Goal: Information Seeking & Learning: Learn about a topic

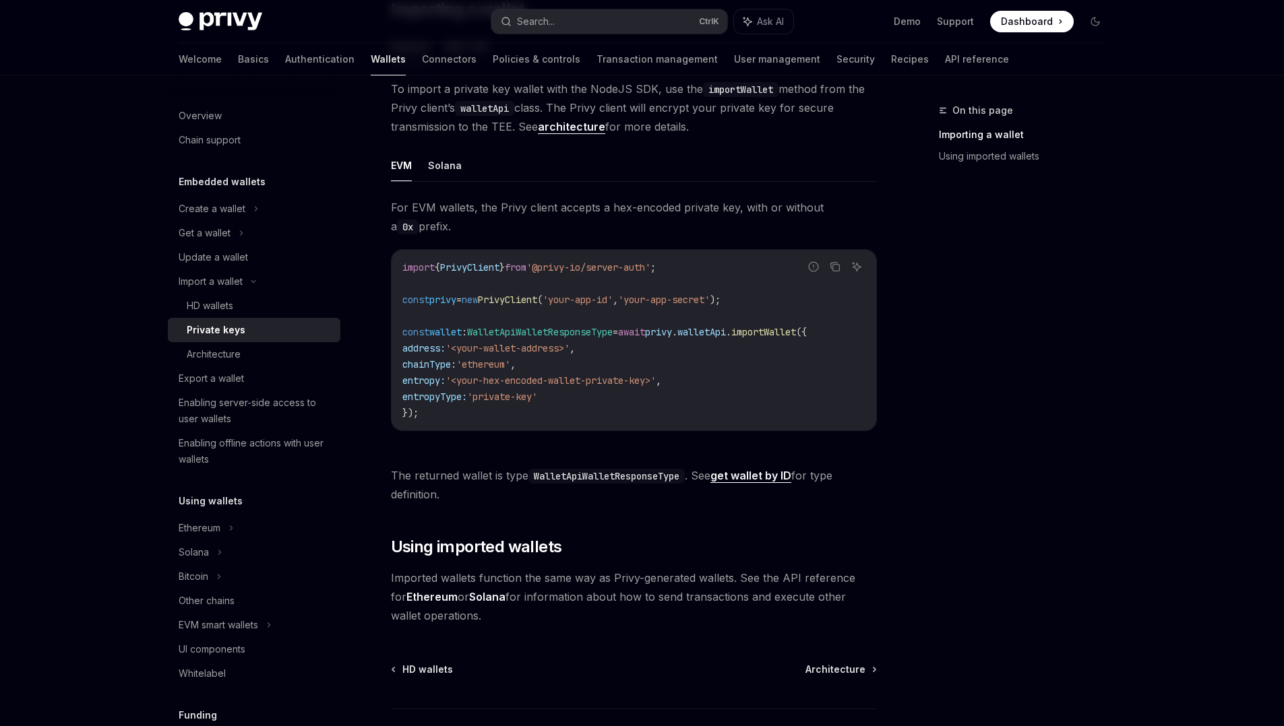
scroll to position [311, 0]
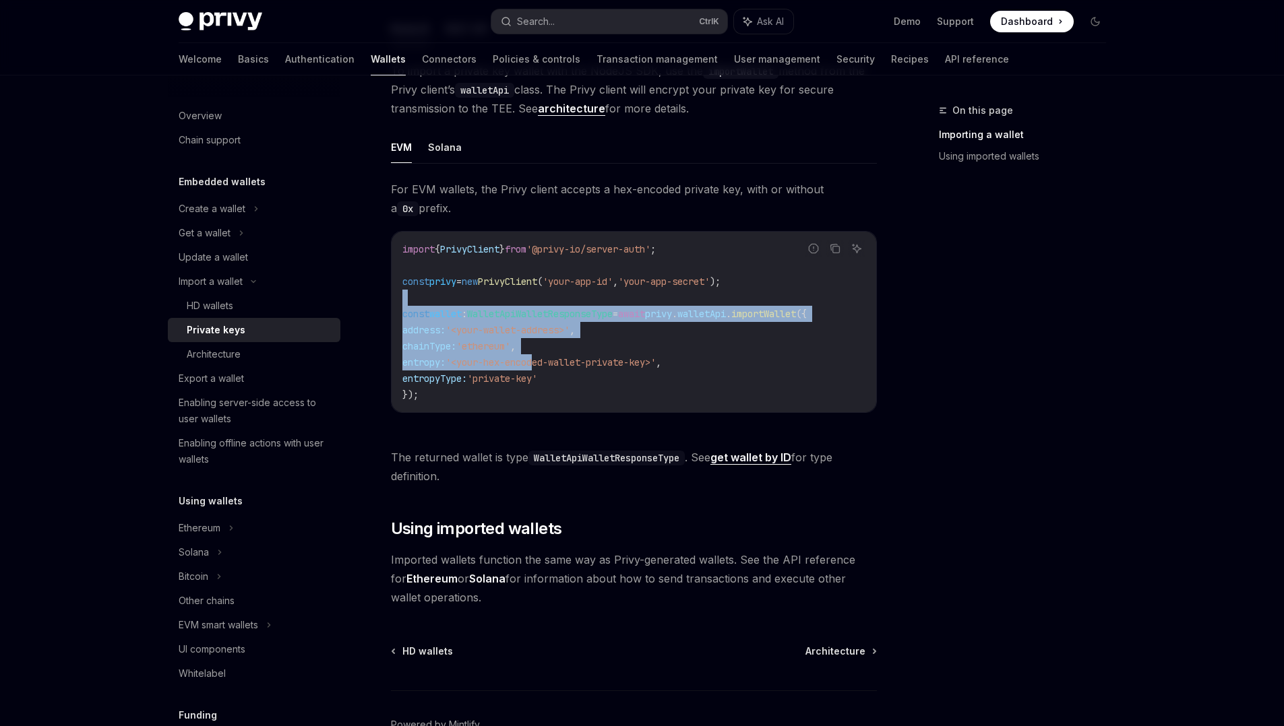
drag, startPoint x: 460, startPoint y: 296, endPoint x: 564, endPoint y: 372, distance: 129.2
click at [564, 372] on code "import { PrivyClient } from '@privy-io/server-auth' ; const privy = new PrivyCl…" at bounding box center [633, 322] width 463 height 162
click at [575, 376] on code "import { PrivyClient } from '@privy-io/server-auth' ; const privy = new PrivyCl…" at bounding box center [633, 322] width 463 height 162
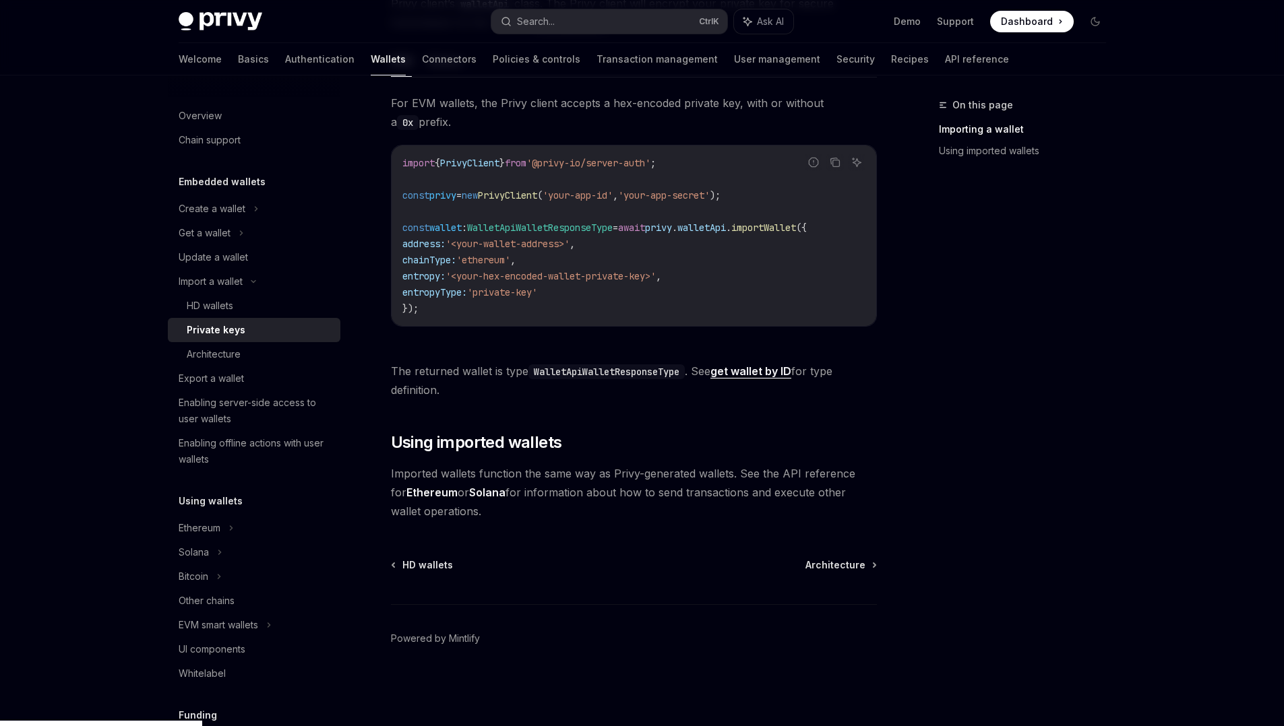
scroll to position [0, 0]
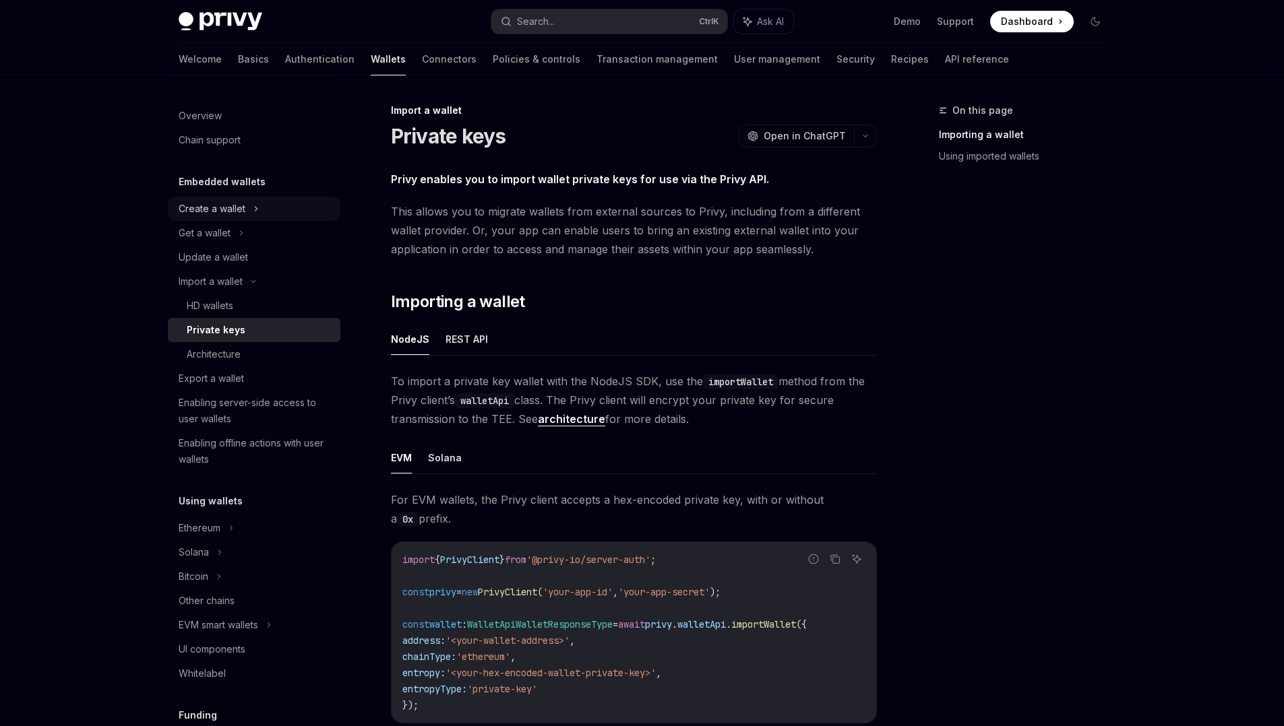
click at [232, 214] on div "Create a wallet" at bounding box center [212, 209] width 67 height 16
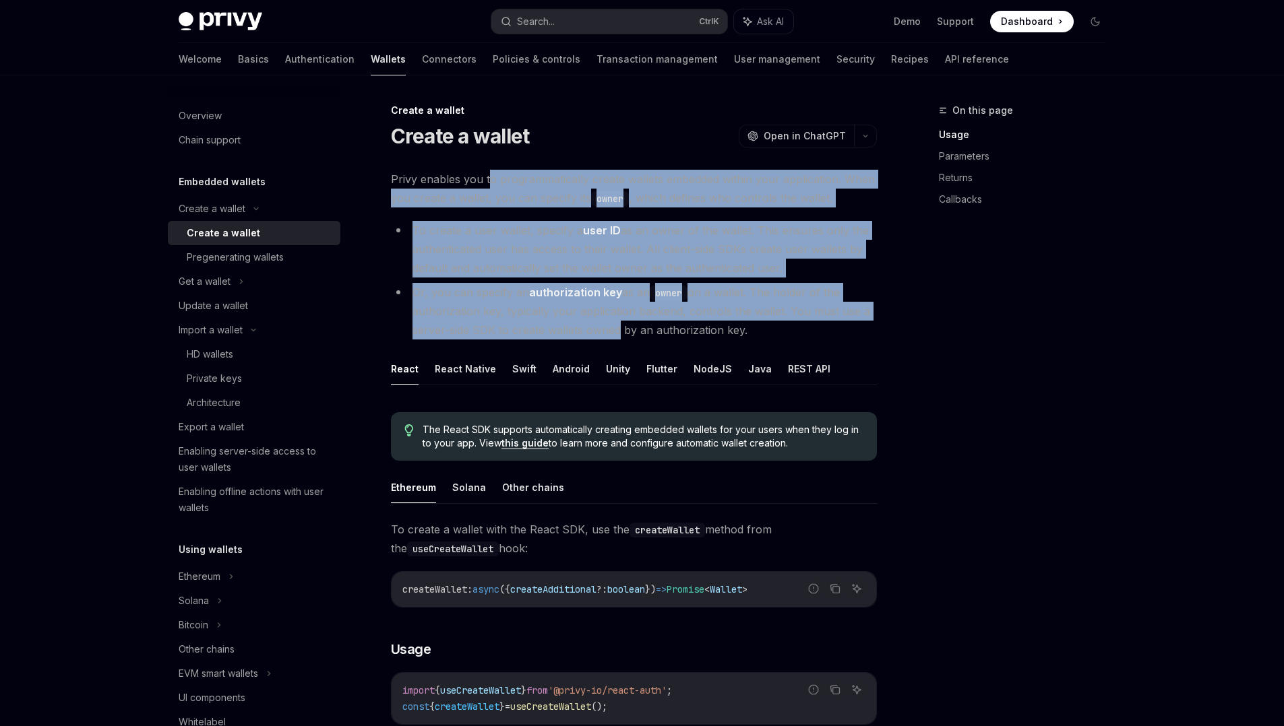
drag, startPoint x: 491, startPoint y: 187, endPoint x: 613, endPoint y: 336, distance: 192.9
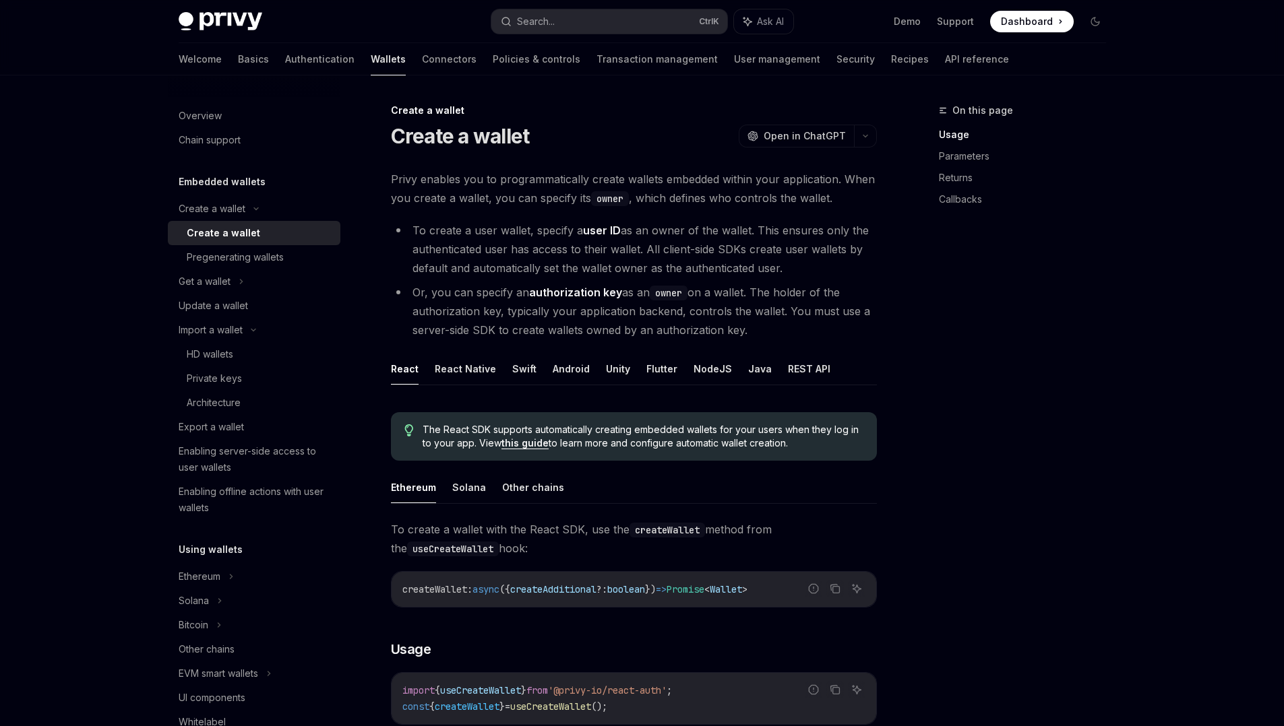
click at [223, 261] on div "Pregenerating wallets" at bounding box center [235, 257] width 97 height 16
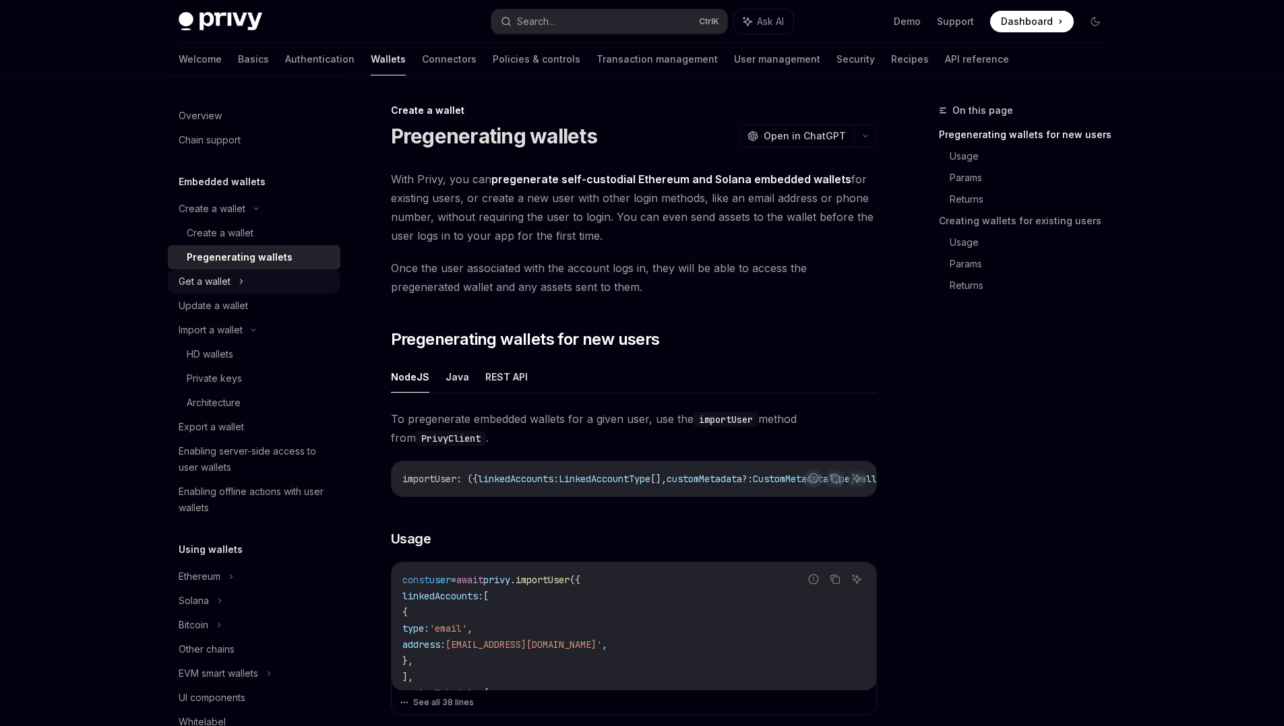
click at [223, 282] on div "Get a wallet" at bounding box center [205, 282] width 52 height 16
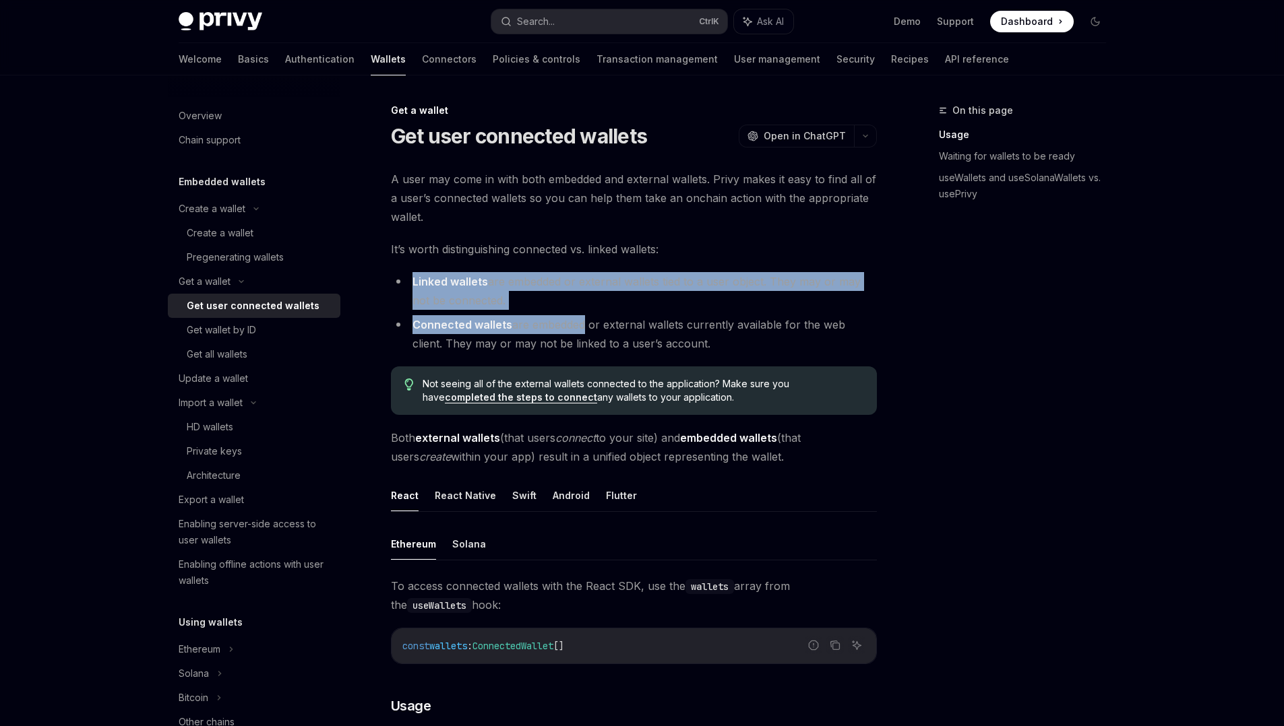
drag, startPoint x: 423, startPoint y: 272, endPoint x: 577, endPoint y: 320, distance: 161.1
click at [642, 308] on li "Linked wallets are embedded or external wallets tied to a user object. They may…" at bounding box center [634, 291] width 486 height 38
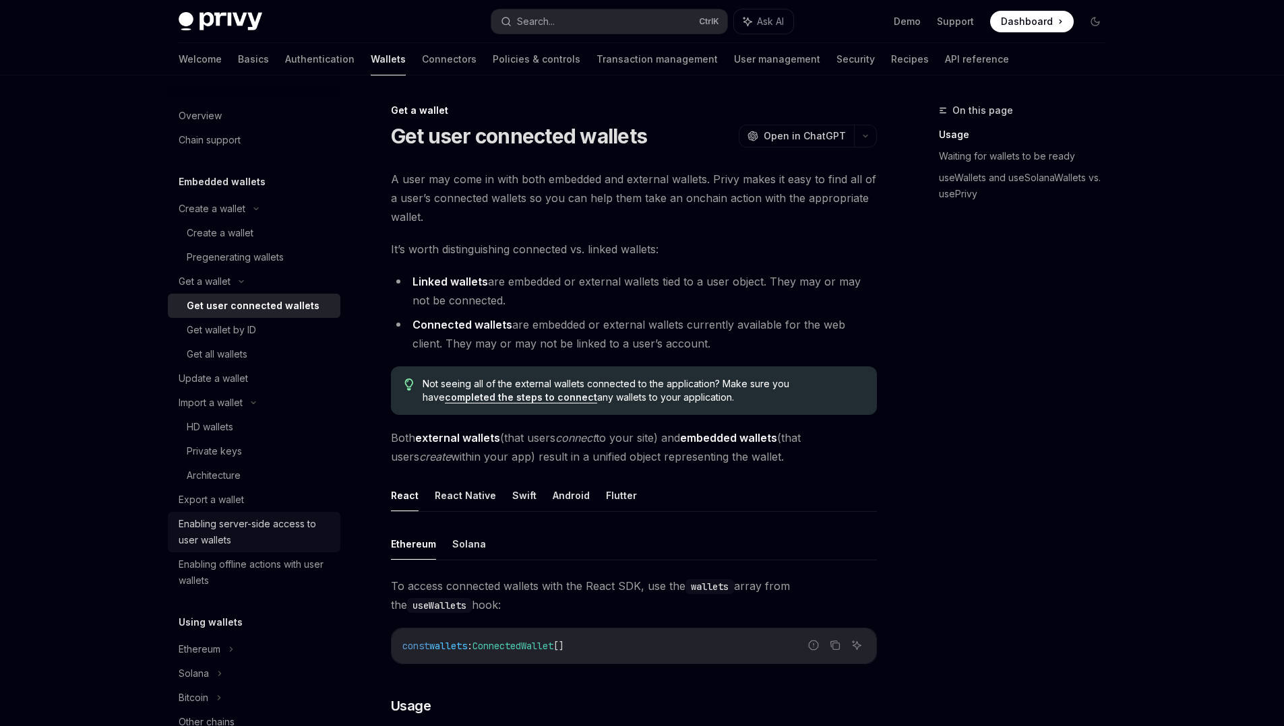
click at [243, 532] on div "Enabling server-side access to user wallets" at bounding box center [256, 532] width 154 height 32
type textarea "*"
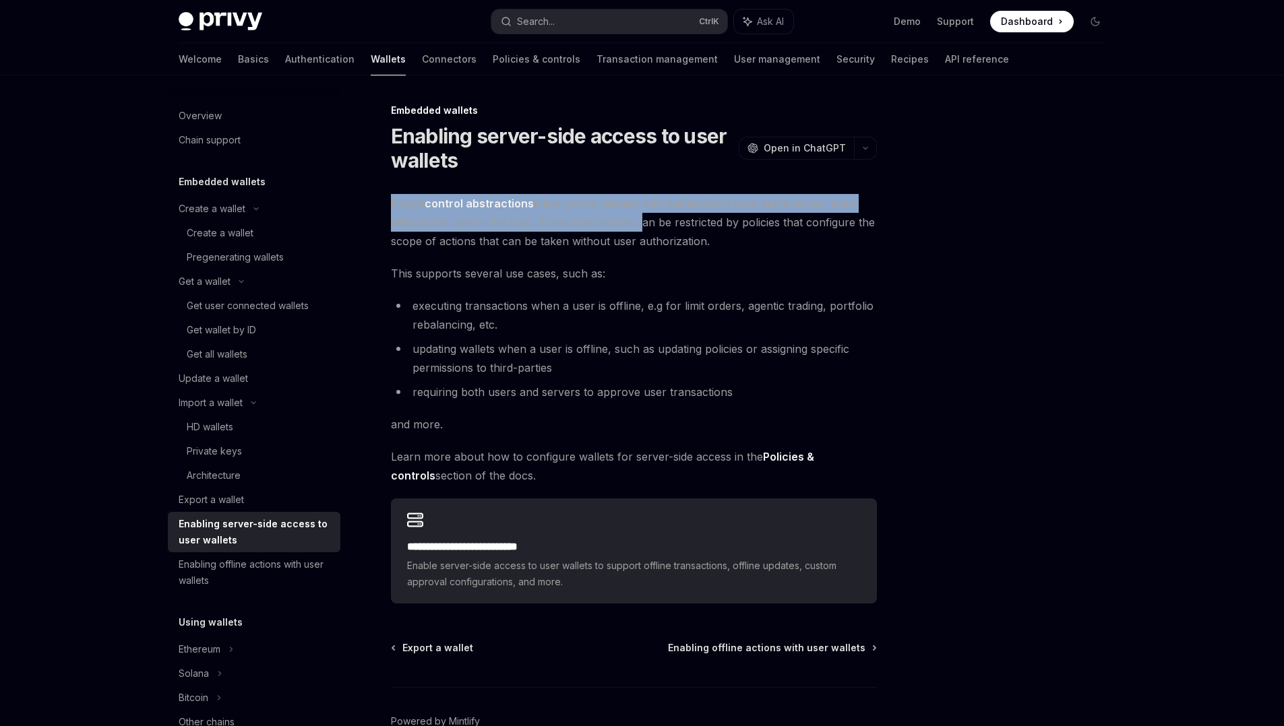
drag, startPoint x: 432, startPoint y: 185, endPoint x: 632, endPoint y: 212, distance: 202.0
click at [632, 212] on div "**********" at bounding box center [507, 452] width 744 height 701
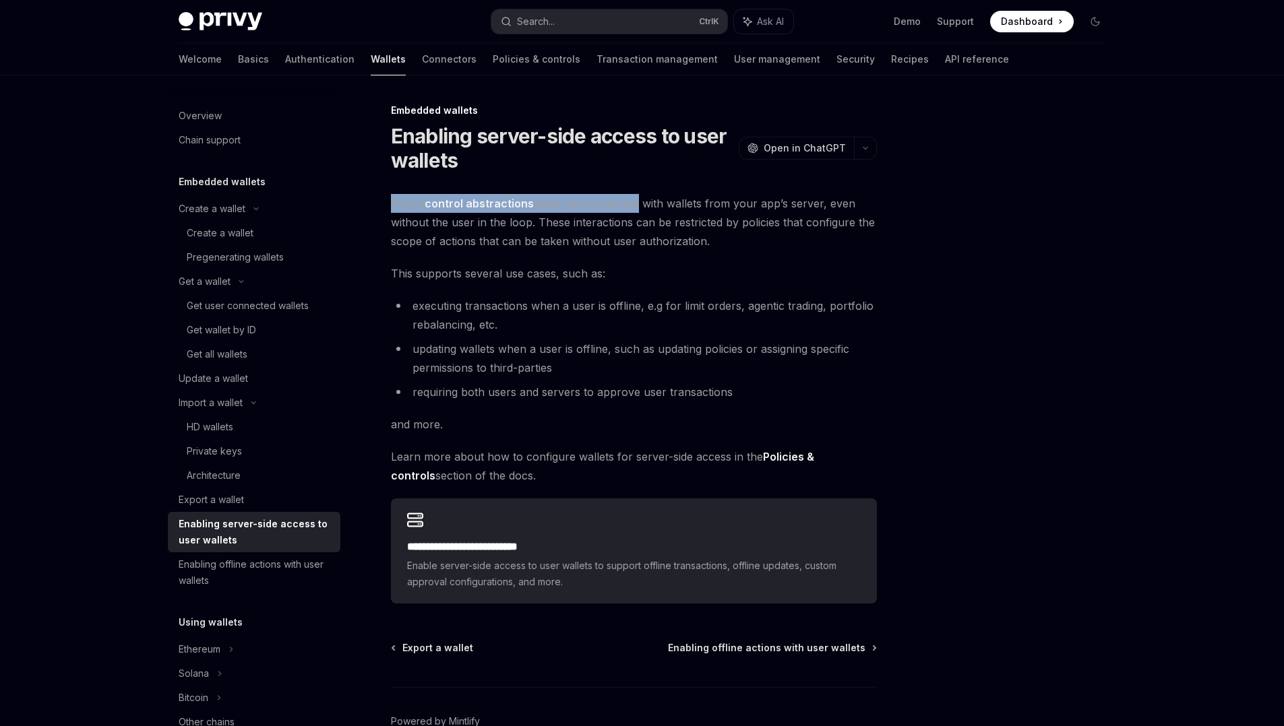
click at [632, 212] on span "Privy’s control abstractions allow you to interact with wallets from your app’s…" at bounding box center [634, 222] width 486 height 57
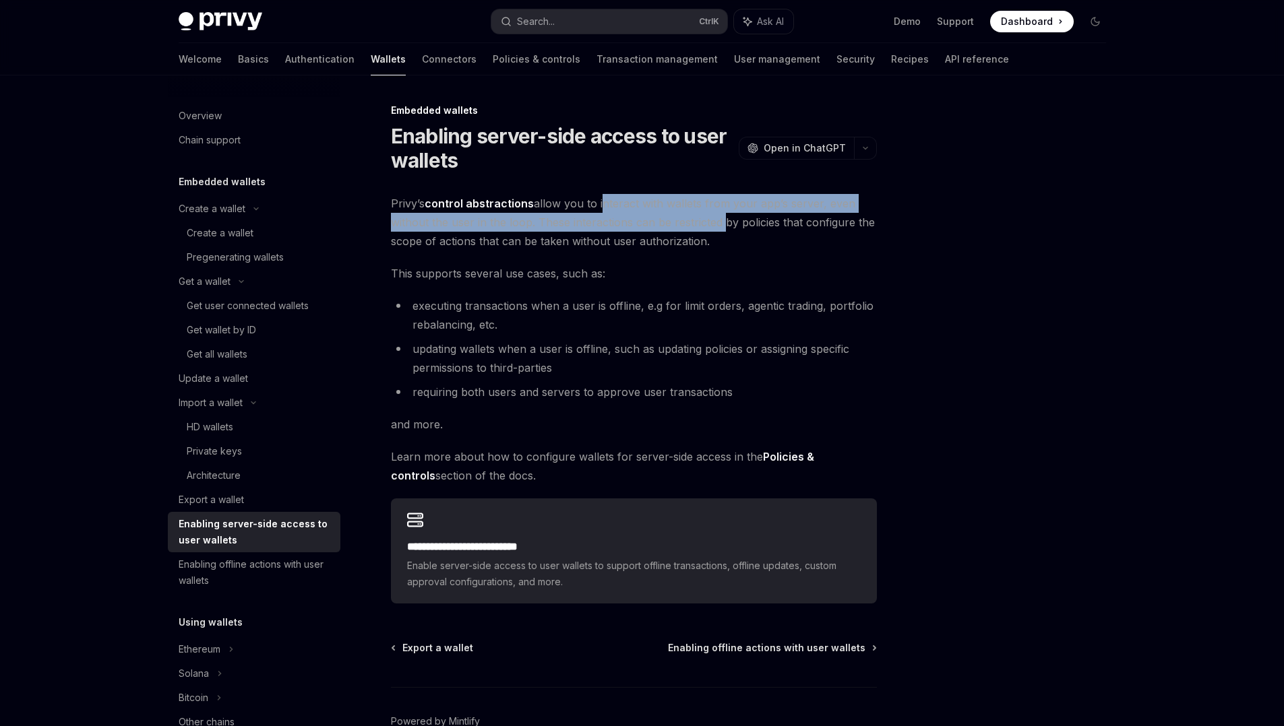
drag, startPoint x: 632, startPoint y: 212, endPoint x: 695, endPoint y: 226, distance: 64.9
click at [695, 226] on span "Privy’s control abstractions allow you to interact with wallets from your app’s…" at bounding box center [634, 222] width 486 height 57
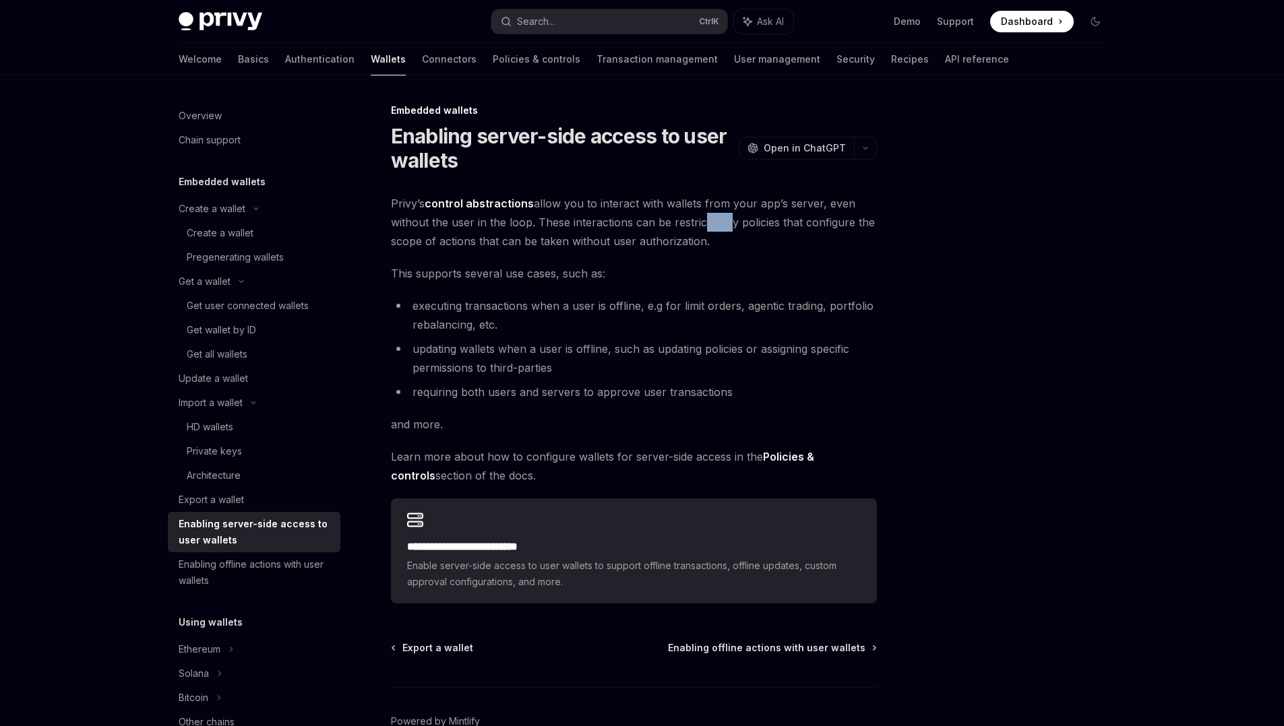
drag, startPoint x: 695, startPoint y: 226, endPoint x: 737, endPoint y: 225, distance: 41.8
click at [737, 225] on span "Privy’s control abstractions allow you to interact with wallets from your app’s…" at bounding box center [634, 222] width 486 height 57
drag, startPoint x: 737, startPoint y: 225, endPoint x: 790, endPoint y: 221, distance: 53.4
click at [790, 221] on span "Privy’s control abstractions allow you to interact with wallets from your app’s…" at bounding box center [634, 222] width 486 height 57
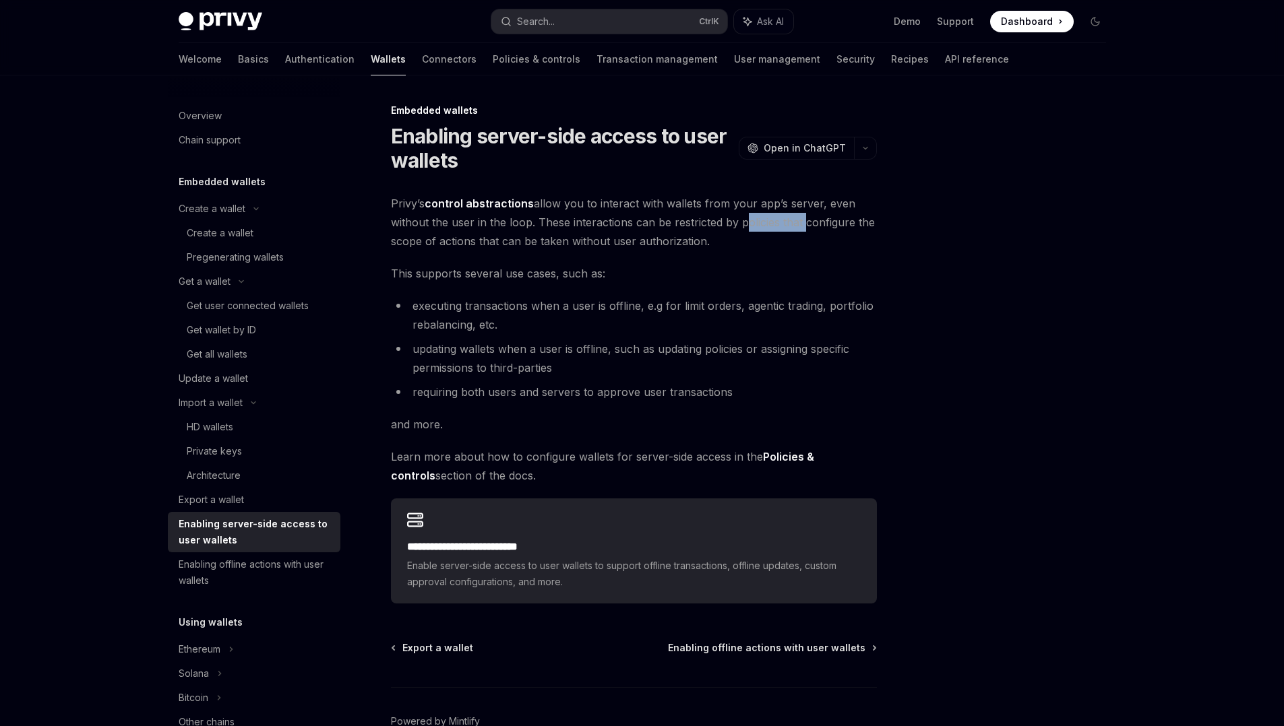
click at [790, 221] on span "Privy’s control abstractions allow you to interact with wallets from your app’s…" at bounding box center [634, 222] width 486 height 57
drag, startPoint x: 790, startPoint y: 221, endPoint x: 807, endPoint y: 223, distance: 17.0
click at [807, 223] on span "Privy’s control abstractions allow you to interact with wallets from your app’s…" at bounding box center [634, 222] width 486 height 57
drag, startPoint x: 548, startPoint y: 236, endPoint x: 590, endPoint y: 238, distance: 41.8
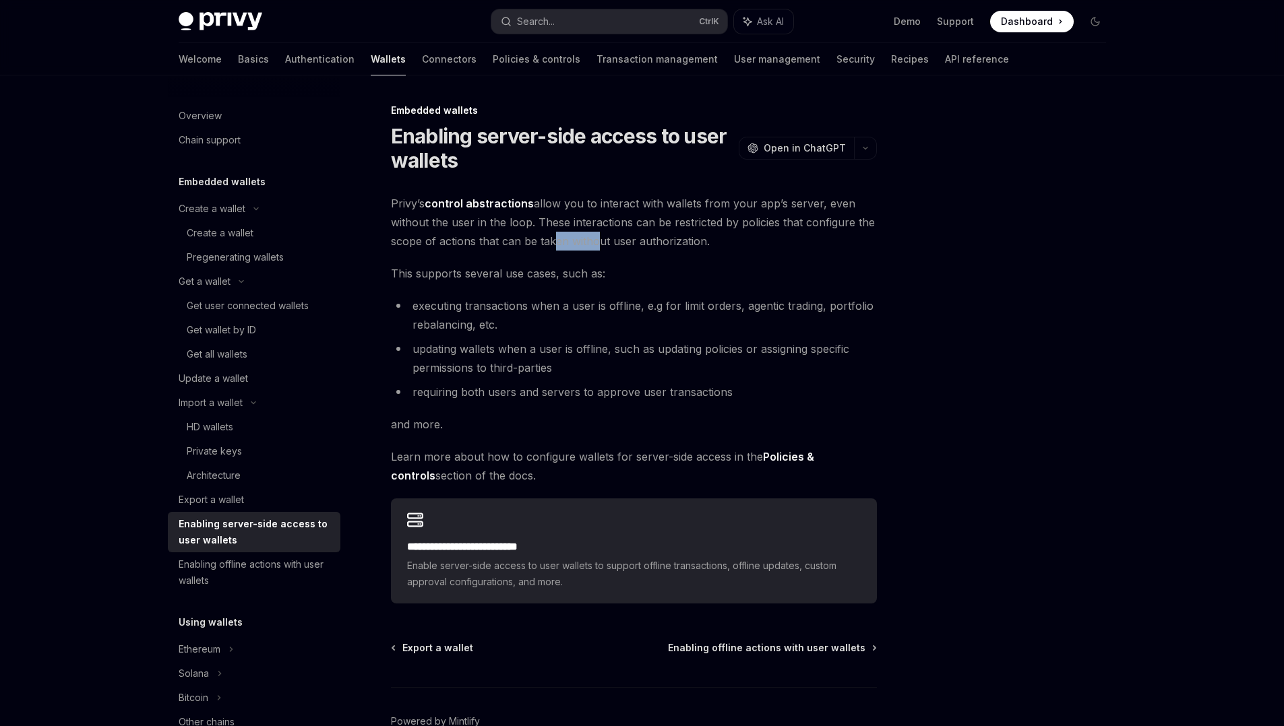
click at [590, 238] on span "Privy’s control abstractions allow you to interact with wallets from your app’s…" at bounding box center [634, 222] width 486 height 57
drag, startPoint x: 590, startPoint y: 238, endPoint x: 618, endPoint y: 241, distance: 27.8
click at [618, 241] on span "Privy’s control abstractions allow you to interact with wallets from your app’s…" at bounding box center [634, 222] width 486 height 57
drag, startPoint x: 436, startPoint y: 282, endPoint x: 491, endPoint y: 277, distance: 55.5
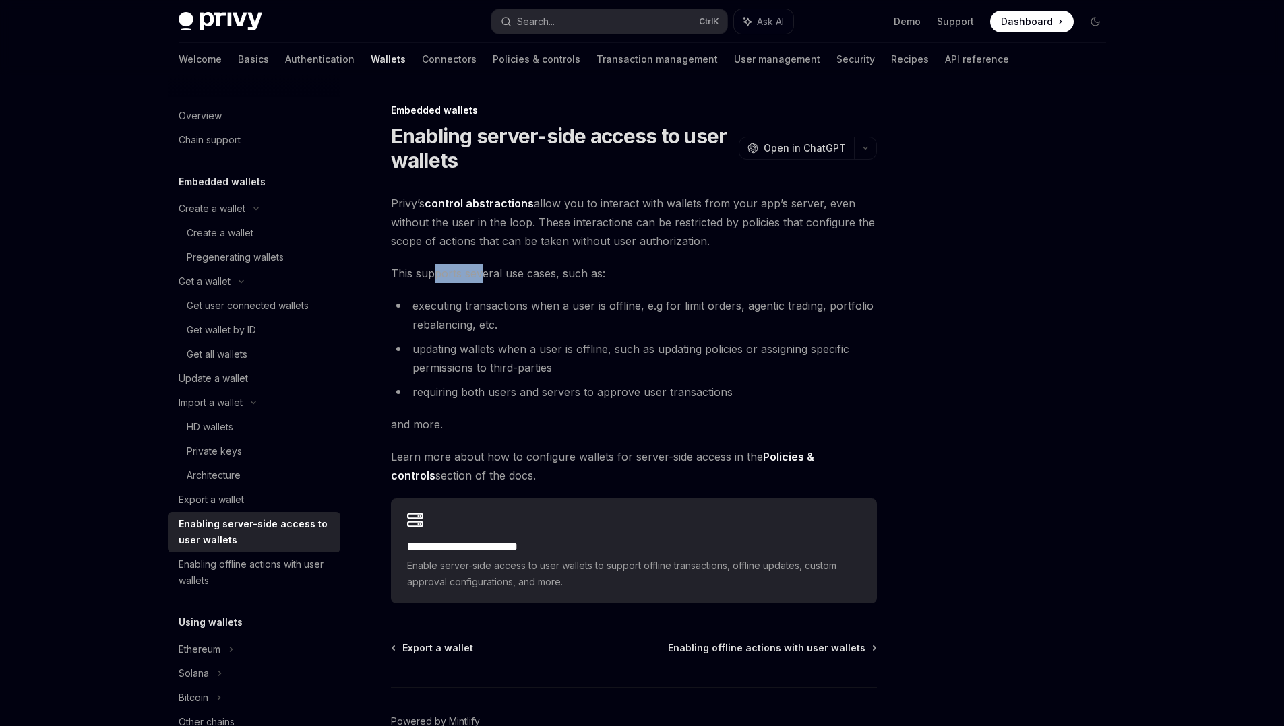
click at [491, 277] on span "This supports several use cases, such as:" at bounding box center [634, 273] width 486 height 19
click at [513, 288] on div "**********" at bounding box center [634, 399] width 486 height 410
drag, startPoint x: 513, startPoint y: 288, endPoint x: 553, endPoint y: 304, distance: 42.7
click at [553, 304] on div "**********" at bounding box center [634, 399] width 486 height 410
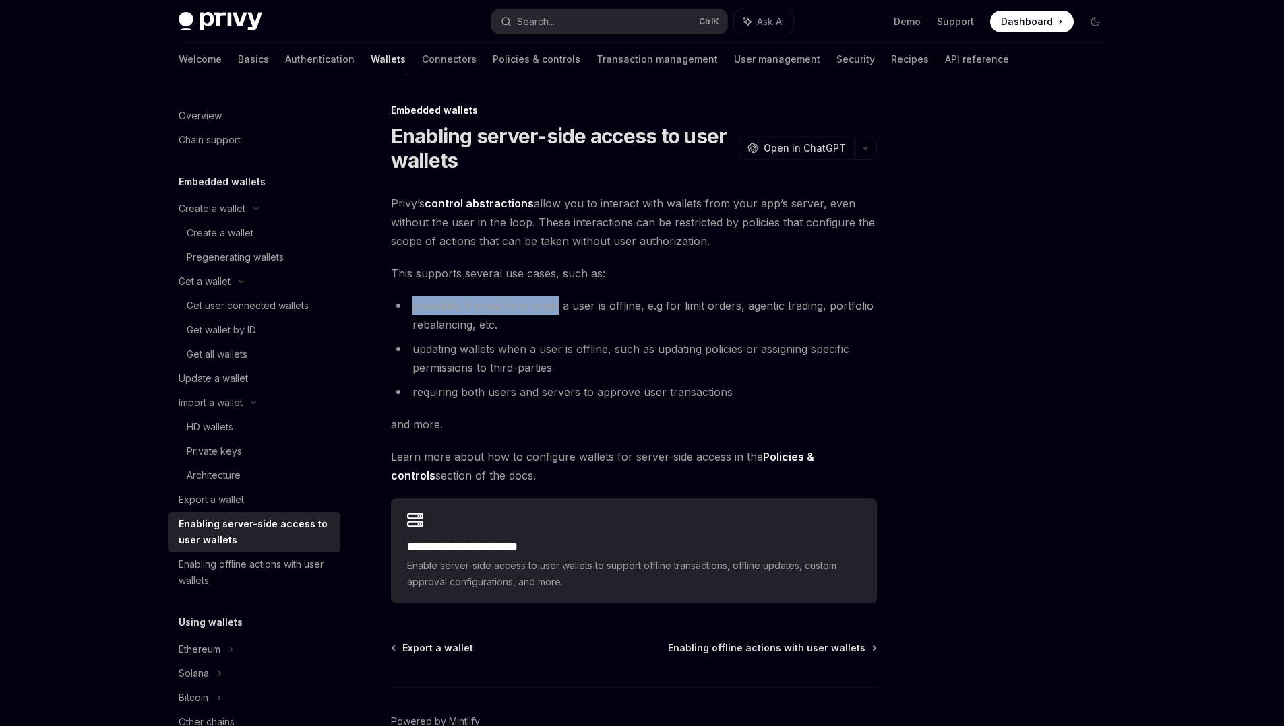
click at [553, 304] on li "executing transactions when a user is offline, e.g for limit orders, agentic tr…" at bounding box center [634, 315] width 486 height 38
drag, startPoint x: 553, startPoint y: 304, endPoint x: 604, endPoint y: 306, distance: 50.6
click at [604, 306] on li "executing transactions when a user is offline, e.g for limit orders, agentic tr…" at bounding box center [634, 315] width 486 height 38
drag, startPoint x: 604, startPoint y: 306, endPoint x: 676, endPoint y: 307, distance: 72.1
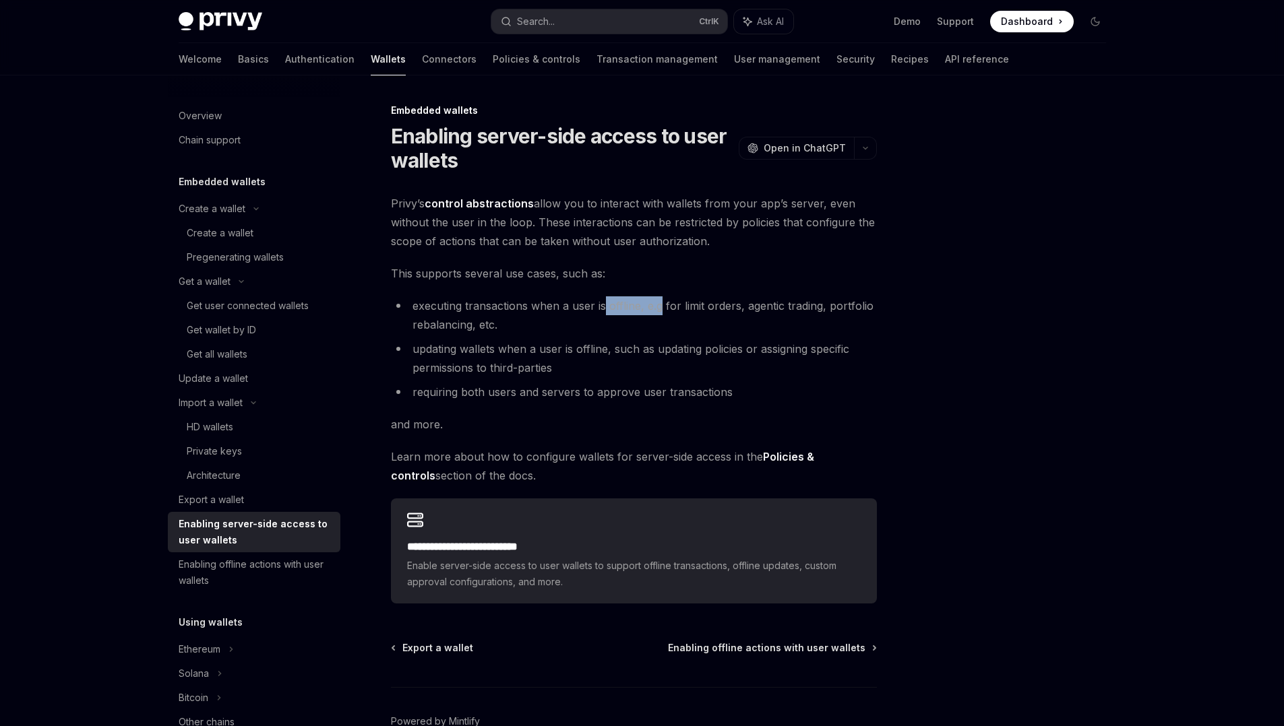
click at [676, 307] on li "executing transactions when a user is offline, e.g for limit orders, agentic tr…" at bounding box center [634, 315] width 486 height 38
drag, startPoint x: 676, startPoint y: 307, endPoint x: 743, endPoint y: 315, distance: 67.8
click at [743, 315] on li "executing transactions when a user is offline, e.g for limit orders, agentic tr…" at bounding box center [634, 315] width 486 height 38
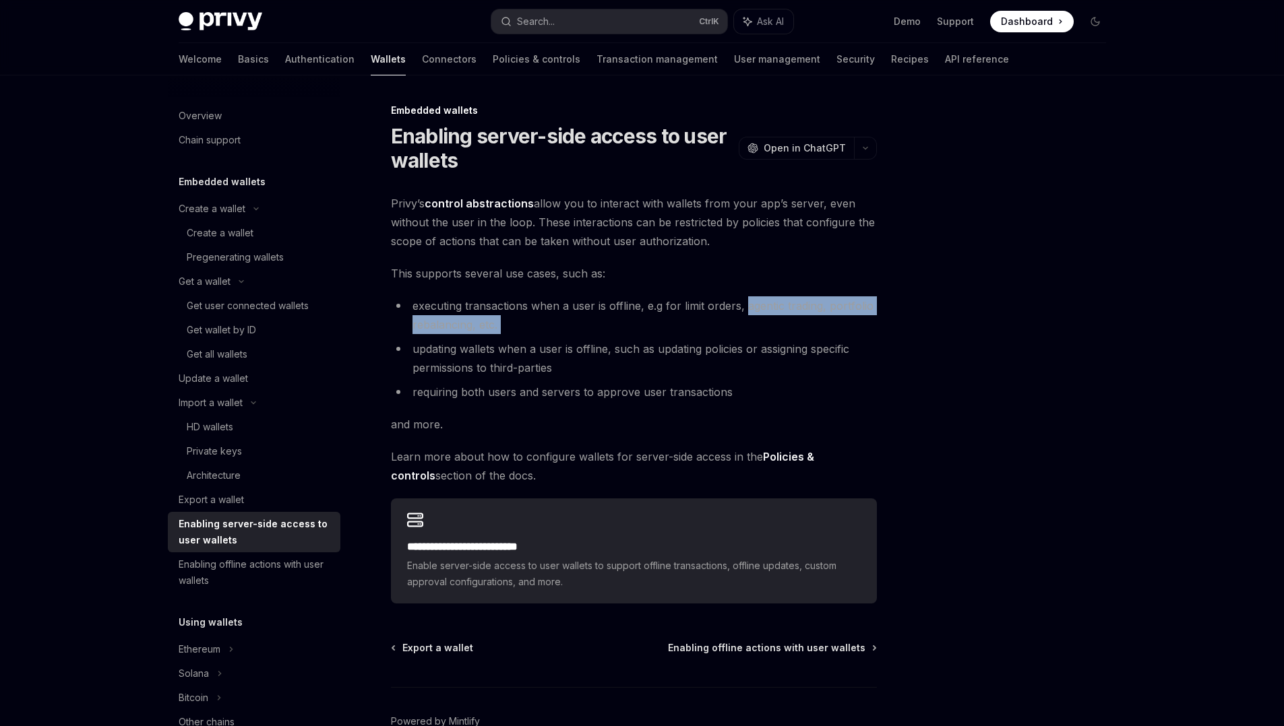
drag, startPoint x: 743, startPoint y: 315, endPoint x: 792, endPoint y: 325, distance: 50.2
click at [792, 325] on li "executing transactions when a user is offline, e.g for limit orders, agentic tr…" at bounding box center [634, 315] width 486 height 38
drag, startPoint x: 792, startPoint y: 325, endPoint x: 806, endPoint y: 334, distance: 16.4
click at [806, 334] on ul "executing transactions when a user is offline, e.g for limit orders, agentic tr…" at bounding box center [634, 348] width 486 height 105
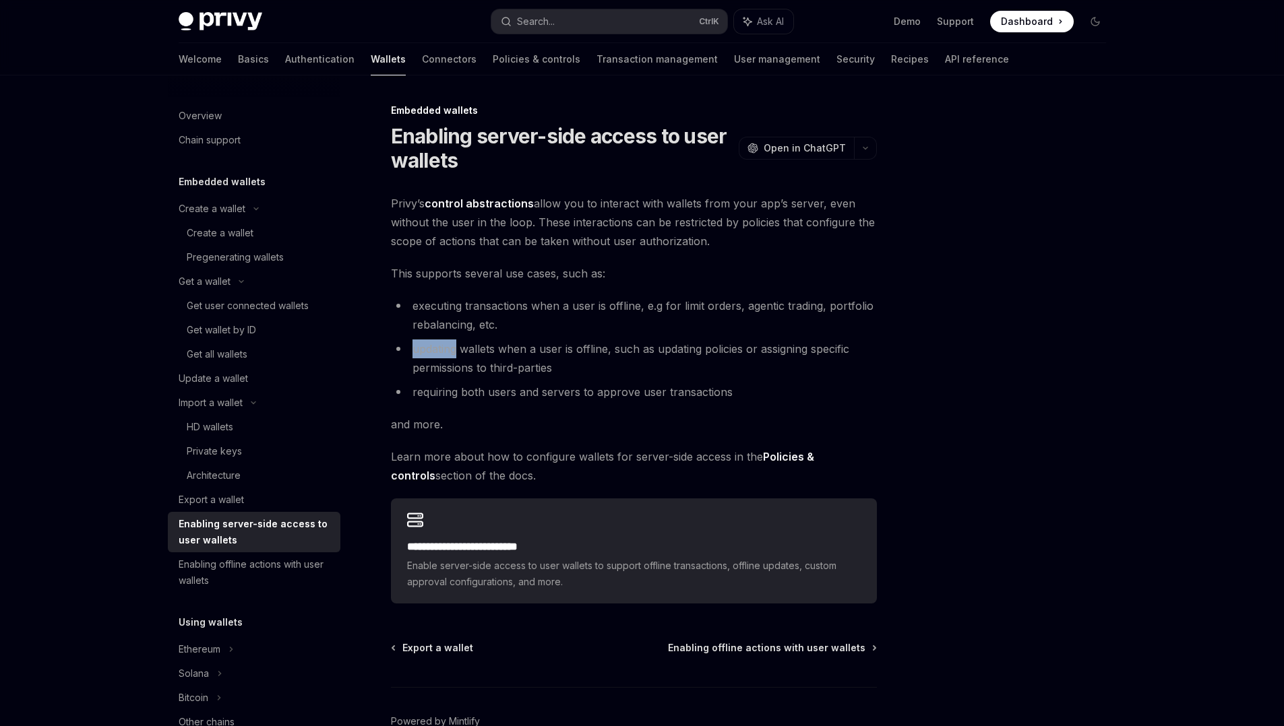
click at [806, 334] on ul "executing transactions when a user is offline, e.g for limit orders, agentic tr…" at bounding box center [634, 348] width 486 height 105
drag, startPoint x: 497, startPoint y: 344, endPoint x: 554, endPoint y: 348, distance: 57.4
click at [554, 348] on li "updating wallets when a user is offline, such as updating policies or assigning…" at bounding box center [634, 359] width 486 height 38
click at [599, 352] on li "updating wallets when a user is offline, such as updating policies or assigning…" at bounding box center [634, 359] width 486 height 38
drag, startPoint x: 599, startPoint y: 352, endPoint x: 654, endPoint y: 339, distance: 56.7
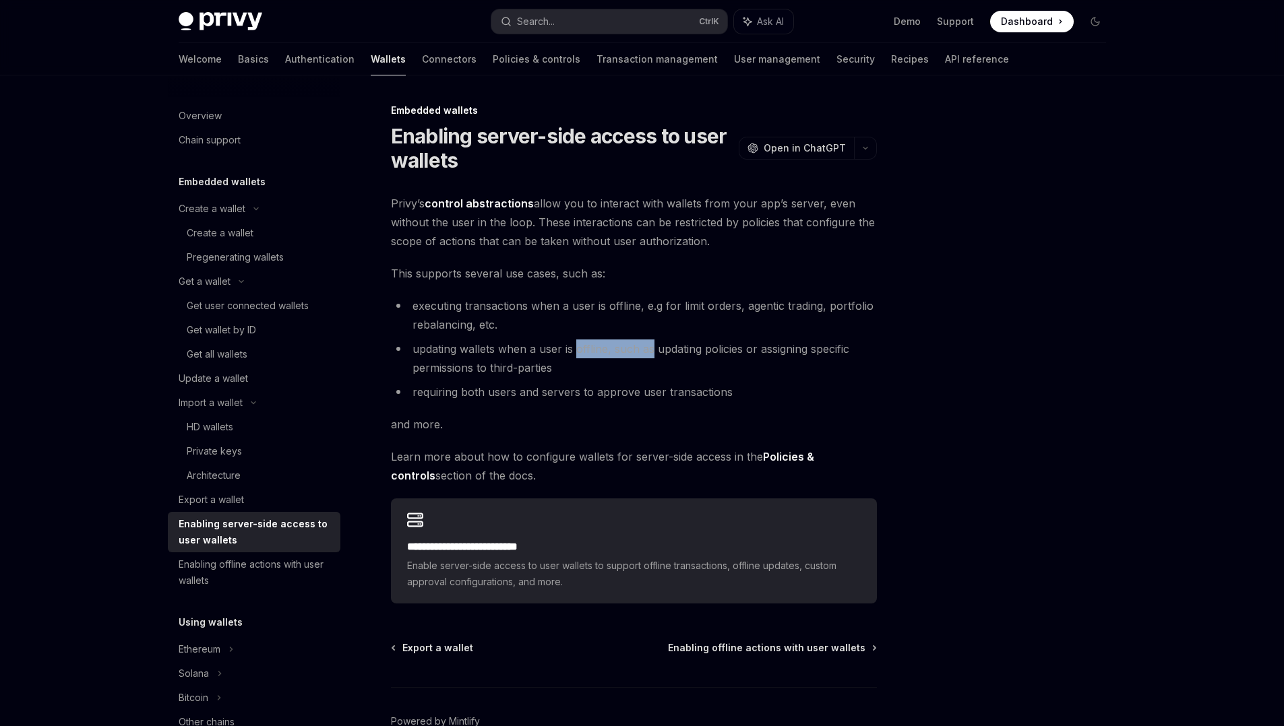
click at [654, 339] on ul "executing transactions when a user is offline, e.g for limit orders, agentic tr…" at bounding box center [634, 348] width 486 height 105
drag, startPoint x: 654, startPoint y: 339, endPoint x: 719, endPoint y: 356, distance: 66.8
click at [719, 356] on ul "executing transactions when a user is offline, e.g for limit orders, agentic tr…" at bounding box center [634, 348] width 486 height 105
click at [719, 356] on li "updating wallets when a user is offline, such as updating policies or assigning…" at bounding box center [634, 359] width 486 height 38
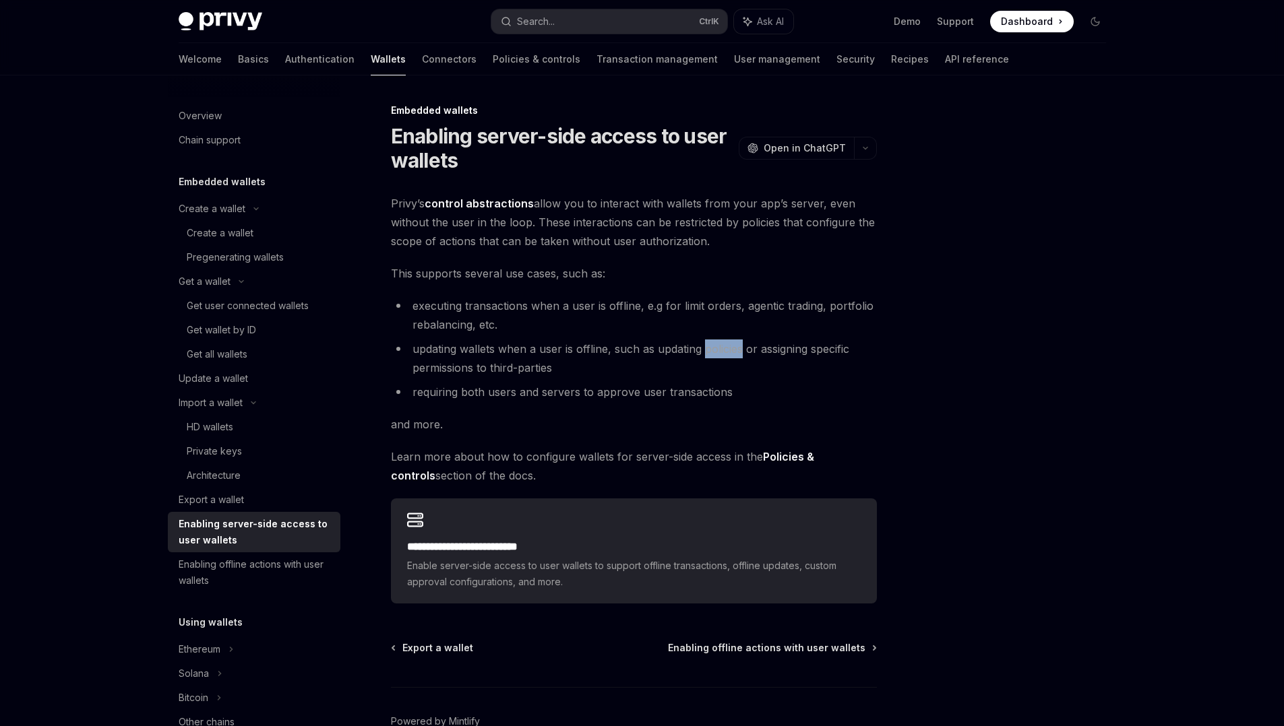
drag, startPoint x: 719, startPoint y: 356, endPoint x: 790, endPoint y: 342, distance: 72.0
click at [790, 342] on li "updating wallets when a user is offline, such as updating policies or assigning…" at bounding box center [634, 359] width 486 height 38
drag, startPoint x: 790, startPoint y: 342, endPoint x: 819, endPoint y: 355, distance: 31.7
click at [819, 355] on li "updating wallets when a user is offline, such as updating policies or assigning…" at bounding box center [634, 359] width 486 height 38
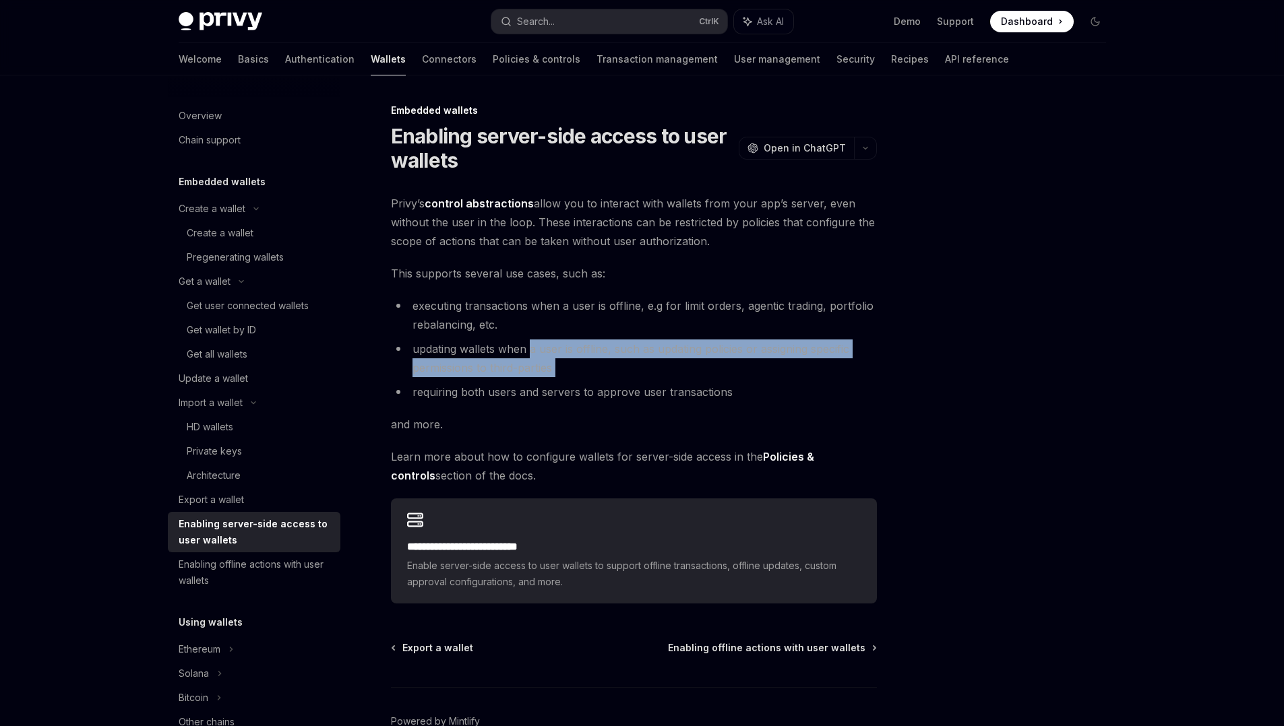
drag, startPoint x: 531, startPoint y: 353, endPoint x: 589, endPoint y: 379, distance: 63.3
click at [589, 379] on ul "executing transactions when a user is offline, e.g for limit orders, agentic tr…" at bounding box center [634, 348] width 486 height 105
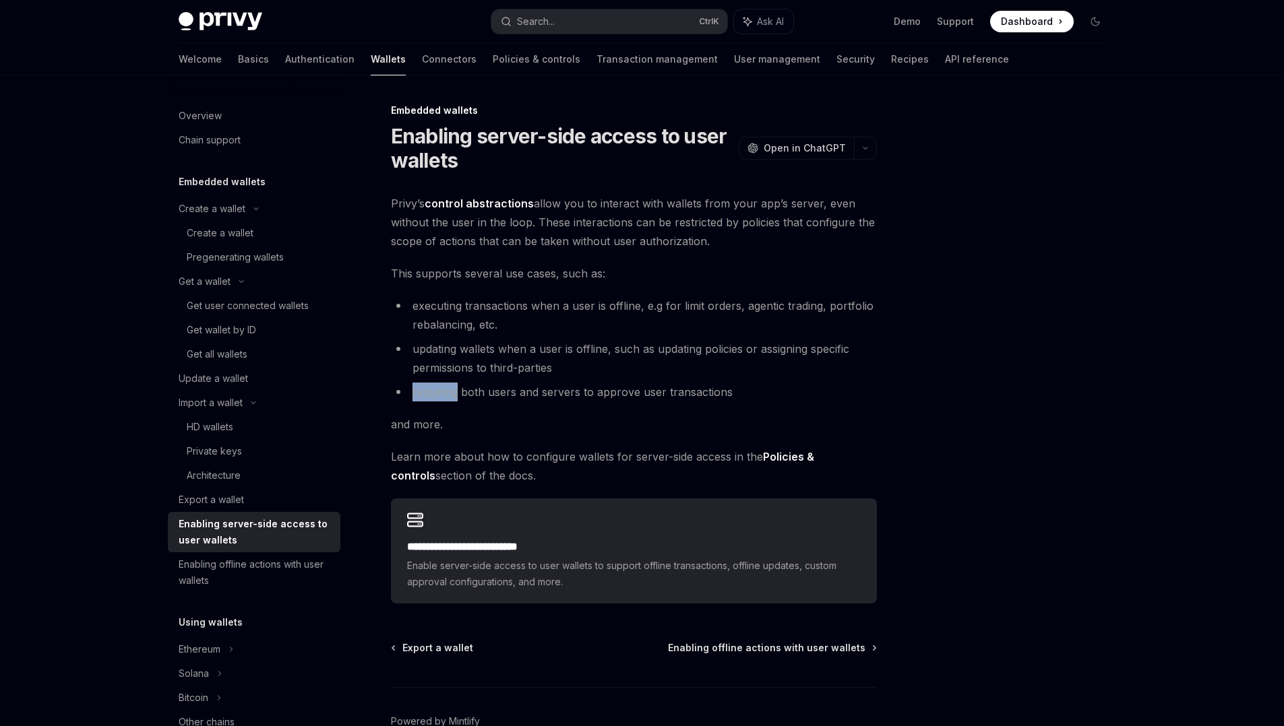
drag, startPoint x: 589, startPoint y: 379, endPoint x: 627, endPoint y: 388, distance: 38.9
click at [627, 388] on ul "executing transactions when a user is offline, e.g for limit orders, agentic tr…" at bounding box center [634, 348] width 486 height 105
click at [627, 388] on li "requiring both users and servers to approve user transactions" at bounding box center [634, 392] width 486 height 19
drag, startPoint x: 430, startPoint y: 454, endPoint x: 548, endPoint y: 468, distance: 119.4
click at [548, 468] on span "Learn more about how to configure wallets for server-side access in the Policie…" at bounding box center [634, 466] width 486 height 38
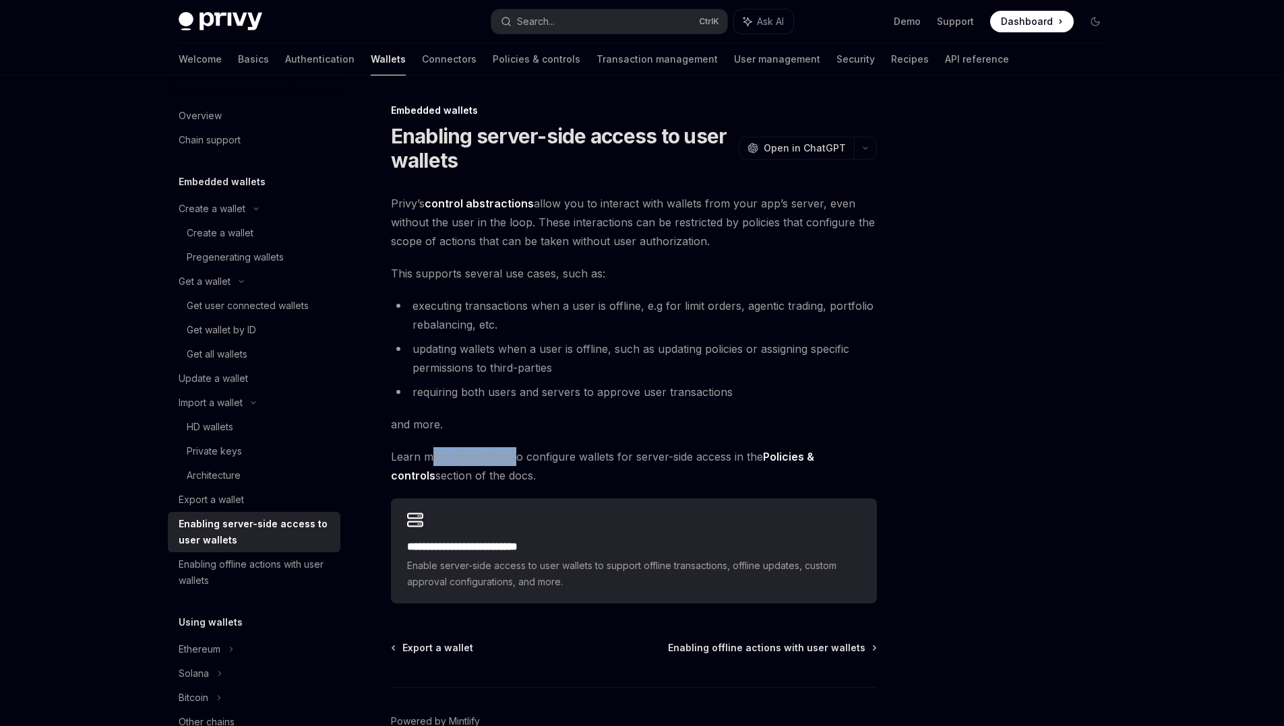
click at [548, 468] on span "Learn more about how to configure wallets for server-side access in the Policie…" at bounding box center [634, 466] width 486 height 38
drag, startPoint x: 548, startPoint y: 468, endPoint x: 596, endPoint y: 464, distance: 47.3
click at [596, 464] on span "Learn more about how to configure wallets for server-side access in the Policie…" at bounding box center [634, 466] width 486 height 38
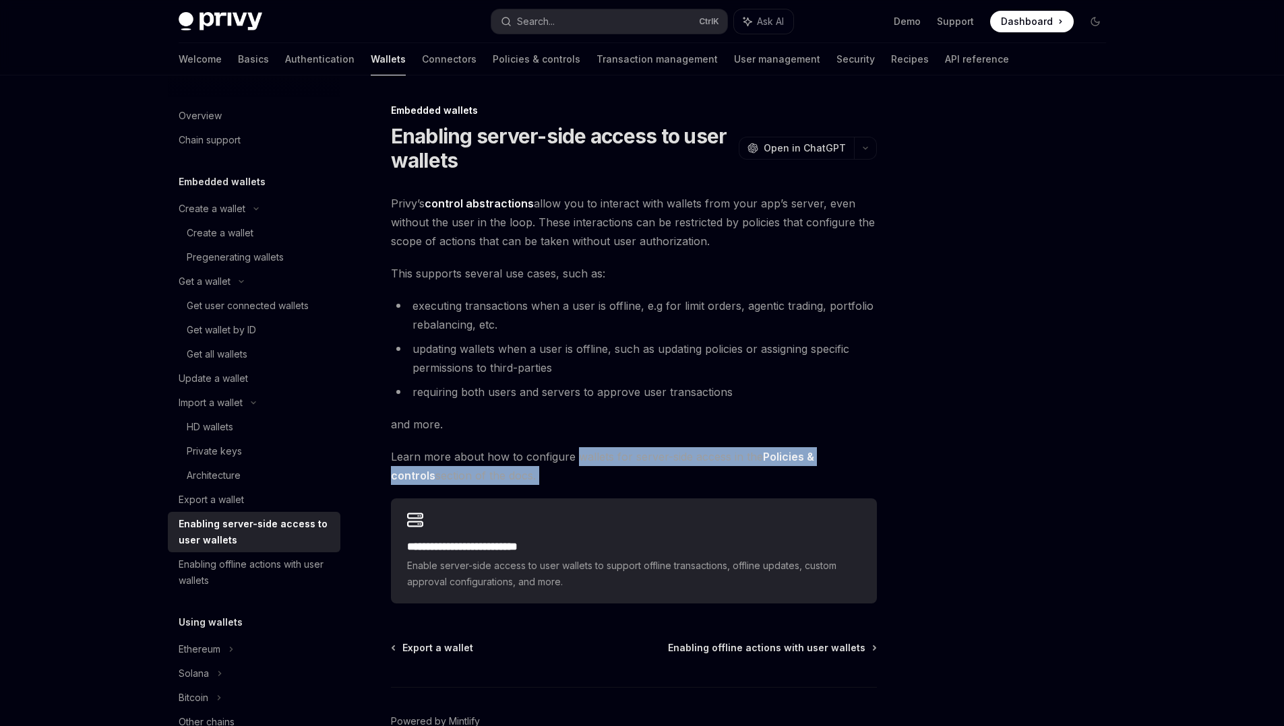
click at [596, 464] on span "Learn more about how to configure wallets for server-side access in the Policie…" at bounding box center [634, 466] width 486 height 38
drag, startPoint x: 596, startPoint y: 464, endPoint x: 647, endPoint y: 461, distance: 52.0
click at [647, 461] on span "Learn more about how to configure wallets for server-side access in the Policie…" at bounding box center [634, 466] width 486 height 38
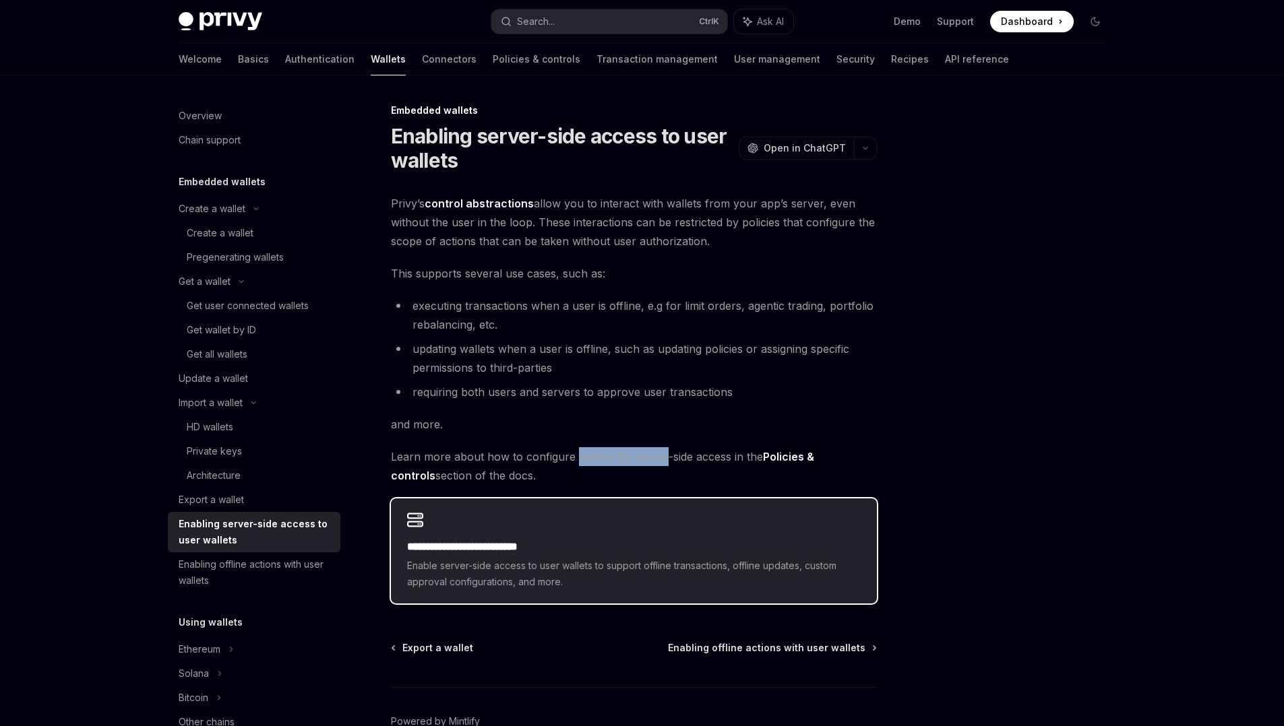
click at [481, 548] on h2 "**********" at bounding box center [633, 547] width 453 height 16
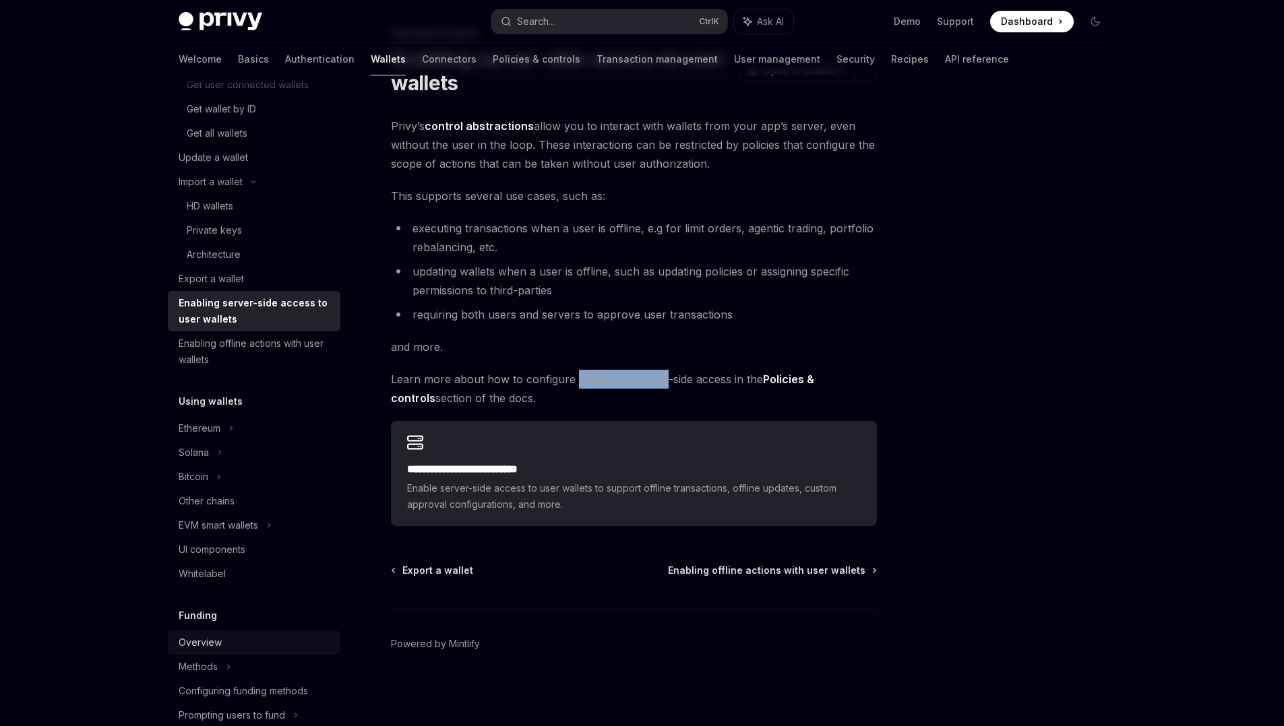
scroll to position [209, 0]
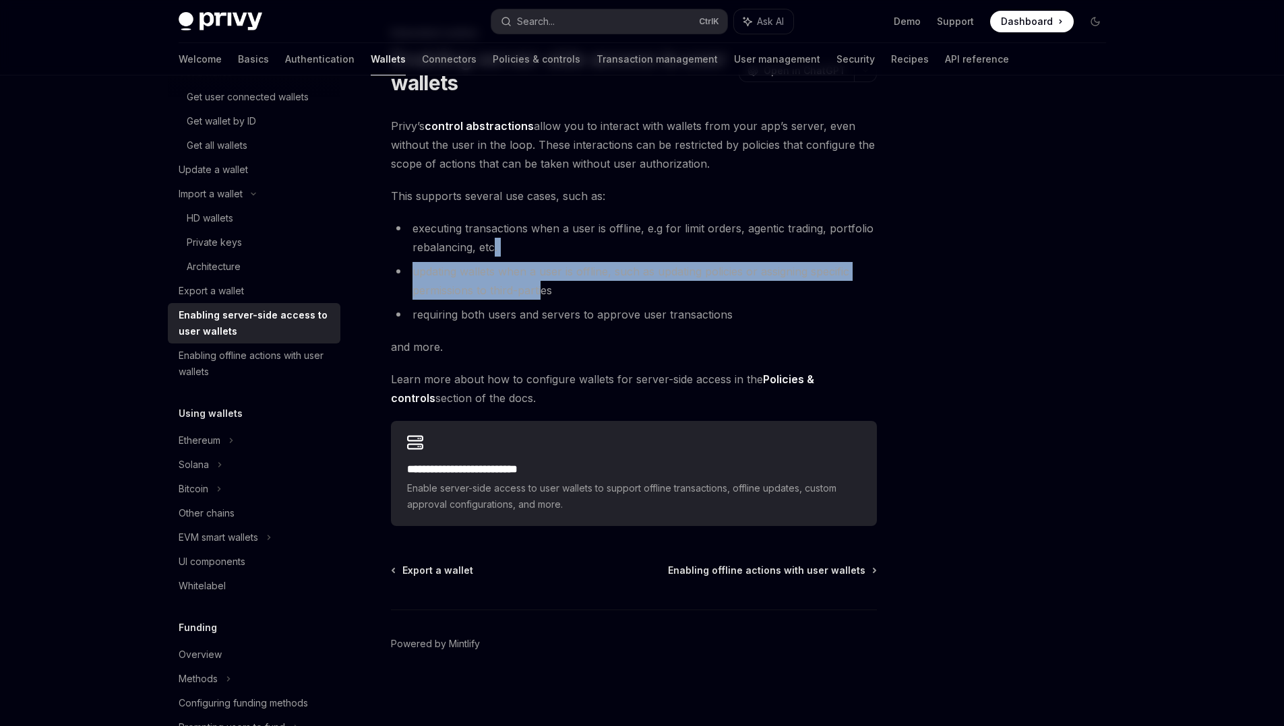
drag, startPoint x: 492, startPoint y: 251, endPoint x: 559, endPoint y: 298, distance: 81.3
click at [559, 298] on ul "executing transactions when a user is offline, e.g for limit orders, agentic tr…" at bounding box center [634, 271] width 486 height 105
click at [559, 298] on li "updating wallets when a user is offline, such as updating policies or assigning…" at bounding box center [634, 281] width 486 height 38
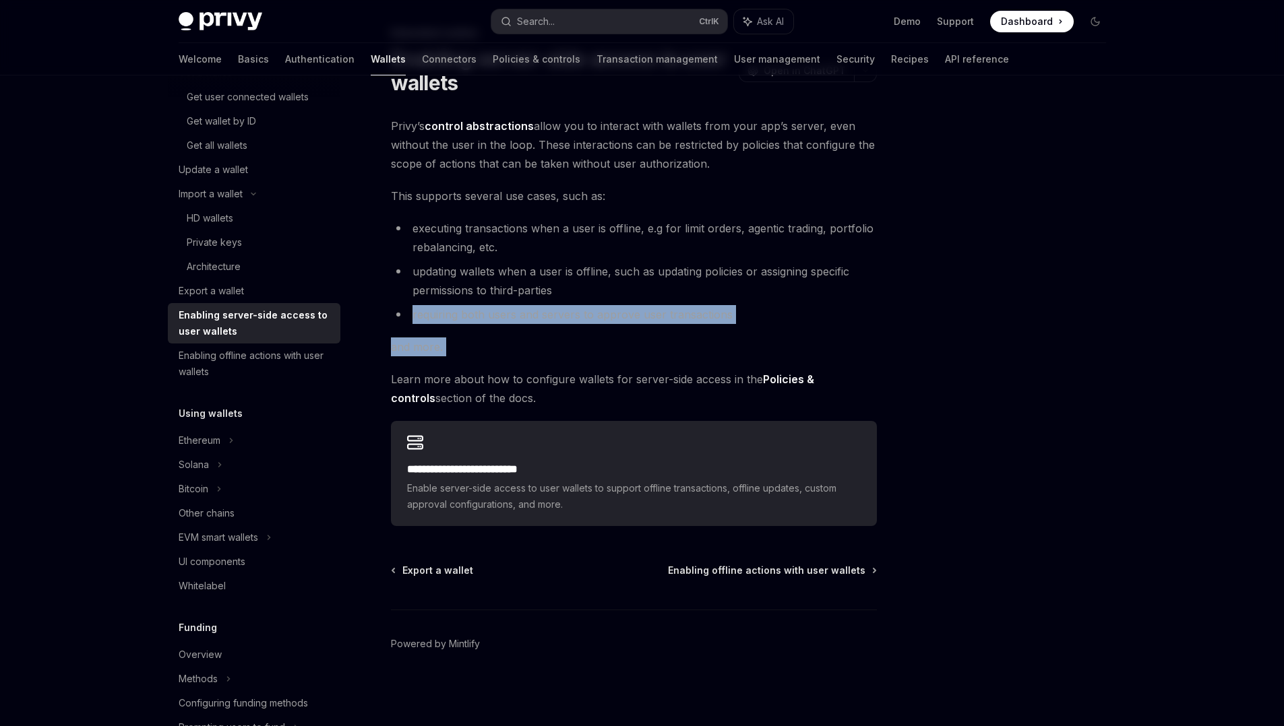
drag, startPoint x: 559, startPoint y: 298, endPoint x: 592, endPoint y: 352, distance: 63.8
click at [592, 352] on div "**********" at bounding box center [634, 322] width 486 height 410
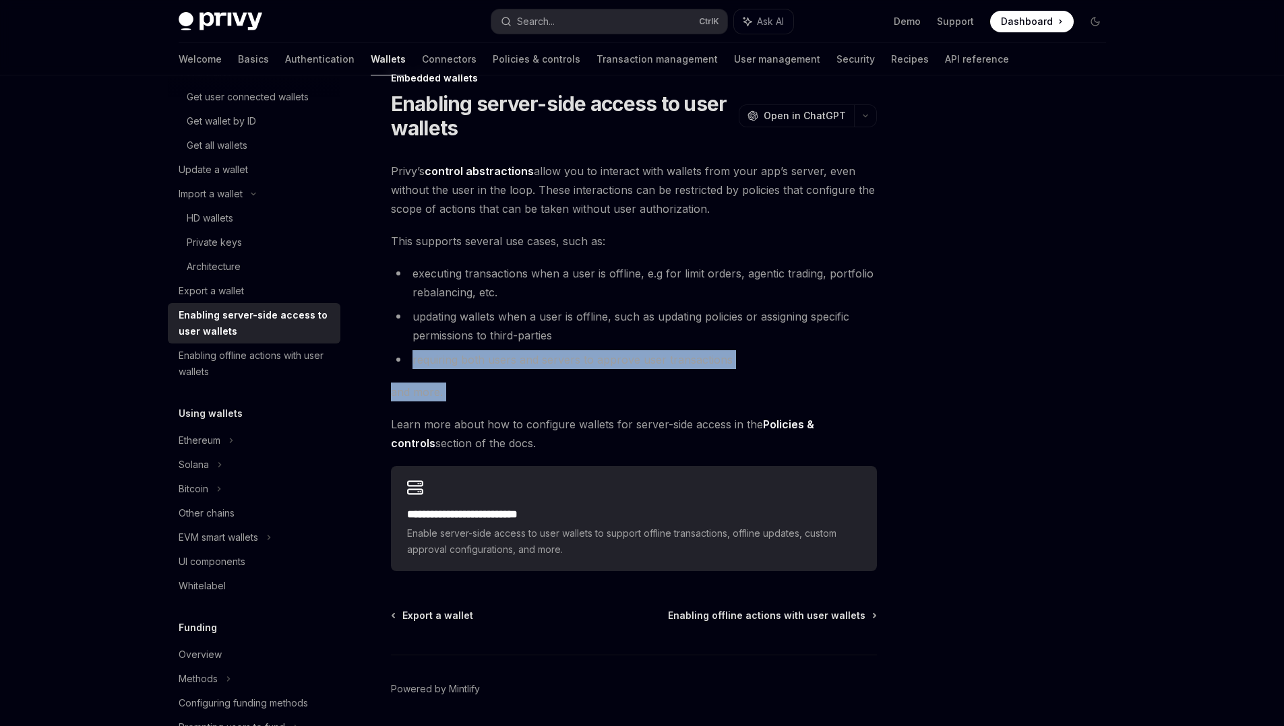
scroll to position [0, 0]
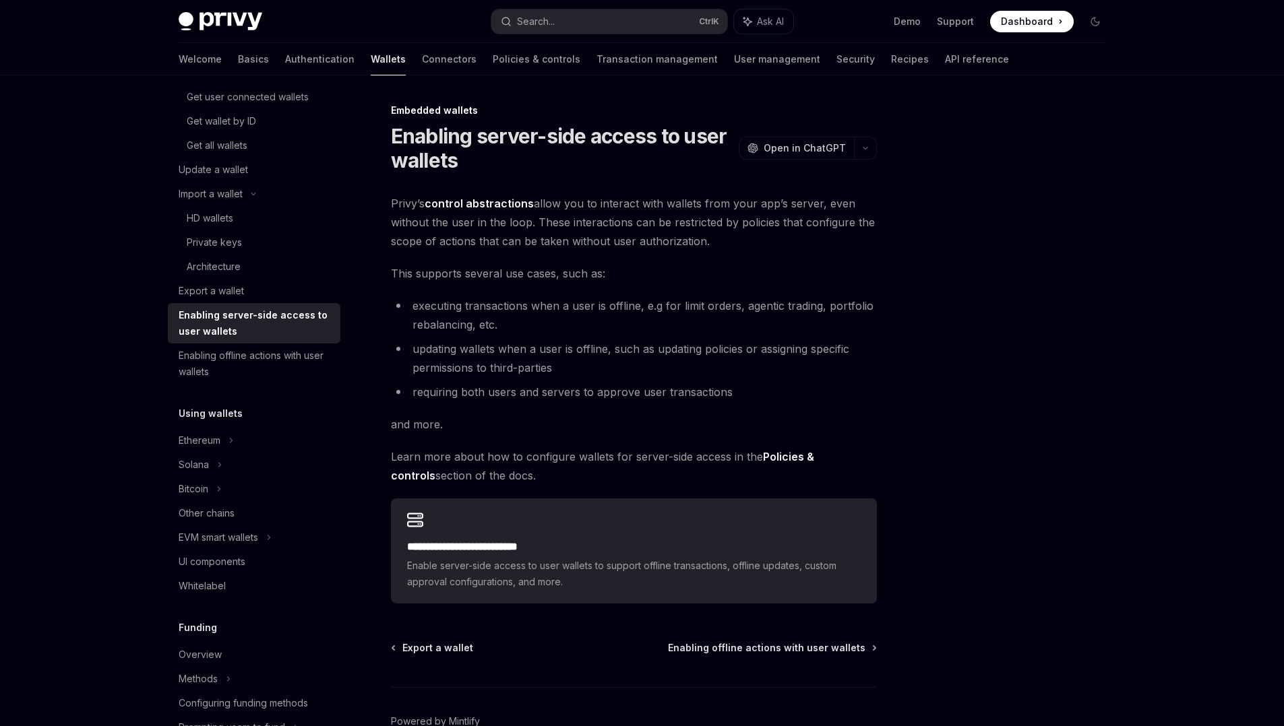
click at [709, 303] on li "executing transactions when a user is offline, e.g for limit orders, agentic tr…" at bounding box center [634, 315] width 486 height 38
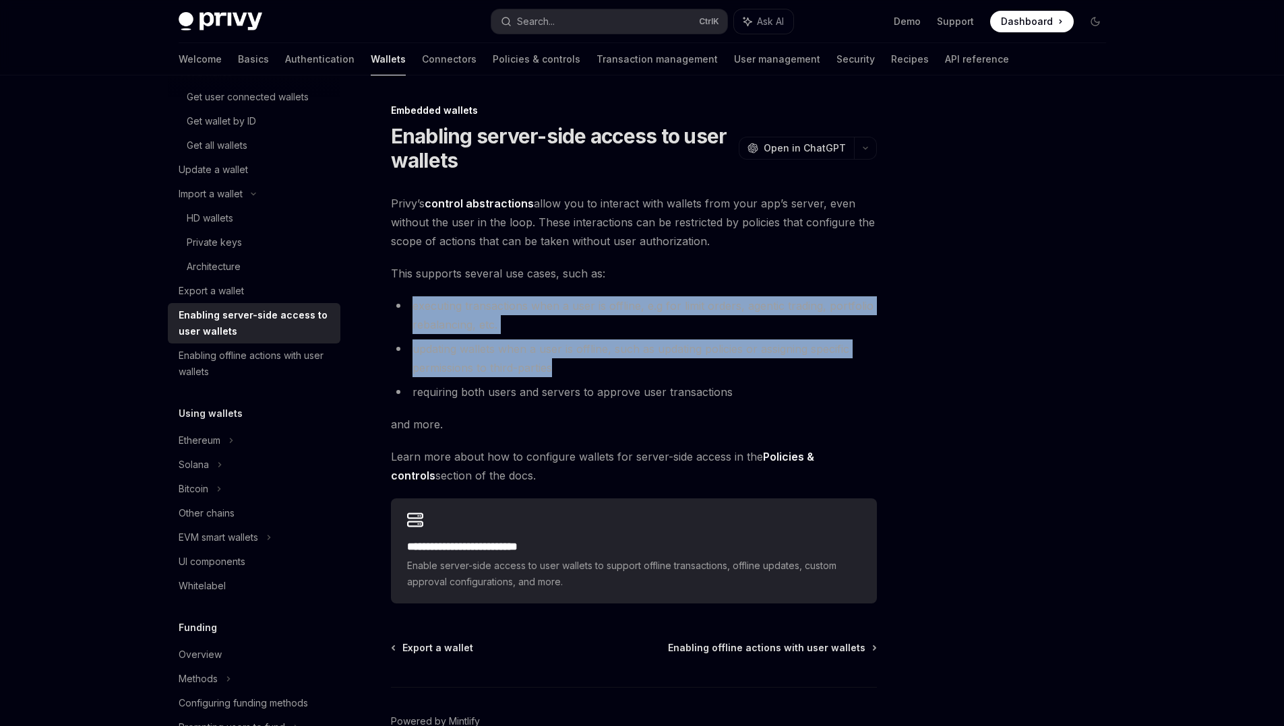
drag, startPoint x: 544, startPoint y: 294, endPoint x: 577, endPoint y: 364, distance: 77.2
click at [577, 364] on div "**********" at bounding box center [634, 399] width 486 height 410
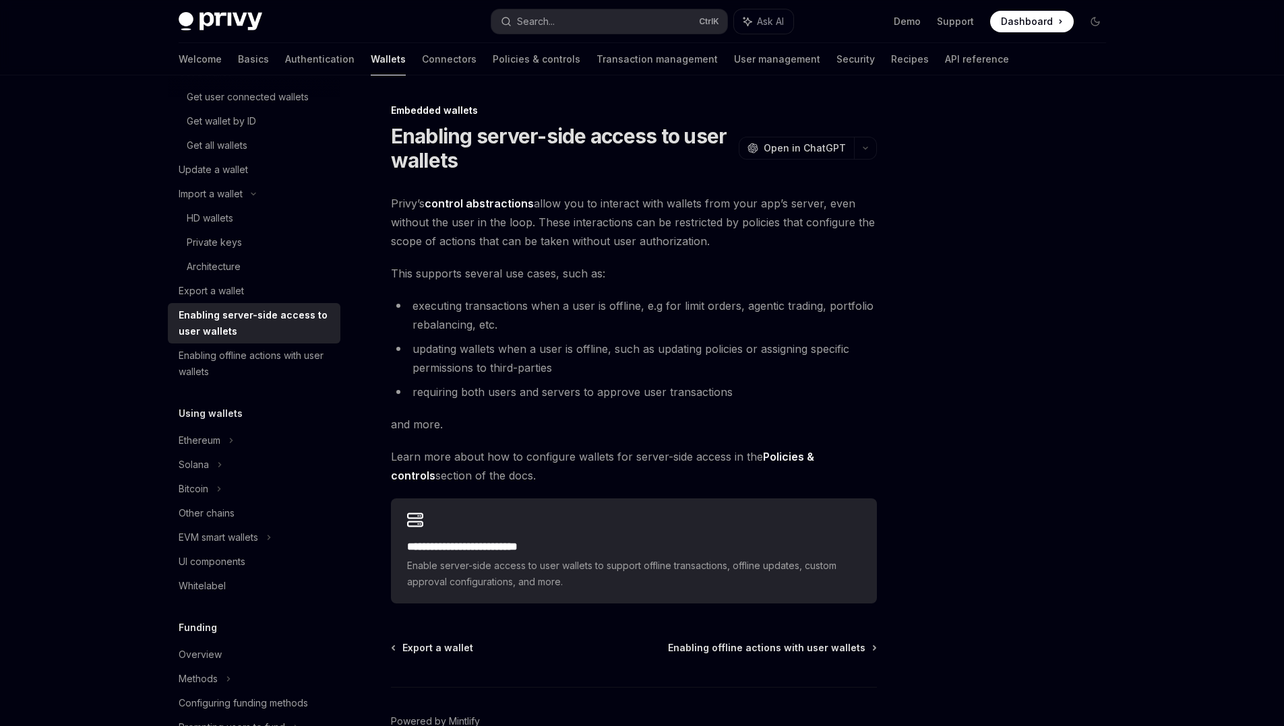
click at [595, 391] on li "requiring both users and servers to approve user transactions" at bounding box center [634, 392] width 486 height 19
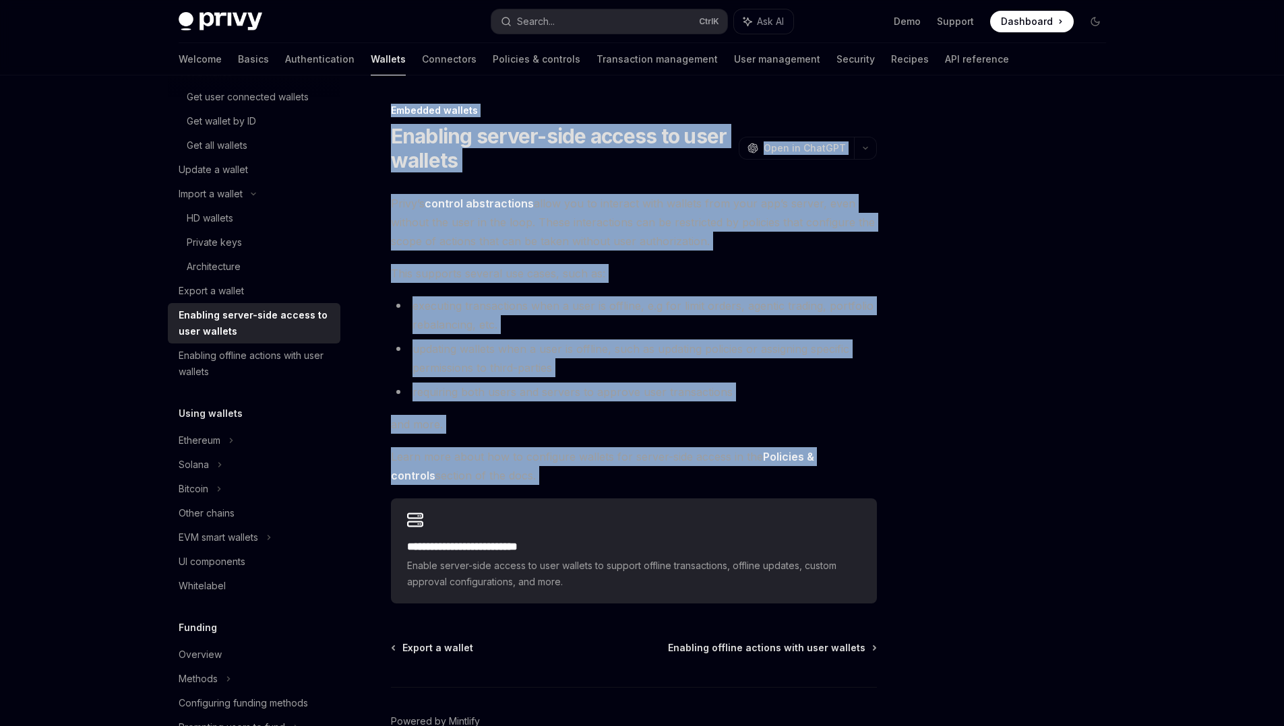
drag, startPoint x: 383, startPoint y: 107, endPoint x: 709, endPoint y: 479, distance: 494.6
click at [709, 479] on div "**********" at bounding box center [507, 452] width 744 height 701
click at [825, 262] on div "**********" at bounding box center [634, 399] width 486 height 410
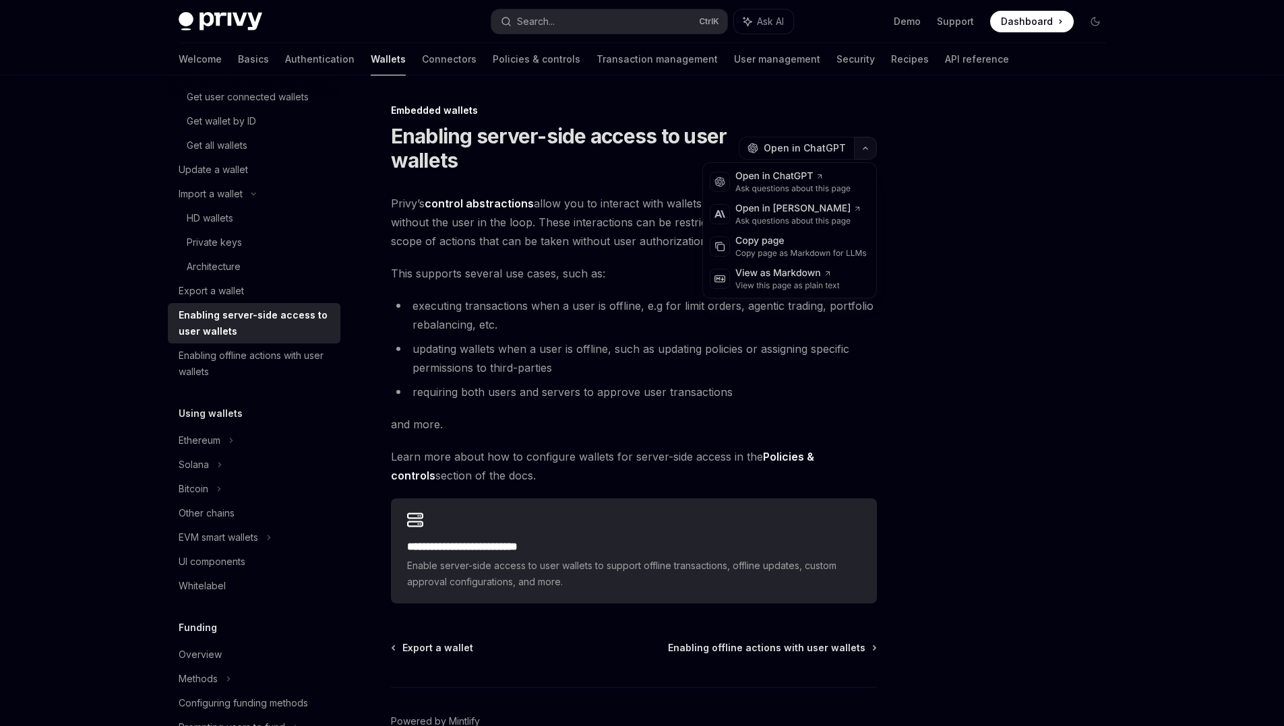
click at [864, 155] on button "button" at bounding box center [865, 148] width 23 height 23
click at [782, 253] on div "Copy page as Markdown for LLMs" at bounding box center [800, 253] width 131 height 11
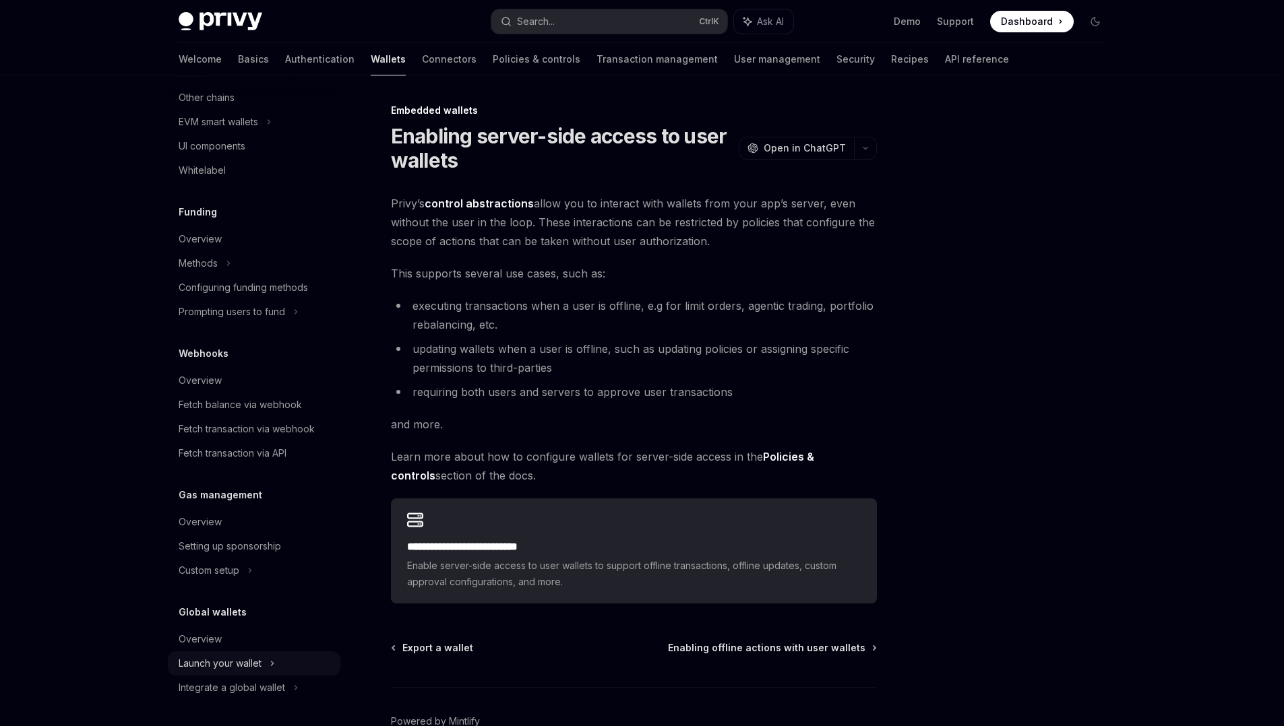
scroll to position [621, 0]
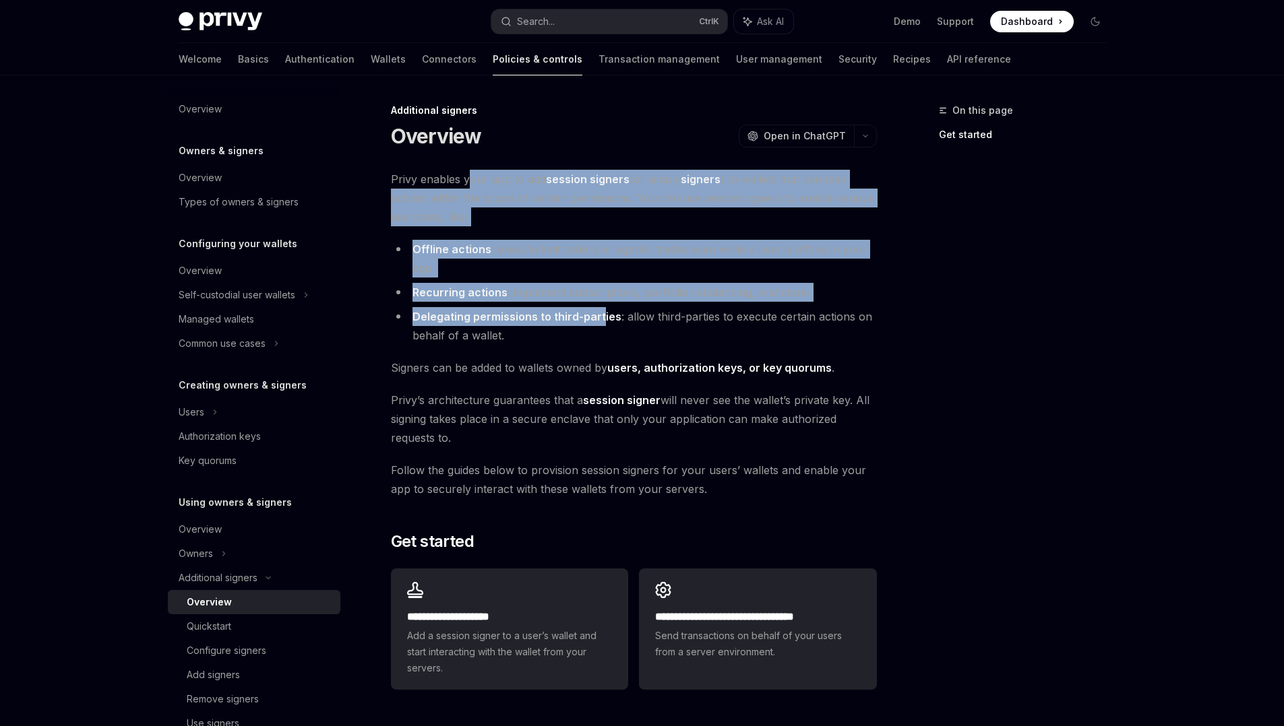
drag, startPoint x: 469, startPoint y: 178, endPoint x: 601, endPoint y: 309, distance: 186.3
click at [601, 309] on div "**********" at bounding box center [634, 433] width 486 height 526
click at [601, 309] on li "Delegating permissions to third-parties : allow third-parties to execute certai…" at bounding box center [634, 326] width 486 height 38
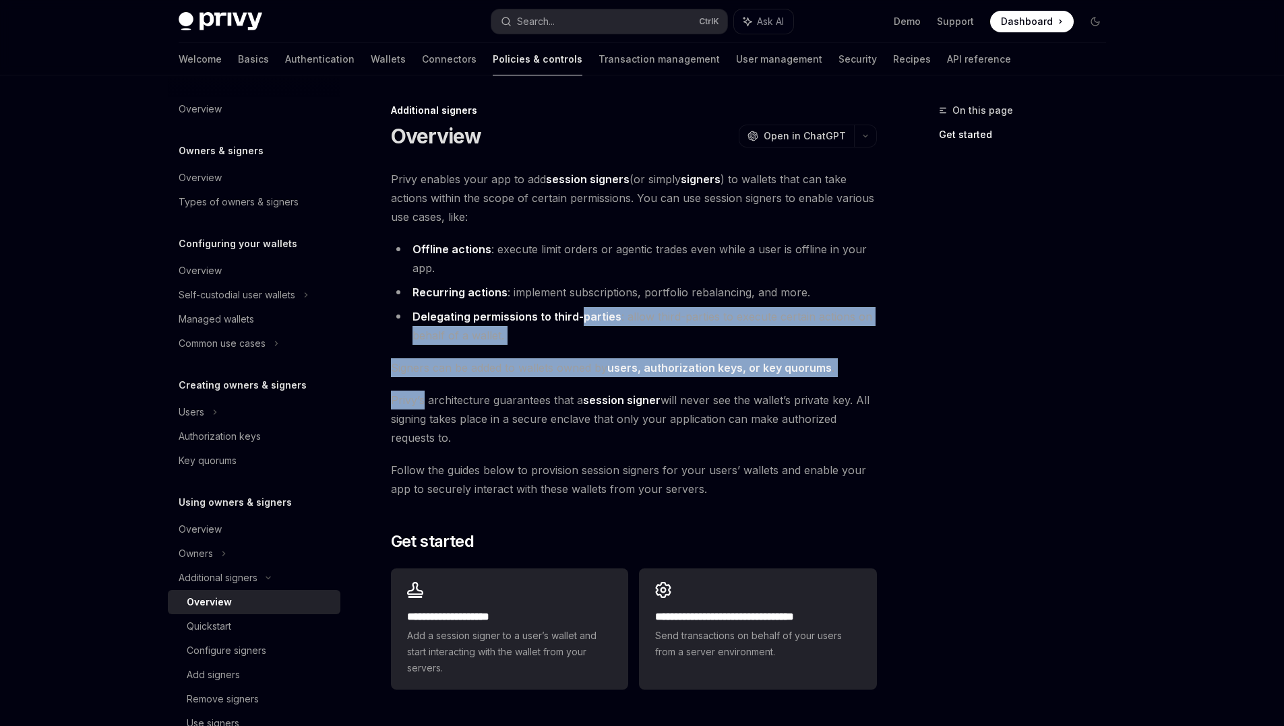
drag, startPoint x: 601, startPoint y: 309, endPoint x: 635, endPoint y: 387, distance: 84.8
click at [635, 387] on div "**********" at bounding box center [634, 433] width 486 height 526
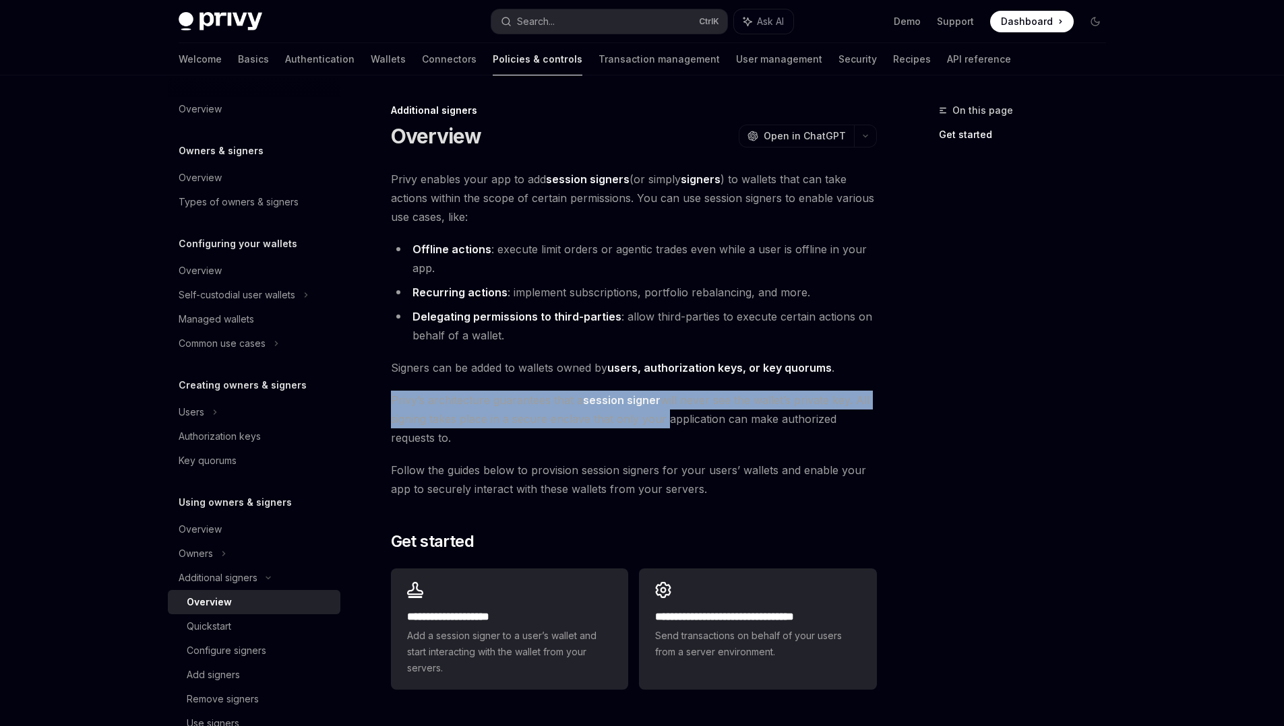
drag, startPoint x: 635, startPoint y: 387, endPoint x: 664, endPoint y: 436, distance: 56.7
click at [664, 436] on div "**********" at bounding box center [634, 433] width 486 height 526
click at [664, 436] on span "Privy’s architecture guarantees that a session signer will never see the wallet…" at bounding box center [634, 419] width 486 height 57
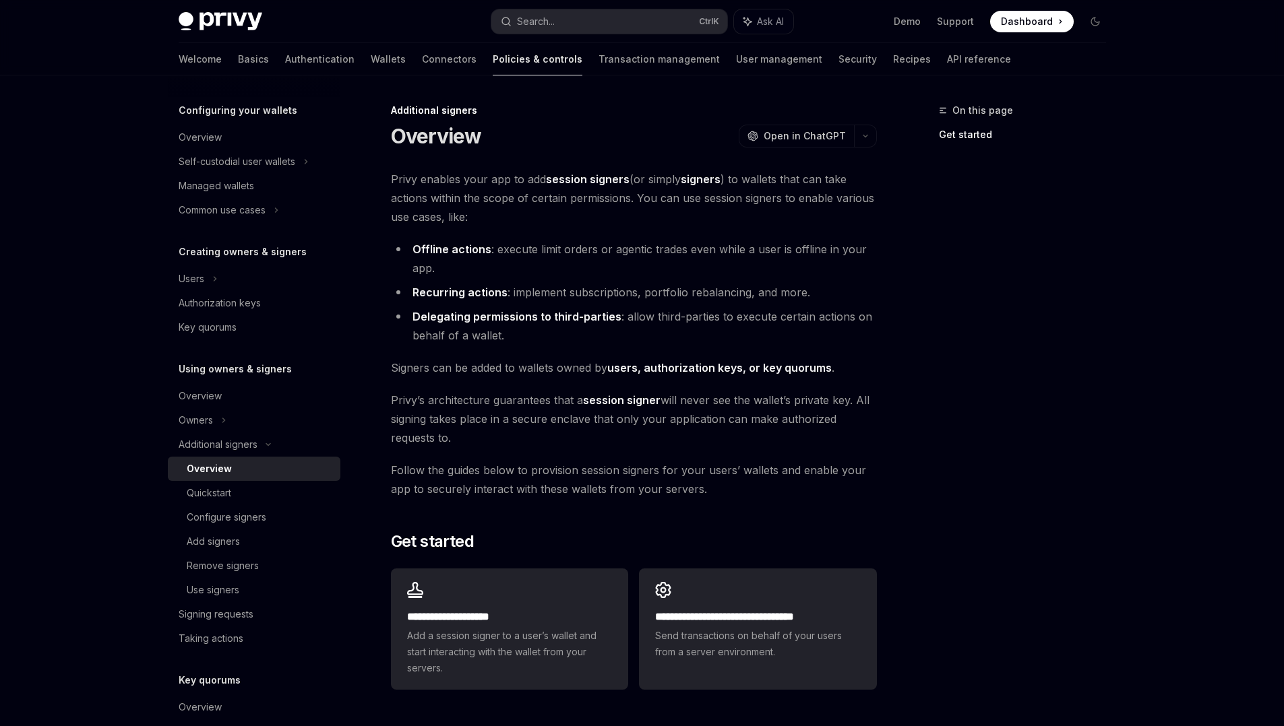
scroll to position [135, 0]
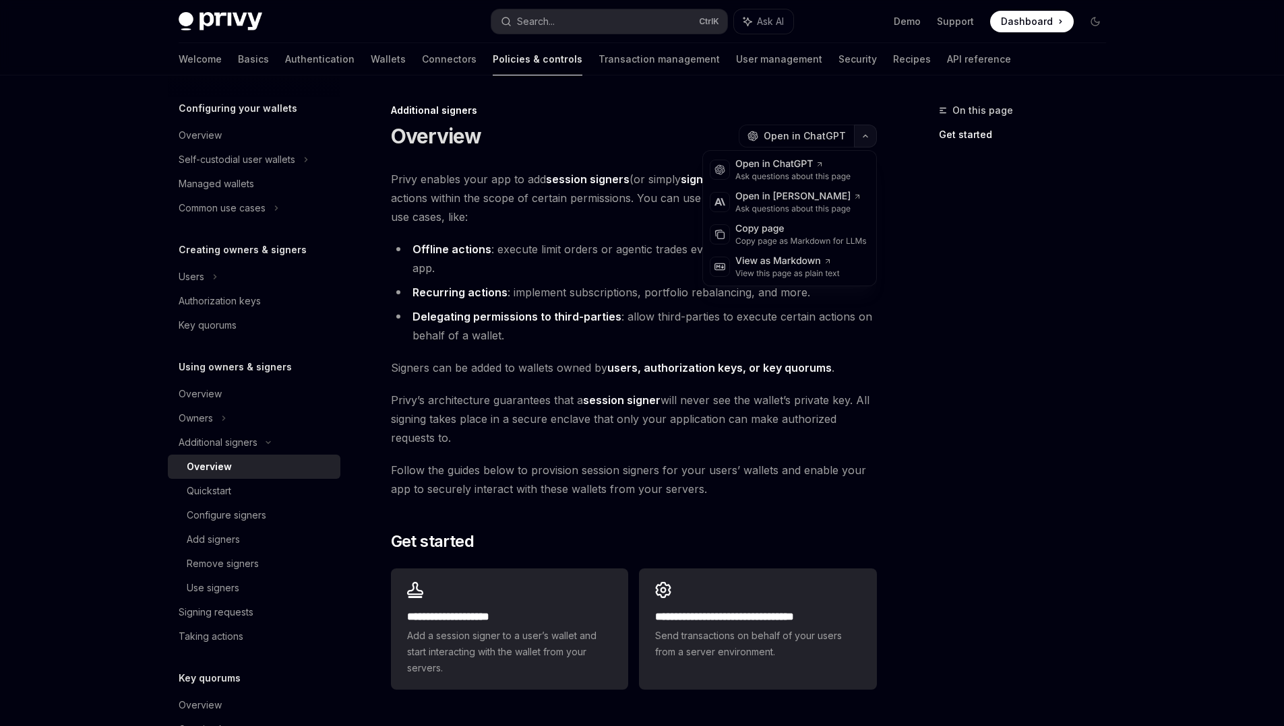
click at [870, 134] on icon "button" at bounding box center [865, 135] width 16 height 5
click at [797, 193] on div "Open in Claude" at bounding box center [798, 196] width 126 height 13
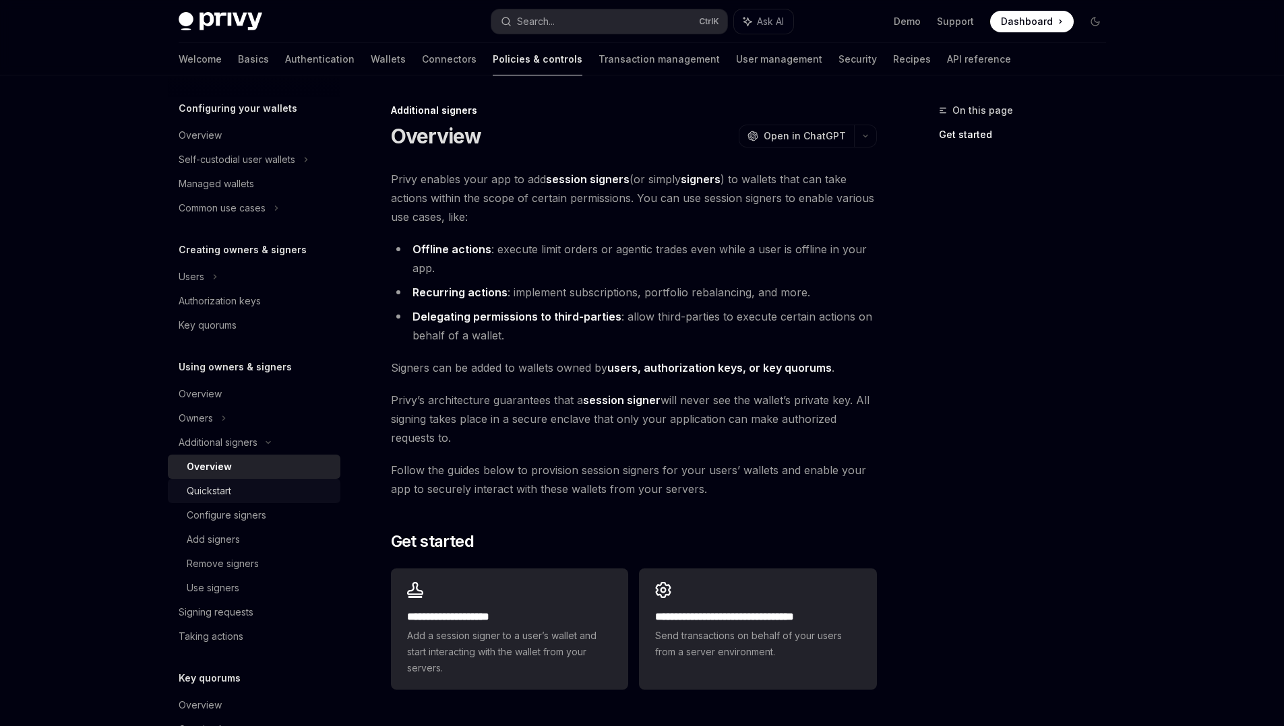
click at [203, 491] on div "Quickstart" at bounding box center [209, 491] width 44 height 16
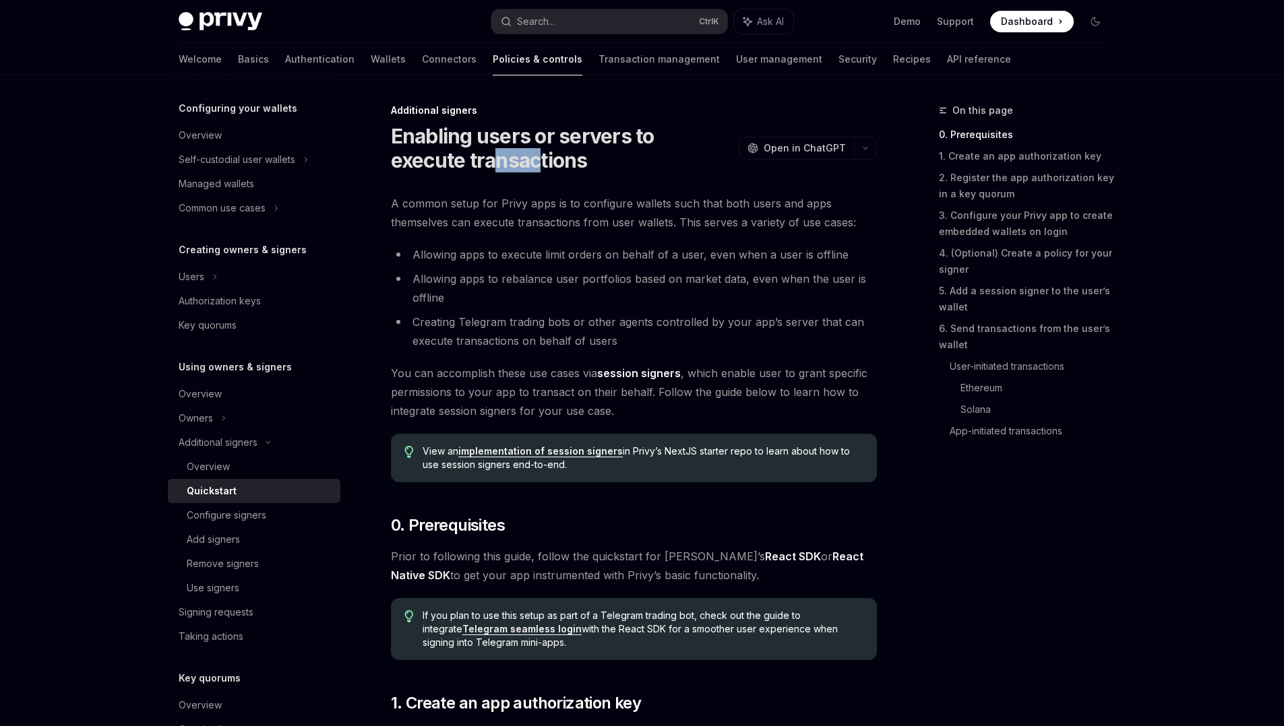
drag, startPoint x: 421, startPoint y: 158, endPoint x: 484, endPoint y: 161, distance: 62.7
click at [484, 161] on h1 "Enabling users or servers to execute transactions" at bounding box center [562, 148] width 342 height 49
drag, startPoint x: 484, startPoint y: 161, endPoint x: 526, endPoint y: 168, distance: 42.3
click at [526, 168] on h1 "Enabling users or servers to execute transactions" at bounding box center [562, 148] width 342 height 49
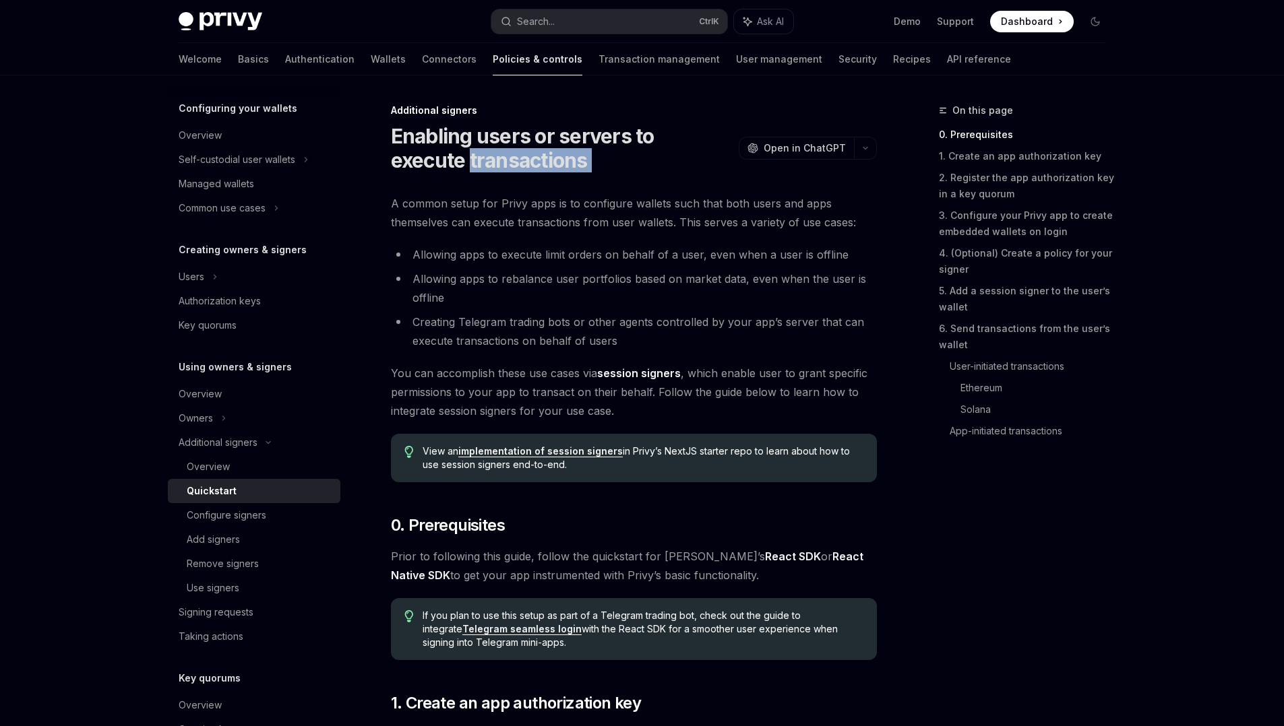
click at [540, 171] on h1 "Enabling users or servers to execute transactions" at bounding box center [562, 148] width 342 height 49
click at [504, 457] on link "implementation of session signers" at bounding box center [540, 451] width 164 height 12
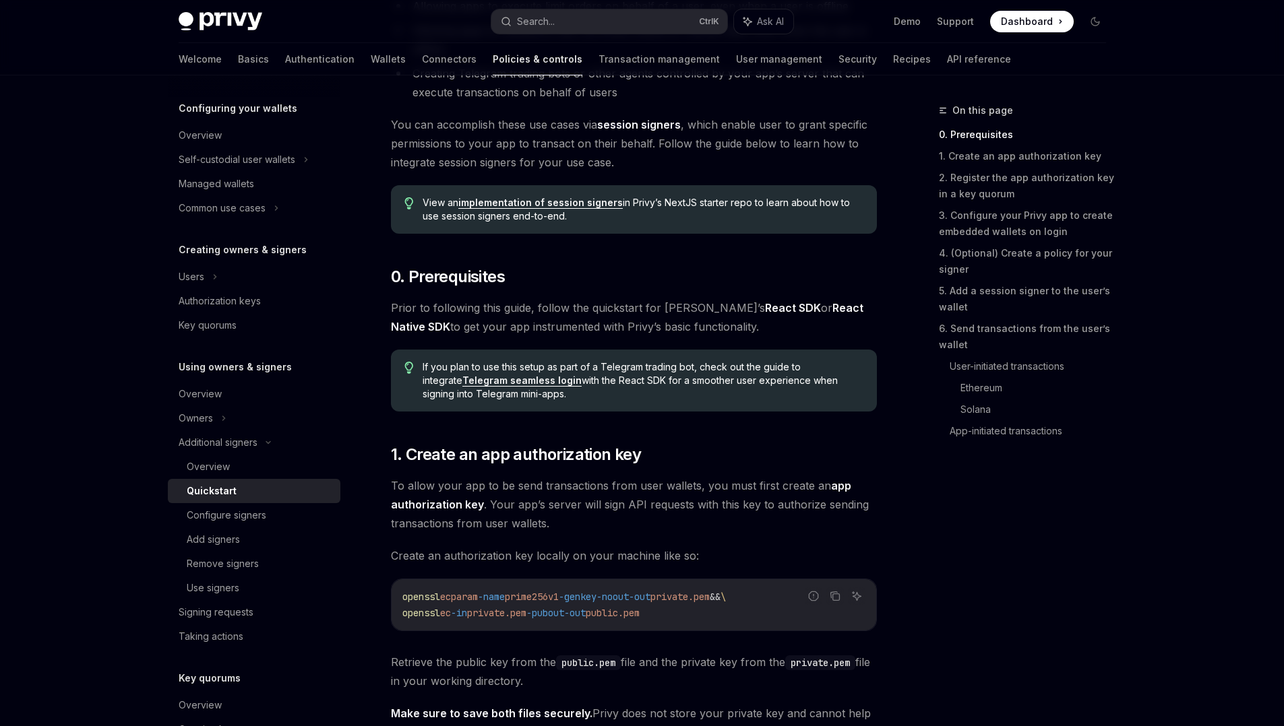
scroll to position [293, 0]
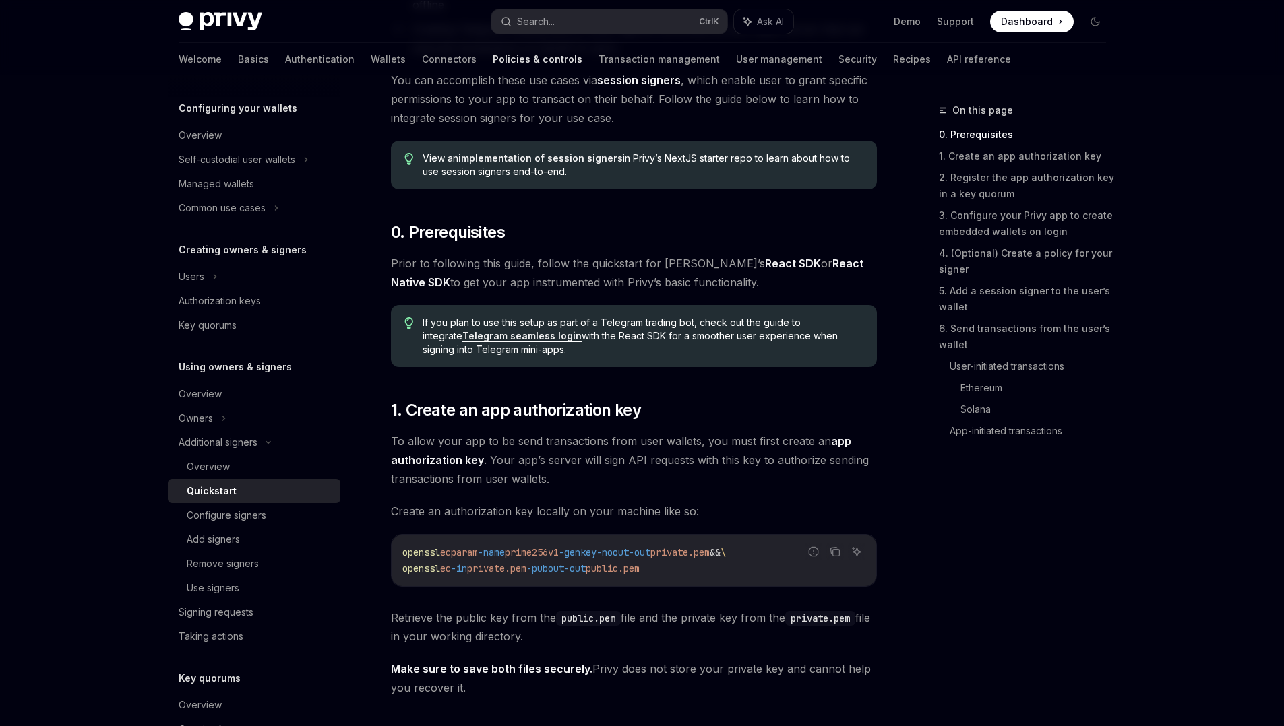
click at [511, 337] on link "Telegram seamless login" at bounding box center [521, 336] width 119 height 12
drag, startPoint x: 528, startPoint y: 366, endPoint x: 629, endPoint y: 441, distance: 125.2
click at [629, 441] on span "To allow your app to be send transactions from user wallets, you must first cre…" at bounding box center [634, 460] width 486 height 57
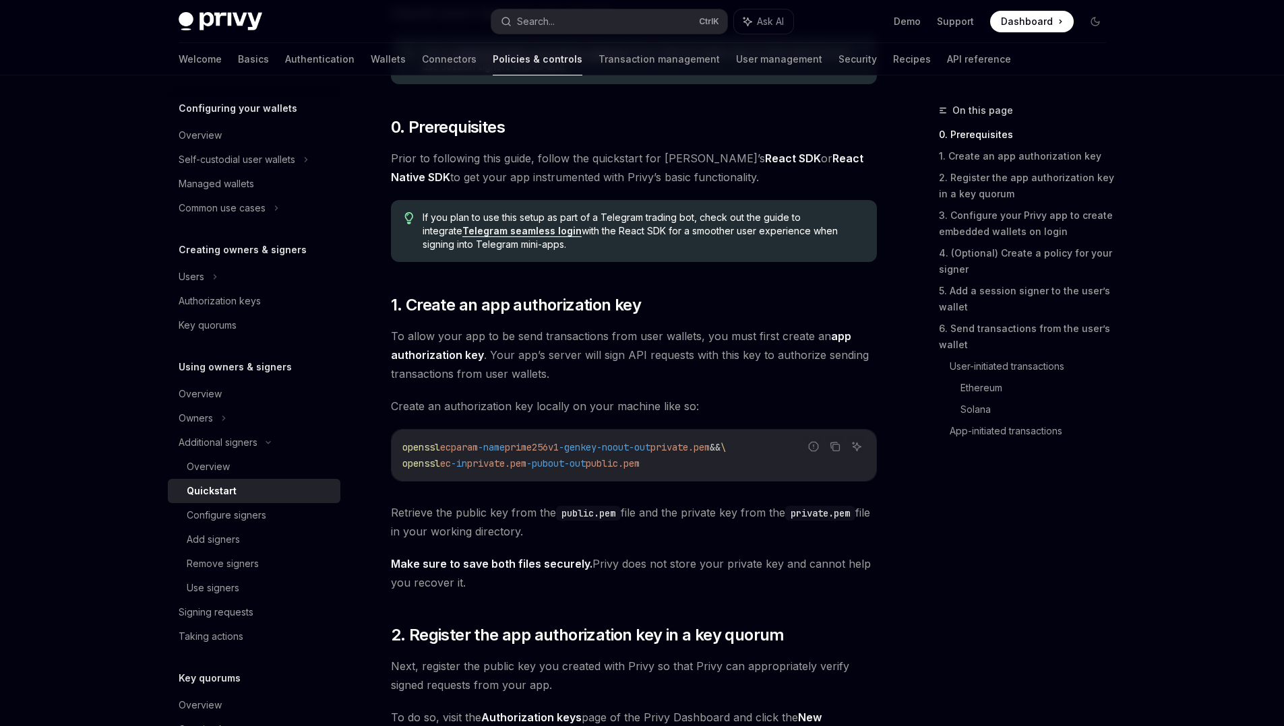
scroll to position [456, 0]
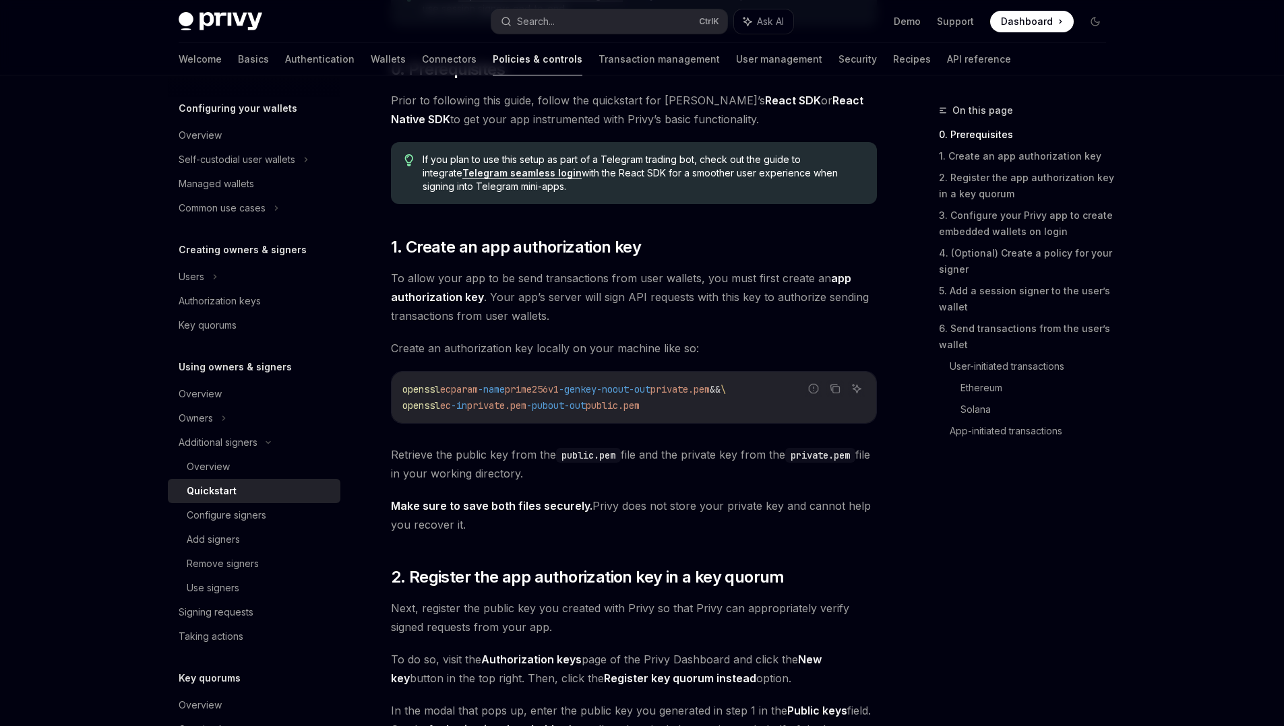
drag, startPoint x: 628, startPoint y: 500, endPoint x: 668, endPoint y: 540, distance: 56.2
click at [705, 584] on span "2. Register the app authorization key in a key quorum" at bounding box center [587, 578] width 393 height 22
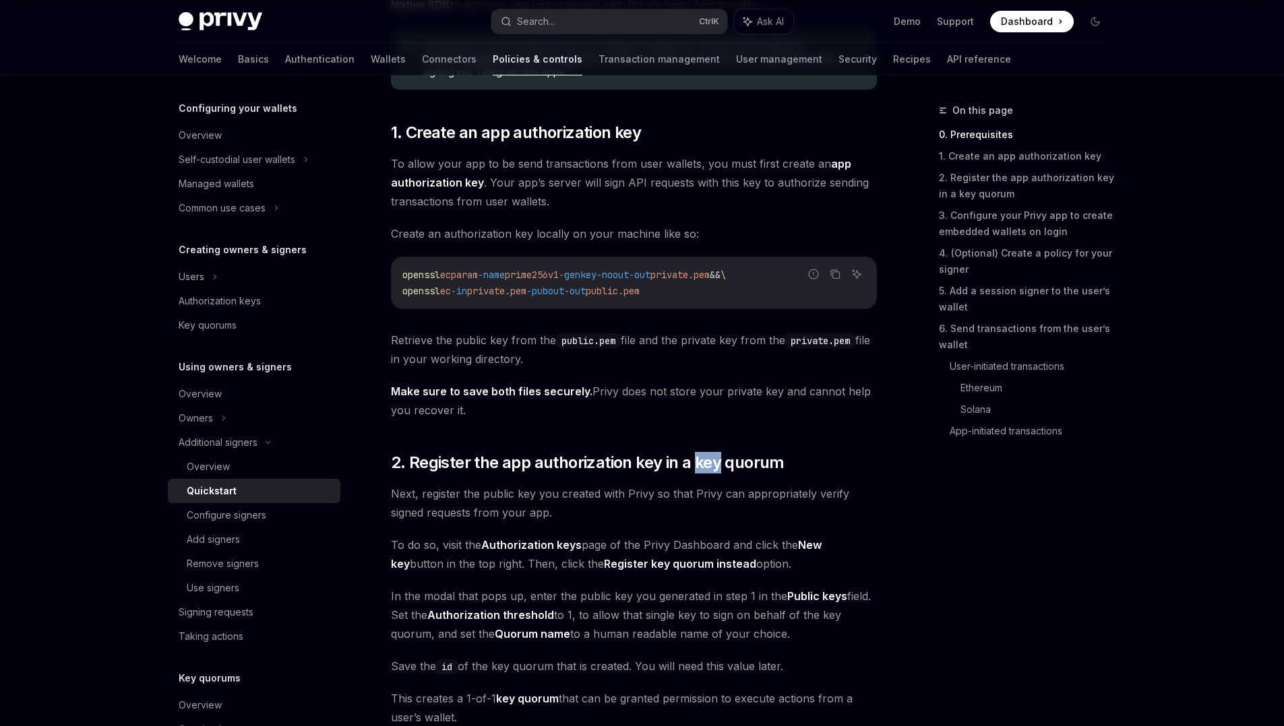
drag, startPoint x: 705, startPoint y: 584, endPoint x: 736, endPoint y: 594, distance: 32.6
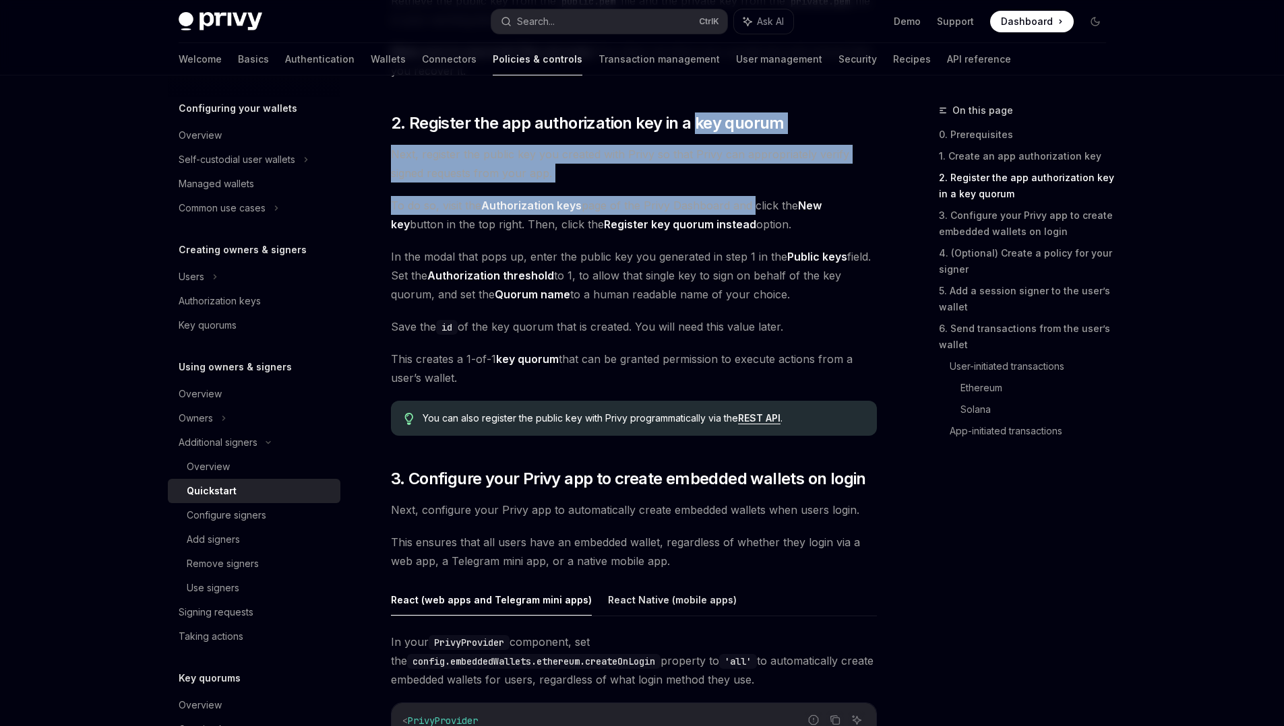
scroll to position [920, 0]
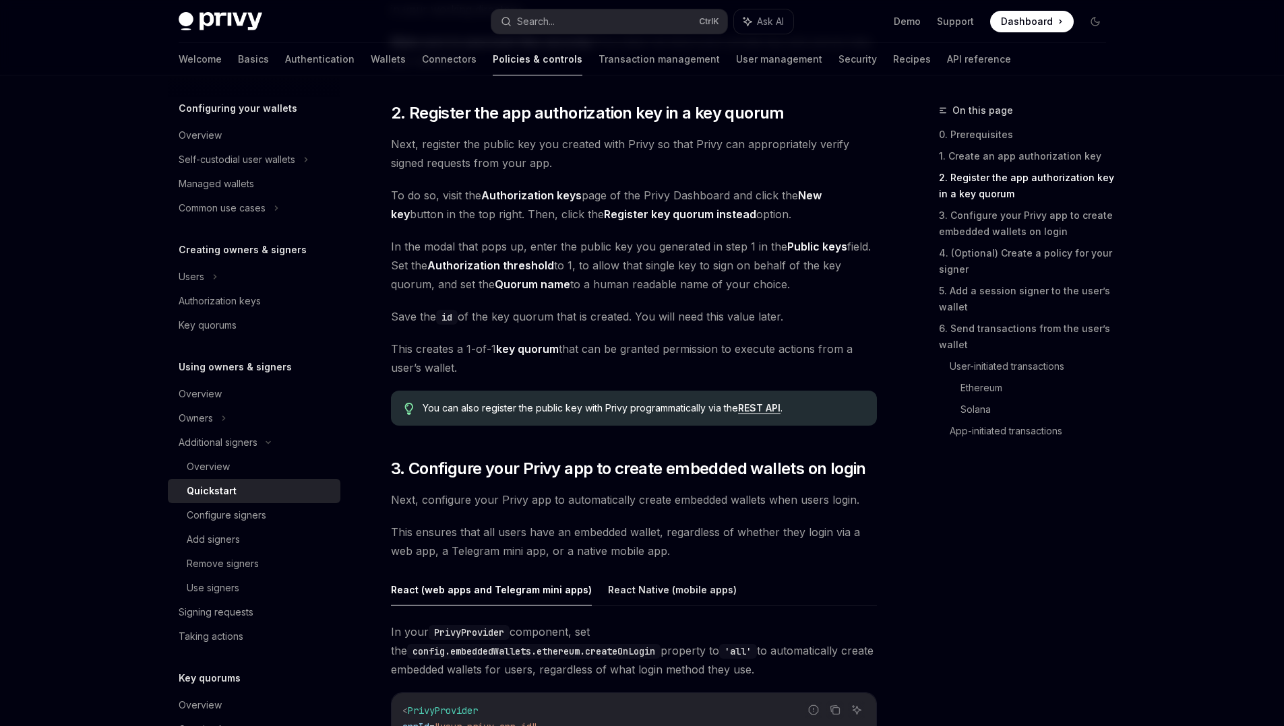
drag, startPoint x: 396, startPoint y: 240, endPoint x: 552, endPoint y: 359, distance: 196.6
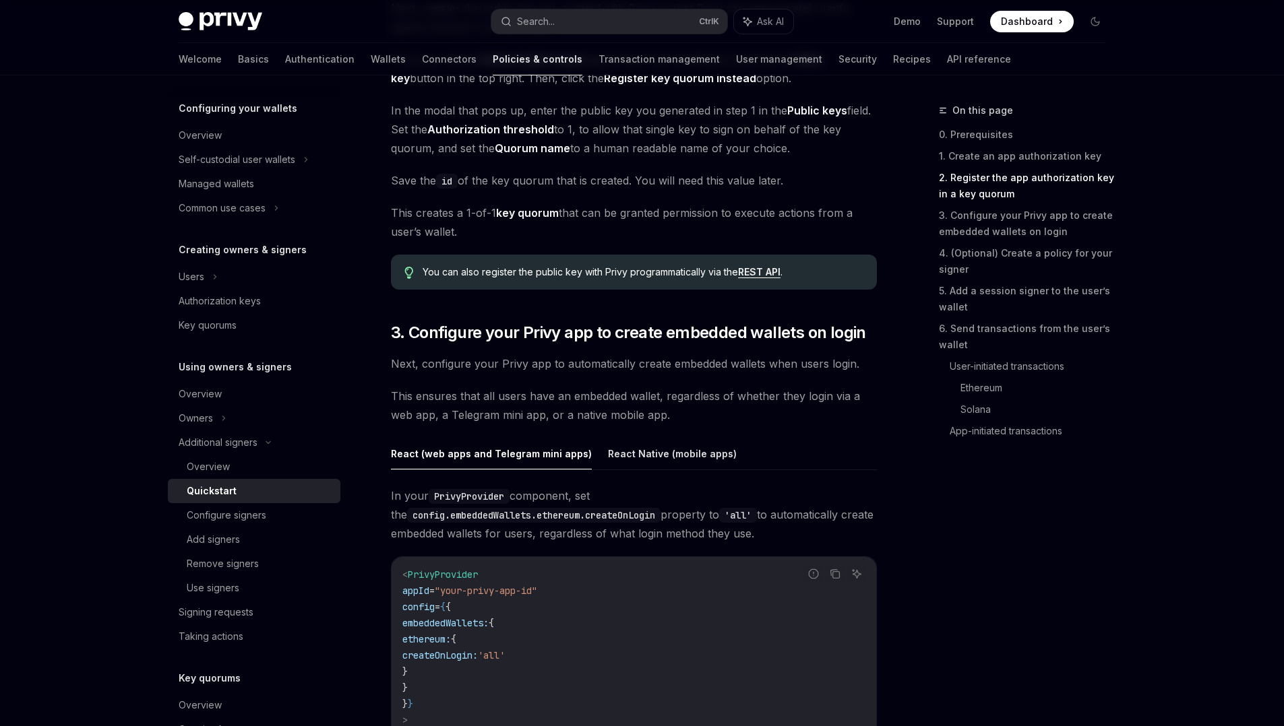
scroll to position [1094, 0]
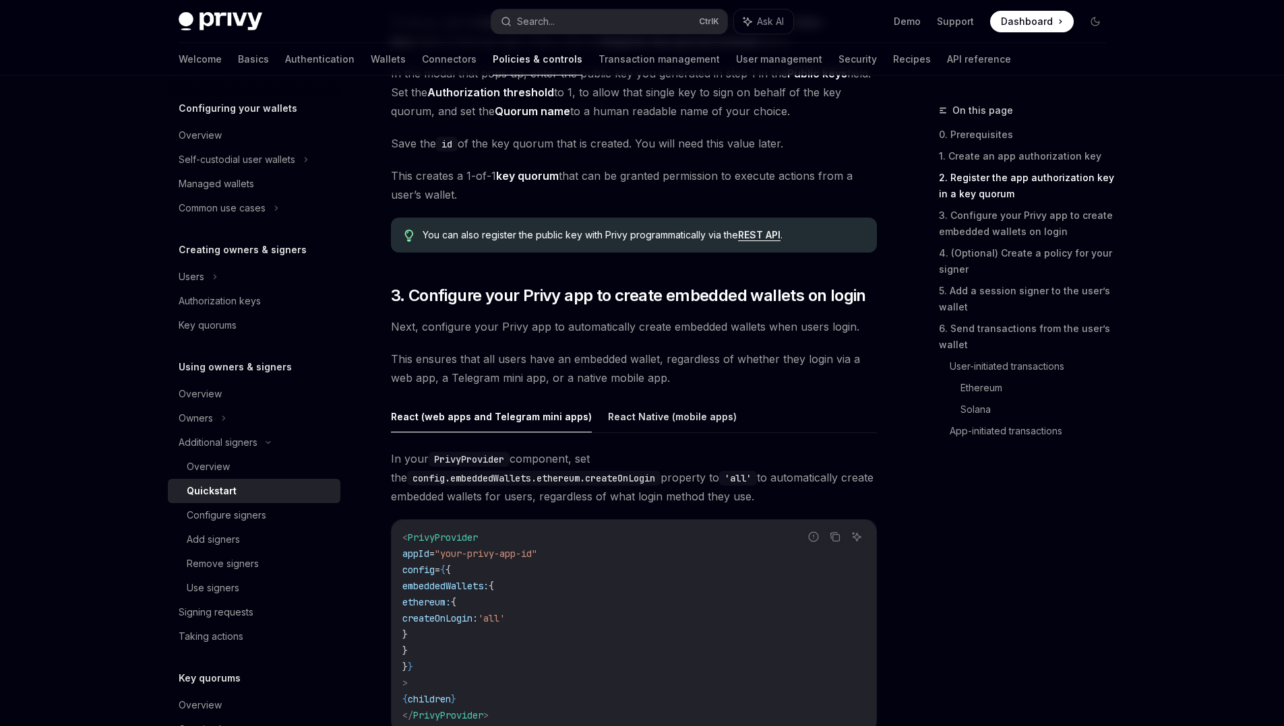
drag, startPoint x: 439, startPoint y: 482, endPoint x: 513, endPoint y: 494, distance: 75.1
click at [513, 494] on span "In your PrivyProvider component, set the config.embeddedWallets.ethereum.create…" at bounding box center [634, 477] width 486 height 57
drag, startPoint x: 513, startPoint y: 494, endPoint x: 556, endPoint y: 524, distance: 51.8
click at [556, 524] on div "In your PrivyProvider component, set the config.embeddedWallets.ethereum.create…" at bounding box center [634, 602] width 486 height 306
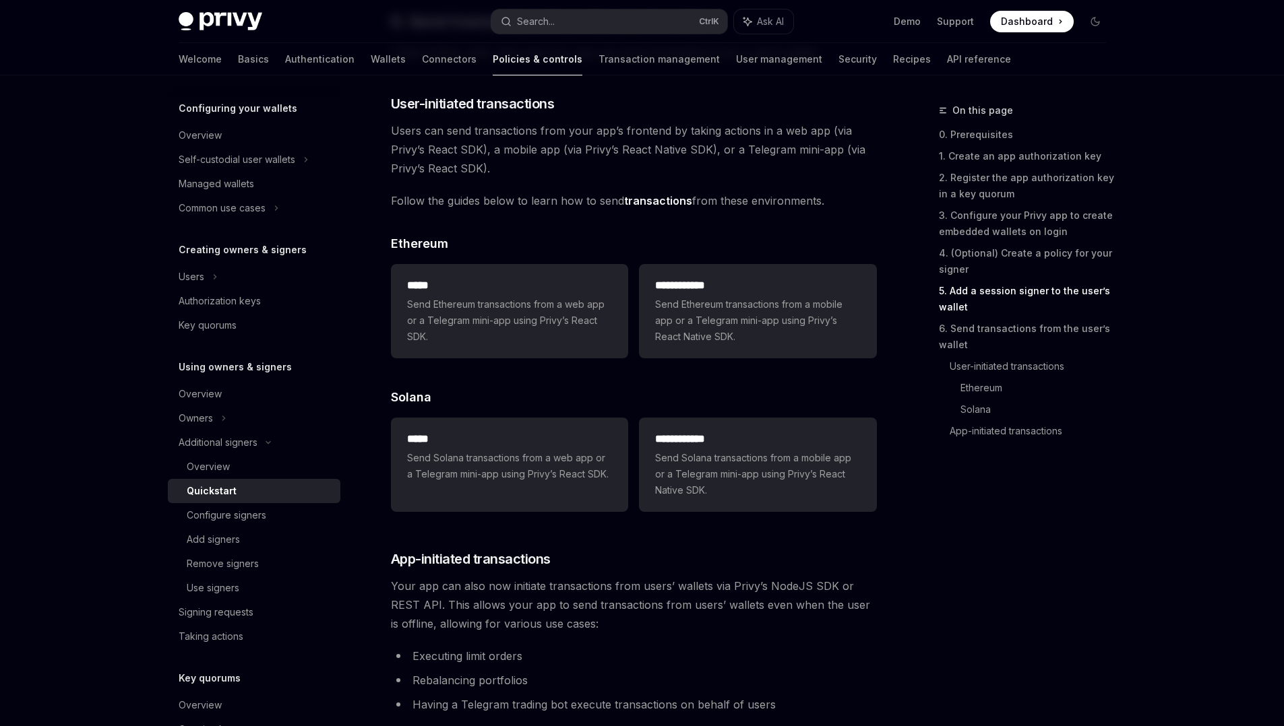
scroll to position [2761, 0]
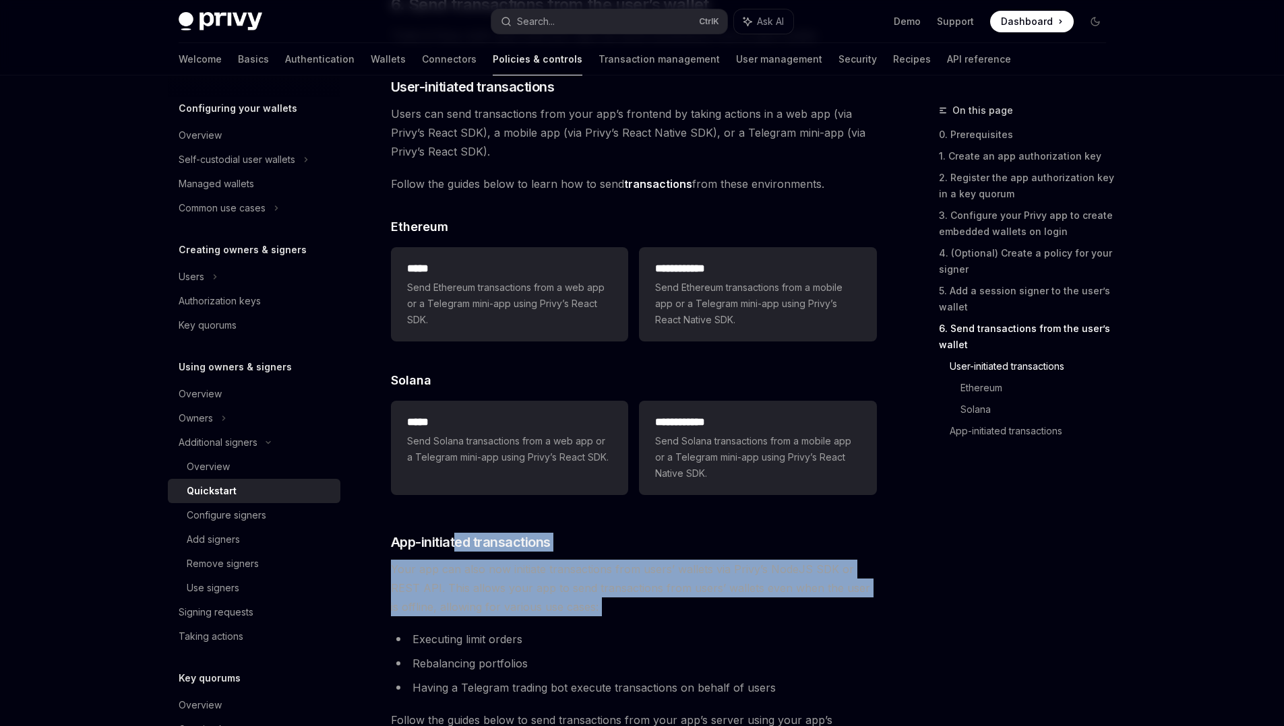
drag, startPoint x: 459, startPoint y: 541, endPoint x: 521, endPoint y: 644, distance: 120.3
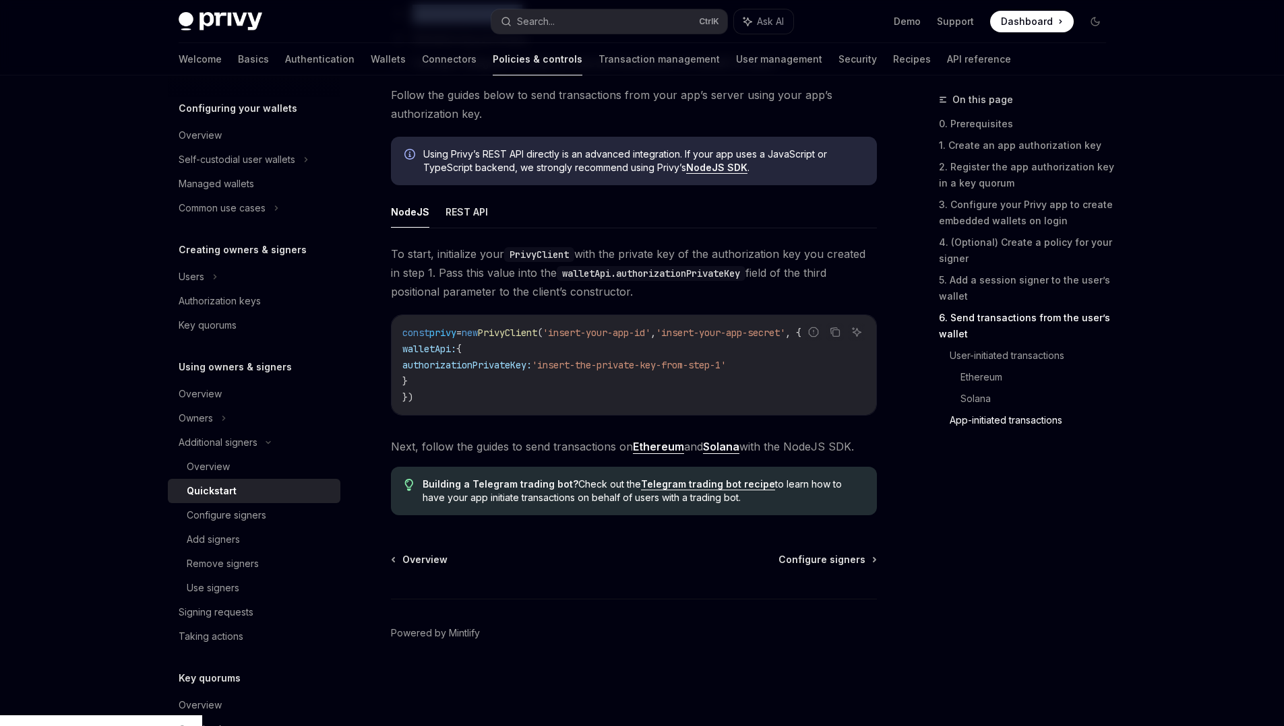
drag, startPoint x: 557, startPoint y: 429, endPoint x: 585, endPoint y: 545, distance: 119.8
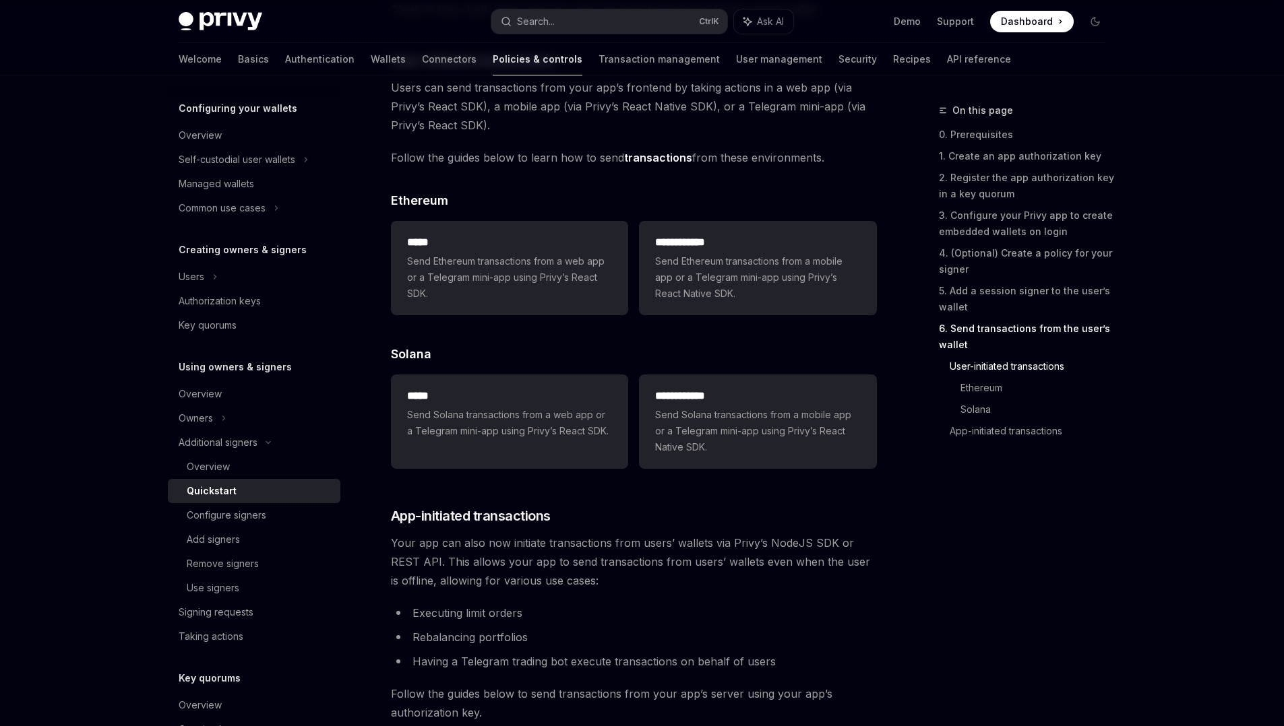
scroll to position [2282, 0]
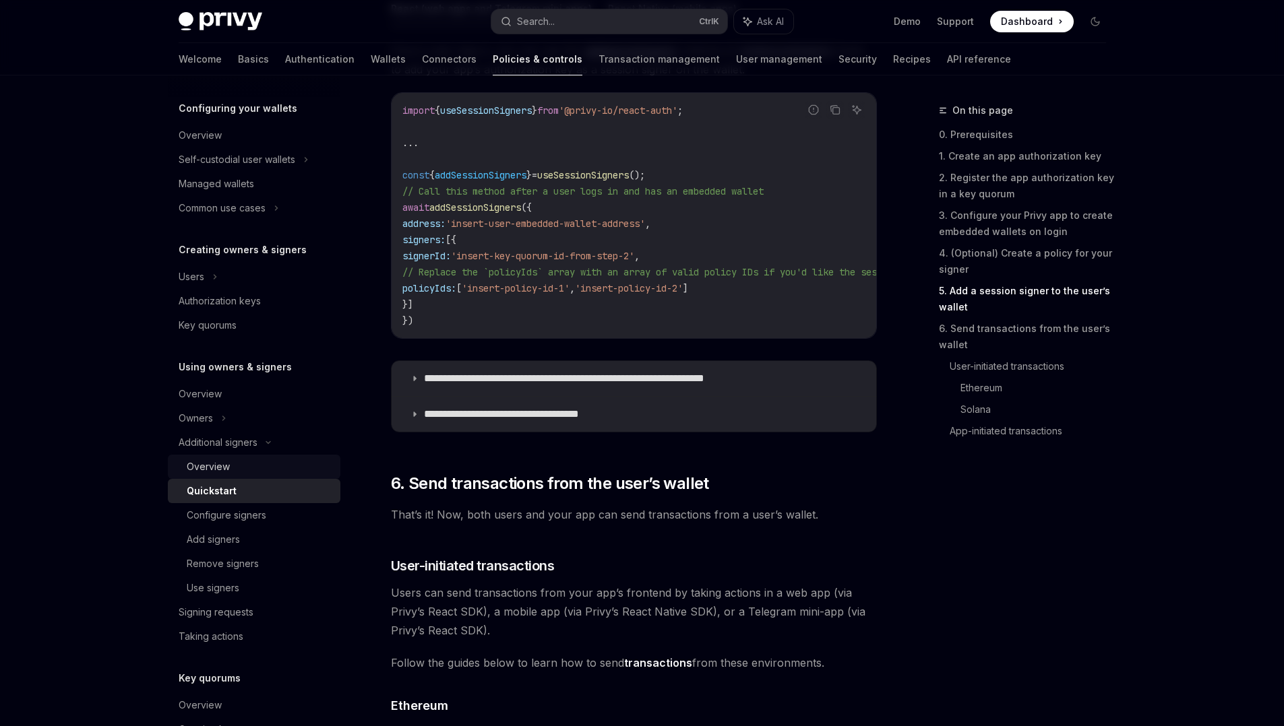
click at [236, 467] on div "Overview" at bounding box center [260, 467] width 146 height 16
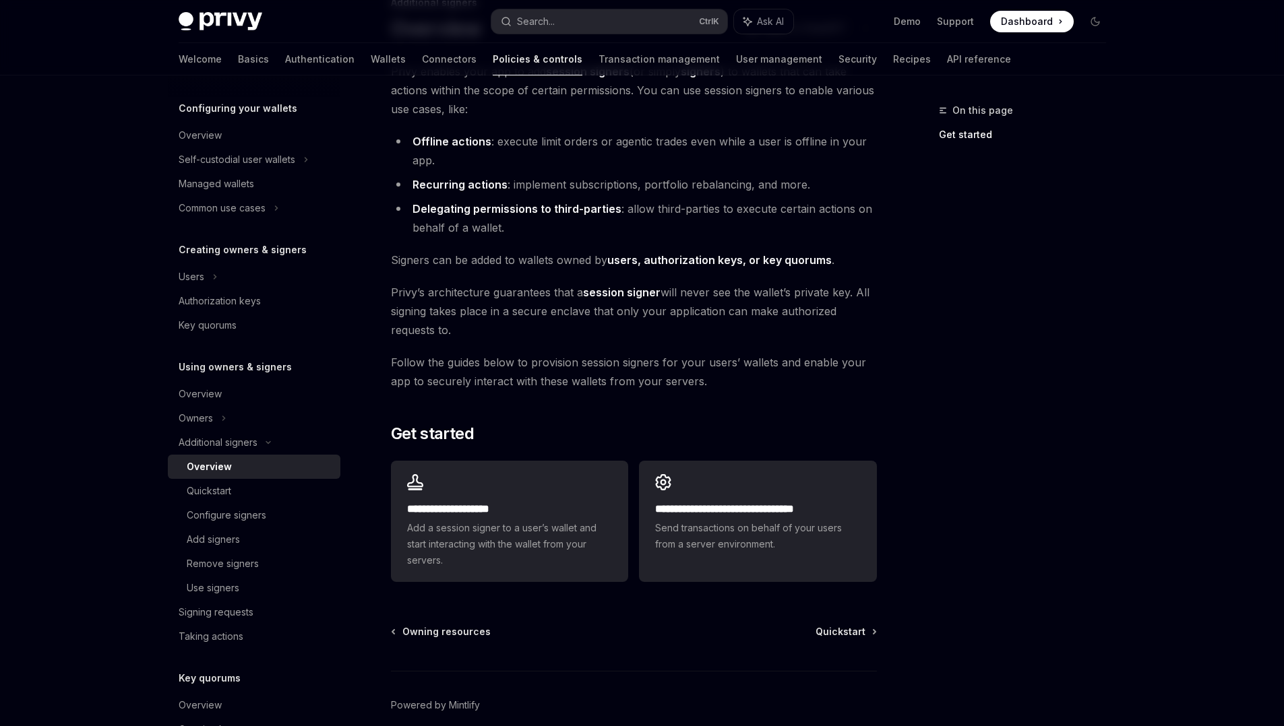
scroll to position [169, 0]
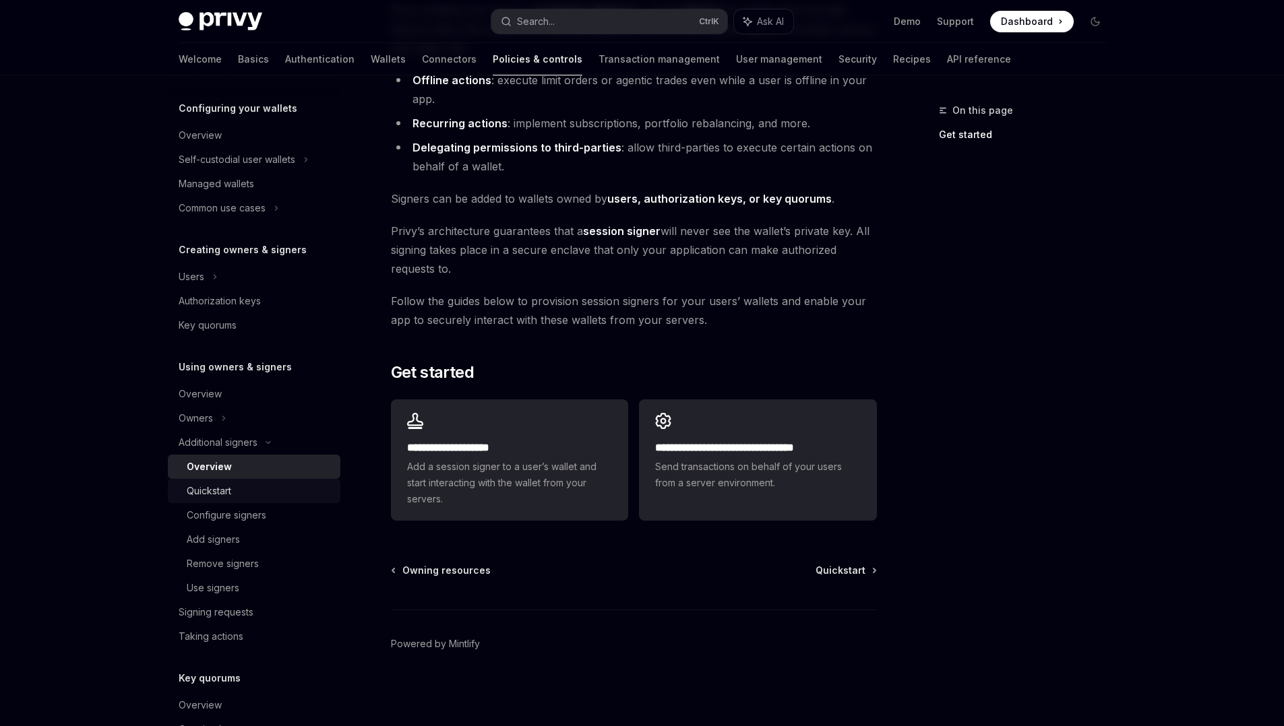
click at [224, 495] on div "Quickstart" at bounding box center [209, 491] width 44 height 16
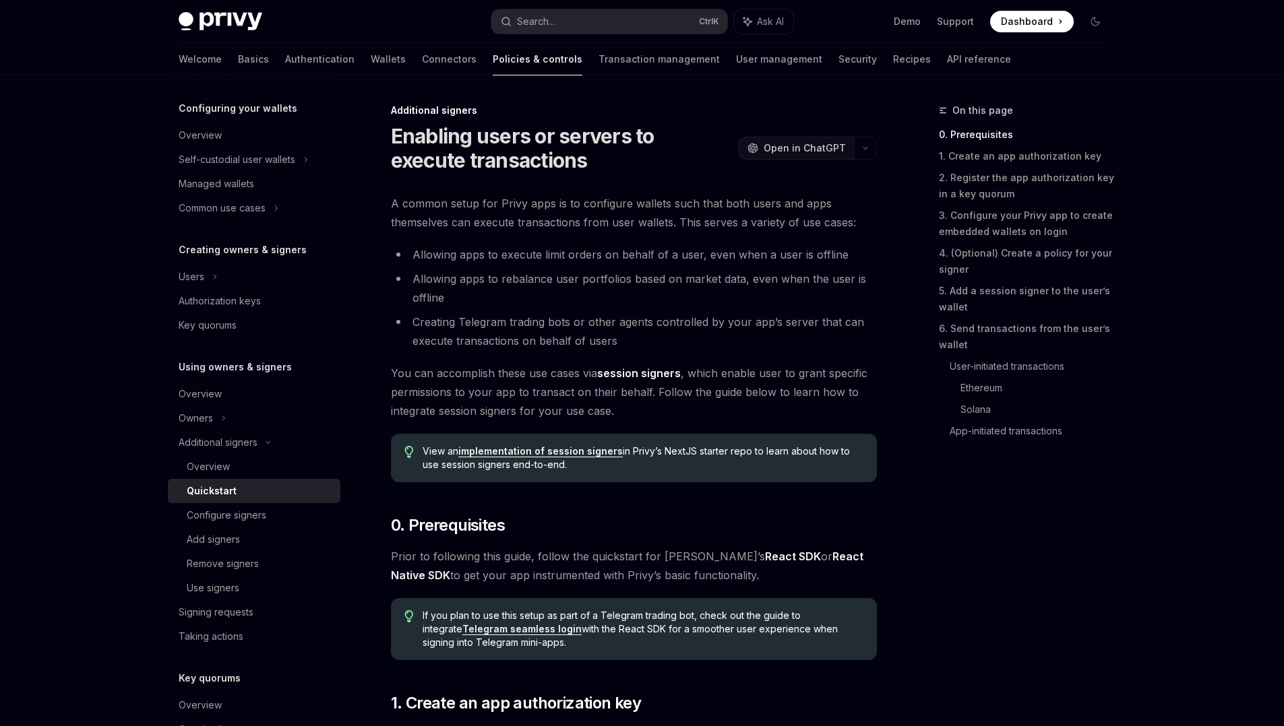
click at [808, 144] on span "Open in ChatGPT" at bounding box center [804, 147] width 82 height 13
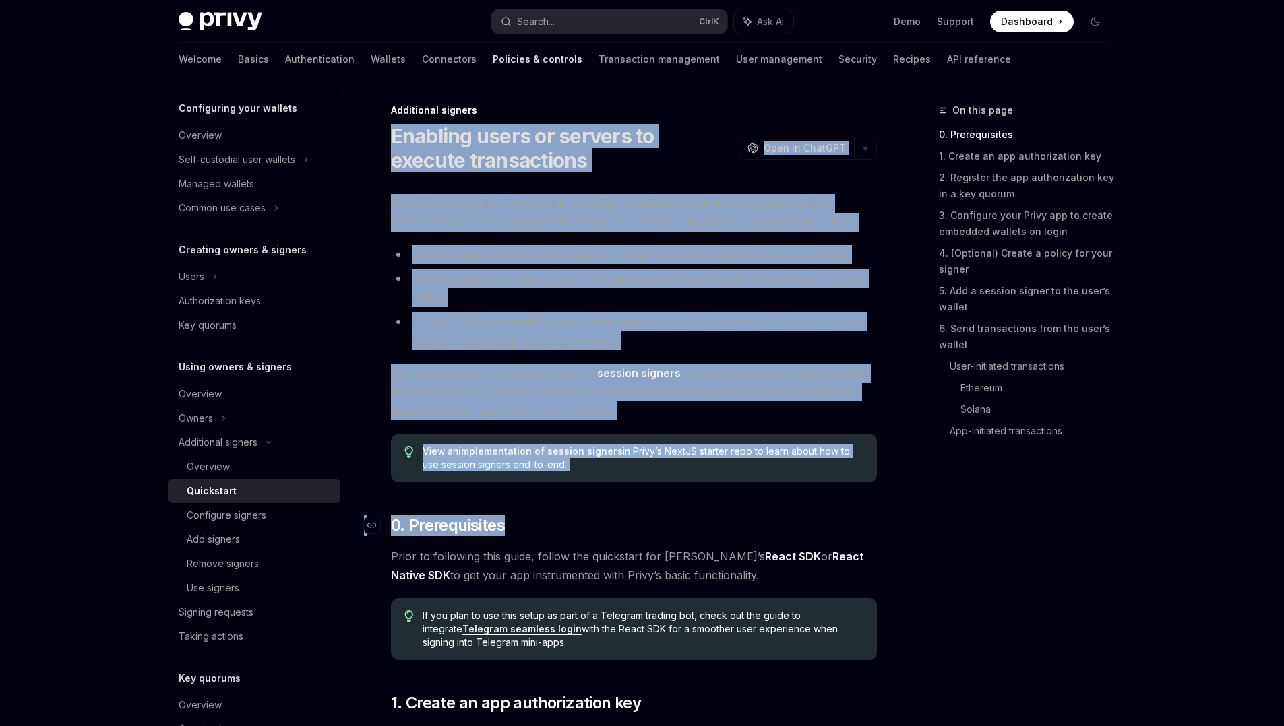
drag, startPoint x: 383, startPoint y: 124, endPoint x: 536, endPoint y: 521, distance: 425.3
click at [468, 628] on link "Telegram seamless login" at bounding box center [521, 629] width 119 height 12
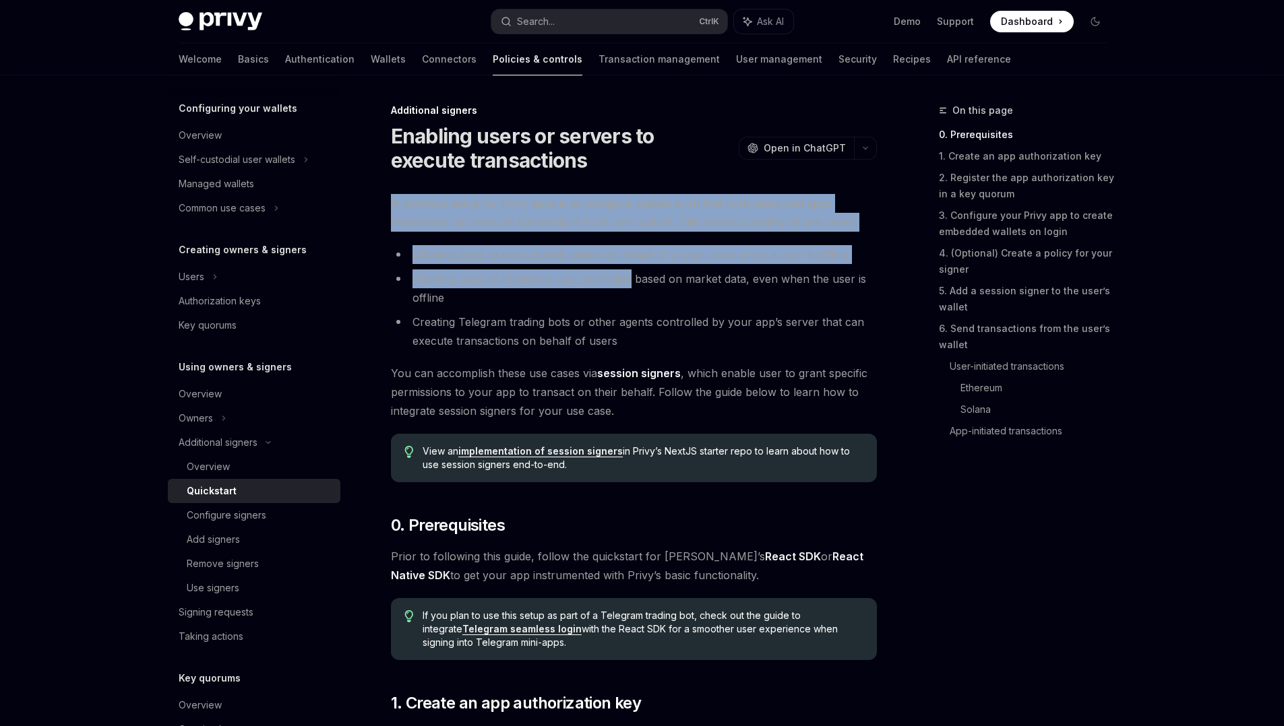
drag, startPoint x: 561, startPoint y: 179, endPoint x: 611, endPoint y: 286, distance: 118.5
click at [611, 286] on li "Allowing apps to rebalance user portfolios based on market data, even when the …" at bounding box center [634, 289] width 486 height 38
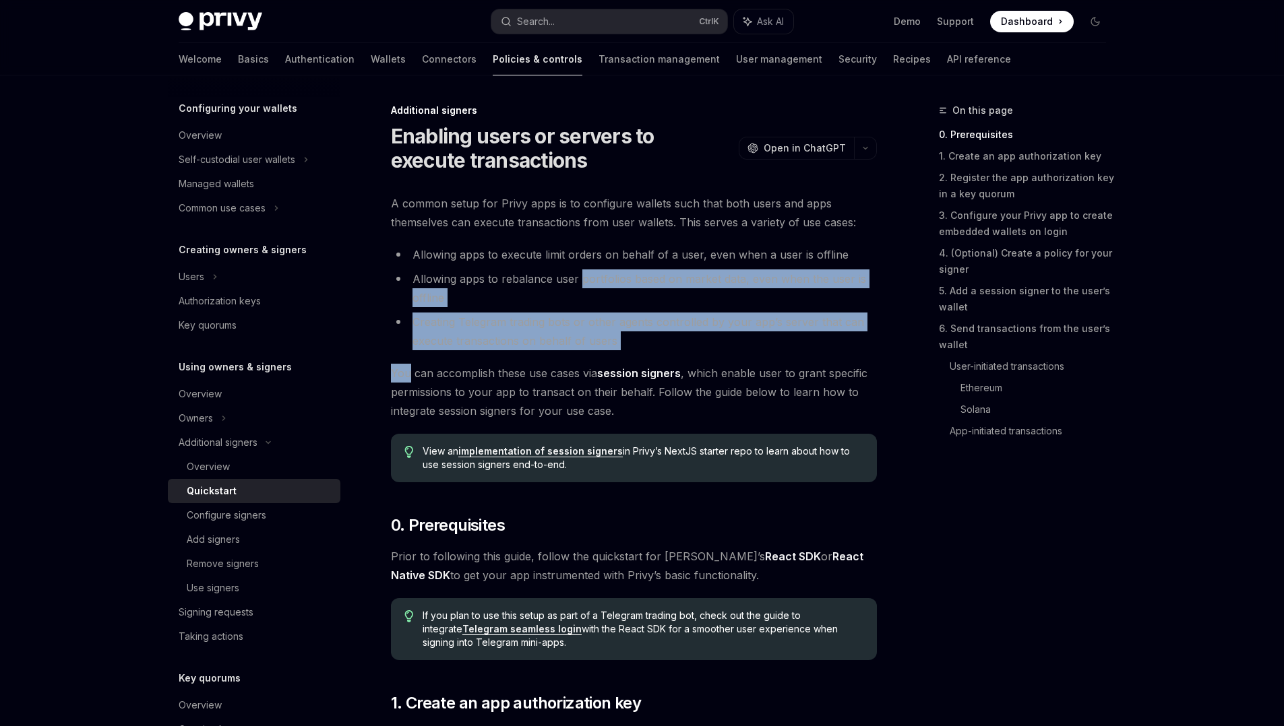
drag, startPoint x: 611, startPoint y: 286, endPoint x: 640, endPoint y: 362, distance: 81.5
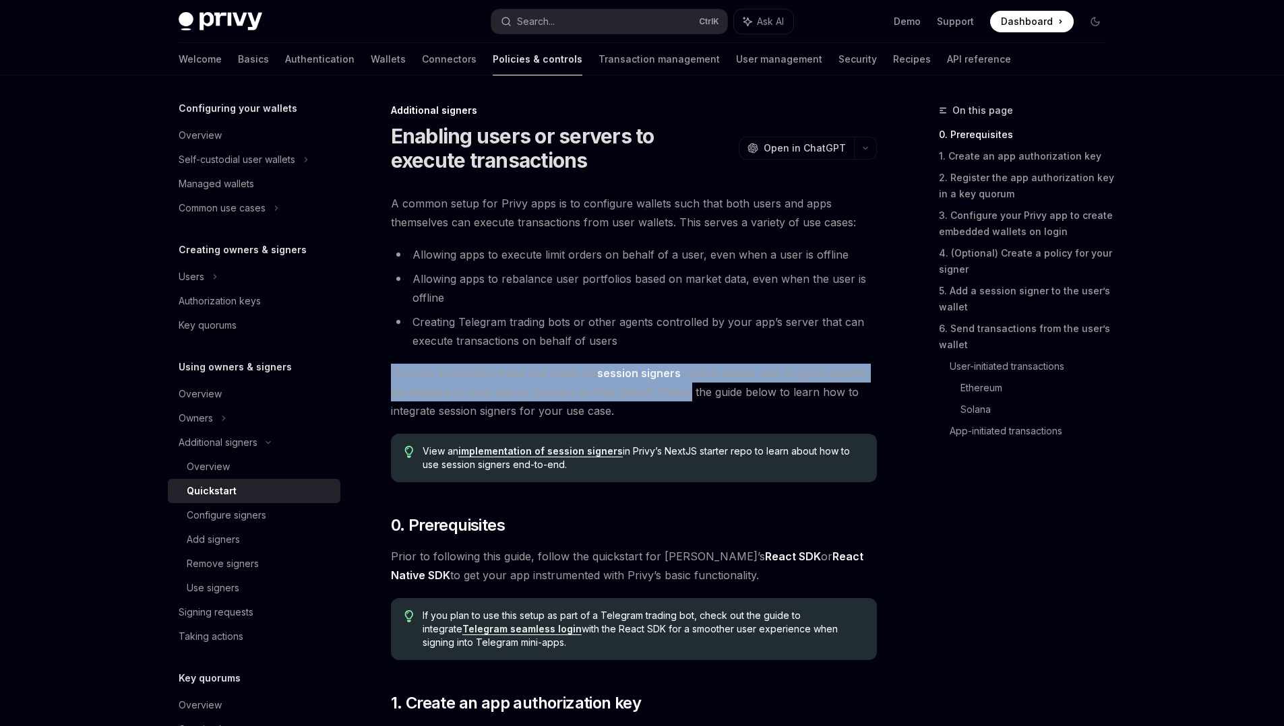
drag, startPoint x: 640, startPoint y: 362, endPoint x: 661, endPoint y: 398, distance: 40.8
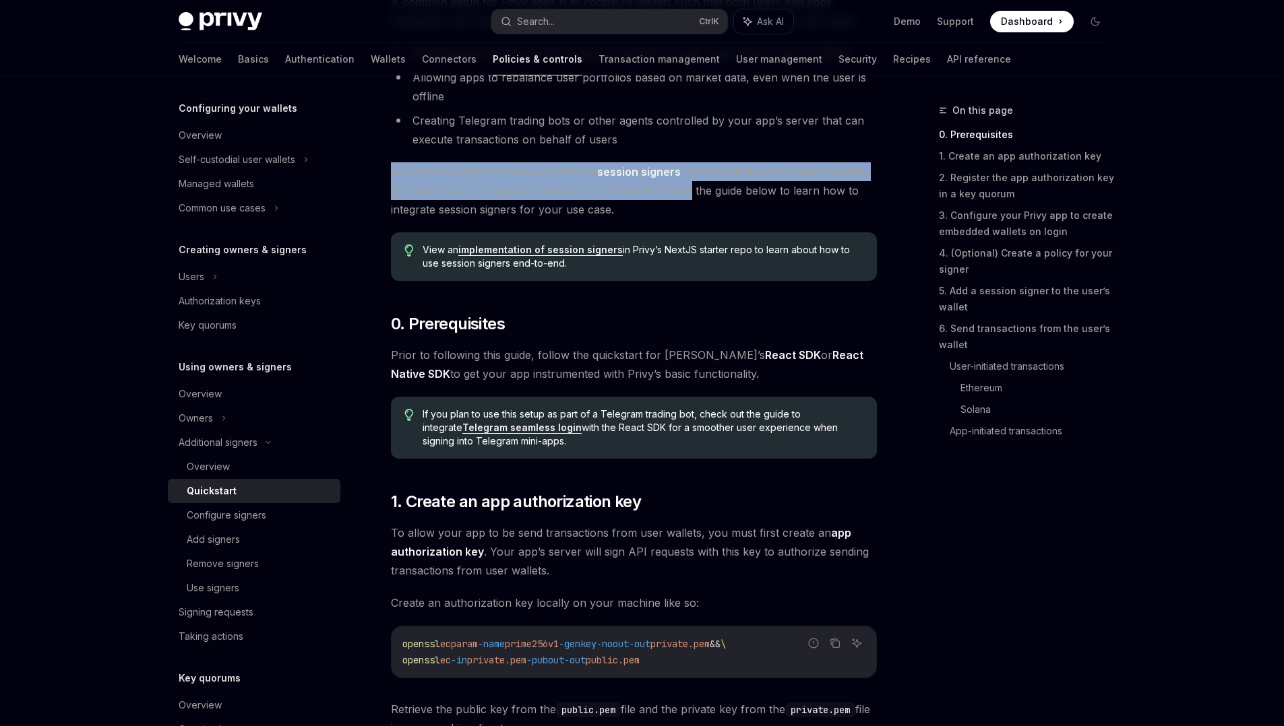
scroll to position [204, 0]
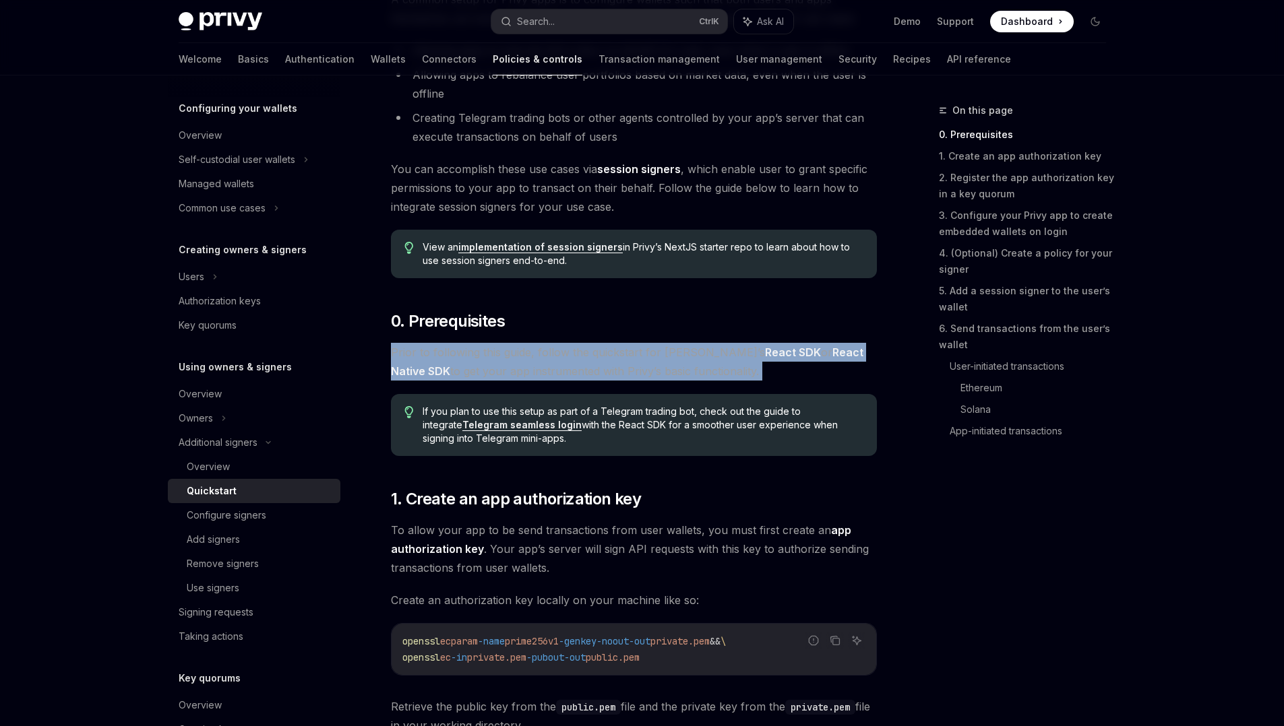
drag, startPoint x: 533, startPoint y: 312, endPoint x: 636, endPoint y: 385, distance: 126.2
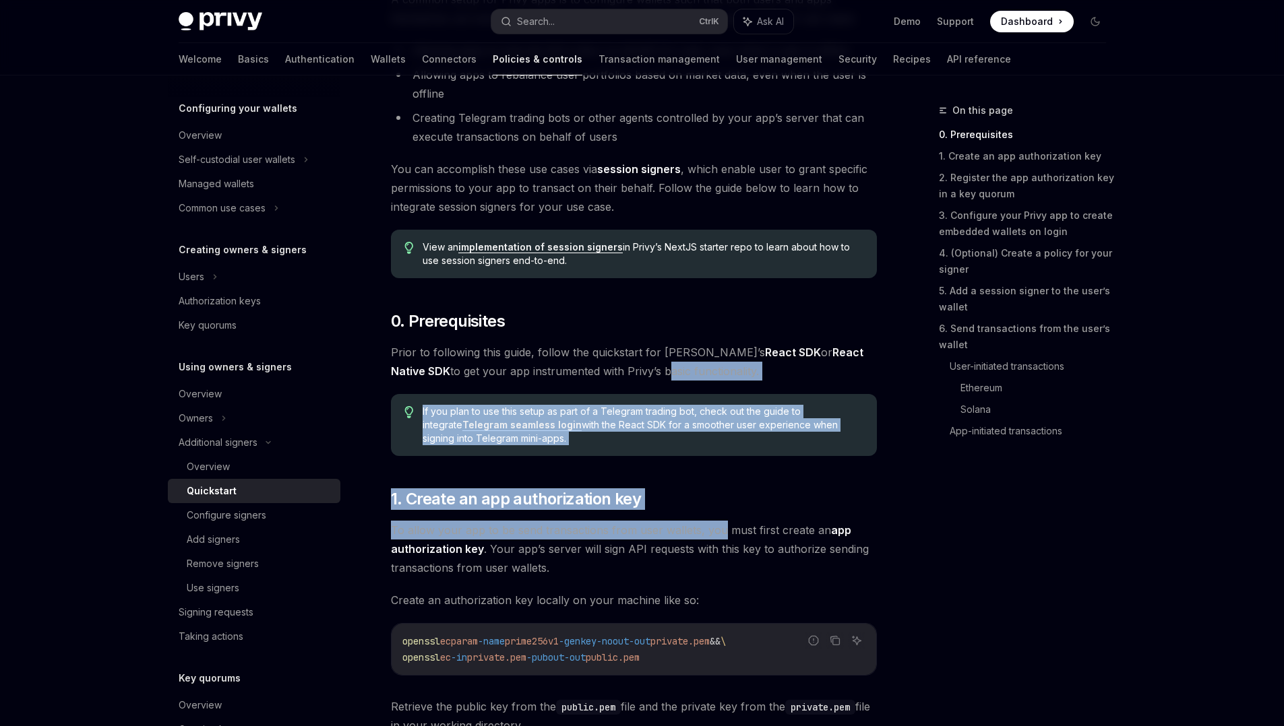
drag, startPoint x: 590, startPoint y: 376, endPoint x: 714, endPoint y: 549, distance: 213.0
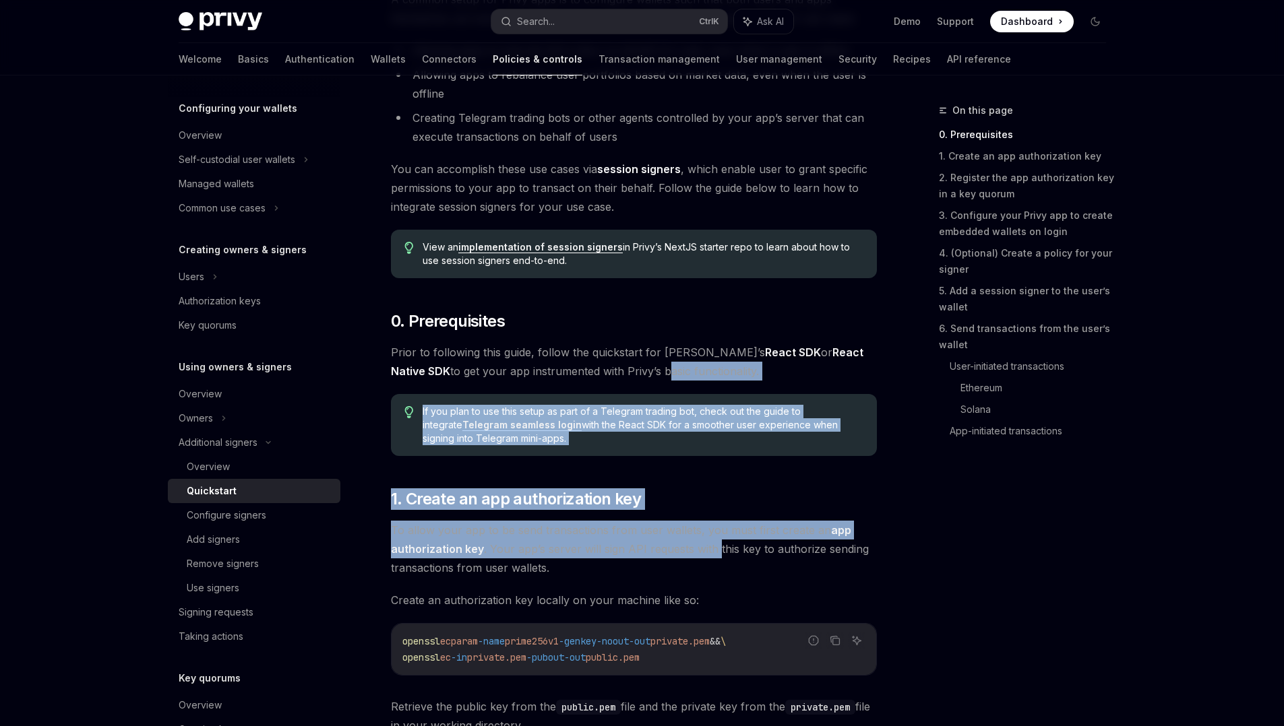
click at [714, 549] on span "To allow your app to be send transactions from user wallets, you must first cre…" at bounding box center [634, 549] width 486 height 57
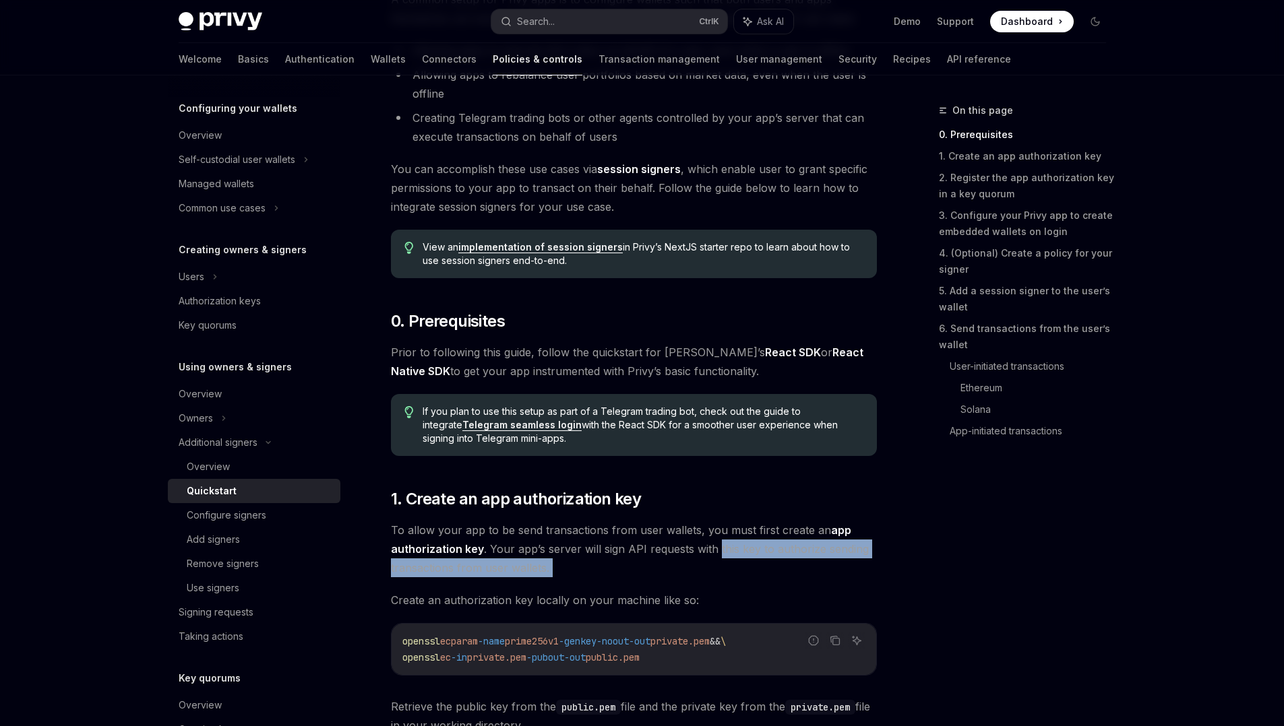
drag, startPoint x: 714, startPoint y: 549, endPoint x: 754, endPoint y: 577, distance: 48.4
click at [754, 577] on span "To allow your app to be send transactions from user wallets, you must first cre…" at bounding box center [634, 549] width 486 height 57
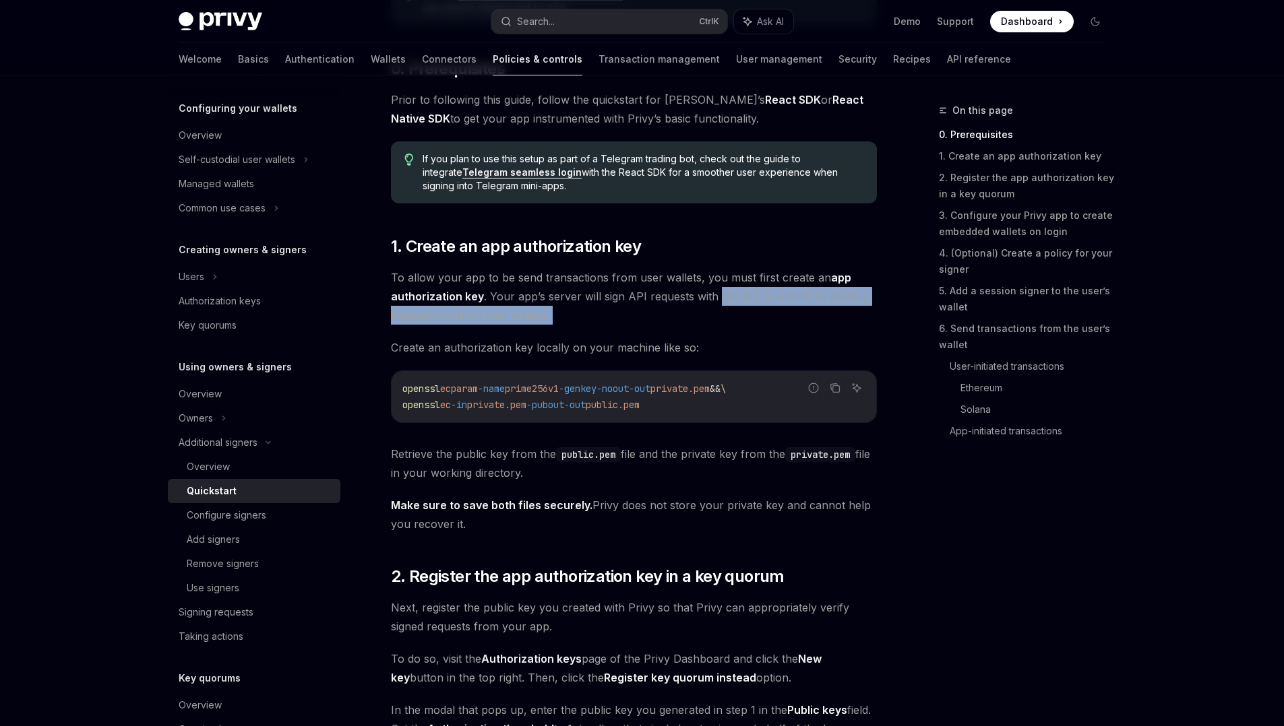
scroll to position [501, 0]
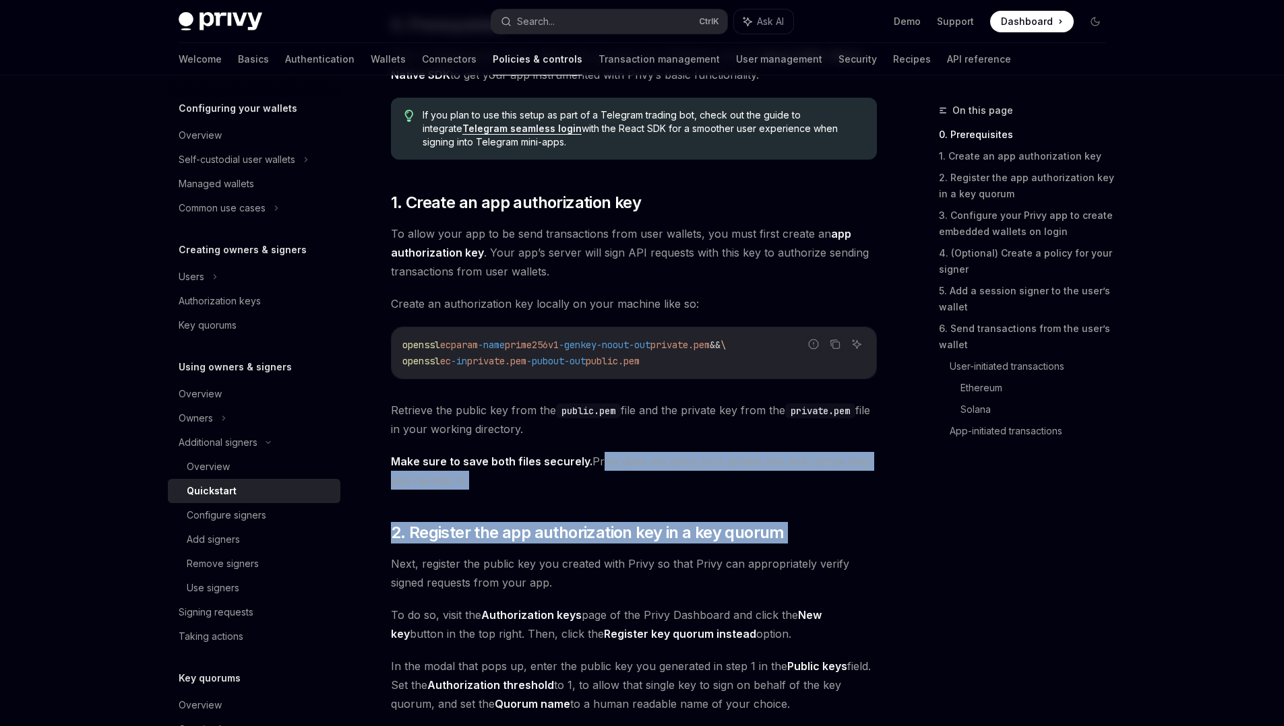
drag, startPoint x: 596, startPoint y: 470, endPoint x: 653, endPoint y: 553, distance: 100.4
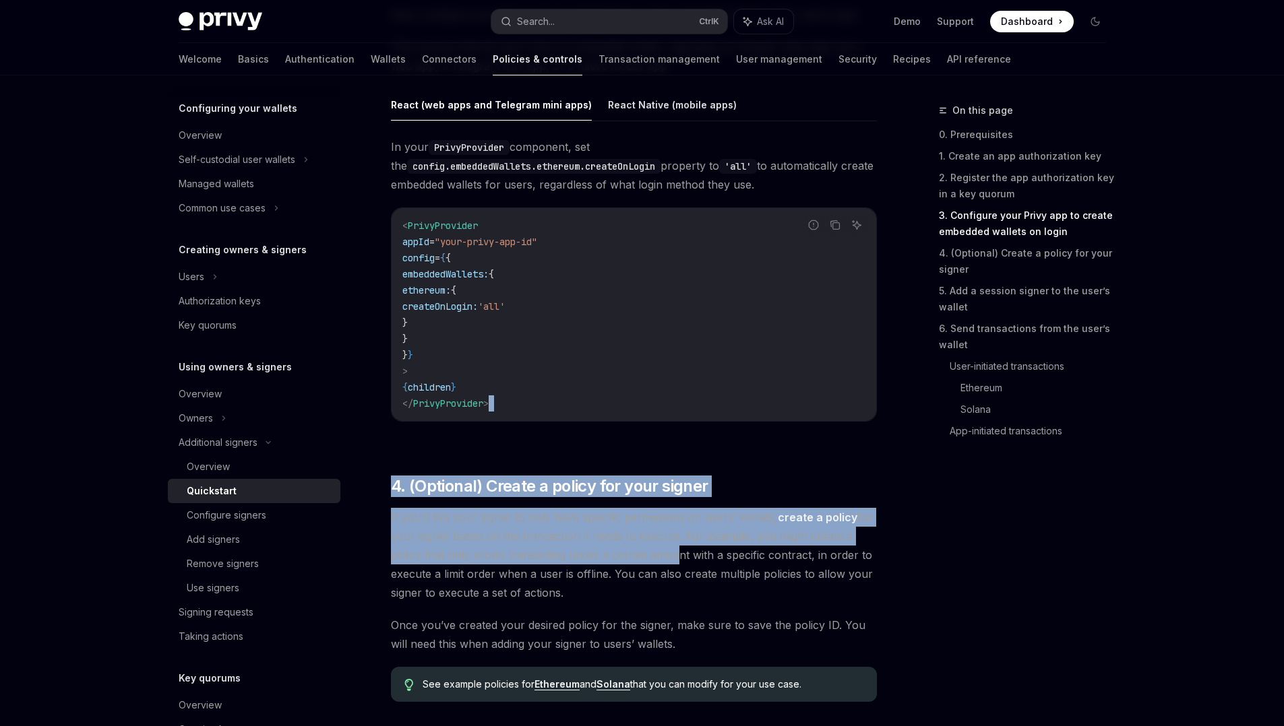
drag, startPoint x: 656, startPoint y: 404, endPoint x: 664, endPoint y: 579, distance: 174.7
click at [664, 579] on div "A common setup for Privy apps is to configure wallets such that both users and …" at bounding box center [634, 643] width 486 height 3708
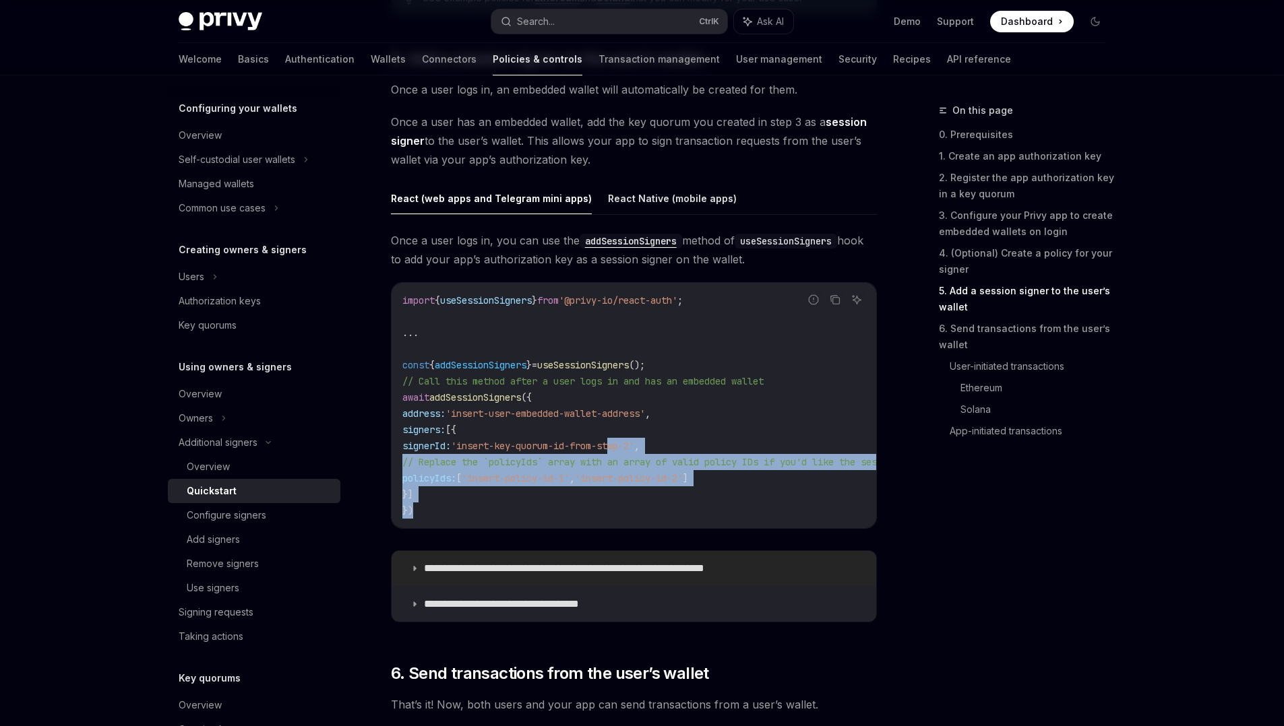
drag, startPoint x: 664, startPoint y: 440, endPoint x: 665, endPoint y: 562, distance: 122.0
click at [665, 562] on div "**********" at bounding box center [634, 431] width 486 height 400
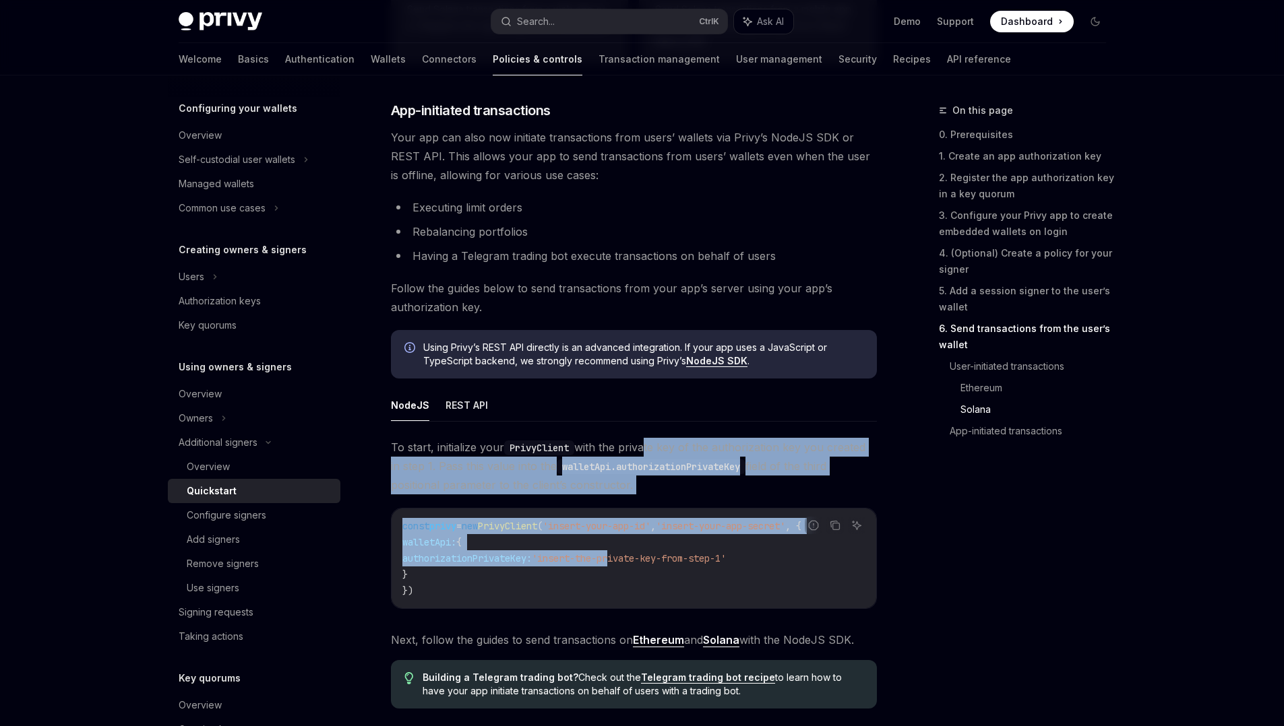
drag, startPoint x: 641, startPoint y: 461, endPoint x: 658, endPoint y: 583, distance: 123.1
click at [658, 583] on div "To start, initialize your PrivyClient with the private key of the authorization…" at bounding box center [634, 544] width 486 height 212
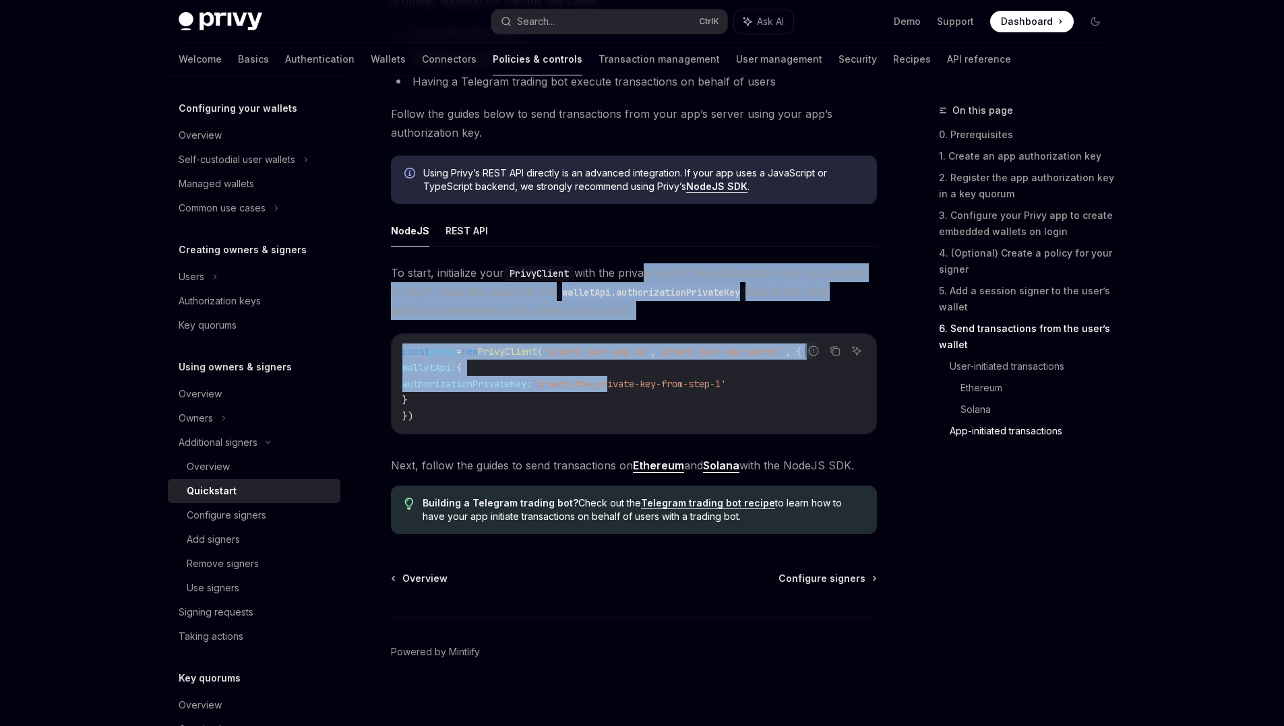
scroll to position [3386, 0]
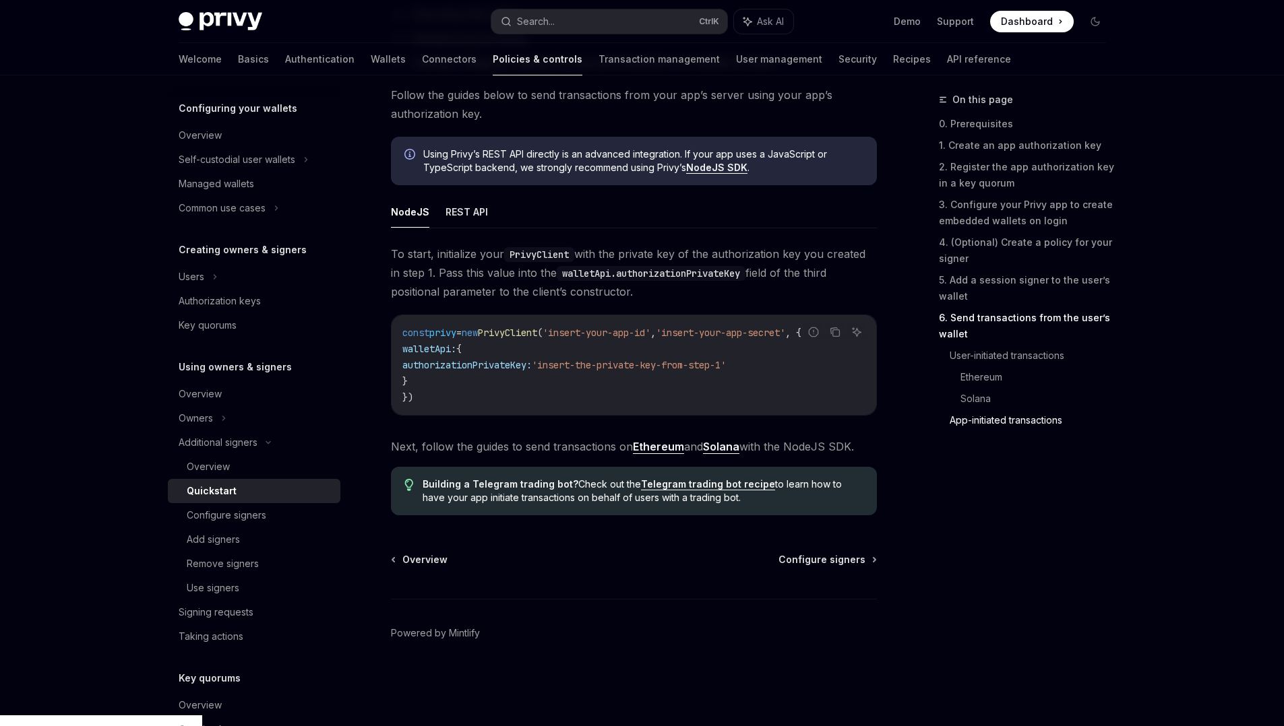
click at [589, 414] on div "const privy = new PrivyClient ( 'insert-your-app-id' , 'insert-your-app-secret'…" at bounding box center [633, 365] width 484 height 100
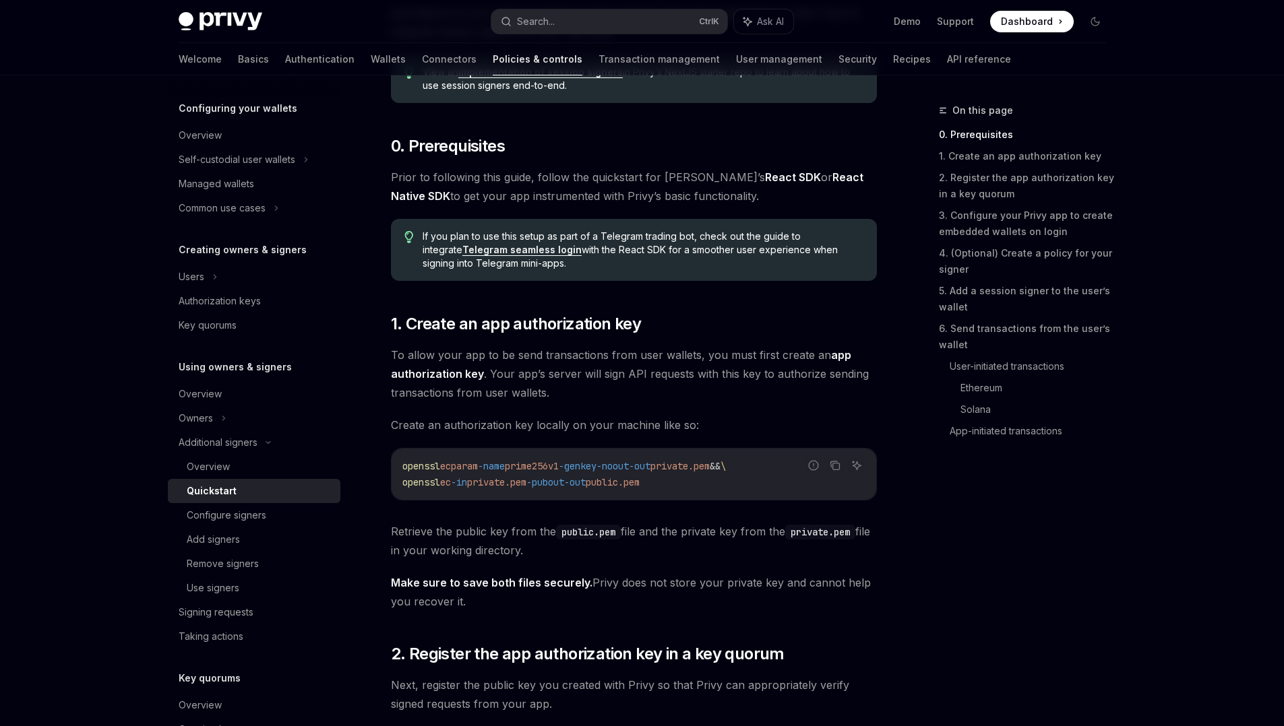
scroll to position [0, 0]
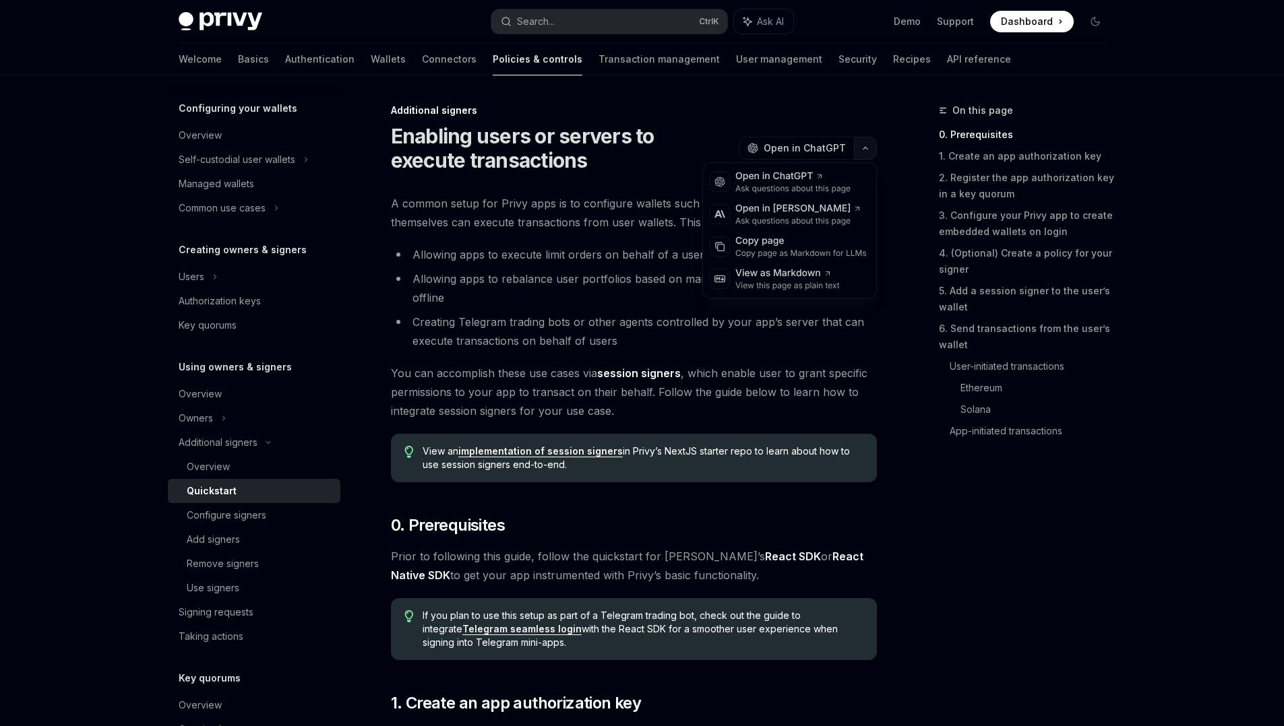
click at [858, 143] on button "button" at bounding box center [865, 148] width 23 height 23
click at [862, 149] on icon "button" at bounding box center [865, 148] width 16 height 5
click at [802, 255] on div "Copy page as Markdown for LLMs" at bounding box center [800, 253] width 131 height 11
click at [864, 150] on icon "button" at bounding box center [865, 148] width 16 height 5
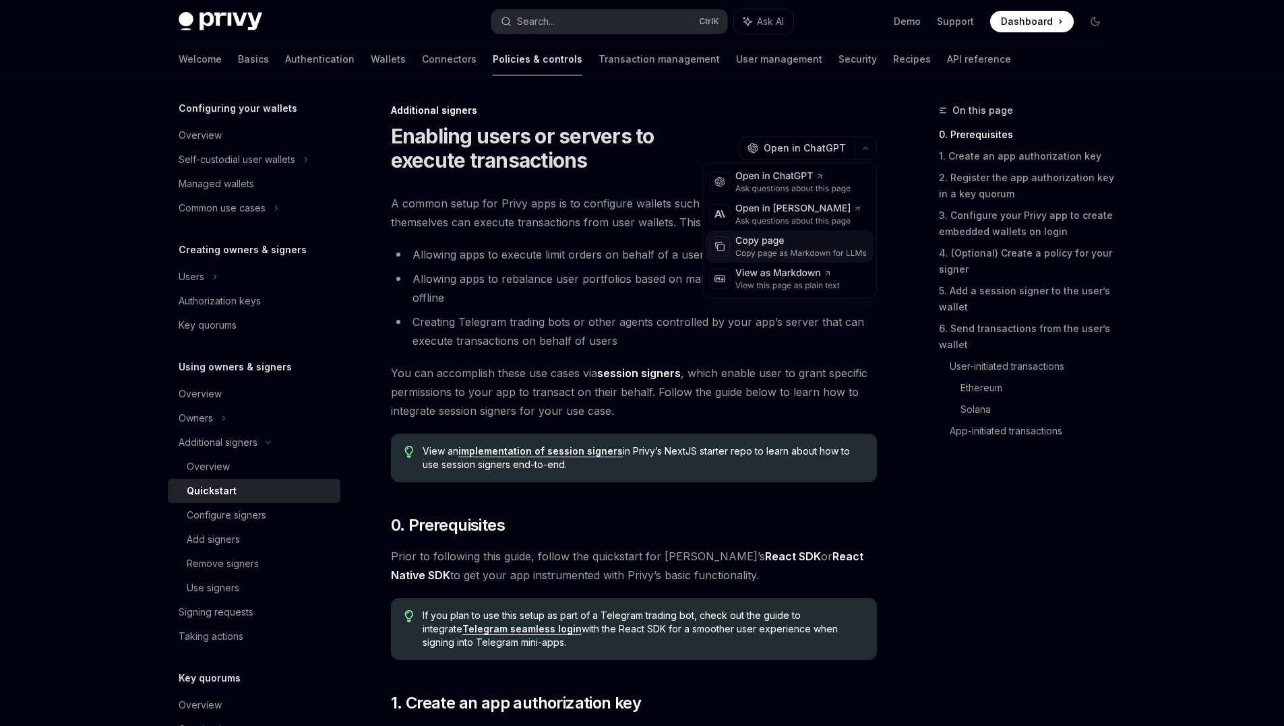
click at [767, 239] on div "Copy page" at bounding box center [800, 240] width 131 height 13
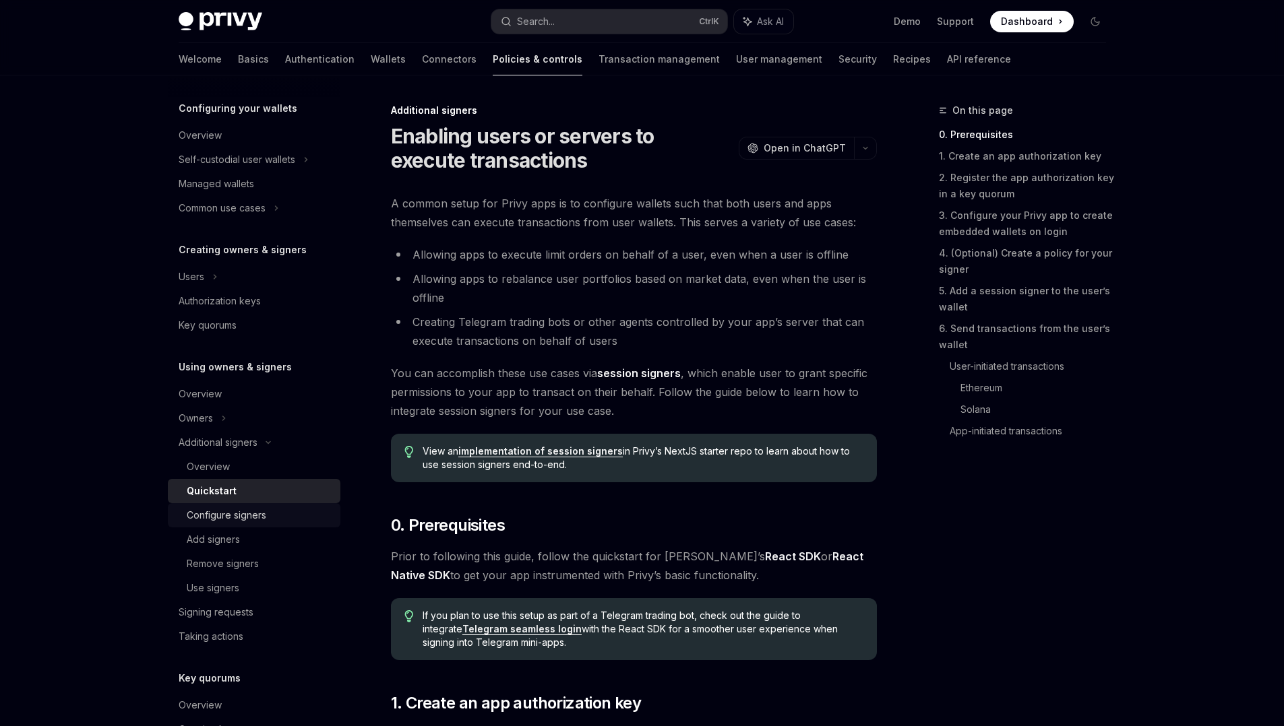
click at [224, 519] on div "Configure signers" at bounding box center [227, 515] width 80 height 16
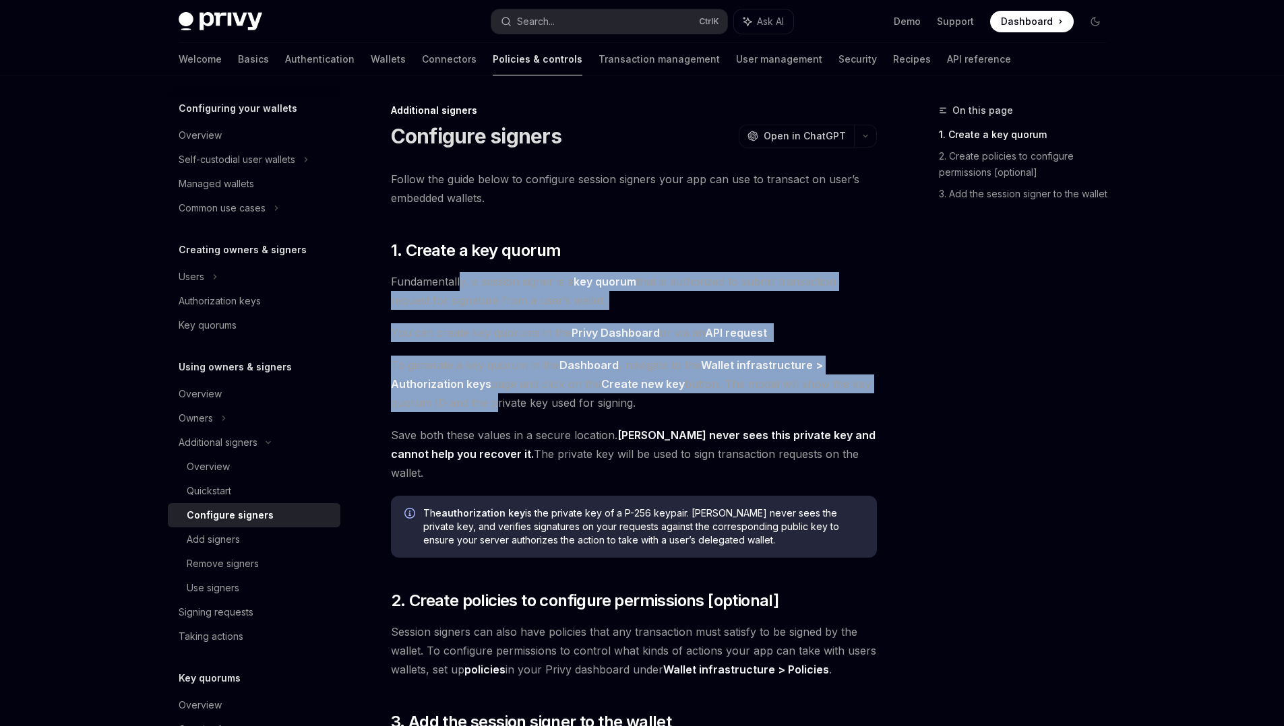
drag, startPoint x: 461, startPoint y: 278, endPoint x: 490, endPoint y: 398, distance: 123.4
click at [490, 398] on div "Follow the guide below to configure session signers your app can use to transac…" at bounding box center [634, 485] width 486 height 631
click at [490, 398] on span "To generate a key quorum in the Dashboard , navigate to the Wallet infrastructu…" at bounding box center [634, 384] width 486 height 57
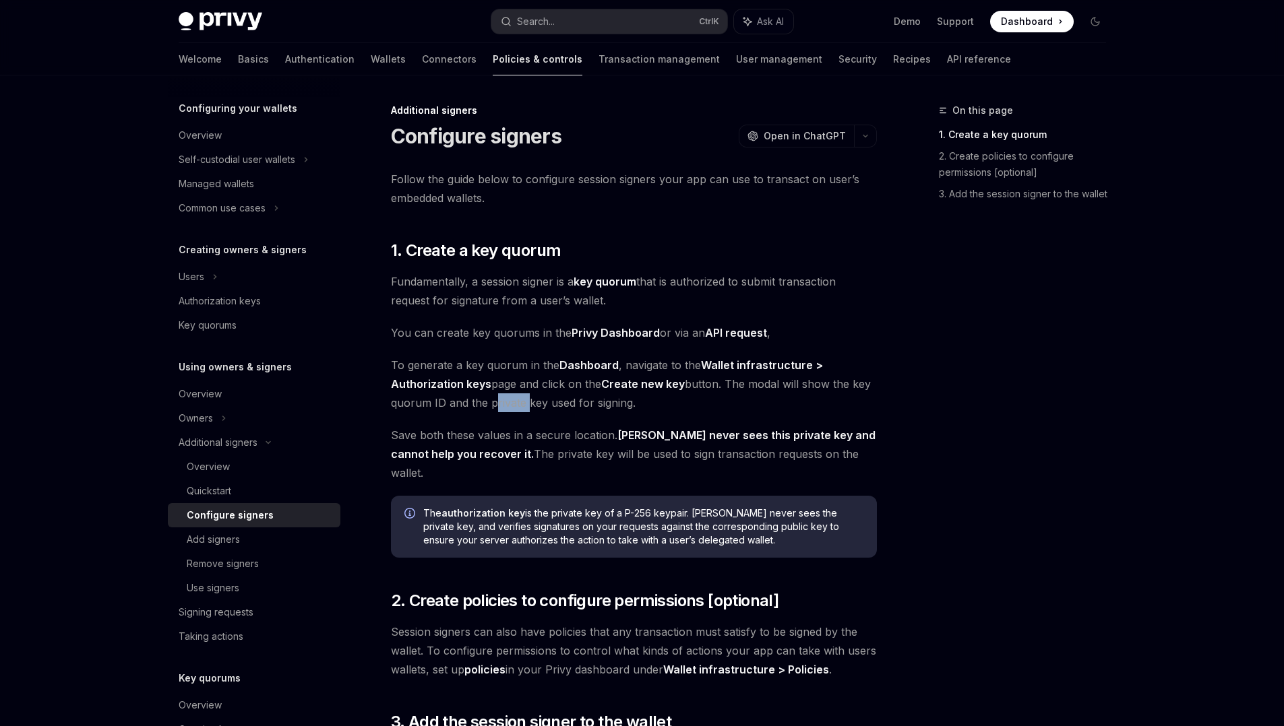
drag, startPoint x: 490, startPoint y: 398, endPoint x: 491, endPoint y: 425, distance: 27.6
click at [491, 425] on div "Follow the guide below to configure session signers your app can use to transac…" at bounding box center [634, 485] width 486 height 631
click at [827, 128] on button "OpenAI Open in ChatGPT" at bounding box center [795, 136] width 115 height 23
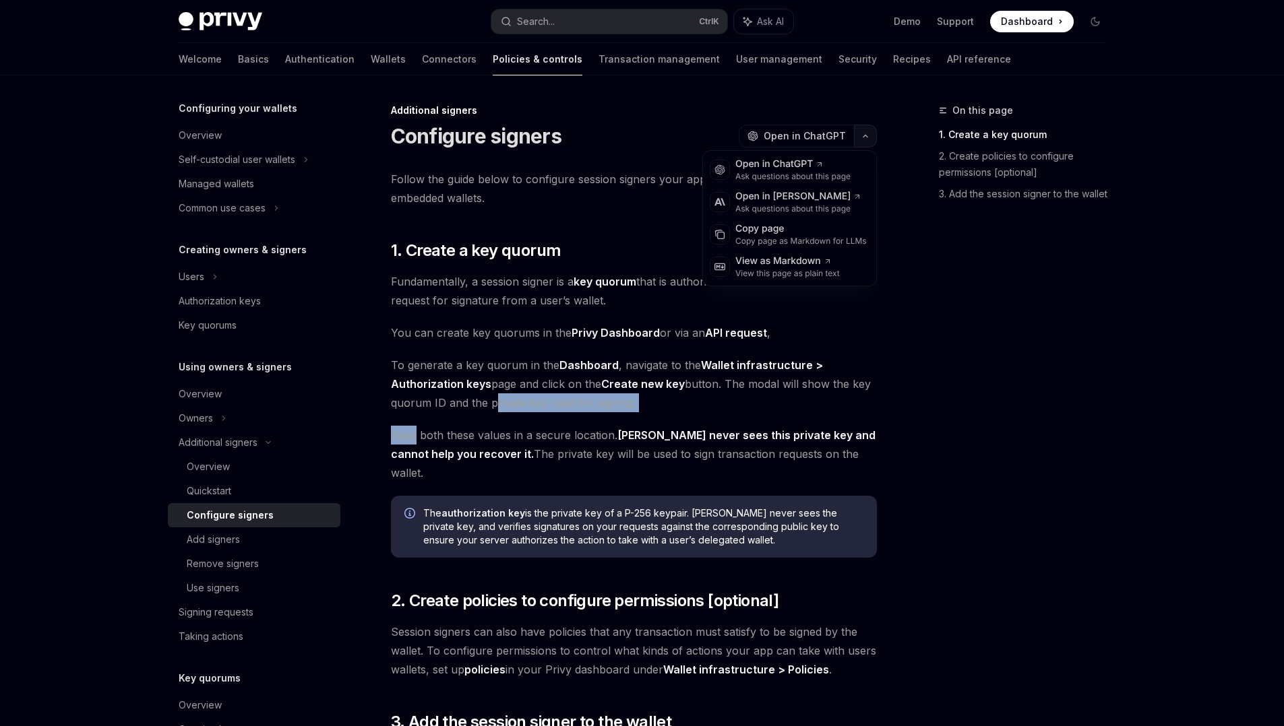
click at [868, 139] on button "button" at bounding box center [865, 136] width 23 height 23
click at [797, 232] on div "Copy page" at bounding box center [800, 228] width 131 height 13
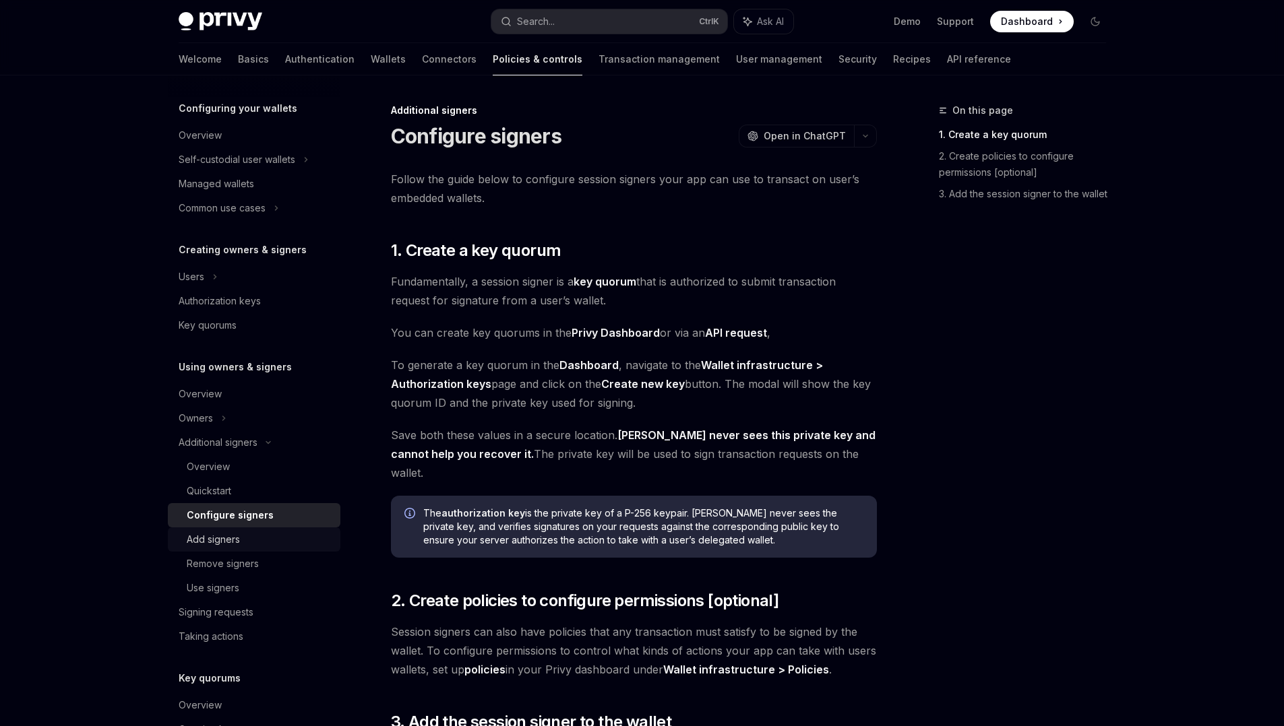
click at [213, 534] on div "Add signers" at bounding box center [213, 540] width 53 height 16
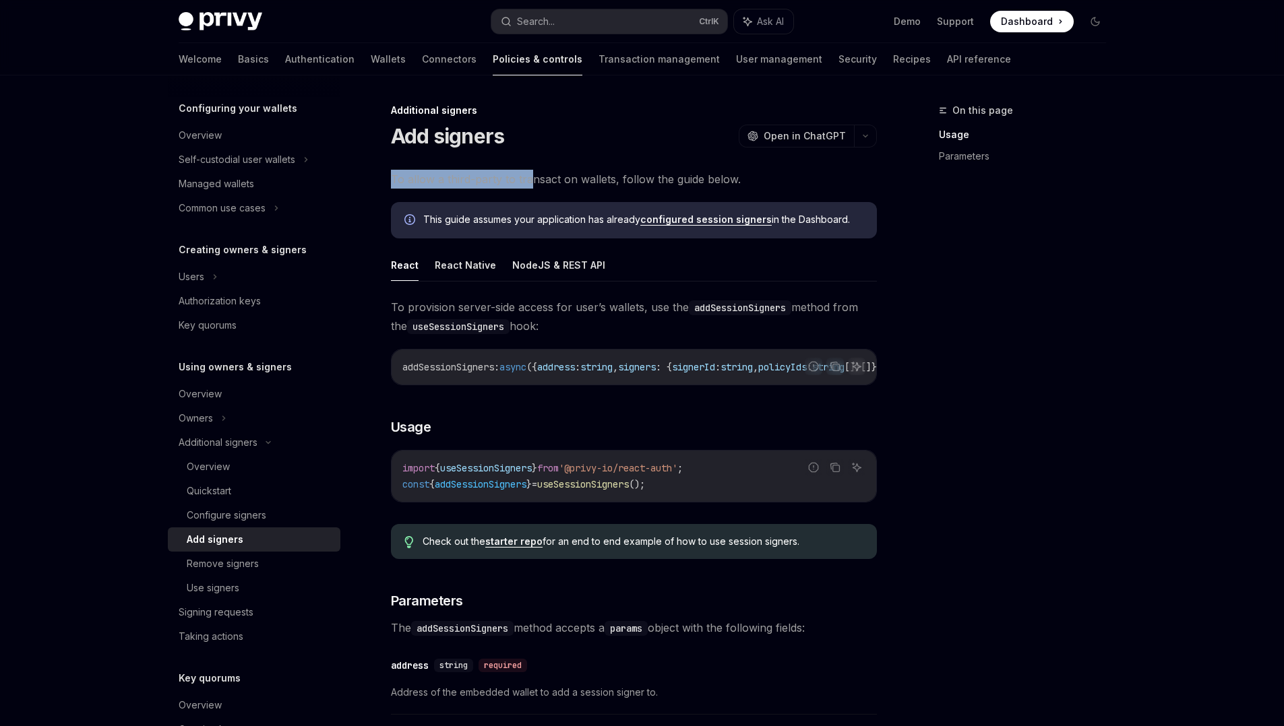
drag, startPoint x: 445, startPoint y: 167, endPoint x: 533, endPoint y: 177, distance: 88.2
click at [533, 177] on div "Additional signers Add signers OpenAI Open in ChatGPT OpenAI Open in ChatGPT To…" at bounding box center [507, 652] width 744 height 1101
click at [533, 177] on span "To allow a third-party to transact on wallets, follow the guide below." at bounding box center [634, 179] width 486 height 19
drag, startPoint x: 533, startPoint y: 177, endPoint x: 591, endPoint y: 175, distance: 58.0
click at [591, 175] on span "To allow a third-party to transact on wallets, follow the guide below." at bounding box center [634, 179] width 486 height 19
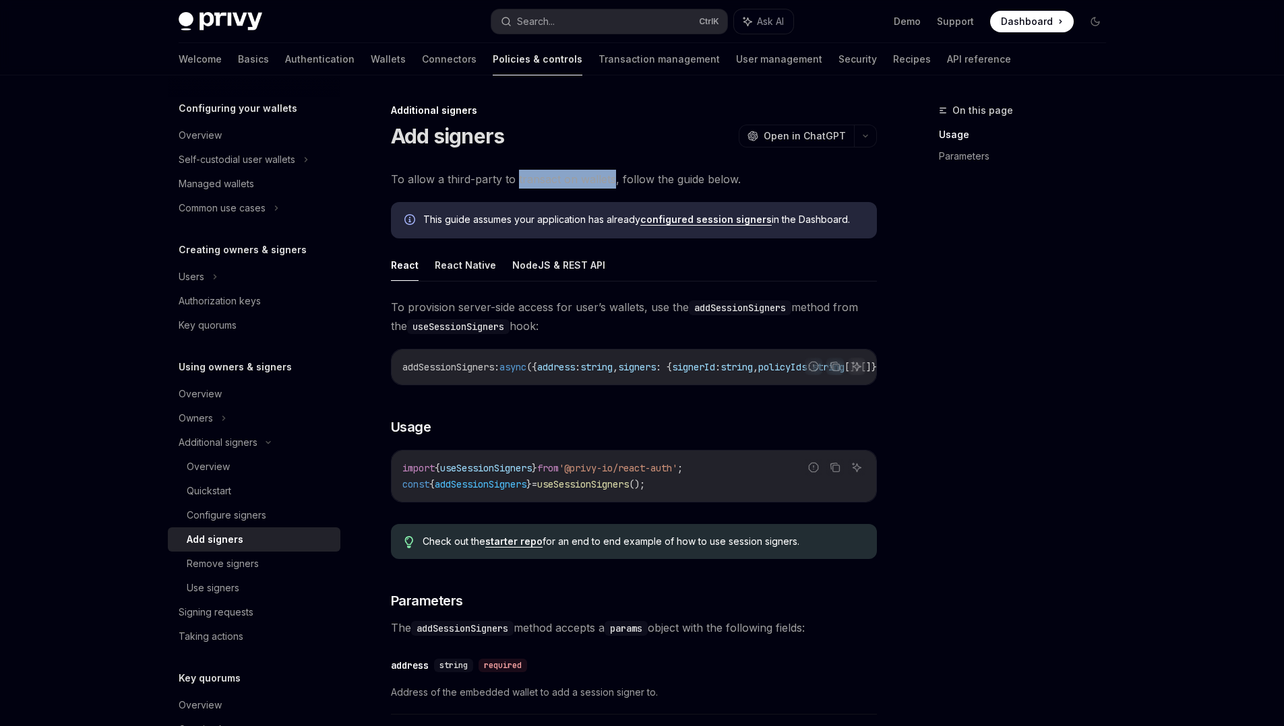
click at [591, 175] on span "To allow a third-party to transact on wallets, follow the guide below." at bounding box center [634, 179] width 486 height 19
drag, startPoint x: 591, startPoint y: 175, endPoint x: 635, endPoint y: 175, distance: 44.5
click at [635, 175] on span "To allow a third-party to transact on wallets, follow the guide below." at bounding box center [634, 179] width 486 height 19
drag, startPoint x: 635, startPoint y: 175, endPoint x: 663, endPoint y: 177, distance: 27.7
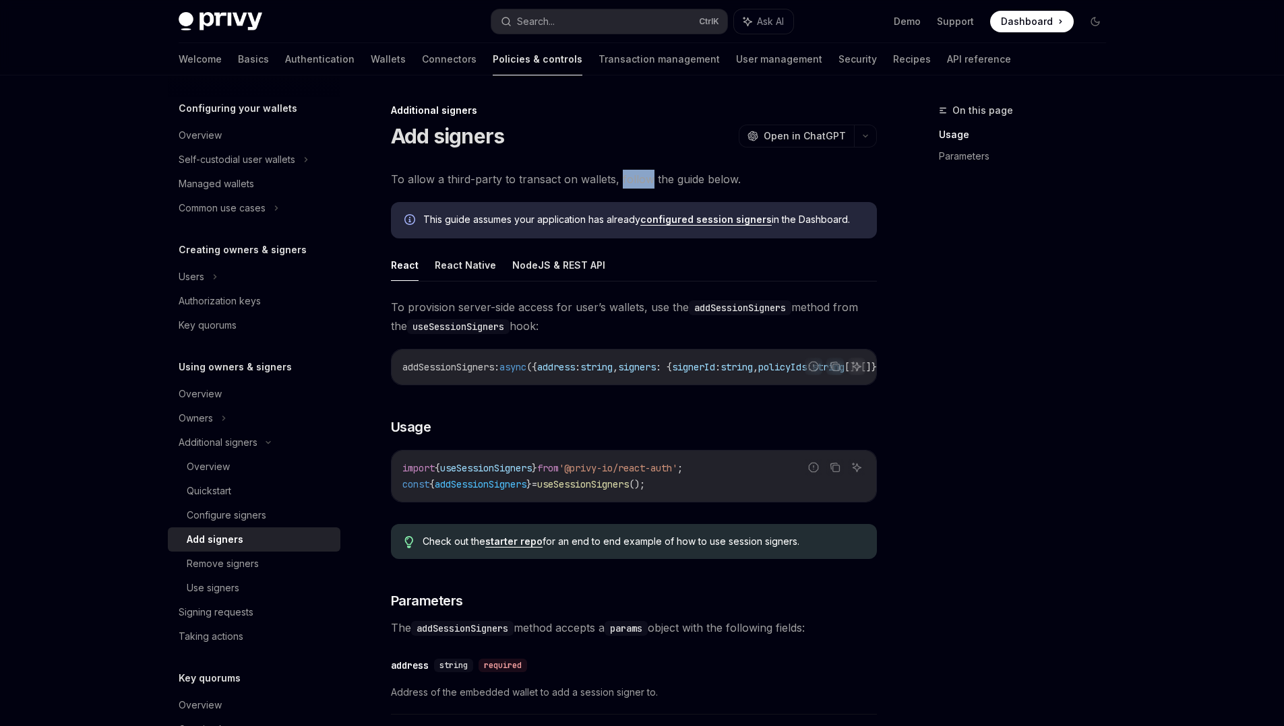
click at [663, 177] on span "To allow a third-party to transact on wallets, follow the guide below." at bounding box center [634, 179] width 486 height 19
click at [862, 133] on button "button" at bounding box center [865, 136] width 23 height 23
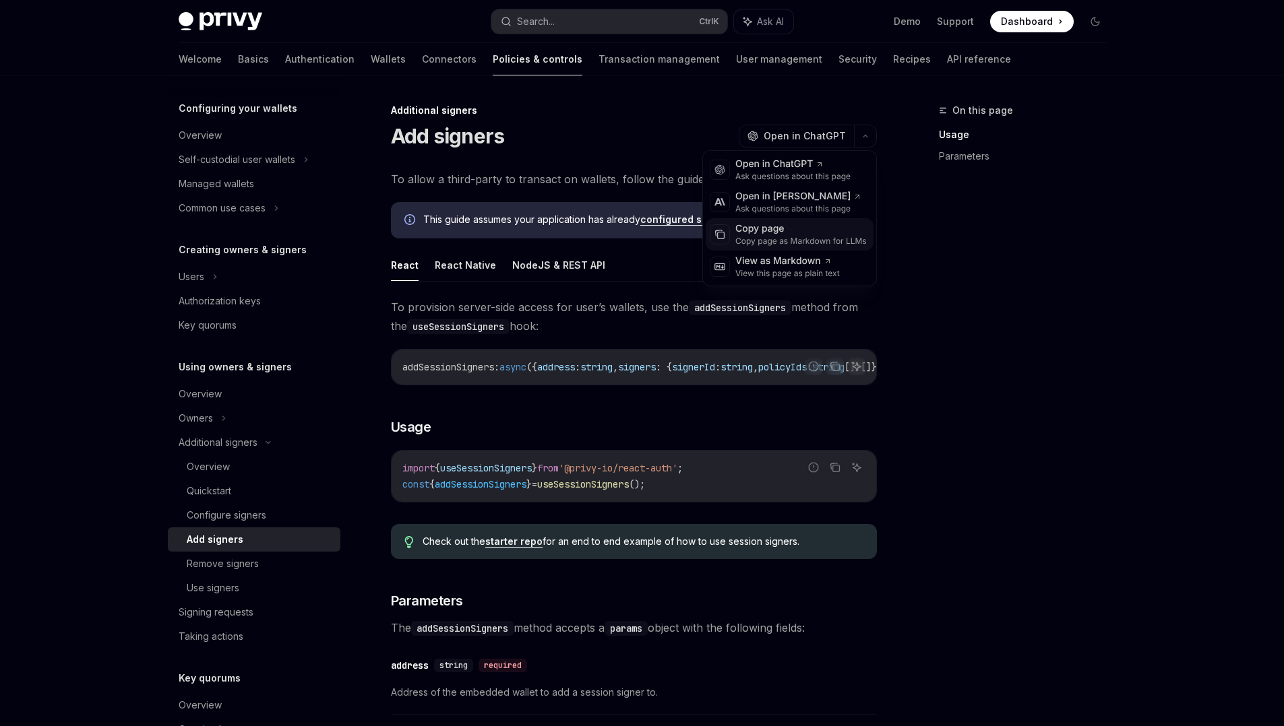
click at [814, 239] on div "Copy page as Markdown for LLMs" at bounding box center [800, 241] width 131 height 11
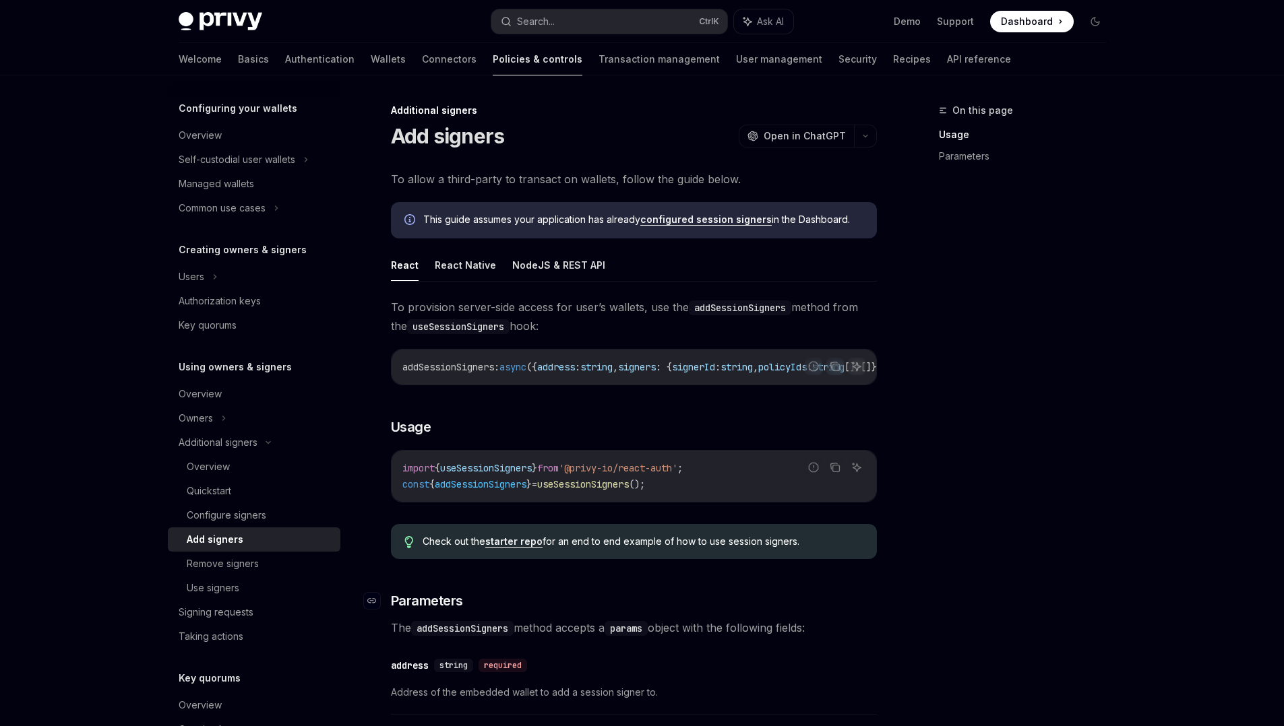
scroll to position [482, 0]
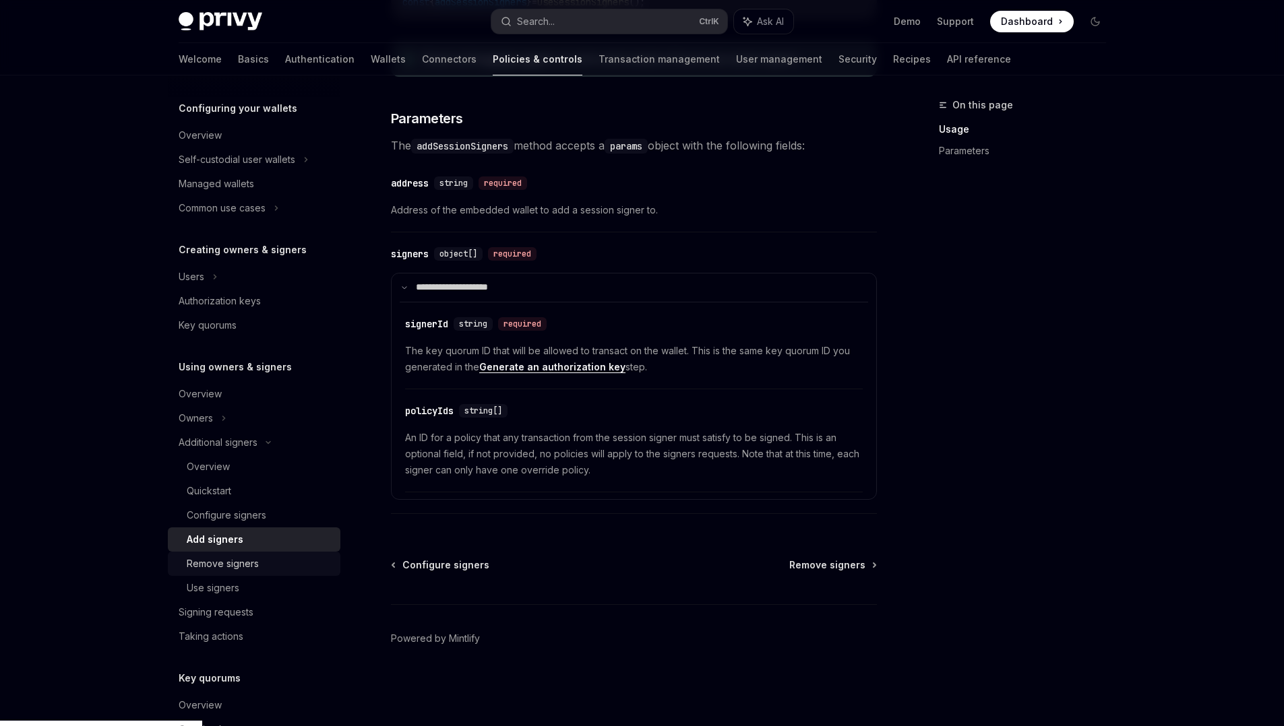
click at [210, 568] on div "Remove signers" at bounding box center [223, 564] width 72 height 16
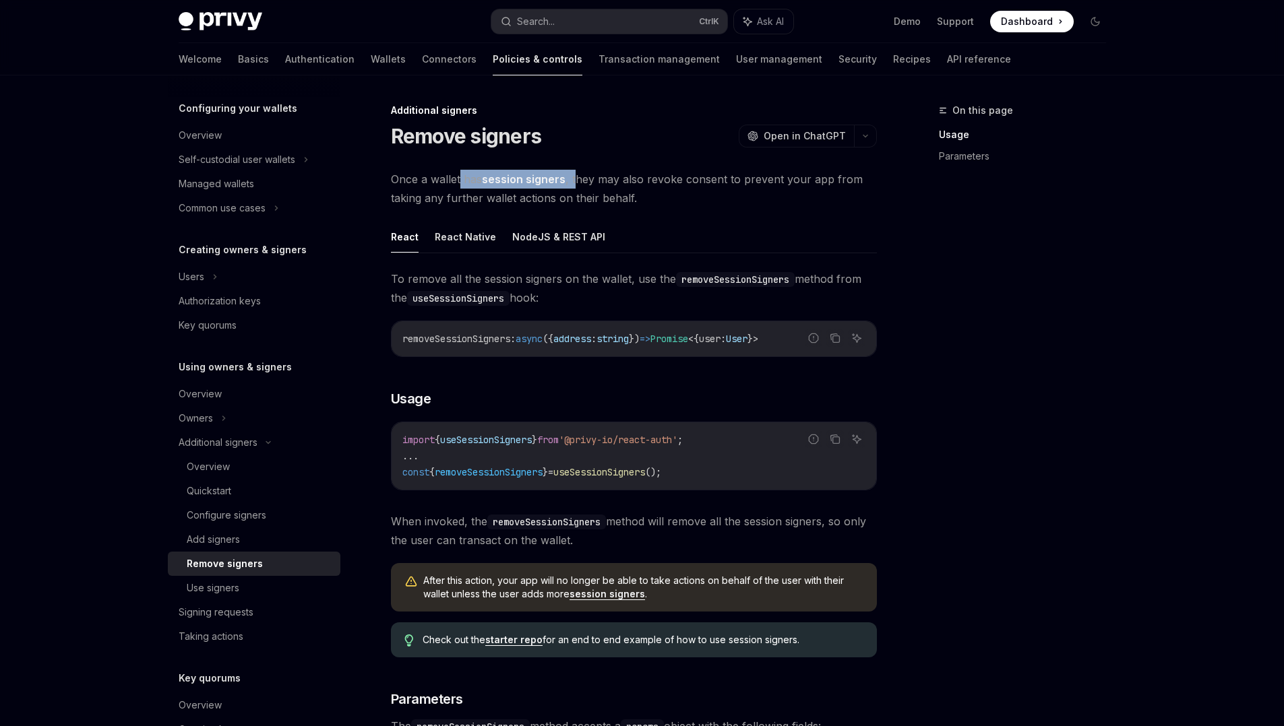
drag, startPoint x: 461, startPoint y: 181, endPoint x: 577, endPoint y: 176, distance: 116.0
click at [577, 176] on span "Once a wallet has session signers , they may also revoke consent to prevent you…" at bounding box center [634, 189] width 486 height 38
drag, startPoint x: 577, startPoint y: 176, endPoint x: 603, endPoint y: 185, distance: 27.7
click at [603, 185] on span "Once a wallet has session signers , they may also revoke consent to prevent you…" at bounding box center [634, 189] width 486 height 38
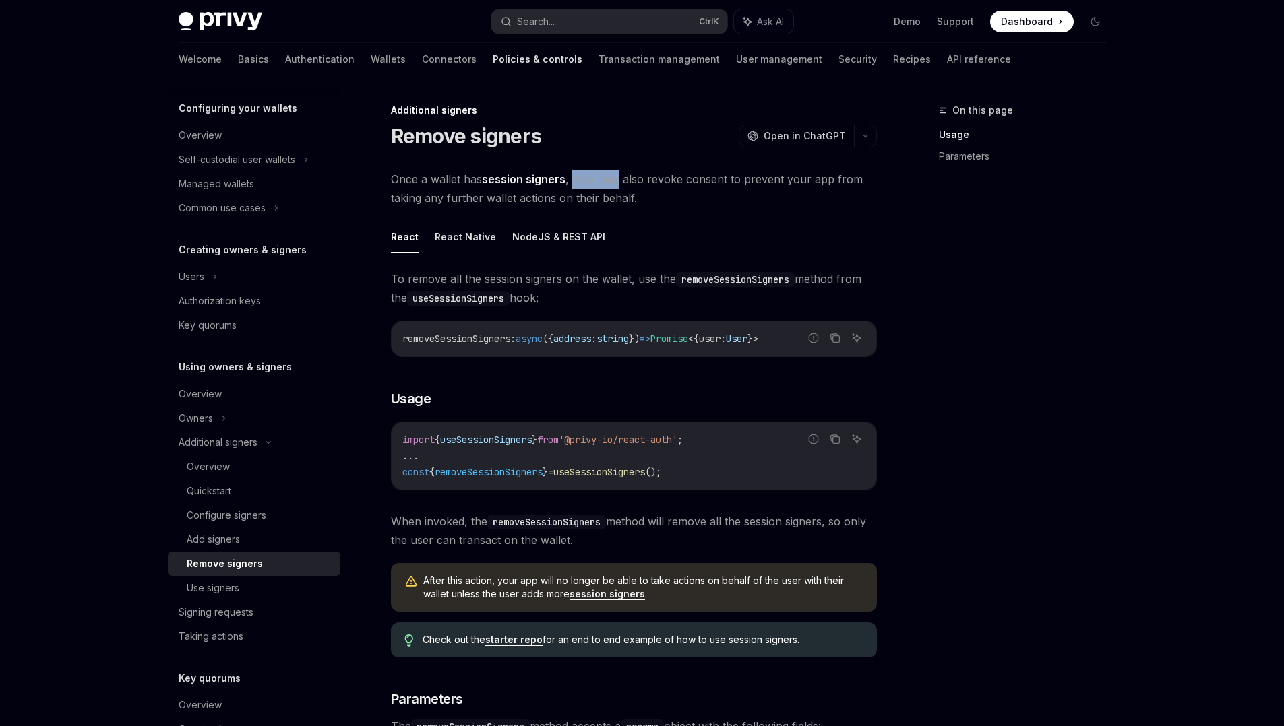
click at [603, 185] on span "Once a wallet has session signers , they may also revoke consent to prevent you…" at bounding box center [634, 189] width 486 height 38
click at [200, 584] on div "Use signers" at bounding box center [213, 588] width 53 height 16
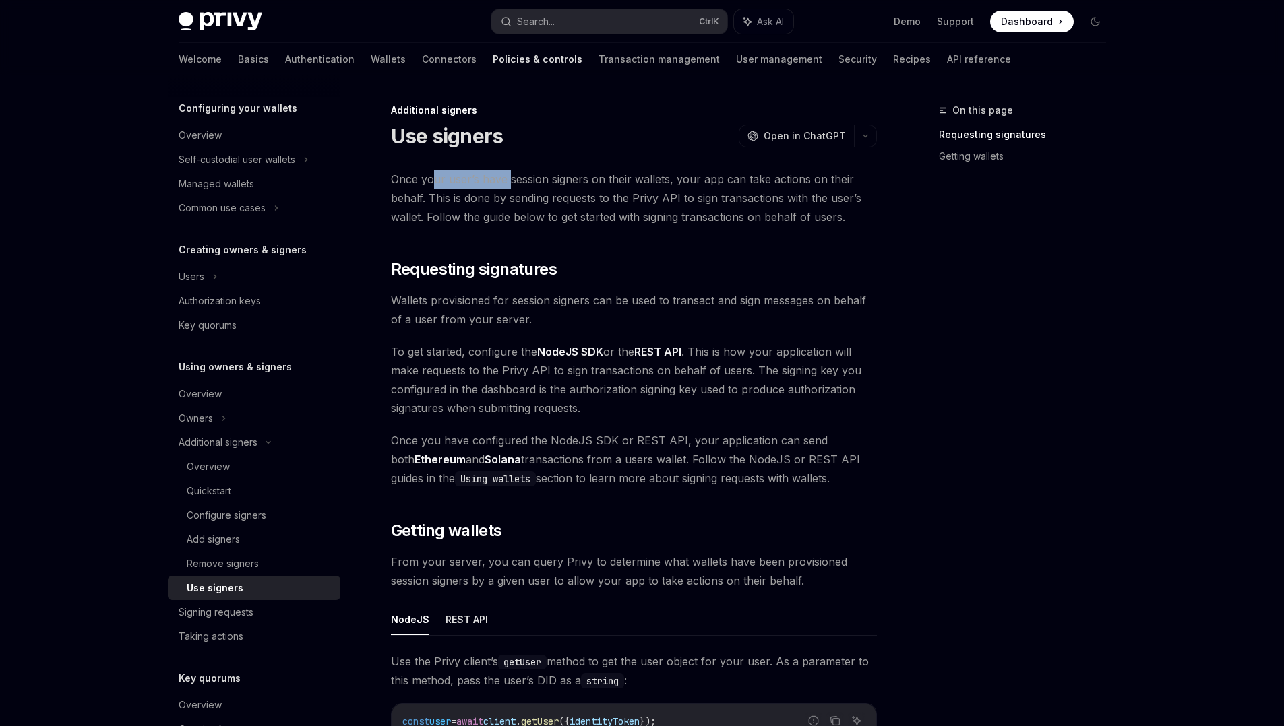
drag, startPoint x: 435, startPoint y: 177, endPoint x: 517, endPoint y: 168, distance: 82.6
click at [517, 168] on div "Additional signers Use signers OpenAI Open in ChatGPT OpenAI Open in ChatGPT On…" at bounding box center [507, 672] width 744 height 1141
click at [538, 181] on span "Once your user’s have session signers on their wallets, your app can take actio…" at bounding box center [634, 198] width 486 height 57
drag, startPoint x: 538, startPoint y: 181, endPoint x: 568, endPoint y: 197, distance: 33.8
click at [568, 197] on span "Once your user’s have session signers on their wallets, your app can take actio…" at bounding box center [634, 198] width 486 height 57
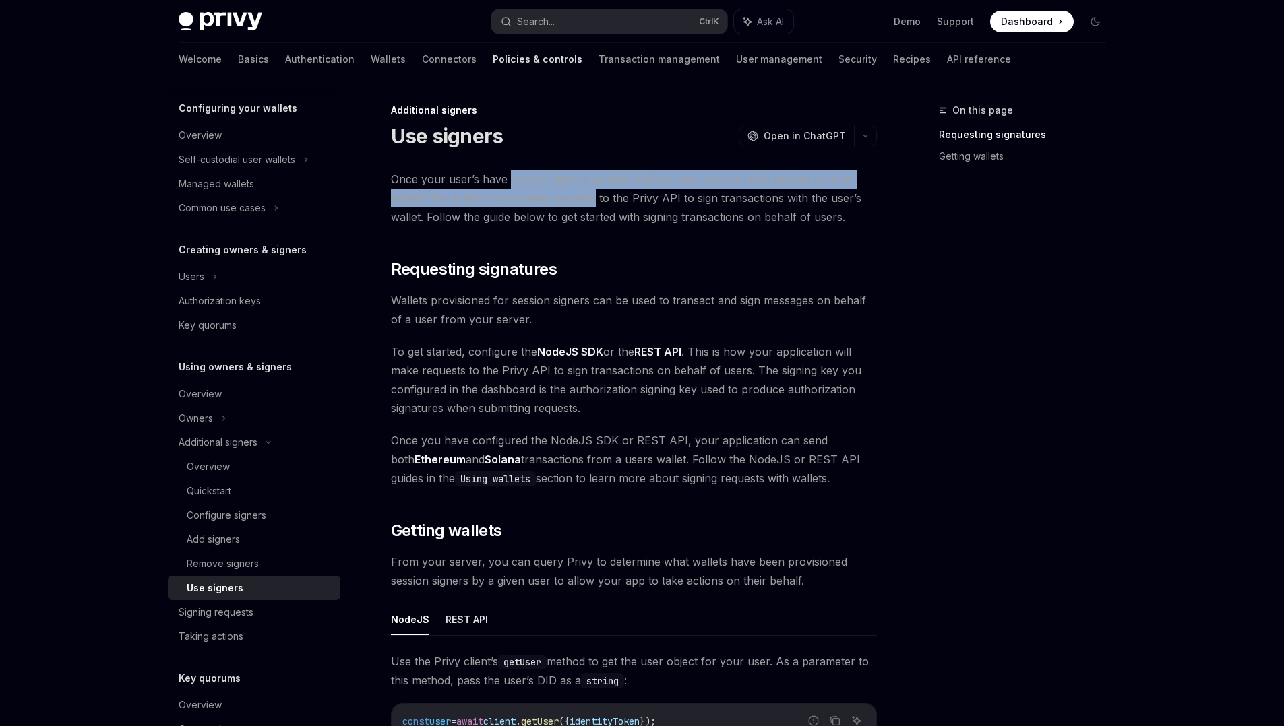
click at [568, 197] on span "Once your user’s have session signers on their wallets, your app can take actio…" at bounding box center [634, 198] width 486 height 57
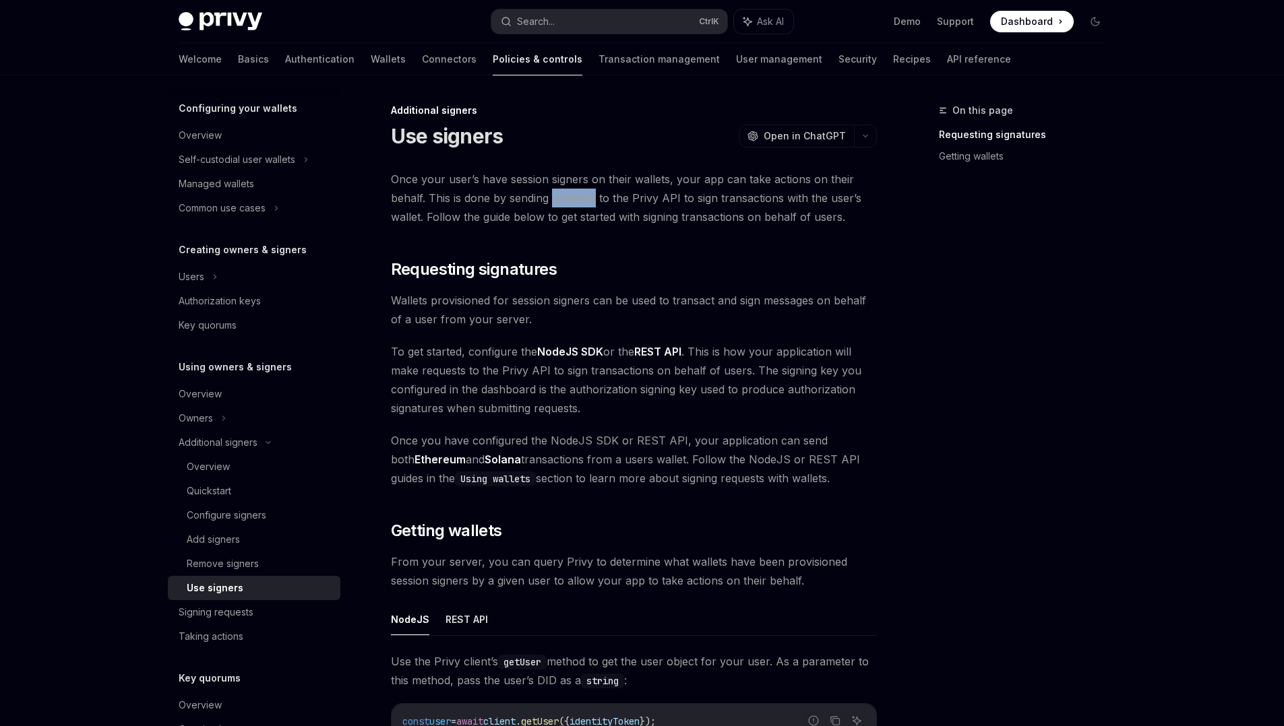
drag, startPoint x: 568, startPoint y: 197, endPoint x: 596, endPoint y: 196, distance: 27.7
click at [596, 196] on span "Once your user’s have session signers on their wallets, your app can take actio…" at bounding box center [634, 198] width 486 height 57
drag, startPoint x: 608, startPoint y: 195, endPoint x: 621, endPoint y: 199, distance: 14.1
click at [621, 199] on span "Once your user’s have session signers on their wallets, your app can take actio…" at bounding box center [634, 198] width 486 height 57
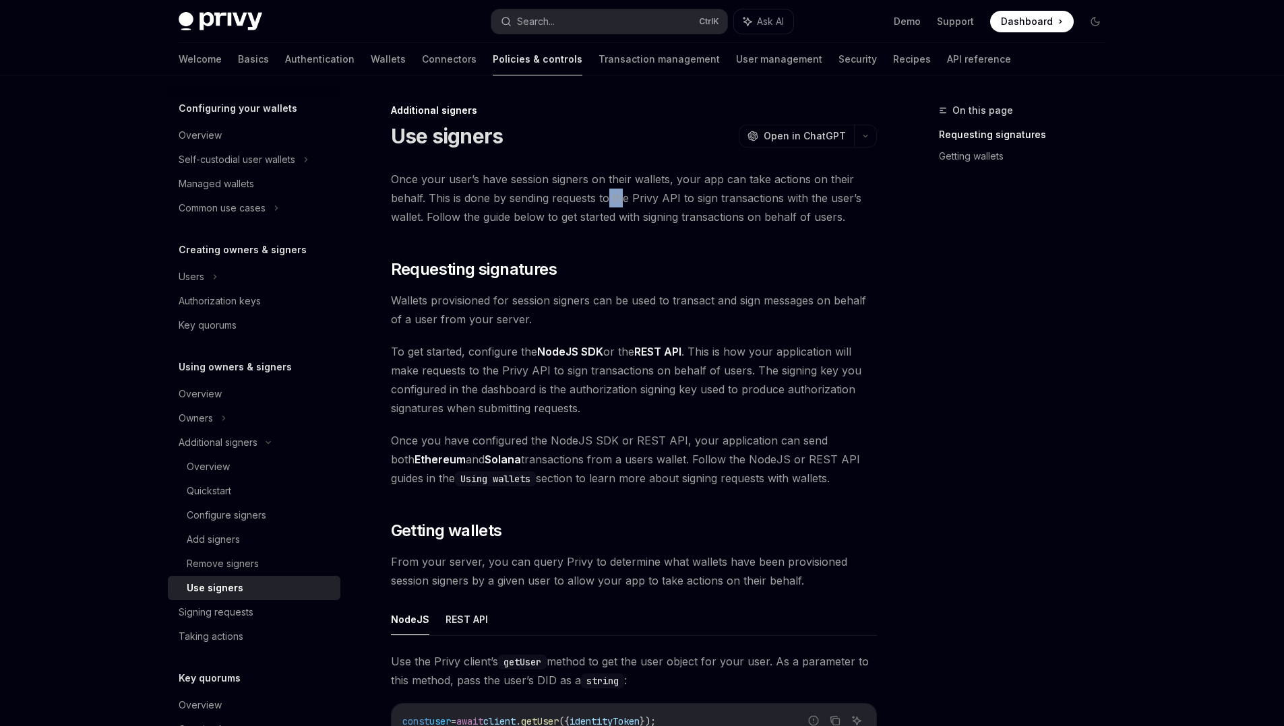
click at [621, 199] on span "Once your user’s have session signers on their wallets, your app can take actio…" at bounding box center [634, 198] width 486 height 57
drag, startPoint x: 621, startPoint y: 199, endPoint x: 634, endPoint y: 204, distance: 13.9
click at [634, 204] on span "Once your user’s have session signers on their wallets, your app can take actio…" at bounding box center [634, 198] width 486 height 57
click at [641, 204] on span "Once your user’s have session signers on their wallets, your app can take actio…" at bounding box center [634, 198] width 486 height 57
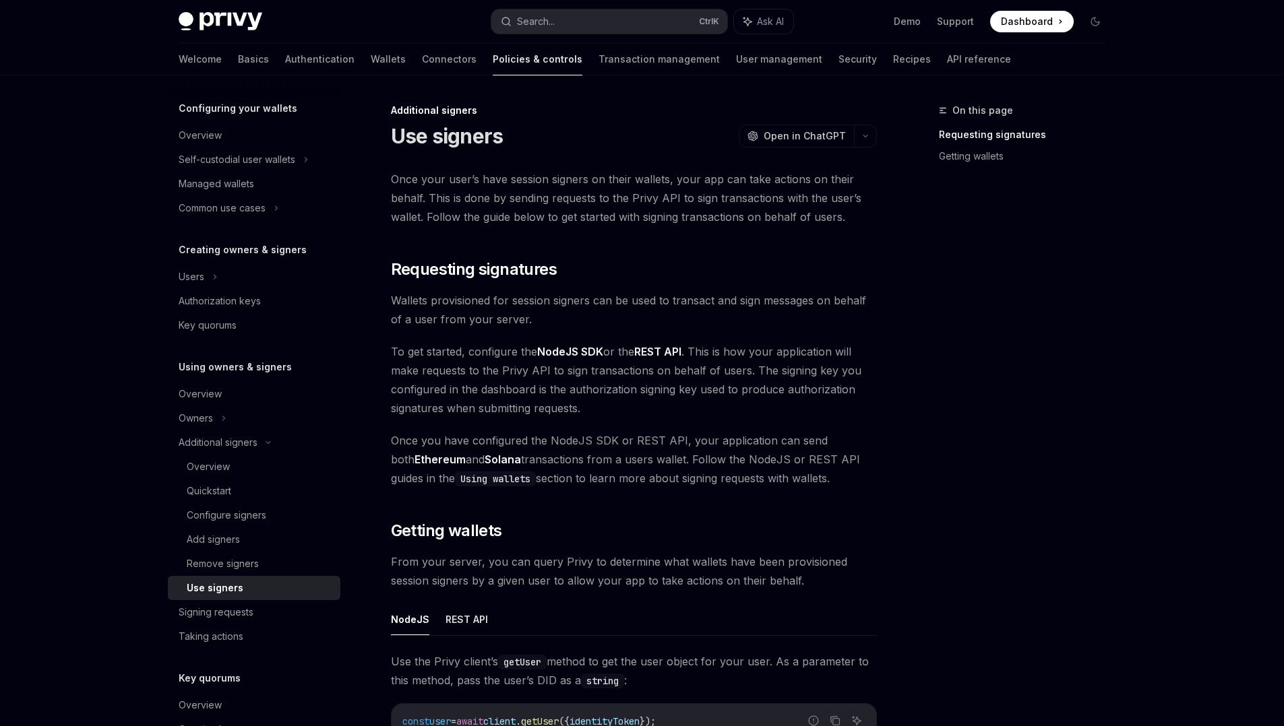
click at [696, 197] on span "Once your user’s have session signers on their wallets, your app can take actio…" at bounding box center [634, 198] width 486 height 57
drag, startPoint x: 696, startPoint y: 197, endPoint x: 709, endPoint y: 197, distance: 12.8
click at [709, 197] on span "Once your user’s have session signers on their wallets, your app can take actio…" at bounding box center [634, 198] width 486 height 57
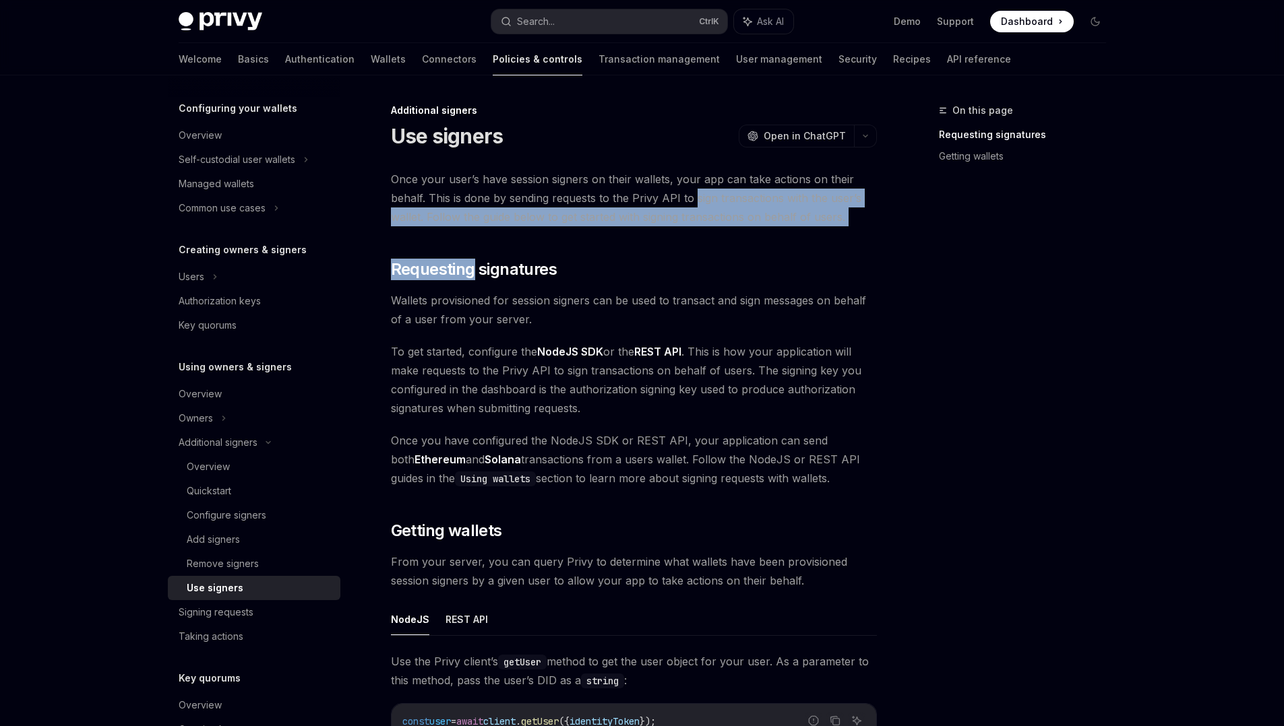
drag, startPoint x: 709, startPoint y: 197, endPoint x: 726, endPoint y: 255, distance: 59.7
click at [726, 255] on div "Once your user’s have session signers on their wallets, your app can take actio…" at bounding box center [634, 606] width 486 height 873
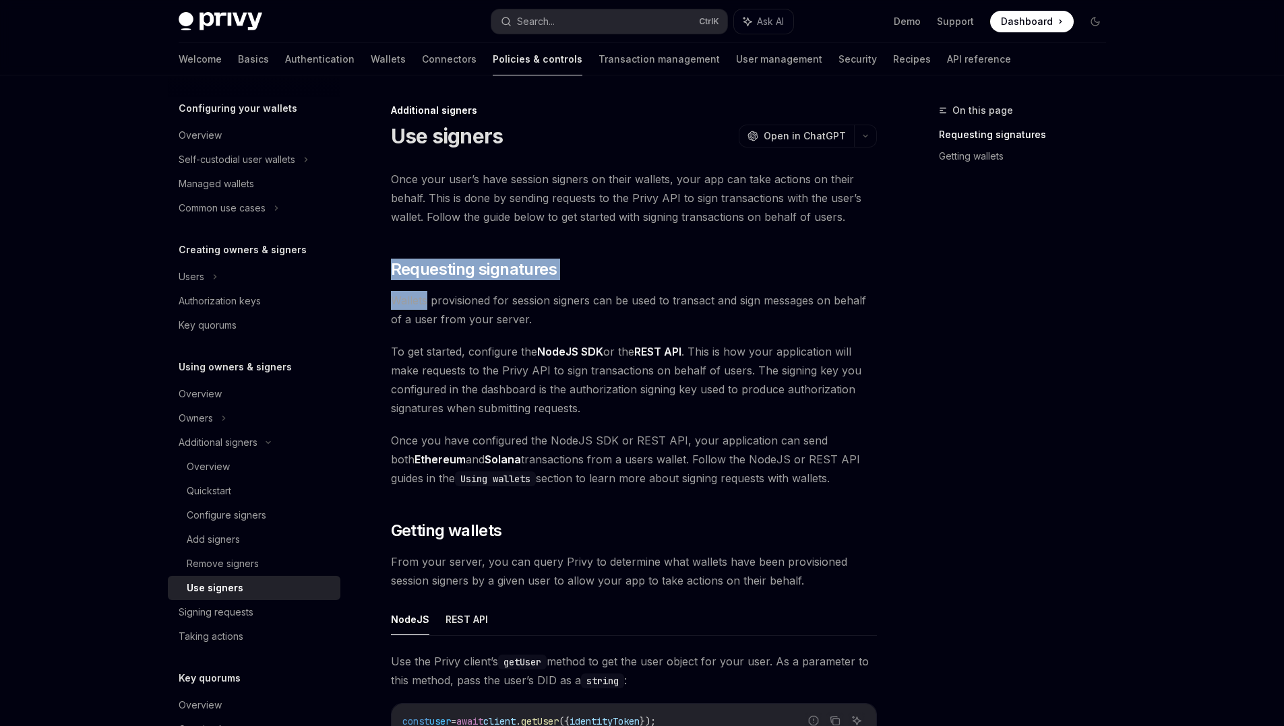
drag, startPoint x: 726, startPoint y: 255, endPoint x: 730, endPoint y: 307, distance: 52.1
click at [730, 307] on div "Once your user’s have session signers on their wallets, your app can take actio…" at bounding box center [634, 606] width 486 height 873
click at [730, 307] on span "Wallets provisioned for session signers can be used to transact and sign messag…" at bounding box center [634, 310] width 486 height 38
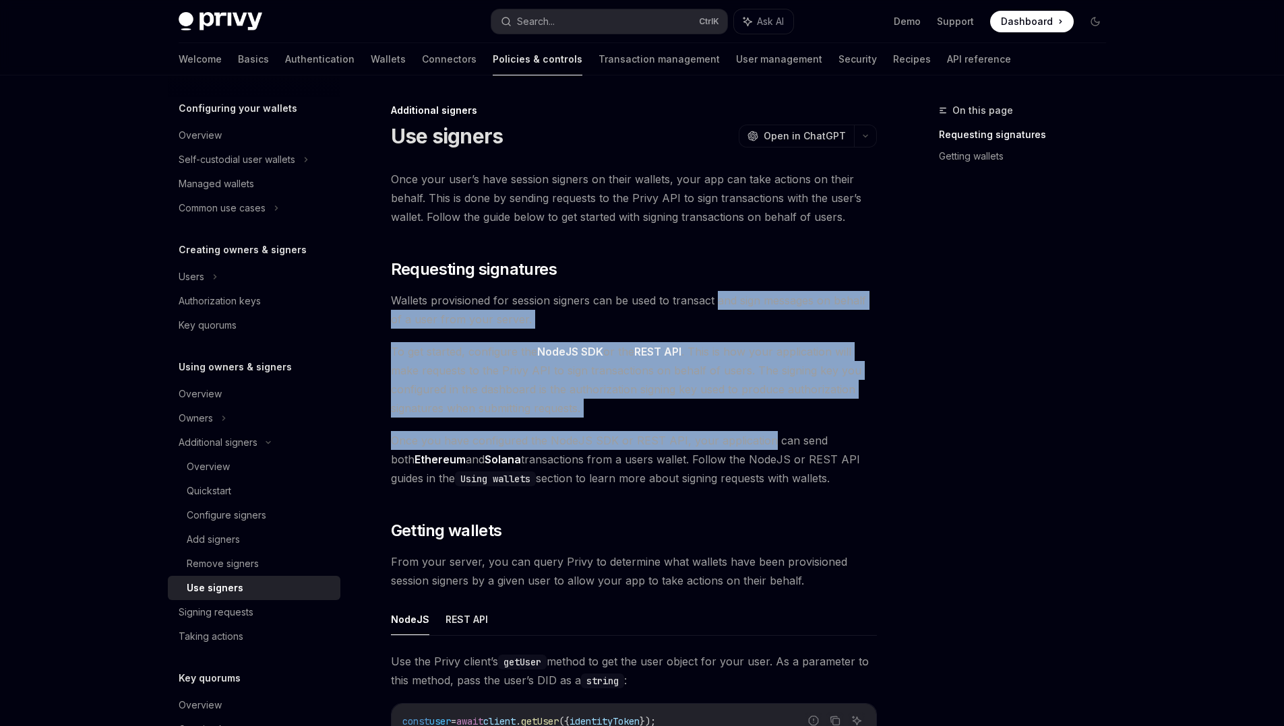
drag, startPoint x: 730, startPoint y: 307, endPoint x: 749, endPoint y: 432, distance: 126.6
click at [749, 432] on div "Once your user’s have session signers on their wallets, your app can take actio…" at bounding box center [634, 606] width 486 height 873
click at [749, 432] on span "Once you have configured the NodeJS SDK or REST API, your application can send …" at bounding box center [634, 459] width 486 height 57
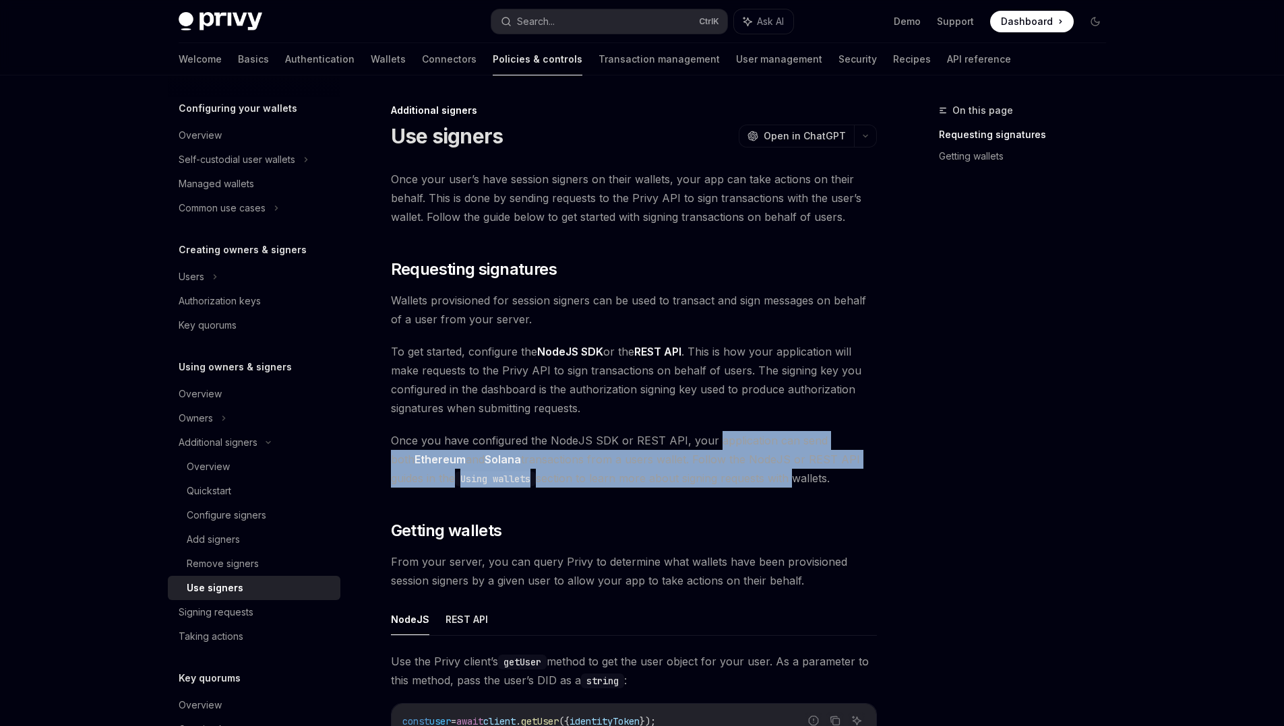
drag, startPoint x: 749, startPoint y: 432, endPoint x: 757, endPoint y: 490, distance: 58.6
click at [757, 490] on div "Once your user’s have session signers on their wallets, your app can take actio…" at bounding box center [634, 606] width 486 height 873
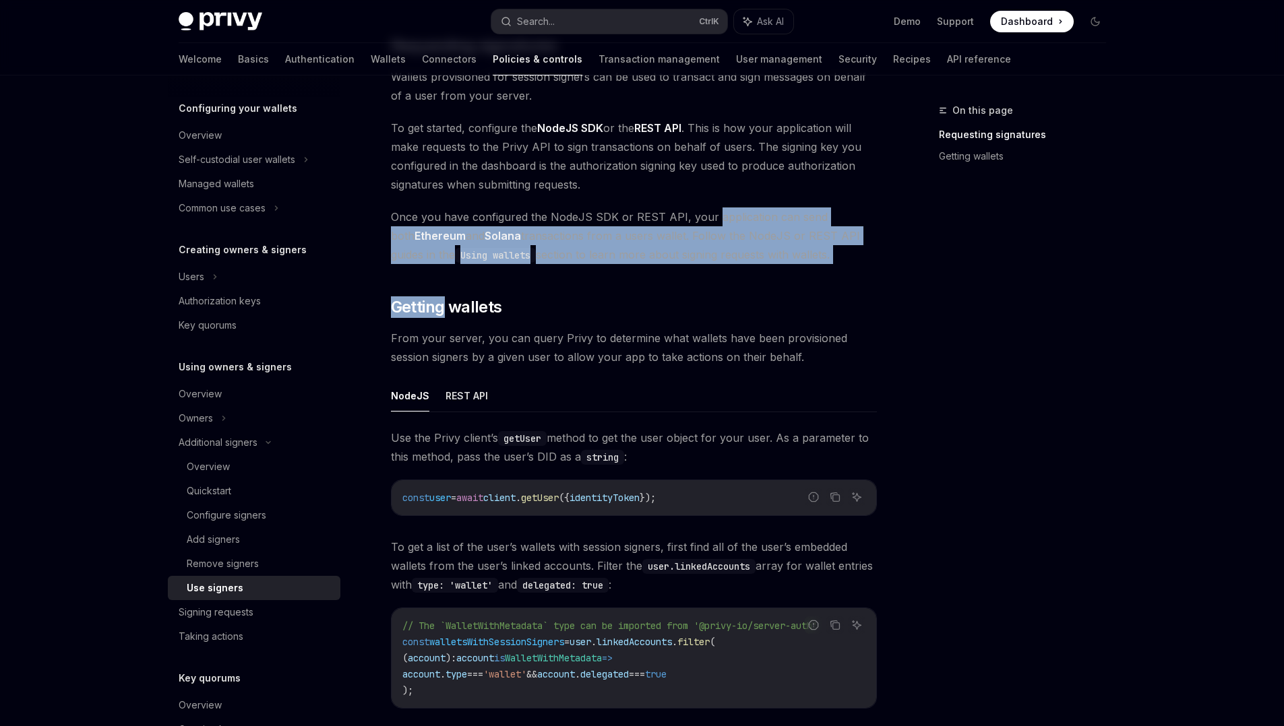
scroll to position [263, 0]
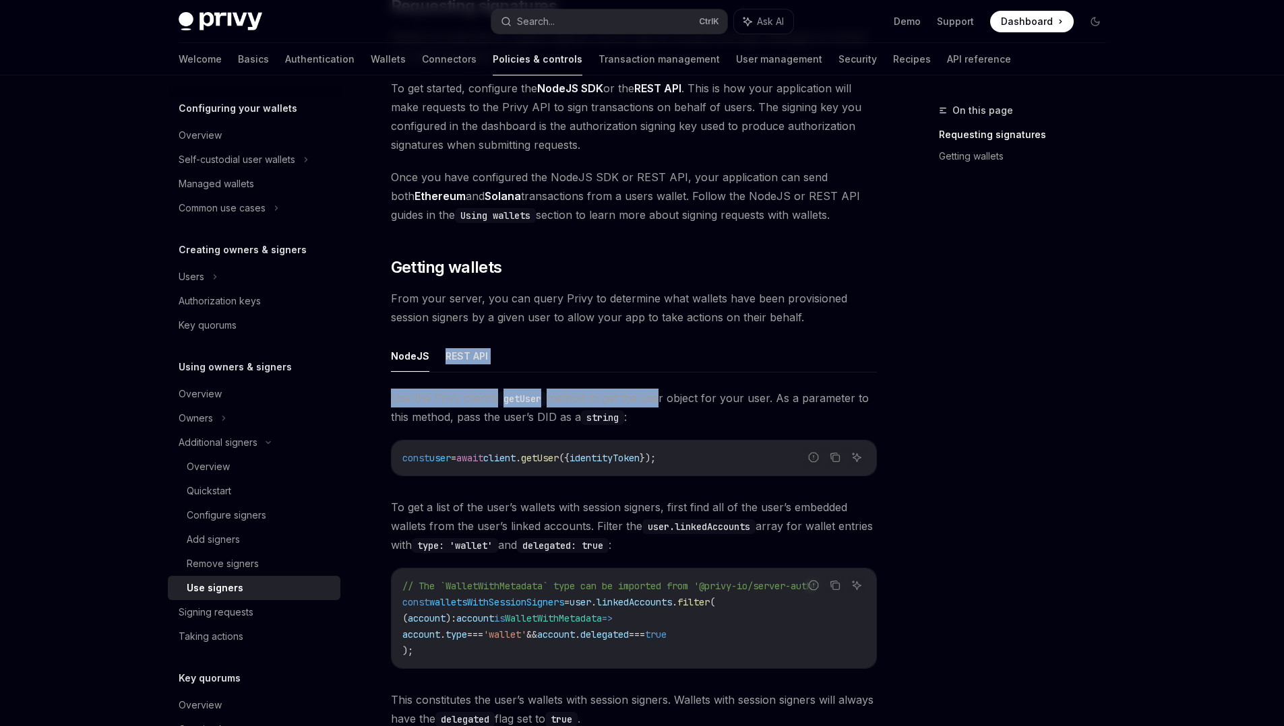
drag, startPoint x: 625, startPoint y: 346, endPoint x: 668, endPoint y: 415, distance: 80.8
click at [668, 415] on div "NodeJS REST API Use the Privy client’s getUser method to get the user object fo…" at bounding box center [634, 559] width 486 height 439
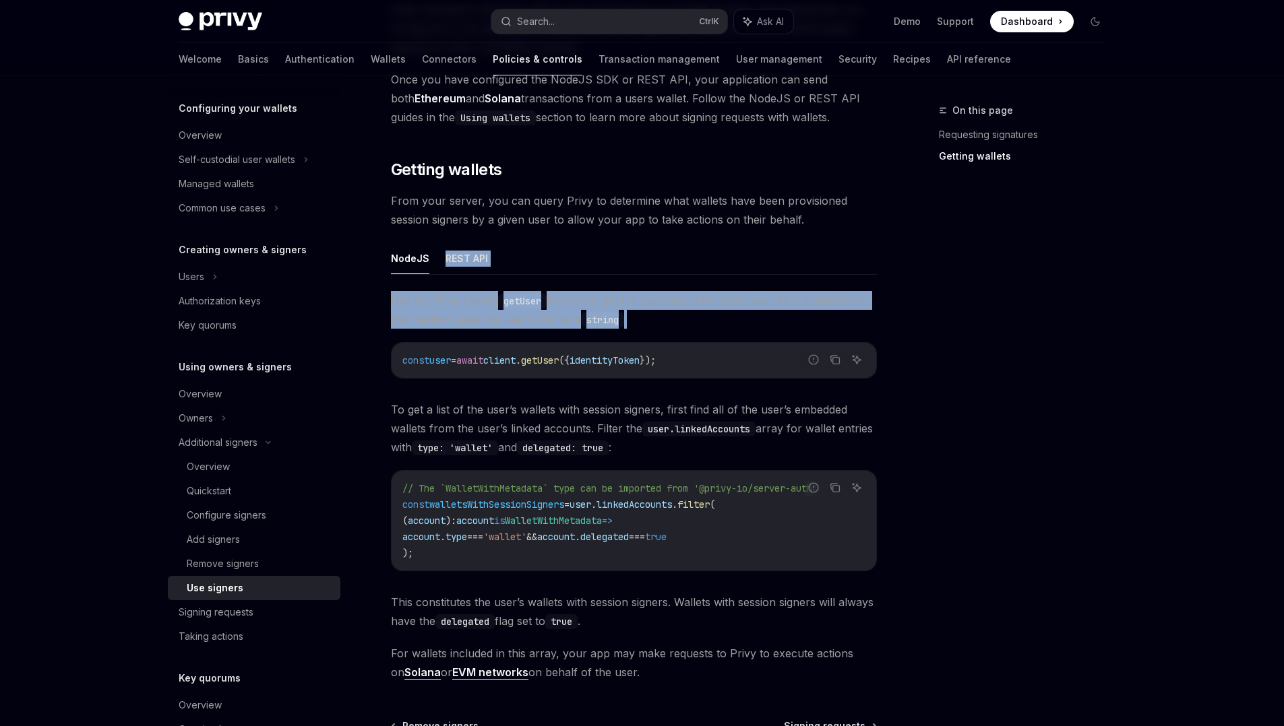
scroll to position [517, 0]
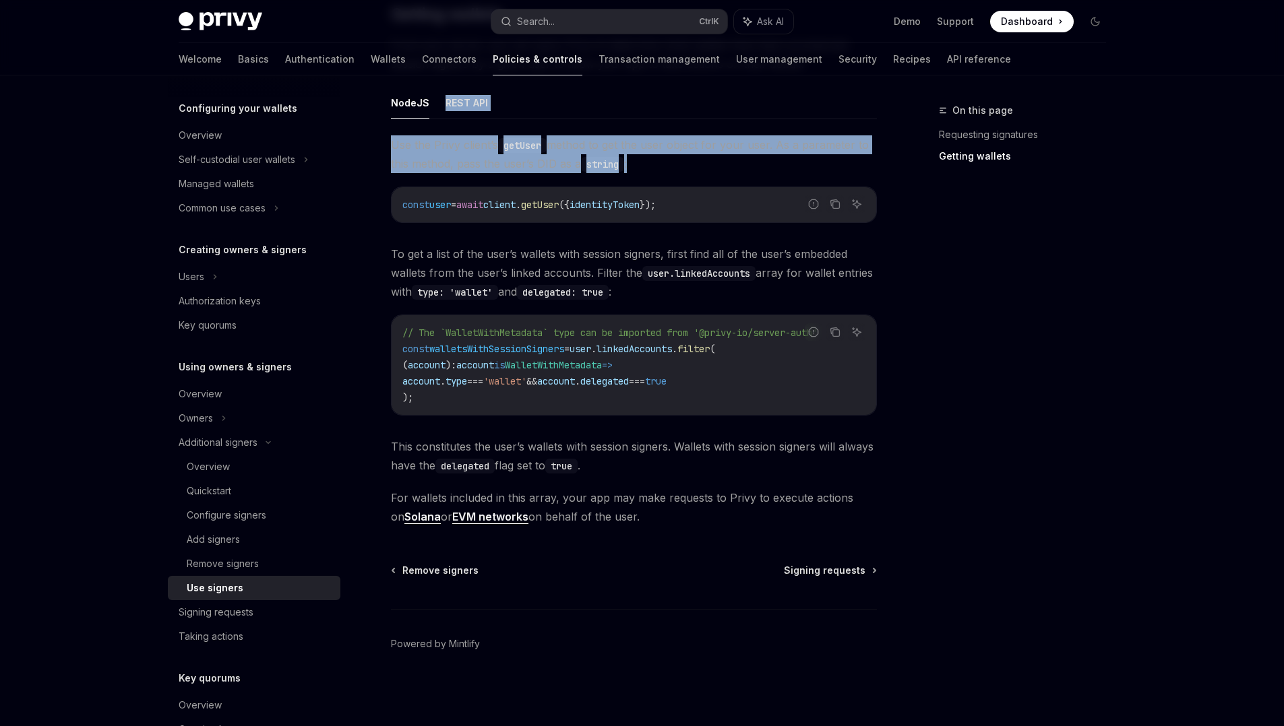
drag, startPoint x: 633, startPoint y: 385, endPoint x: 672, endPoint y: 521, distance: 141.1
click at [672, 521] on div "Use the Privy client’s getUser method to get the user object for your user. As …" at bounding box center [634, 330] width 486 height 391
click at [232, 609] on div "Signing requests" at bounding box center [216, 612] width 75 height 16
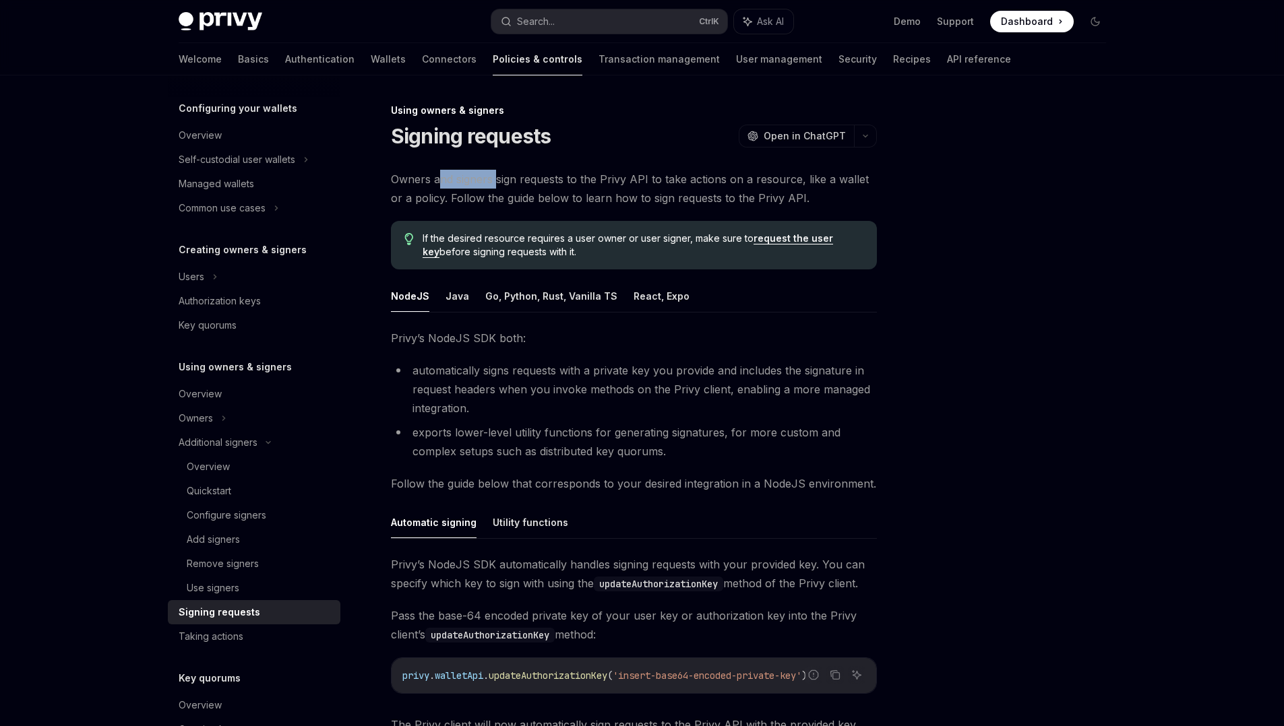
drag, startPoint x: 437, startPoint y: 170, endPoint x: 527, endPoint y: 178, distance: 89.9
click at [527, 178] on span "Owners and signers sign requests to the Privy API to take actions on a resource…" at bounding box center [634, 189] width 486 height 38
click at [569, 177] on span "Owners and signers sign requests to the Privy API to take actions on a resource…" at bounding box center [634, 189] width 486 height 38
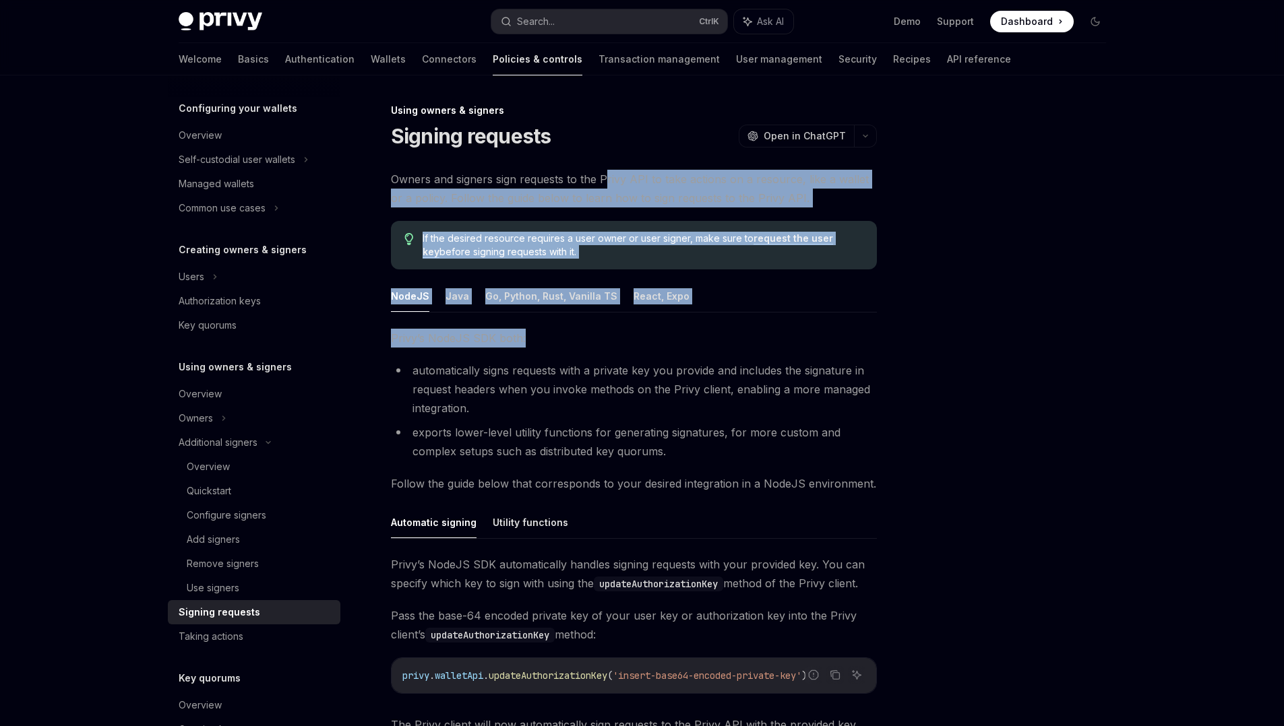
drag, startPoint x: 603, startPoint y: 171, endPoint x: 611, endPoint y: 344, distance: 173.3
click at [611, 344] on div "Owners and signers sign requests to the Privy API to take actions on a resource…" at bounding box center [634, 471] width 486 height 602
click at [611, 344] on span "Privy’s NodeJS SDK both:" at bounding box center [634, 338] width 486 height 19
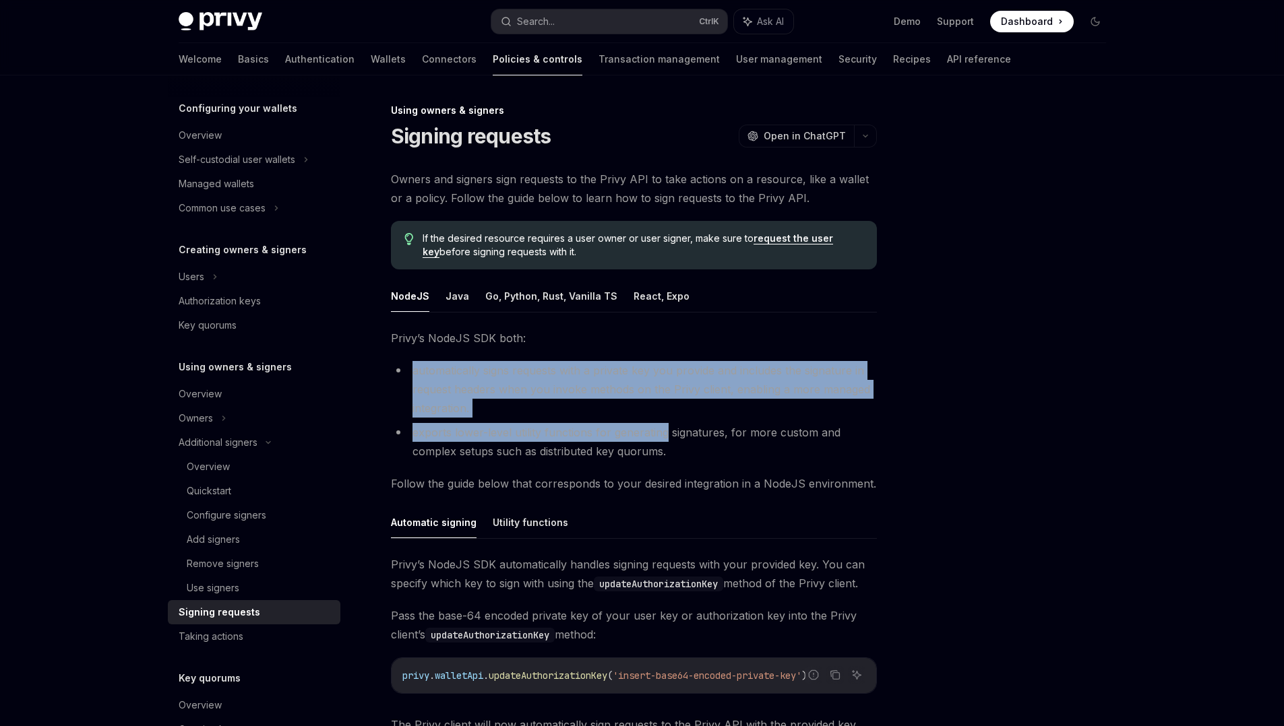
drag, startPoint x: 611, startPoint y: 344, endPoint x: 622, endPoint y: 434, distance: 90.3
click at [622, 434] on div "Privy’s NodeJS SDK both: automatically signs requests with a private key you pr…" at bounding box center [634, 550] width 486 height 443
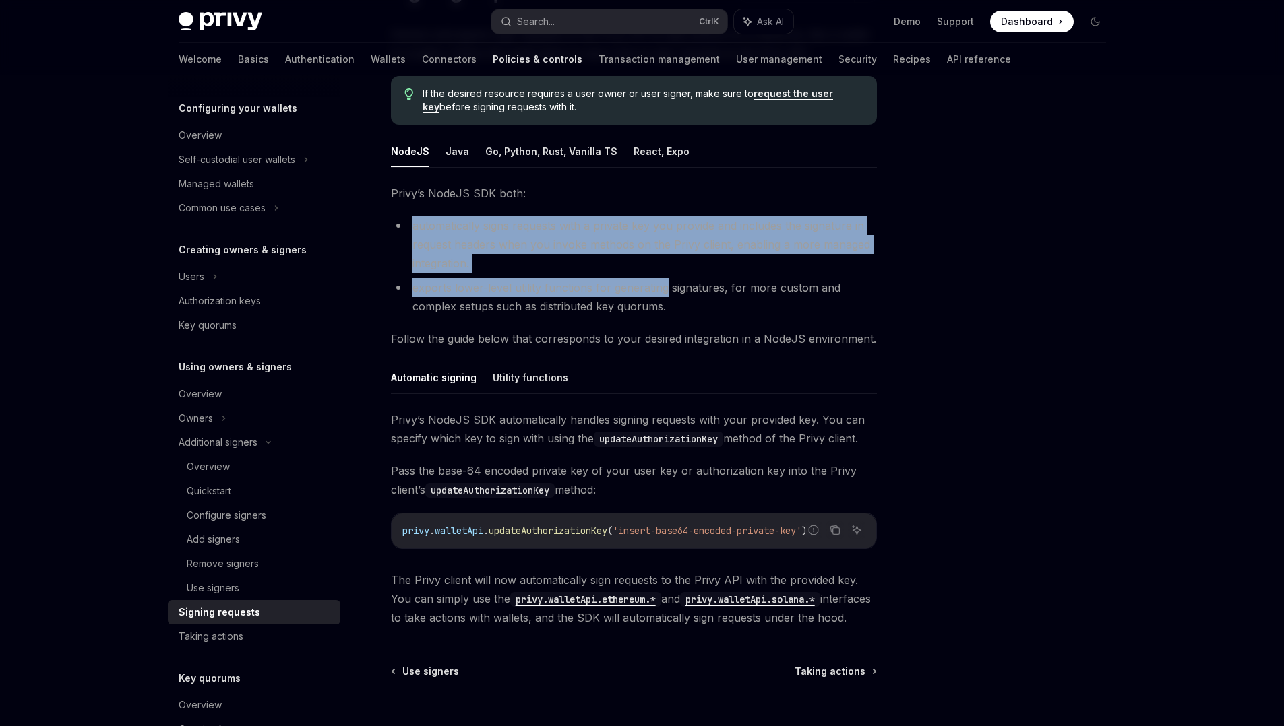
scroll to position [246, 0]
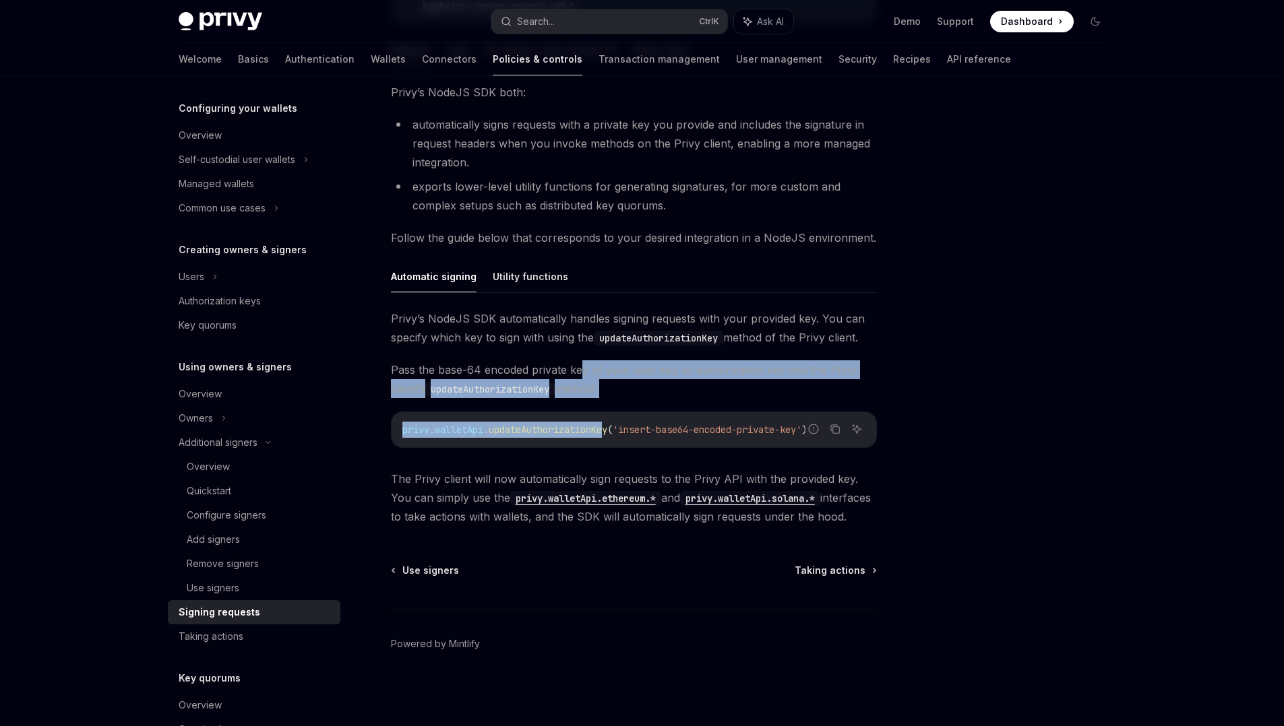
drag, startPoint x: 583, startPoint y: 370, endPoint x: 612, endPoint y: 445, distance: 80.8
click at [612, 445] on div "Privy’s NodeJS SDK automatically handles signing requests with your provided ke…" at bounding box center [634, 417] width 486 height 217
click at [212, 640] on div "Taking actions" at bounding box center [211, 637] width 65 height 16
type textarea "*"
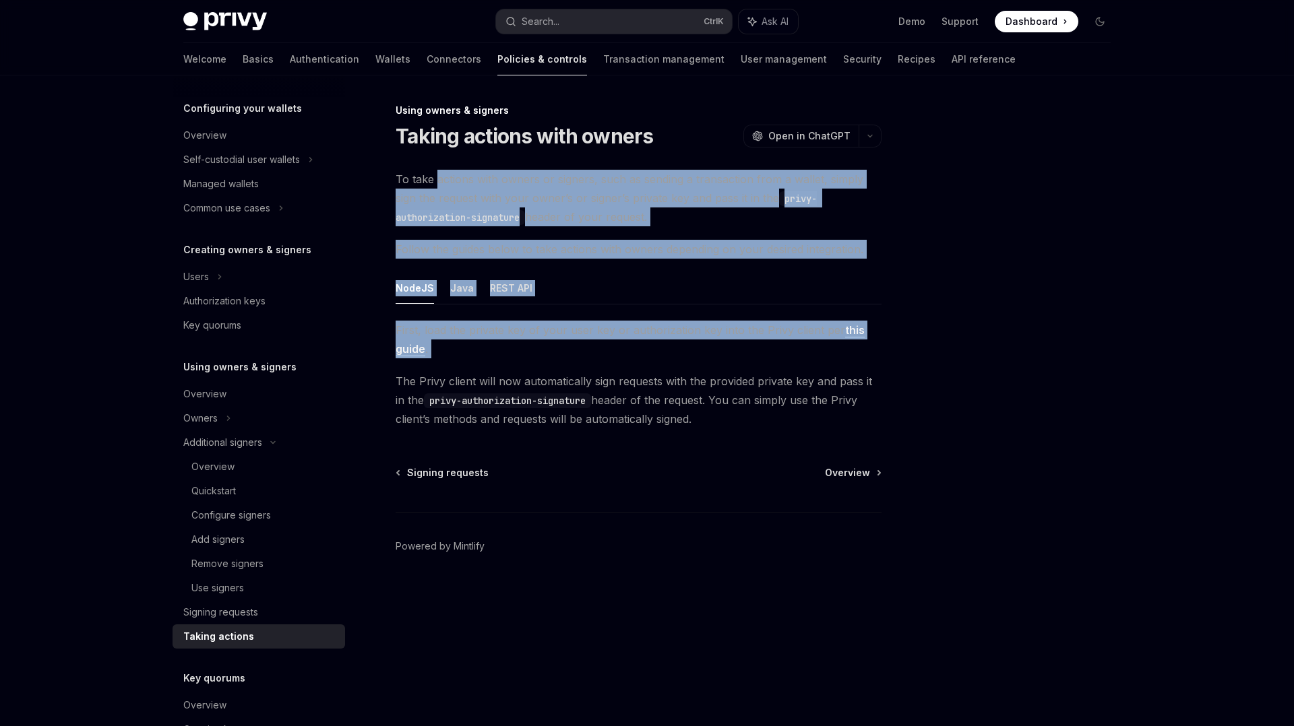
drag, startPoint x: 437, startPoint y: 178, endPoint x: 562, endPoint y: 379, distance: 236.9
click at [562, 379] on div "To take actions with owners or signers, such as sending a transaction from a wa…" at bounding box center [639, 299] width 486 height 259
click at [670, 245] on span "Follow the guides below to take actions with owners depending on your desired i…" at bounding box center [639, 249] width 486 height 19
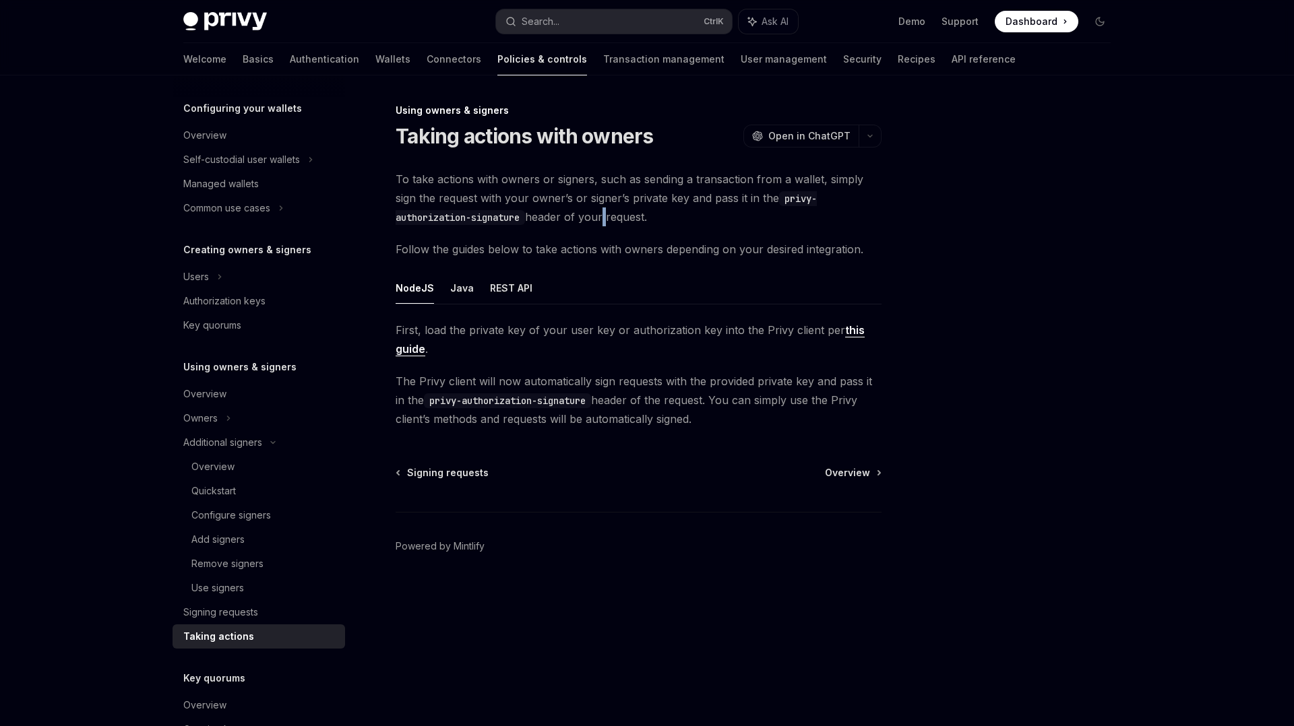
drag, startPoint x: 604, startPoint y: 214, endPoint x: 633, endPoint y: 243, distance: 41.9
click at [633, 243] on div "To take actions with owners or signers, such as sending a transaction from a wa…" at bounding box center [639, 299] width 486 height 259
click at [646, 257] on span "Follow the guides below to take actions with owners depending on your desired i…" at bounding box center [639, 249] width 486 height 19
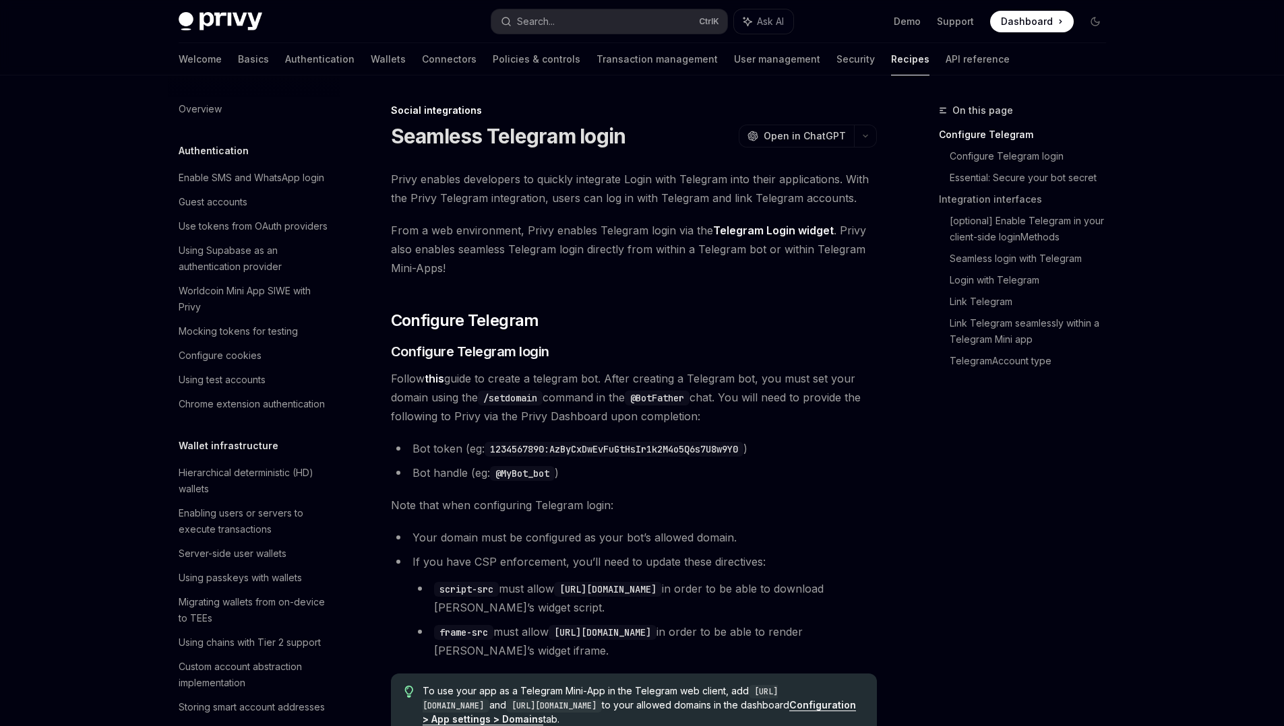
scroll to position [885, 0]
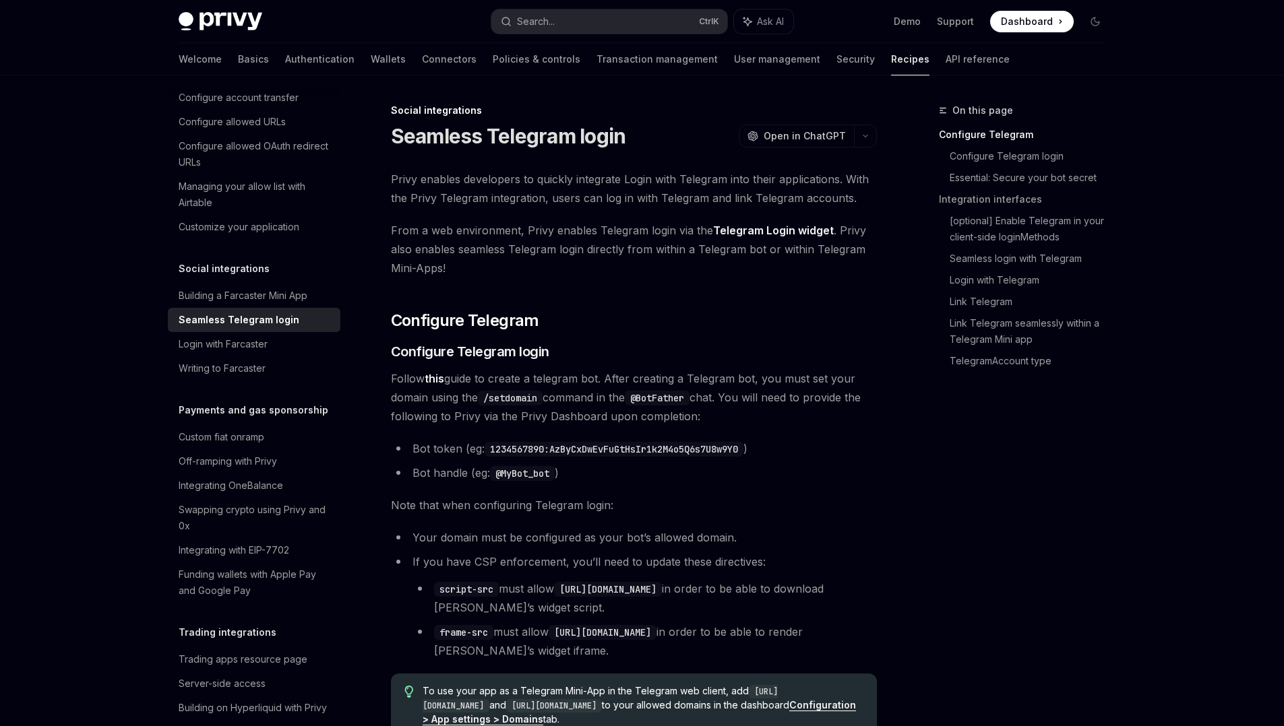
drag, startPoint x: 477, startPoint y: 371, endPoint x: 565, endPoint y: 383, distance: 89.2
click at [565, 383] on span "Follow this guide to create a telegram bot. After creating a Telegram bot, you …" at bounding box center [634, 397] width 486 height 57
drag, startPoint x: 565, startPoint y: 383, endPoint x: 610, endPoint y: 379, distance: 45.4
click at [610, 379] on span "Follow this guide to create a telegram bot. After creating a Telegram bot, you …" at bounding box center [634, 397] width 486 height 57
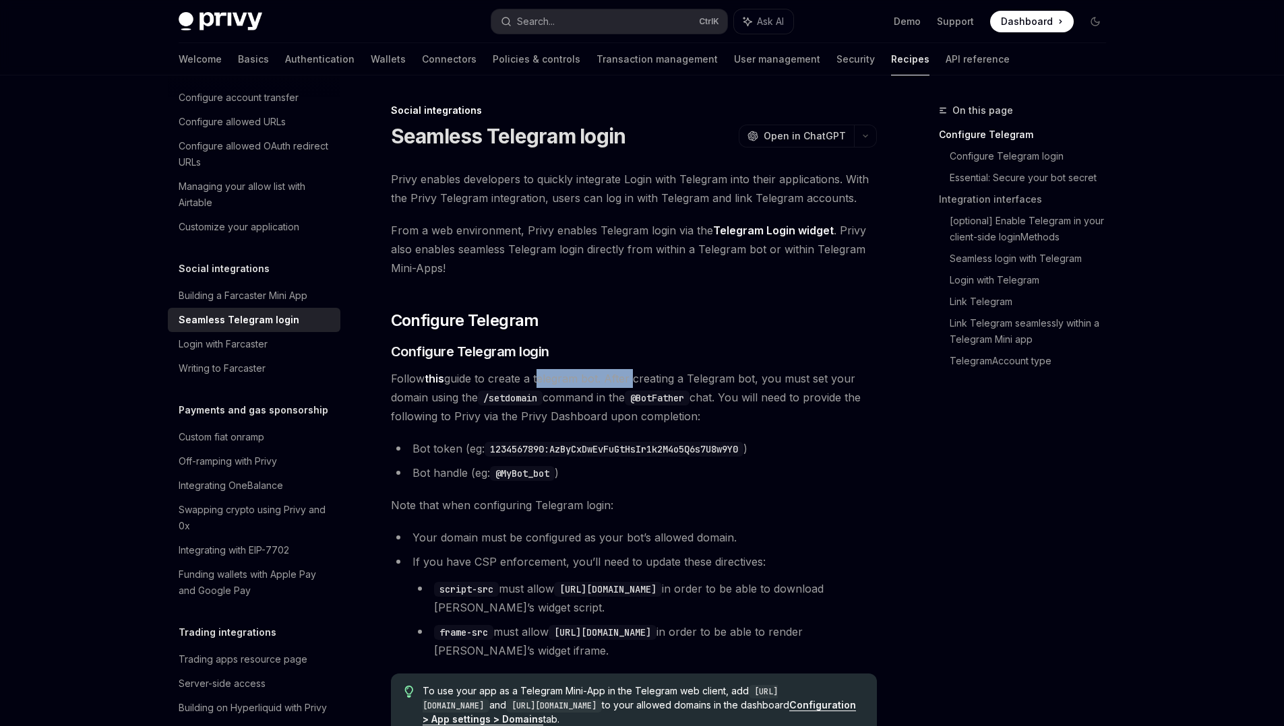
drag, startPoint x: 610, startPoint y: 379, endPoint x: 717, endPoint y: 383, distance: 106.6
click at [757, 383] on span "Follow this guide to create a telegram bot. After creating a Telegram bot, you …" at bounding box center [634, 397] width 486 height 57
drag, startPoint x: 734, startPoint y: 390, endPoint x: 785, endPoint y: 396, distance: 51.5
click at [785, 396] on span "Follow this guide to create a telegram bot. After creating a Telegram bot, you …" at bounding box center [634, 397] width 486 height 57
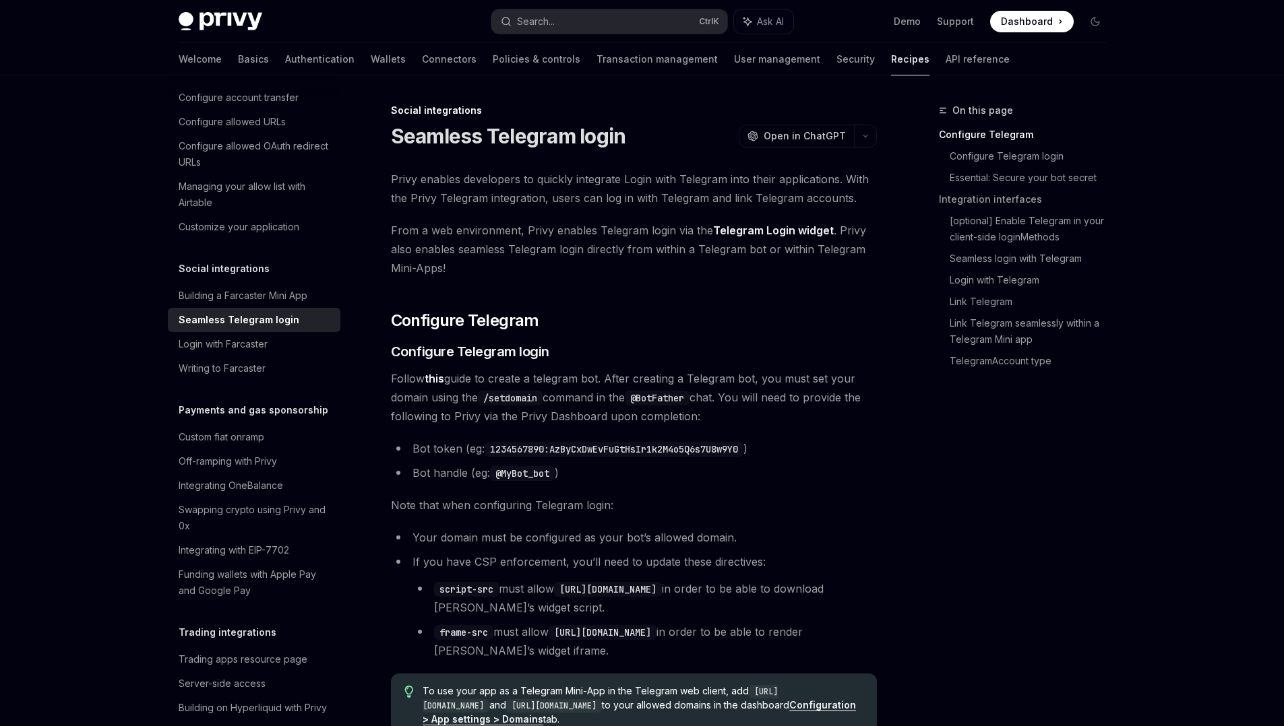
drag, startPoint x: 785, startPoint y: 396, endPoint x: 816, endPoint y: 408, distance: 33.5
click at [816, 408] on span "Follow this guide to create a telegram bot. After creating a Telegram bot, you …" at bounding box center [634, 397] width 486 height 57
drag, startPoint x: 816, startPoint y: 408, endPoint x: 823, endPoint y: 410, distance: 6.9
click at [823, 410] on span "Follow this guide to create a telegram bot. After creating a Telegram bot, you …" at bounding box center [634, 397] width 486 height 57
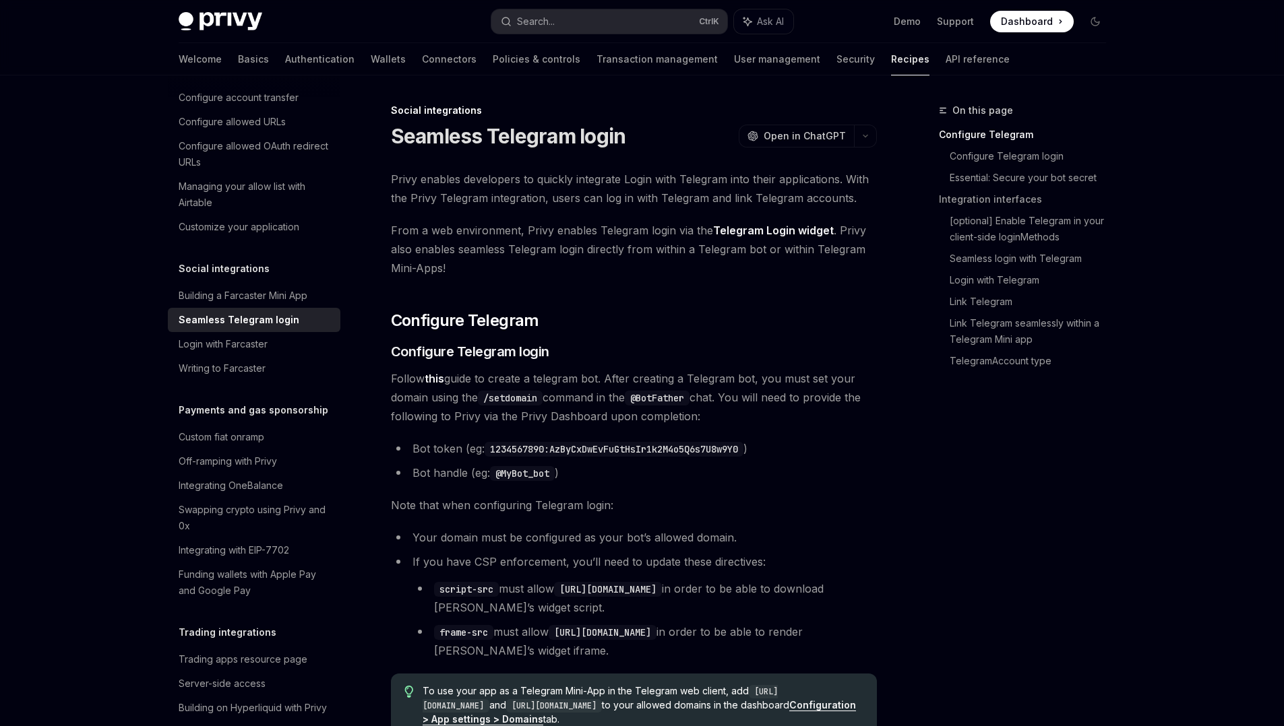
click at [823, 410] on span "Follow this guide to create a telegram bot. After creating a Telegram bot, you …" at bounding box center [634, 397] width 486 height 57
drag, startPoint x: 466, startPoint y: 377, endPoint x: 539, endPoint y: 378, distance: 73.4
click at [539, 378] on span "Follow this guide to create a telegram bot. After creating a Telegram bot, you …" at bounding box center [634, 397] width 486 height 57
drag, startPoint x: 539, startPoint y: 378, endPoint x: 674, endPoint y: 378, distance: 134.8
drag, startPoint x: 470, startPoint y: 401, endPoint x: 541, endPoint y: 401, distance: 70.7
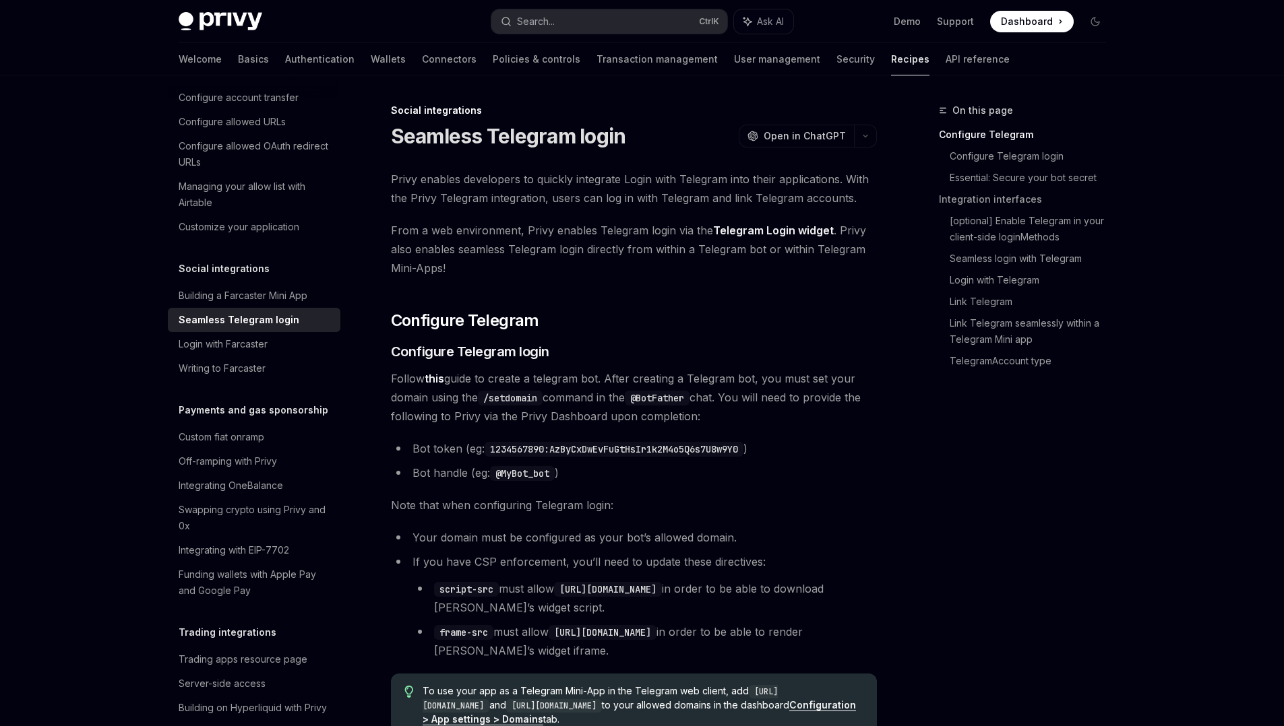
click at [541, 401] on span "Follow this guide to create a telegram bot. After creating a Telegram bot, you …" at bounding box center [634, 397] width 486 height 57
click at [580, 403] on span "Follow this guide to create a telegram bot. After creating a Telegram bot, you …" at bounding box center [634, 397] width 486 height 57
drag, startPoint x: 580, startPoint y: 403, endPoint x: 625, endPoint y: 401, distance: 45.2
click at [625, 401] on span "Follow this guide to create a telegram bot. After creating a Telegram bot, you …" at bounding box center [634, 397] width 486 height 57
click at [660, 614] on li "script-src must allow https://telegram.org in order to be able to download Tele…" at bounding box center [644, 598] width 464 height 38
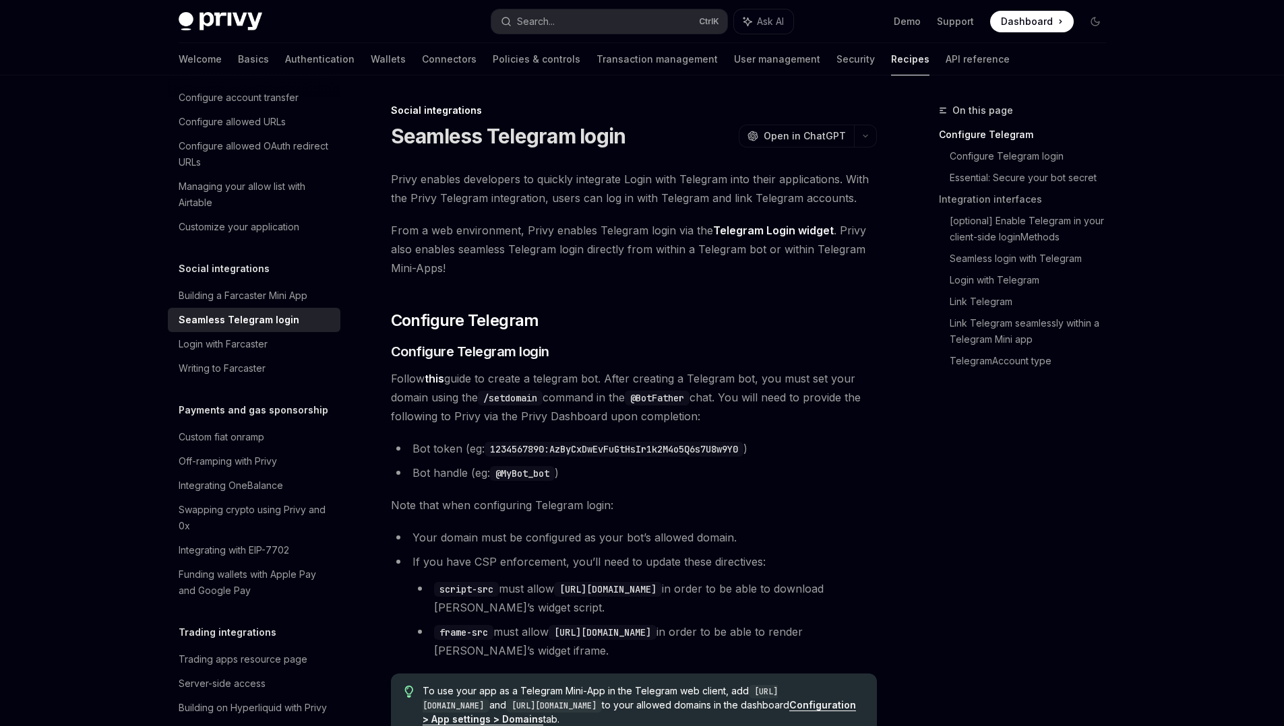
drag, startPoint x: 472, startPoint y: 500, endPoint x: 523, endPoint y: 510, distance: 51.5
click at [523, 510] on span "Note that when configuring Telegram login:" at bounding box center [634, 505] width 486 height 19
drag, startPoint x: 523, startPoint y: 510, endPoint x: 600, endPoint y: 542, distance: 83.1
click at [600, 542] on li "Your domain must be configured as your bot’s allowed domain." at bounding box center [634, 537] width 486 height 19
drag, startPoint x: 600, startPoint y: 542, endPoint x: 639, endPoint y: 536, distance: 39.5
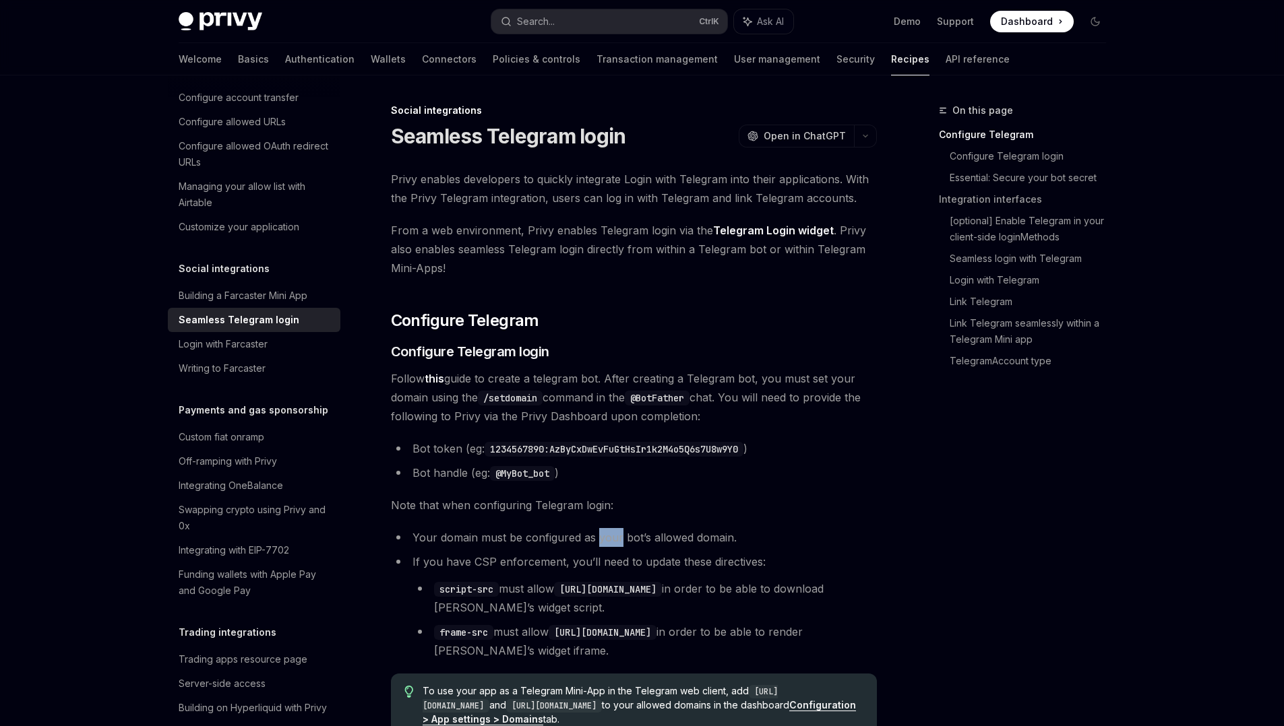
click at [639, 536] on li "Your domain must be configured as your bot’s allowed domain." at bounding box center [634, 537] width 486 height 19
drag, startPoint x: 639, startPoint y: 536, endPoint x: 664, endPoint y: 539, distance: 25.8
click at [664, 539] on li "Your domain must be configured as your bot’s allowed domain." at bounding box center [634, 537] width 486 height 19
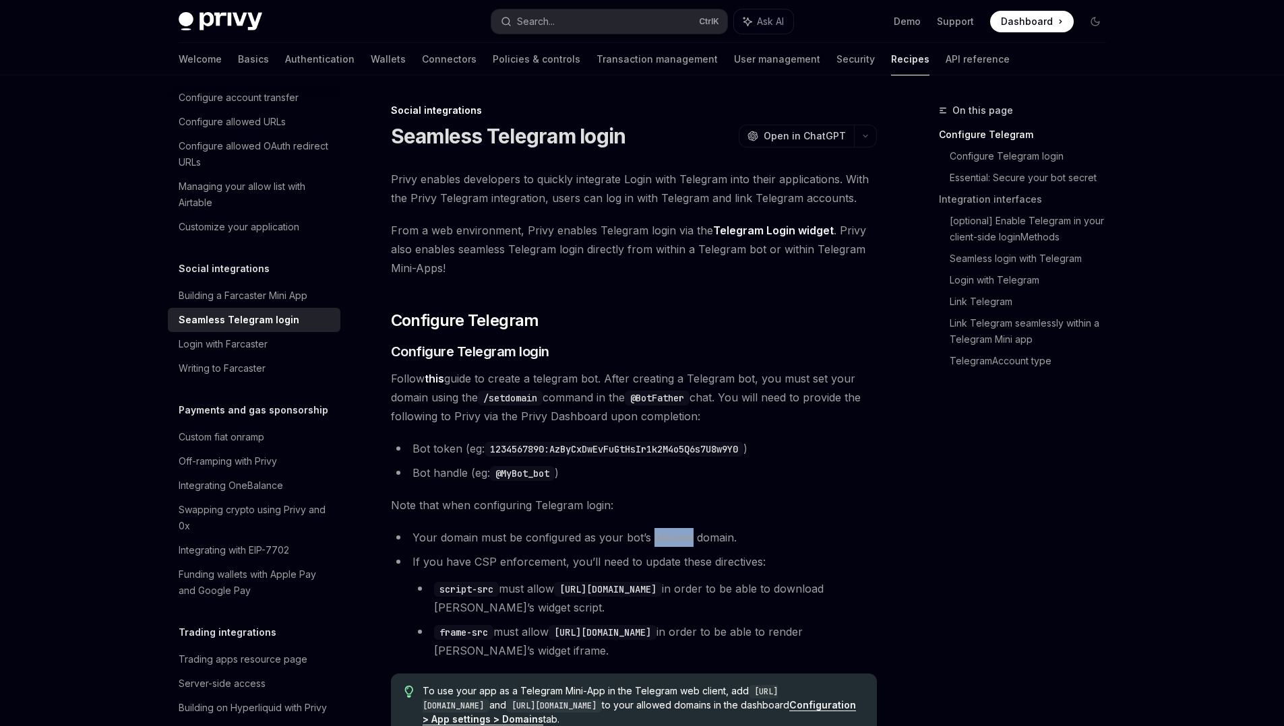
drag, startPoint x: 664, startPoint y: 539, endPoint x: 684, endPoint y: 543, distance: 20.0
click at [684, 543] on li "Your domain must be configured as your bot’s allowed domain." at bounding box center [634, 537] width 486 height 19
drag, startPoint x: 507, startPoint y: 521, endPoint x: 581, endPoint y: 532, distance: 74.3
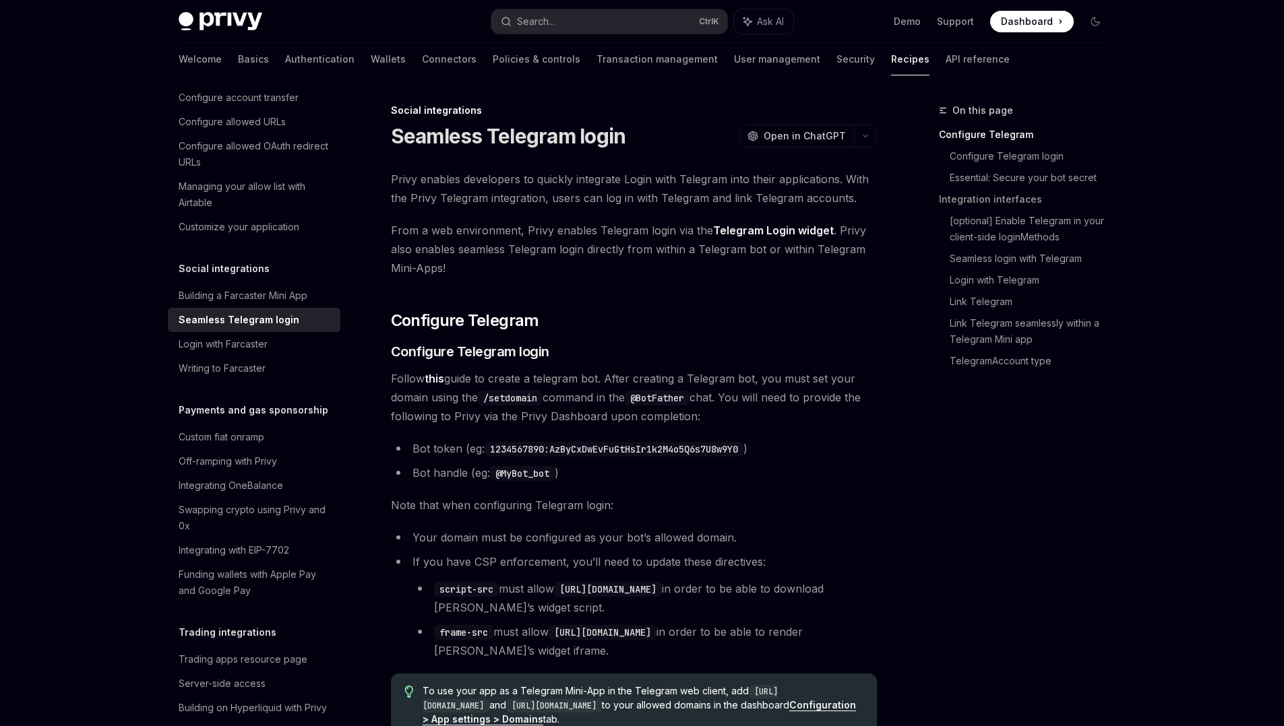
click at [581, 532] on li "Your domain must be configured as your bot’s allowed domain." at bounding box center [634, 537] width 486 height 19
drag, startPoint x: 581, startPoint y: 532, endPoint x: 619, endPoint y: 534, distance: 37.8
click at [619, 534] on li "Your domain must be configured as your bot’s allowed domain." at bounding box center [634, 537] width 486 height 19
drag, startPoint x: 619, startPoint y: 534, endPoint x: 658, endPoint y: 551, distance: 43.2
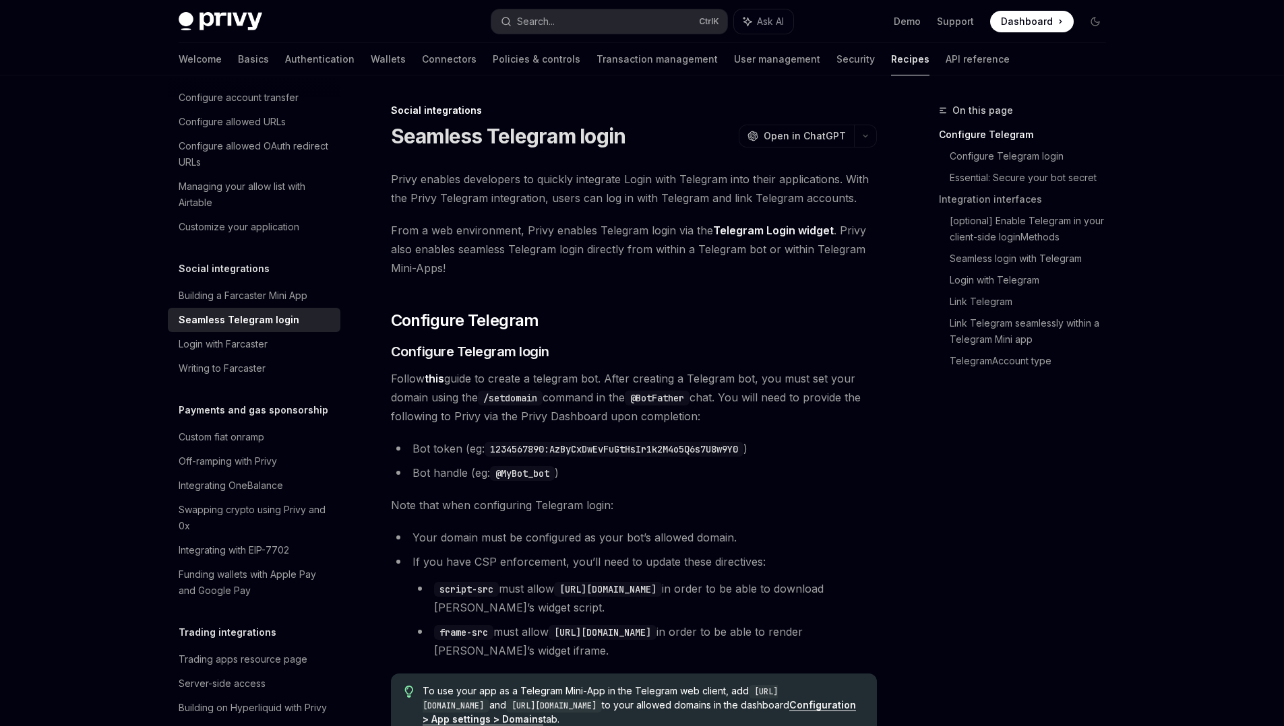
click at [658, 551] on ul "Your domain must be configured as your bot’s allowed domain. If you have CSP en…" at bounding box center [634, 594] width 486 height 132
drag, startPoint x: 514, startPoint y: 565, endPoint x: 582, endPoint y: 571, distance: 68.3
click at [582, 571] on li "If you have CSP enforcement, you’ll need to update these directives: script-src…" at bounding box center [634, 606] width 486 height 108
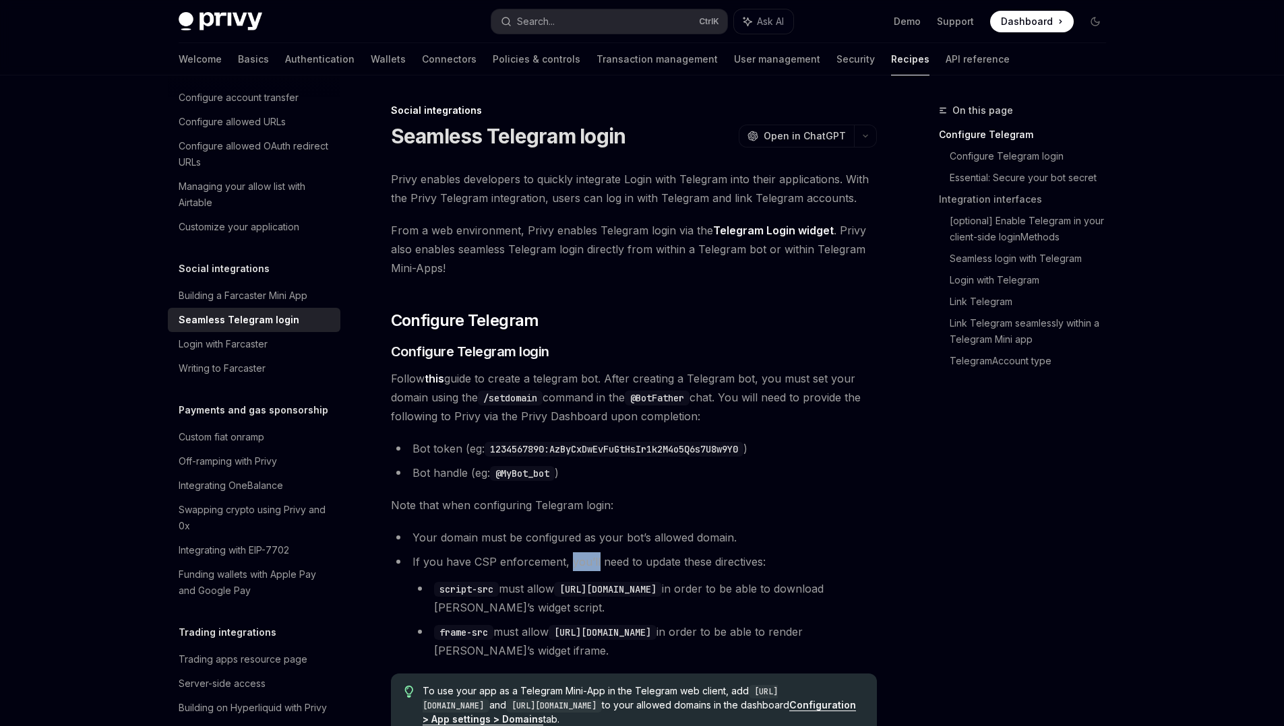
drag, startPoint x: 582, startPoint y: 571, endPoint x: 609, endPoint y: 569, distance: 27.0
click at [609, 569] on li "If you have CSP enforcement, you’ll need to update these directives: script-src…" at bounding box center [634, 606] width 486 height 108
drag, startPoint x: 609, startPoint y: 569, endPoint x: 637, endPoint y: 569, distance: 28.3
click at [637, 569] on li "If you have CSP enforcement, you’ll need to update these directives: script-src…" at bounding box center [634, 606] width 486 height 108
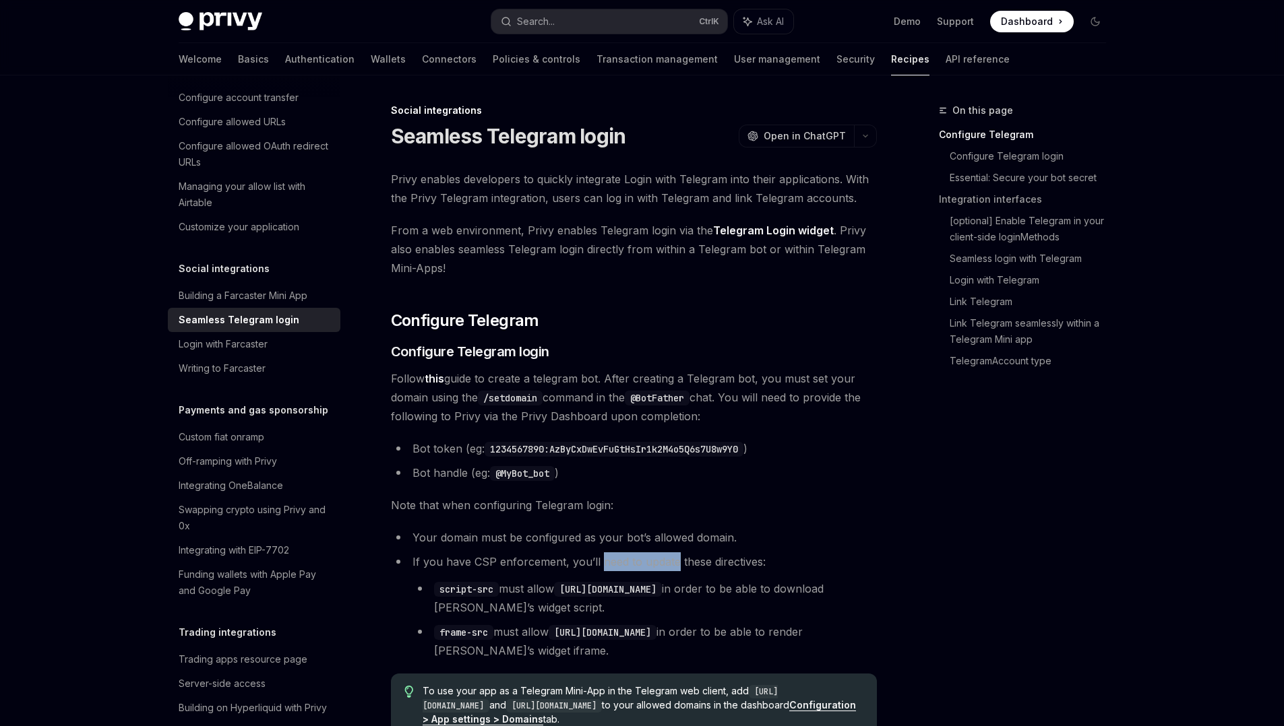
click at [637, 569] on li "If you have CSP enforcement, you’ll need to update these directives: script-src…" at bounding box center [634, 606] width 486 height 108
drag, startPoint x: 524, startPoint y: 593, endPoint x: 586, endPoint y: 600, distance: 63.1
click at [586, 600] on li "script-src must allow https://telegram.org in order to be able to download Tele…" at bounding box center [644, 598] width 464 height 38
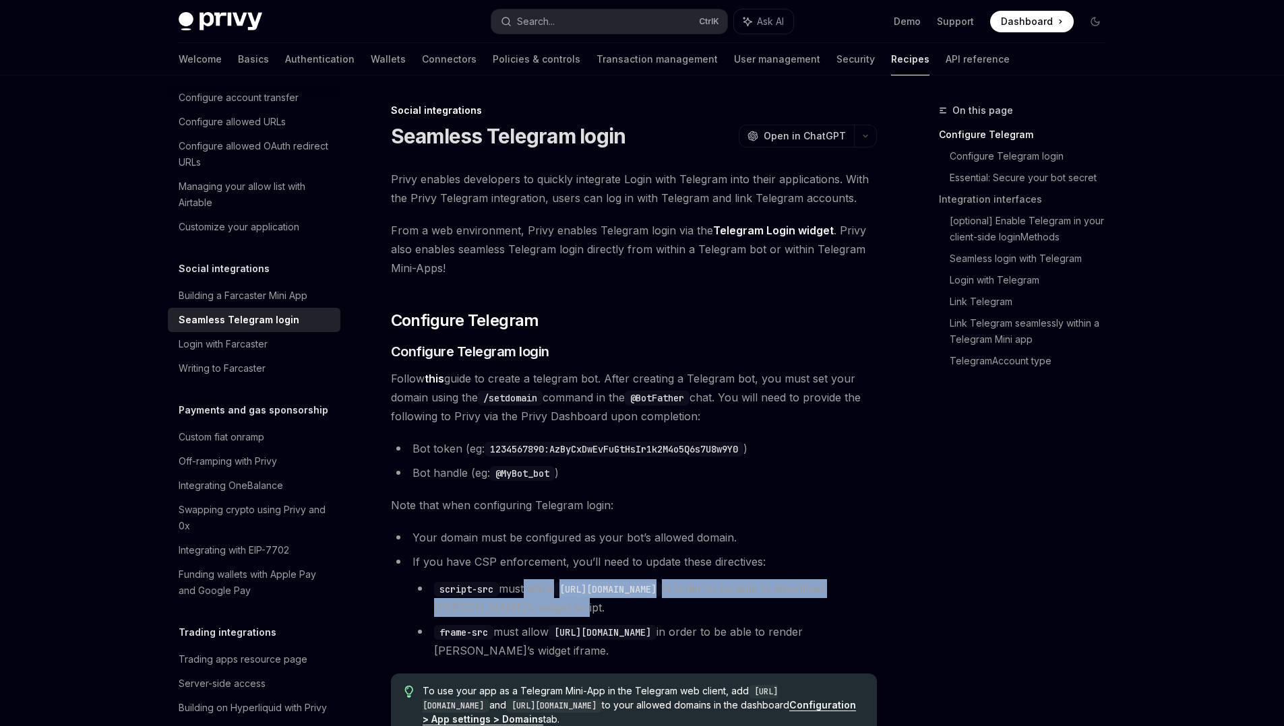
click at [586, 600] on li "script-src must allow https://telegram.org in order to be able to download Tele…" at bounding box center [644, 598] width 464 height 38
drag, startPoint x: 586, startPoint y: 600, endPoint x: 623, endPoint y: 589, distance: 38.1
click at [623, 589] on li "script-src must allow https://telegram.org in order to be able to download Tele…" at bounding box center [644, 598] width 464 height 38
click at [623, 589] on code "https://telegram.org" at bounding box center [608, 589] width 108 height 15
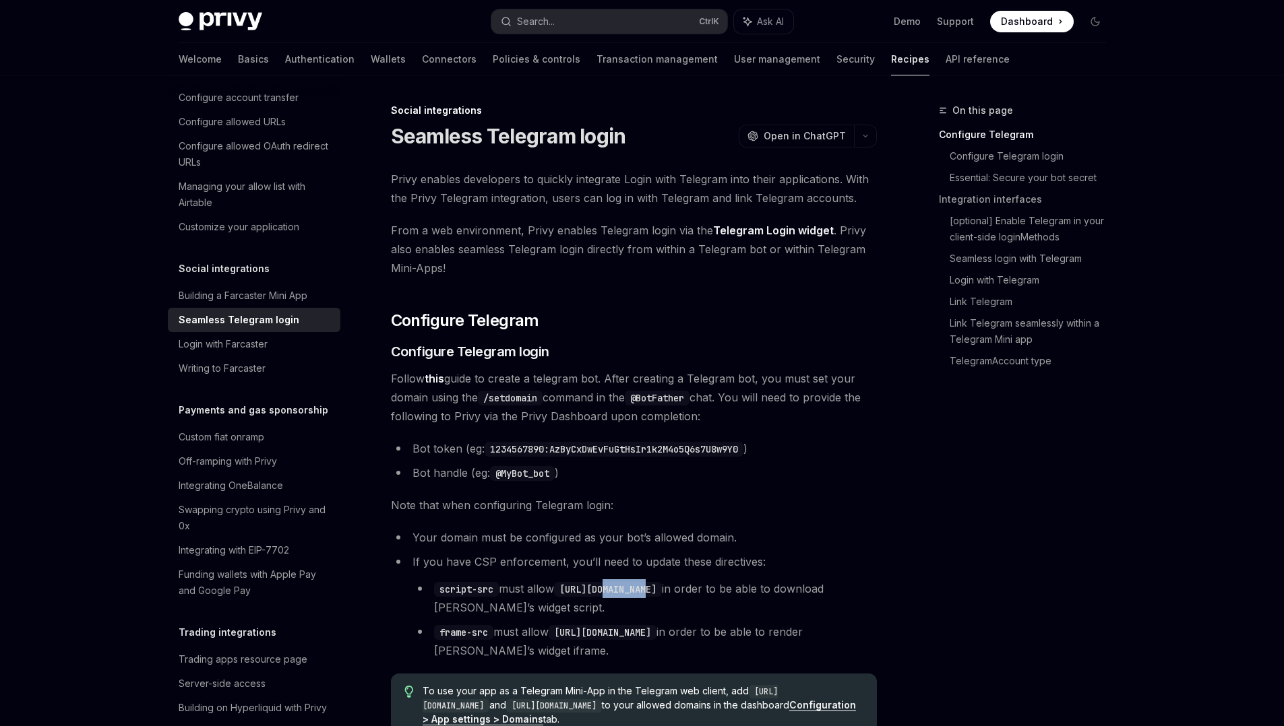
drag, startPoint x: 623, startPoint y: 589, endPoint x: 670, endPoint y: 592, distance: 47.3
click at [662, 592] on code "https://telegram.org" at bounding box center [608, 589] width 108 height 15
drag, startPoint x: 670, startPoint y: 592, endPoint x: 714, endPoint y: 589, distance: 44.6
click at [714, 589] on li "script-src must allow https://telegram.org in order to be able to download Tele…" at bounding box center [644, 598] width 464 height 38
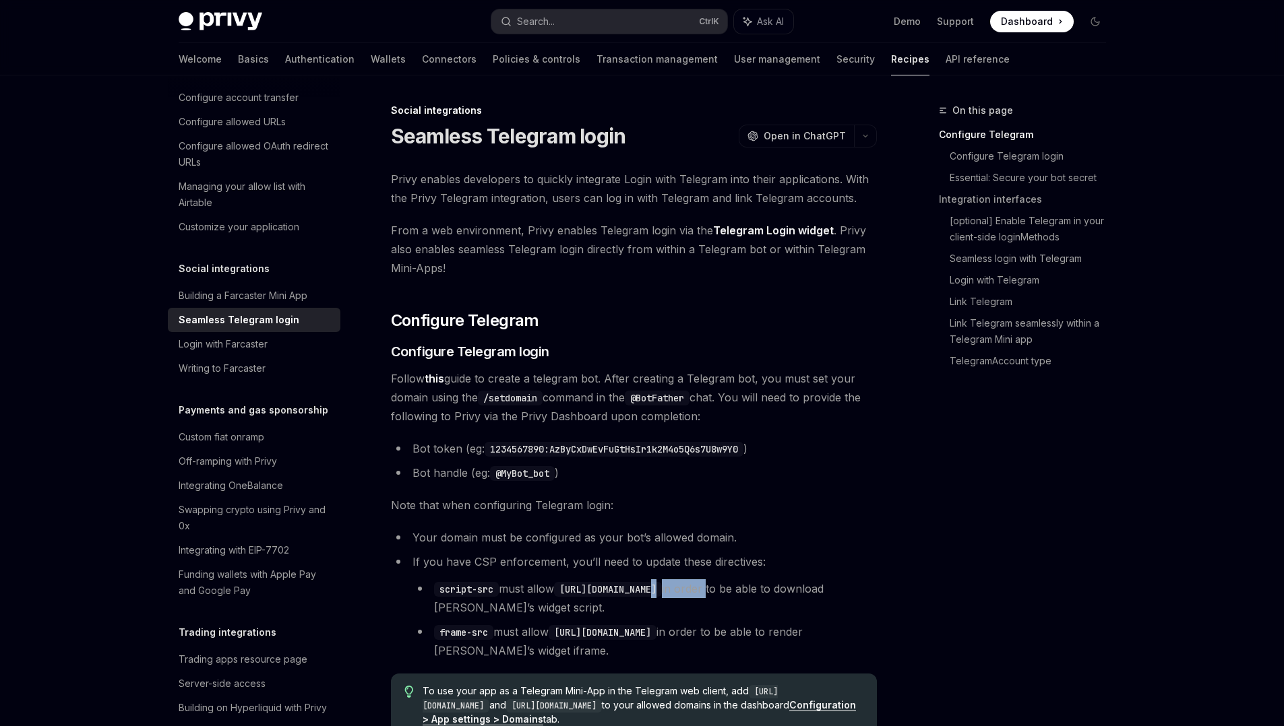
click at [714, 589] on li "script-src must allow https://telegram.org in order to be able to download Tele…" at bounding box center [644, 598] width 464 height 38
drag, startPoint x: 714, startPoint y: 589, endPoint x: 738, endPoint y: 589, distance: 23.6
click at [738, 589] on li "script-src must allow https://telegram.org in order to be able to download Tele…" at bounding box center [644, 598] width 464 height 38
drag, startPoint x: 767, startPoint y: 579, endPoint x: 800, endPoint y: 590, distance: 35.4
click at [800, 590] on li "script-src must allow https://telegram.org in order to be able to download Tele…" at bounding box center [644, 598] width 464 height 38
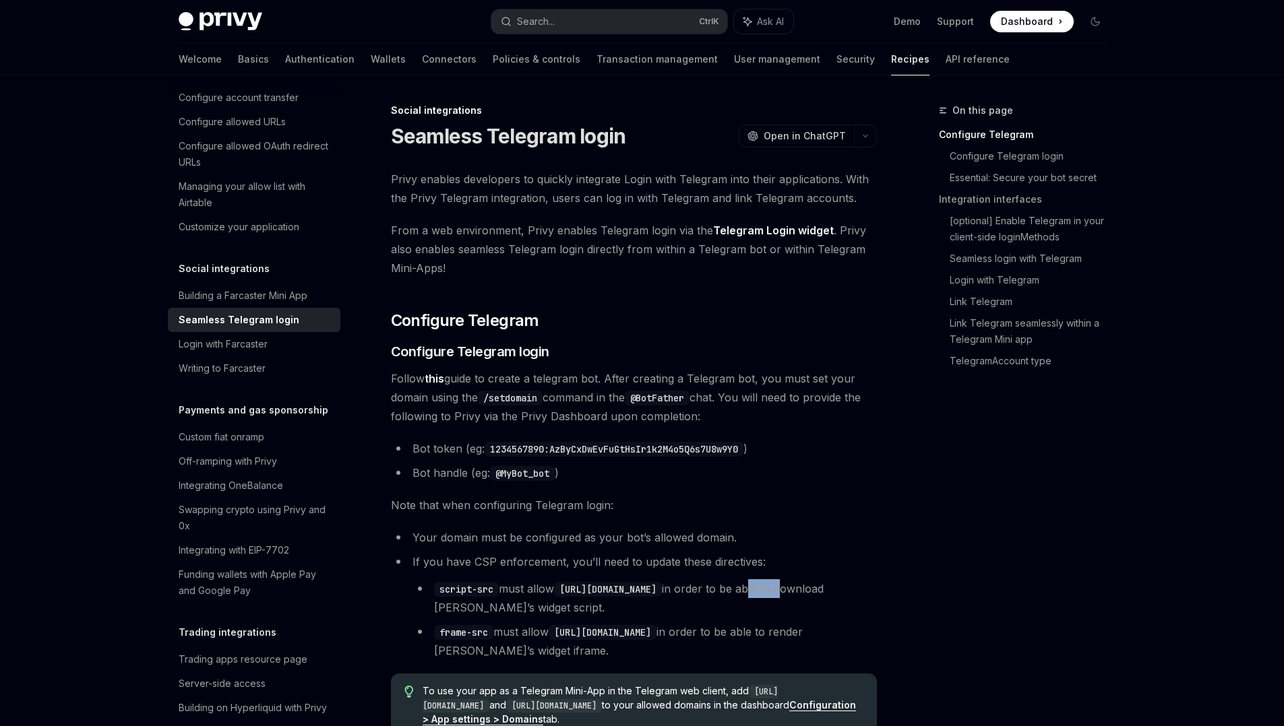
click at [800, 590] on li "script-src must allow https://telegram.org in order to be able to download Tele…" at bounding box center [644, 598] width 464 height 38
drag, startPoint x: 800, startPoint y: 590, endPoint x: 837, endPoint y: 585, distance: 36.8
click at [837, 585] on li "script-src must allow https://telegram.org in order to be able to download Tele…" at bounding box center [644, 598] width 464 height 38
drag, startPoint x: 837, startPoint y: 585, endPoint x: 857, endPoint y: 585, distance: 20.2
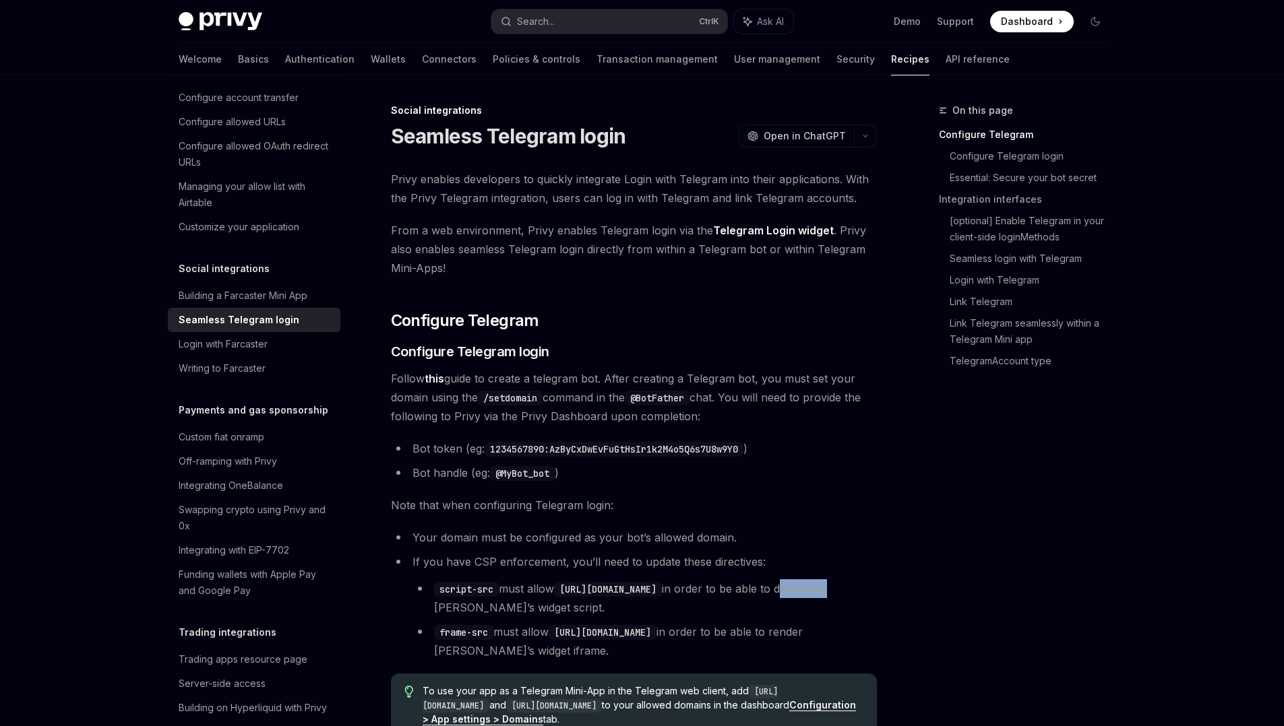
click at [857, 585] on li "script-src must allow https://telegram.org in order to be able to download Tele…" at bounding box center [644, 598] width 464 height 38
drag, startPoint x: 700, startPoint y: 566, endPoint x: 753, endPoint y: 570, distance: 53.4
click at [753, 570] on li "If you have CSP enforcement, you’ll need to update these directives: script-src…" at bounding box center [634, 606] width 486 height 108
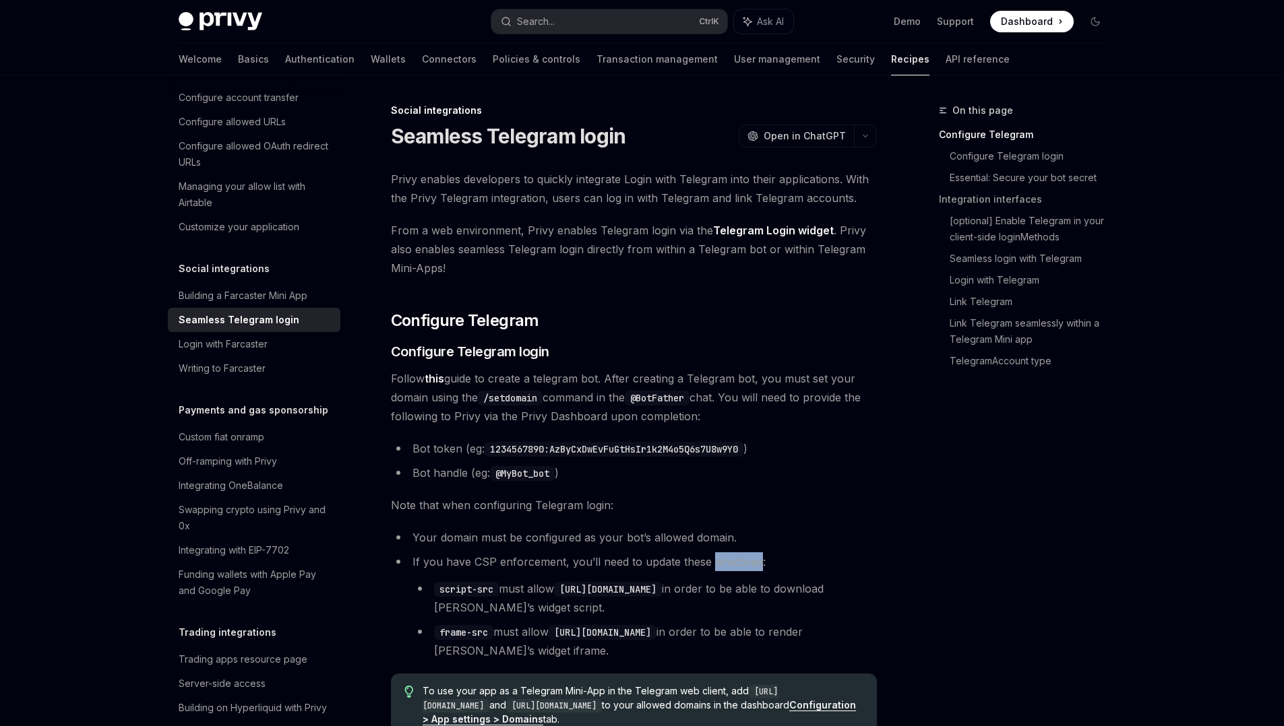
drag, startPoint x: 753, startPoint y: 570, endPoint x: 774, endPoint y: 571, distance: 20.9
click at [774, 571] on li "If you have CSP enforcement, you’ll need to update these directives: script-src…" at bounding box center [634, 606] width 486 height 108
drag, startPoint x: 774, startPoint y: 571, endPoint x: 795, endPoint y: 572, distance: 20.9
click at [795, 572] on li "If you have CSP enforcement, you’ll need to update these directives: script-src…" at bounding box center [634, 606] width 486 height 108
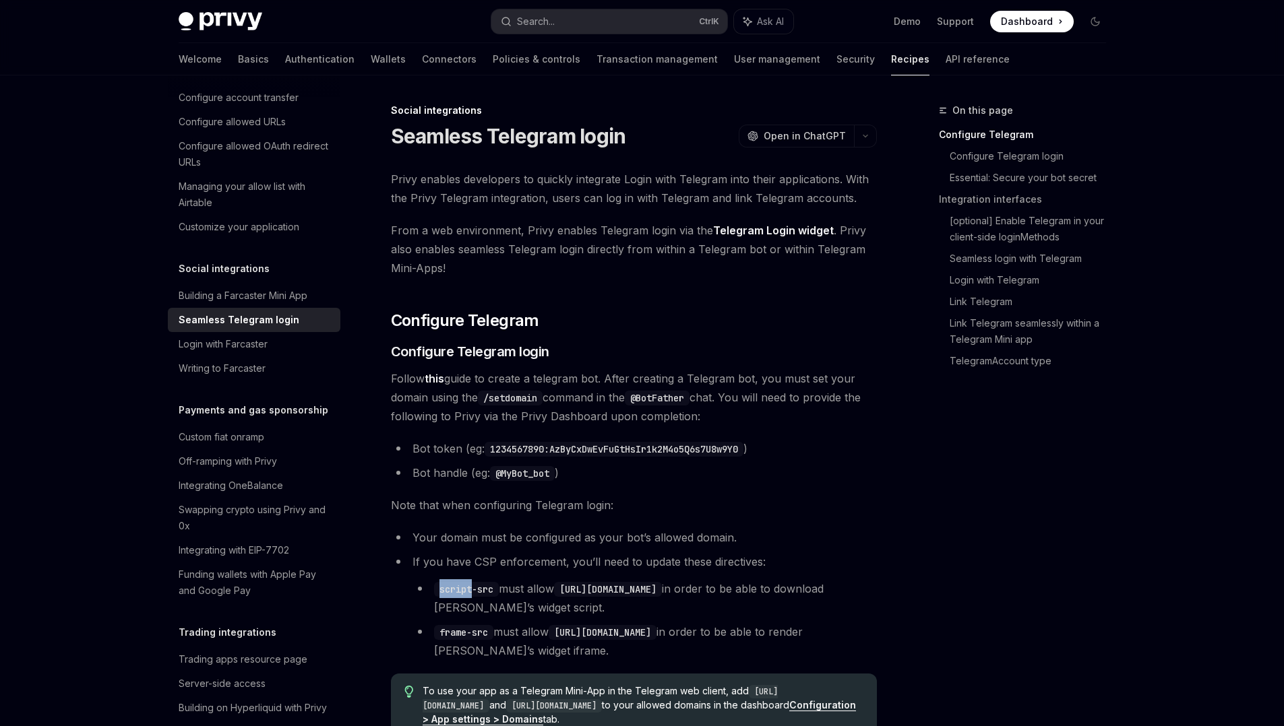
click at [795, 572] on li "If you have CSP enforcement, you’ll need to update these directives: script-src…" at bounding box center [634, 606] width 486 height 108
drag, startPoint x: 486, startPoint y: 581, endPoint x: 530, endPoint y: 586, distance: 44.0
click at [530, 586] on li "script-src must allow https://telegram.org in order to be able to download Tele…" at bounding box center [644, 598] width 464 height 38
drag, startPoint x: 530, startPoint y: 586, endPoint x: 764, endPoint y: 597, distance: 234.8
click at [764, 597] on li "script-src must allow https://telegram.org in order to be able to download Tele…" at bounding box center [644, 598] width 464 height 38
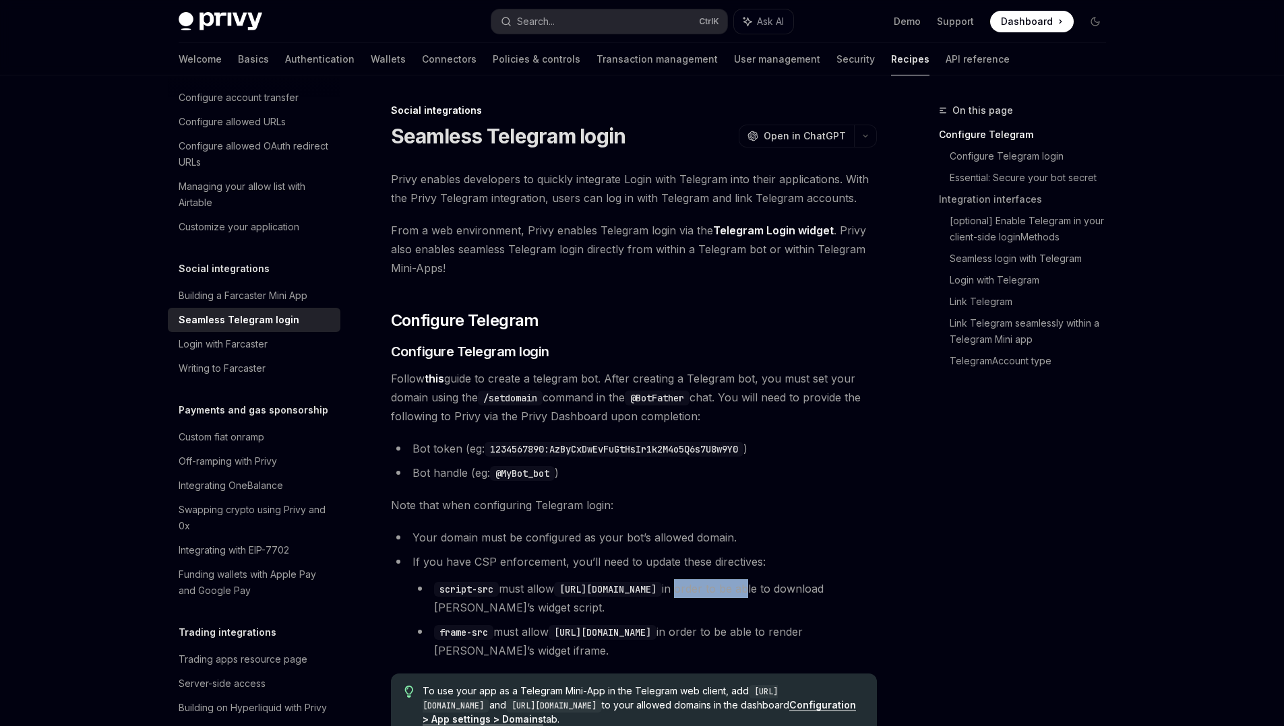
click at [764, 597] on li "script-src must allow https://telegram.org in order to be able to download Tele…" at bounding box center [644, 598] width 464 height 38
drag, startPoint x: 764, startPoint y: 597, endPoint x: 772, endPoint y: 596, distance: 8.1
click at [772, 596] on li "script-src must allow https://telegram.org in order to be able to download Tele…" at bounding box center [644, 598] width 464 height 38
click at [798, 590] on li "script-src must allow https://telegram.org in order to be able to download Tele…" at bounding box center [644, 598] width 464 height 38
drag, startPoint x: 522, startPoint y: 619, endPoint x: 544, endPoint y: 627, distance: 23.0
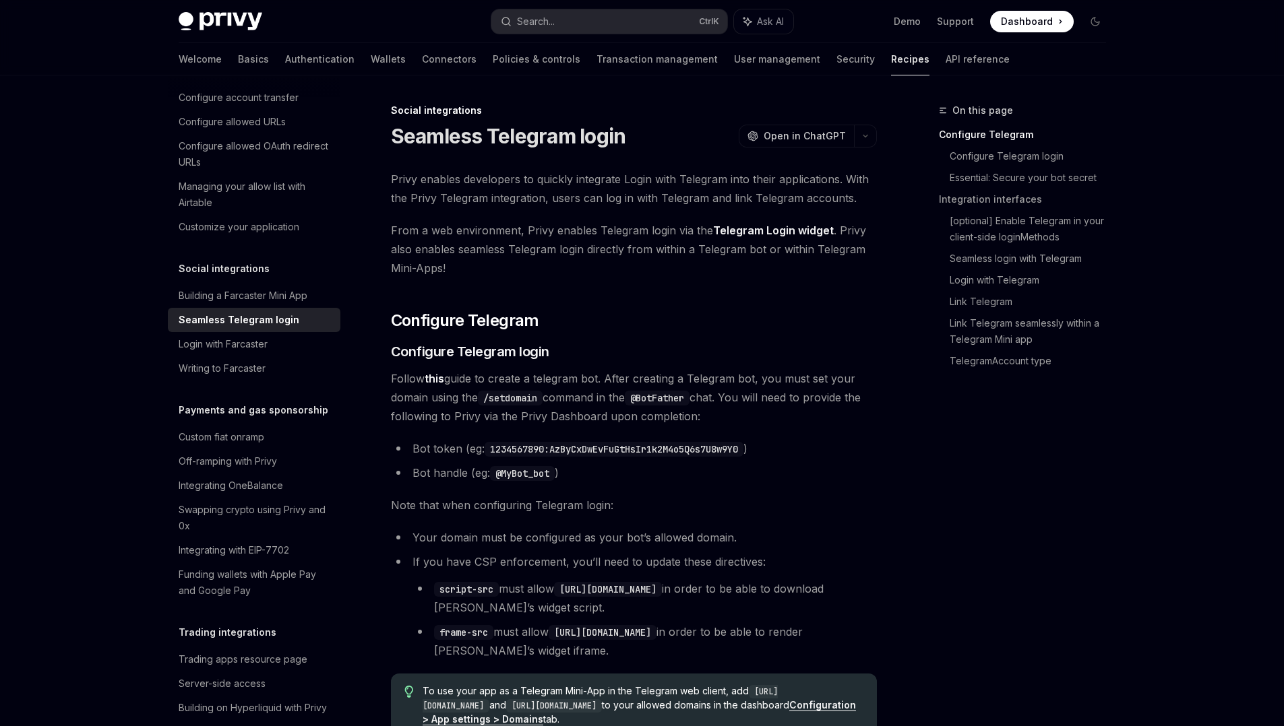
click at [544, 627] on ul "script-src must allow https://telegram.org in order to be able to download Tele…" at bounding box center [644, 619] width 464 height 81
drag
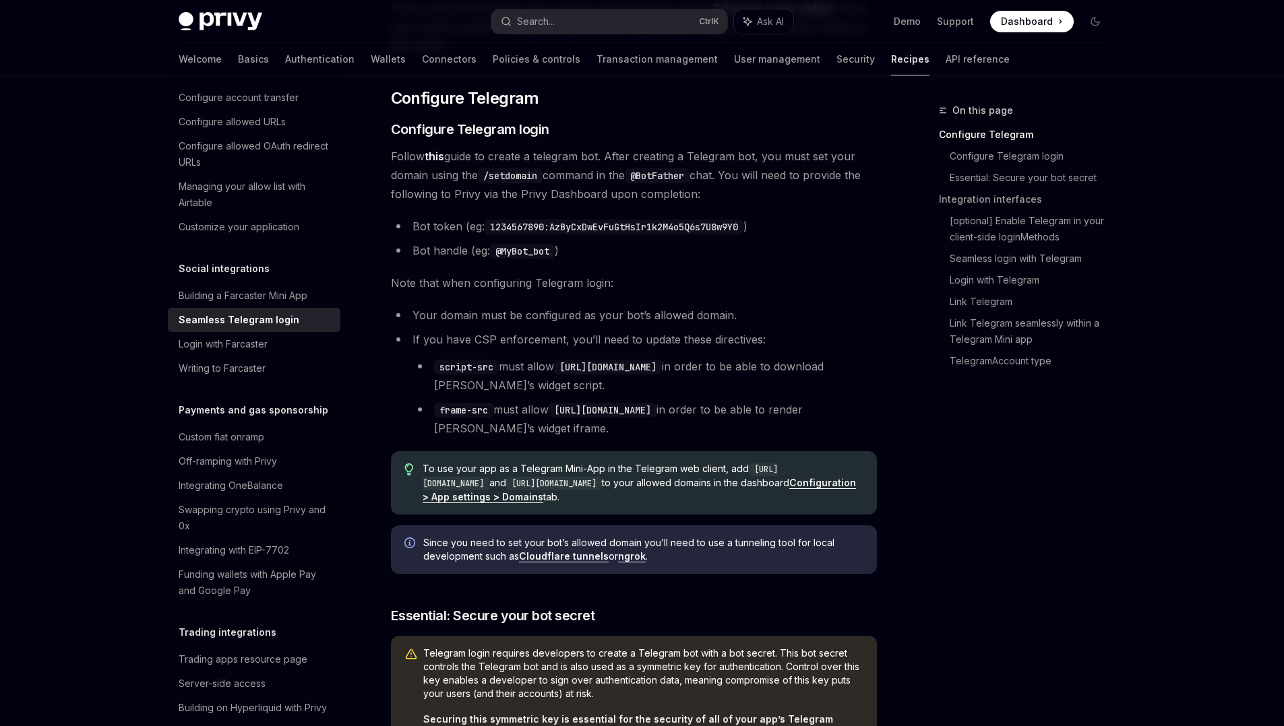
scroll to position [230, 0]
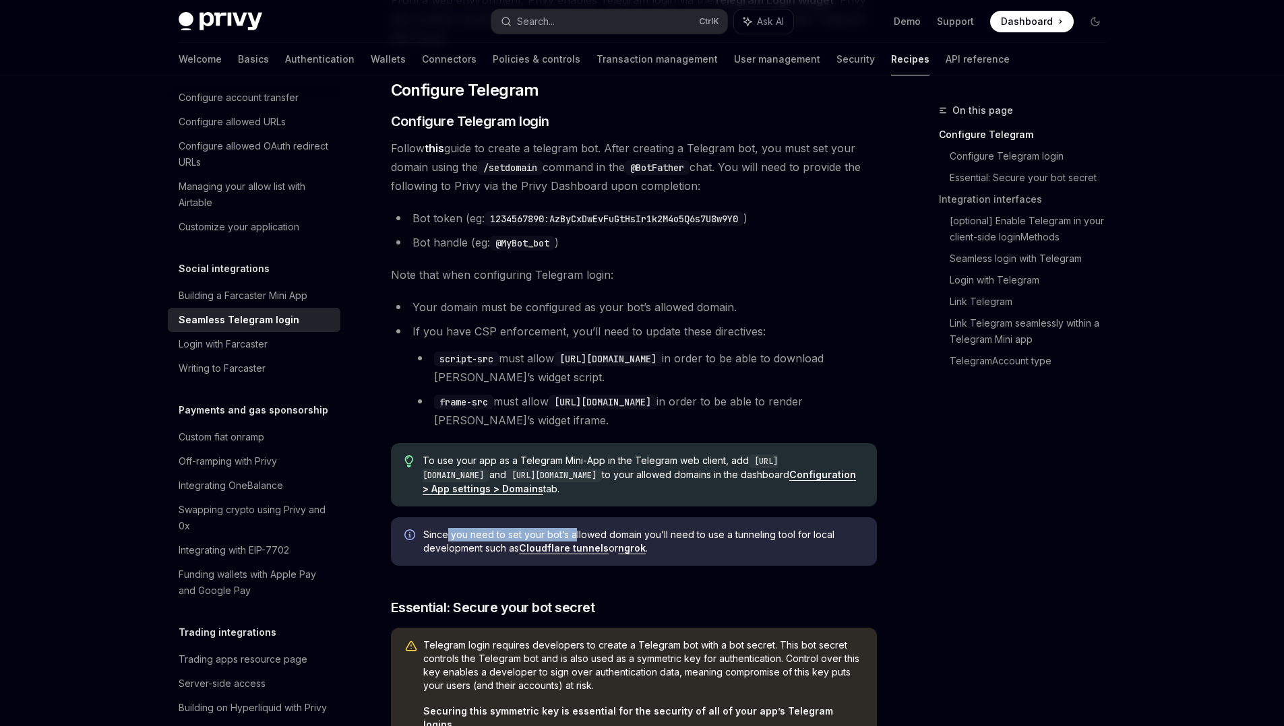
drag, startPoint x: 449, startPoint y: 538, endPoint x: 575, endPoint y: 538, distance: 126.7
click at [575, 538] on span "Since you need to set your bot’s allowed domain you’ll need to use a tunneling …" at bounding box center [643, 541] width 440 height 27
drag, startPoint x: 637, startPoint y: 540, endPoint x: 751, endPoint y: 544, distance: 114.0
click at [751, 544] on span "Since you need to set your bot’s allowed domain you’ll need to use a tunneling …" at bounding box center [643, 541] width 440 height 27
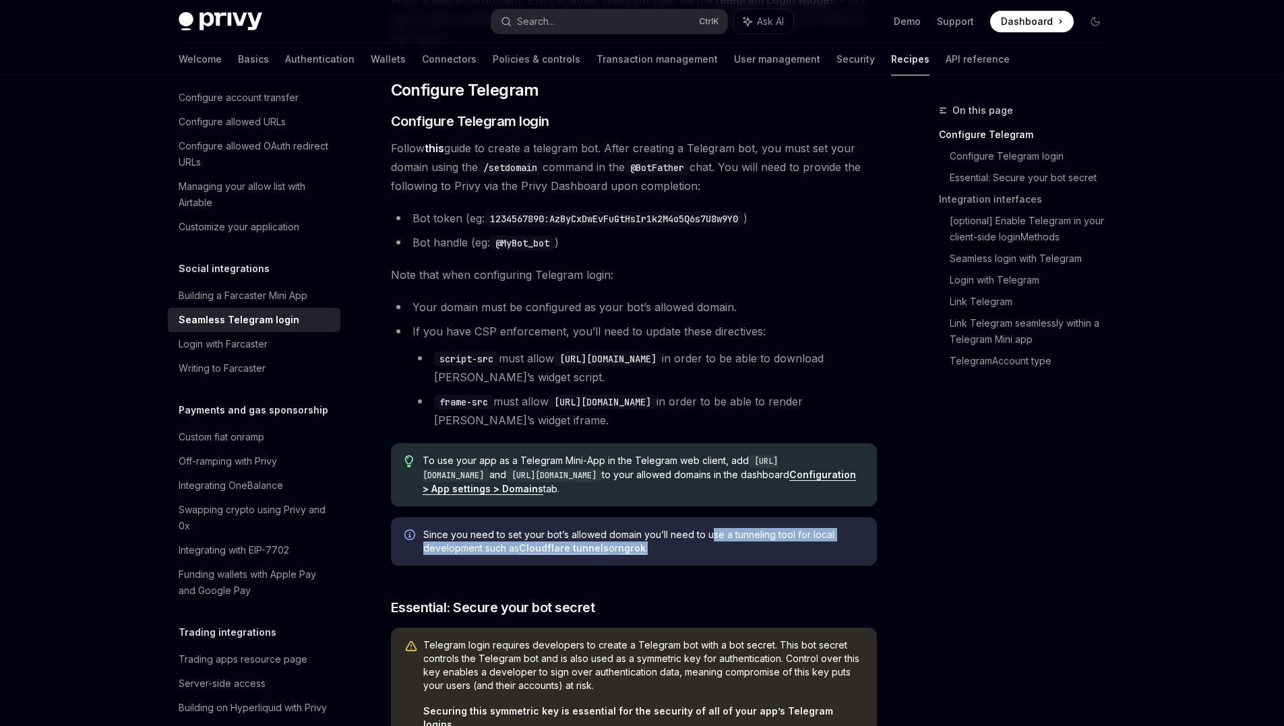
drag, startPoint x: 707, startPoint y: 538, endPoint x: 759, endPoint y: 541, distance: 52.7
click at [759, 541] on span "Since you need to set your bot’s allowed domain you’ll need to use a tunneling …" at bounding box center [643, 541] width 440 height 27
drag, startPoint x: 759, startPoint y: 541, endPoint x: 767, endPoint y: 543, distance: 7.7
click at [767, 543] on span "Since you need to set your bot’s allowed domain you’ll need to use a tunneling …" at bounding box center [643, 541] width 440 height 27
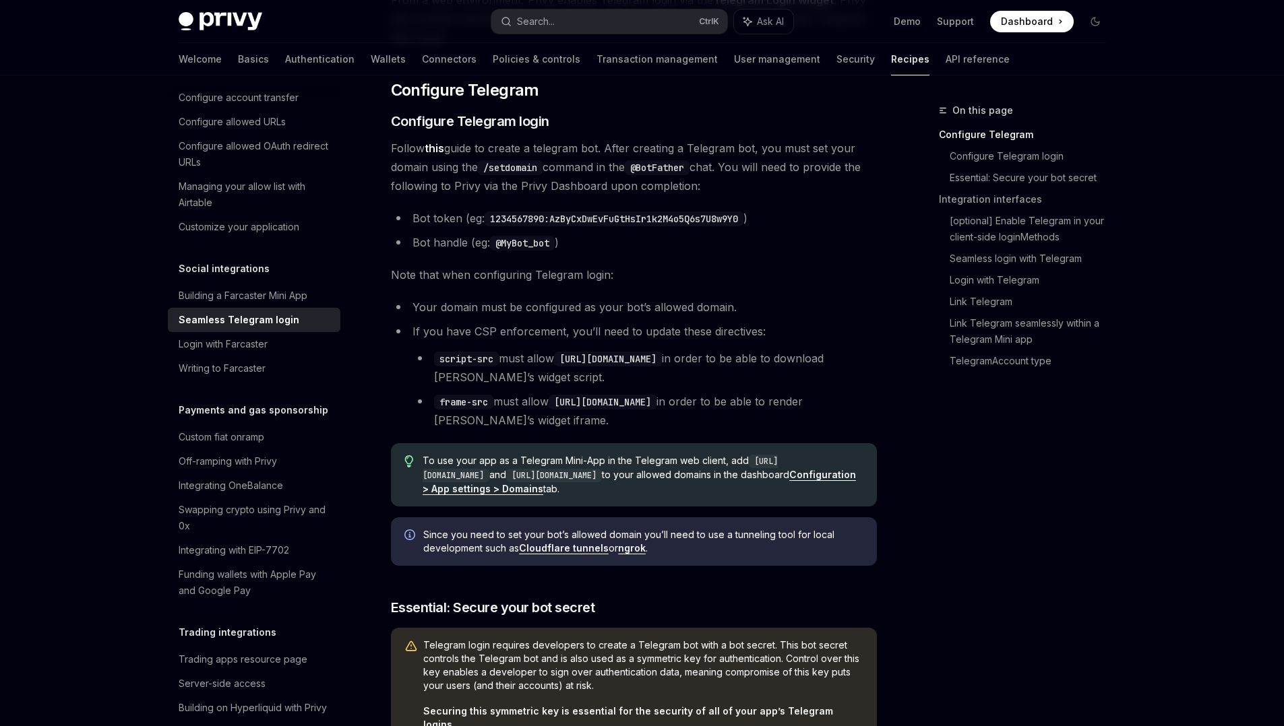
click at [767, 543] on span "Since you need to set your bot’s allowed domain you’ll need to use a tunneling …" at bounding box center [643, 541] width 440 height 27
drag, startPoint x: 530, startPoint y: 536, endPoint x: 616, endPoint y: 534, distance: 86.3
click at [616, 534] on span "Since you need to set your bot’s allowed domain you’ll need to use a tunneling …" at bounding box center [643, 541] width 440 height 27
drag, startPoint x: 616, startPoint y: 534, endPoint x: 656, endPoint y: 529, distance: 40.0
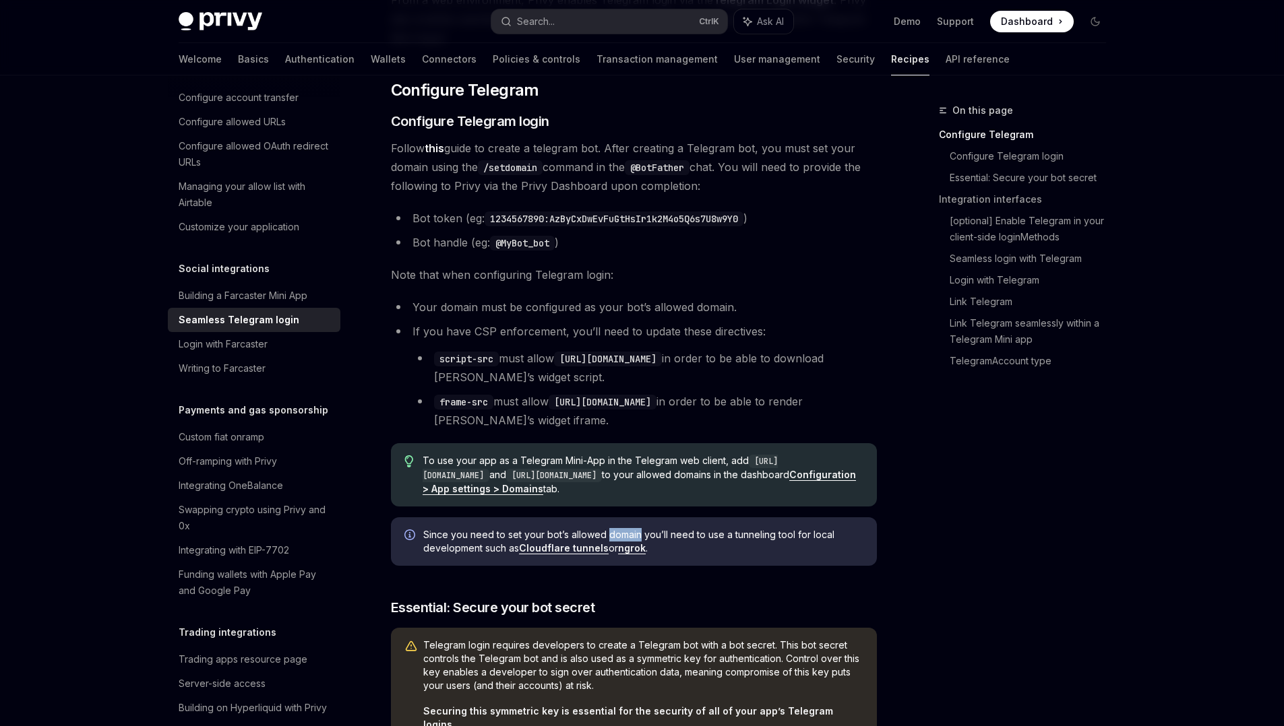
click at [656, 529] on span "Since you need to set your bot’s allowed domain you’ll need to use a tunneling …" at bounding box center [643, 541] width 440 height 27
drag, startPoint x: 656, startPoint y: 529, endPoint x: 696, endPoint y: 540, distance: 41.8
click at [696, 540] on span "Since you need to set your bot’s allowed domain you’ll need to use a tunneling …" at bounding box center [643, 541] width 440 height 27
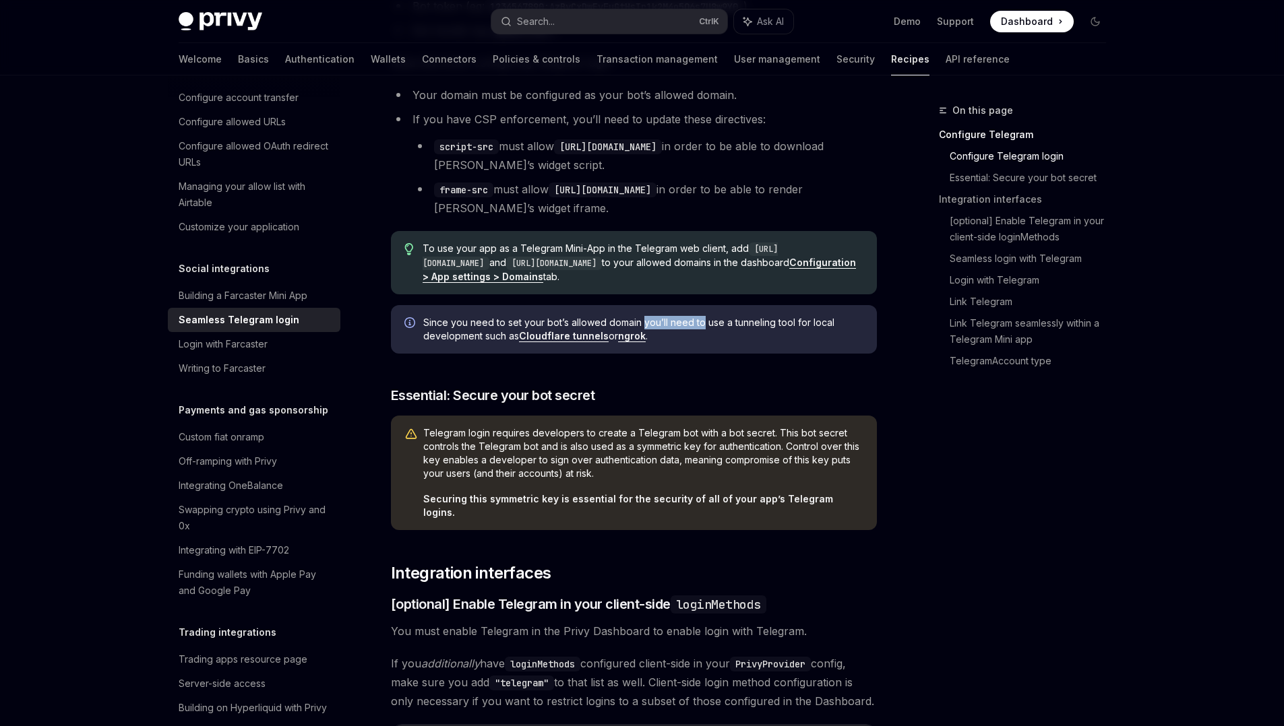
scroll to position [443, 0]
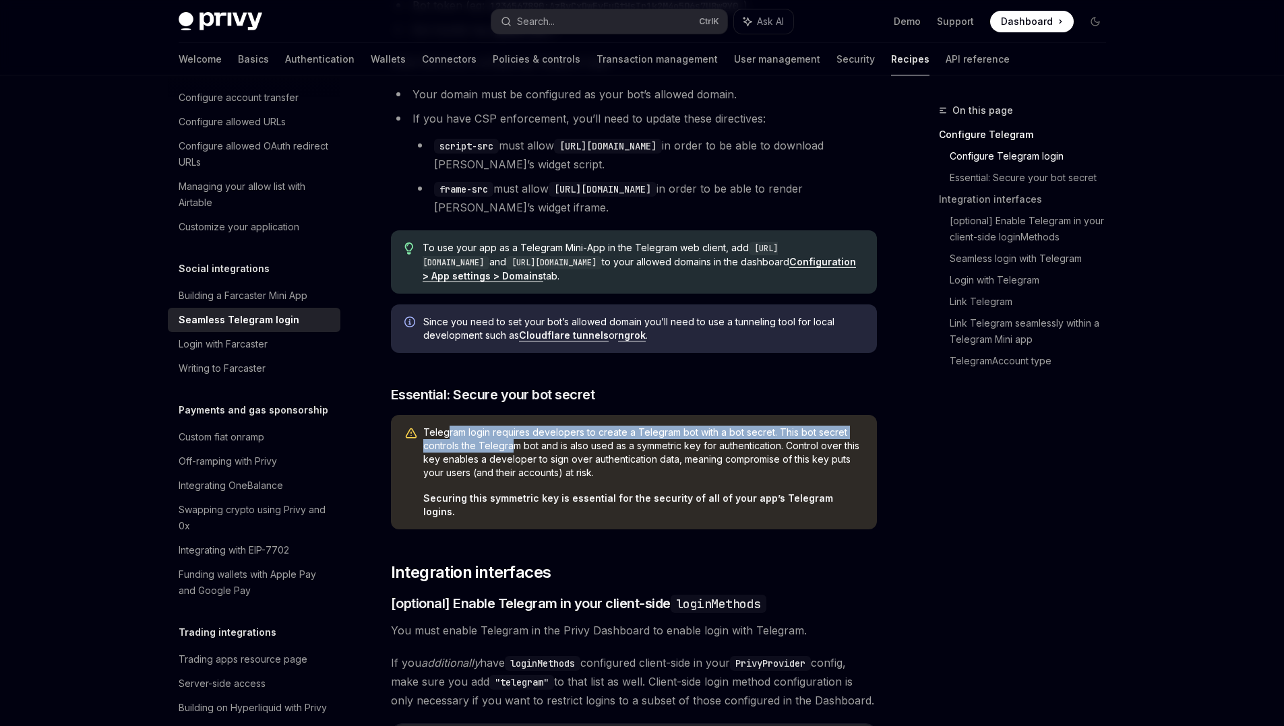
drag, startPoint x: 447, startPoint y: 425, endPoint x: 524, endPoint y: 448, distance: 80.2
click at [524, 448] on span "Telegram login requires developers to create a Telegram bot with a bot secret. …" at bounding box center [643, 453] width 440 height 54
click at [549, 441] on span "Telegram login requires developers to create a Telegram bot with a bot secret. …" at bounding box center [643, 453] width 440 height 54
click at [612, 470] on span "Telegram login requires developers to create a Telegram bot with a bot secret. …" at bounding box center [643, 453] width 440 height 54
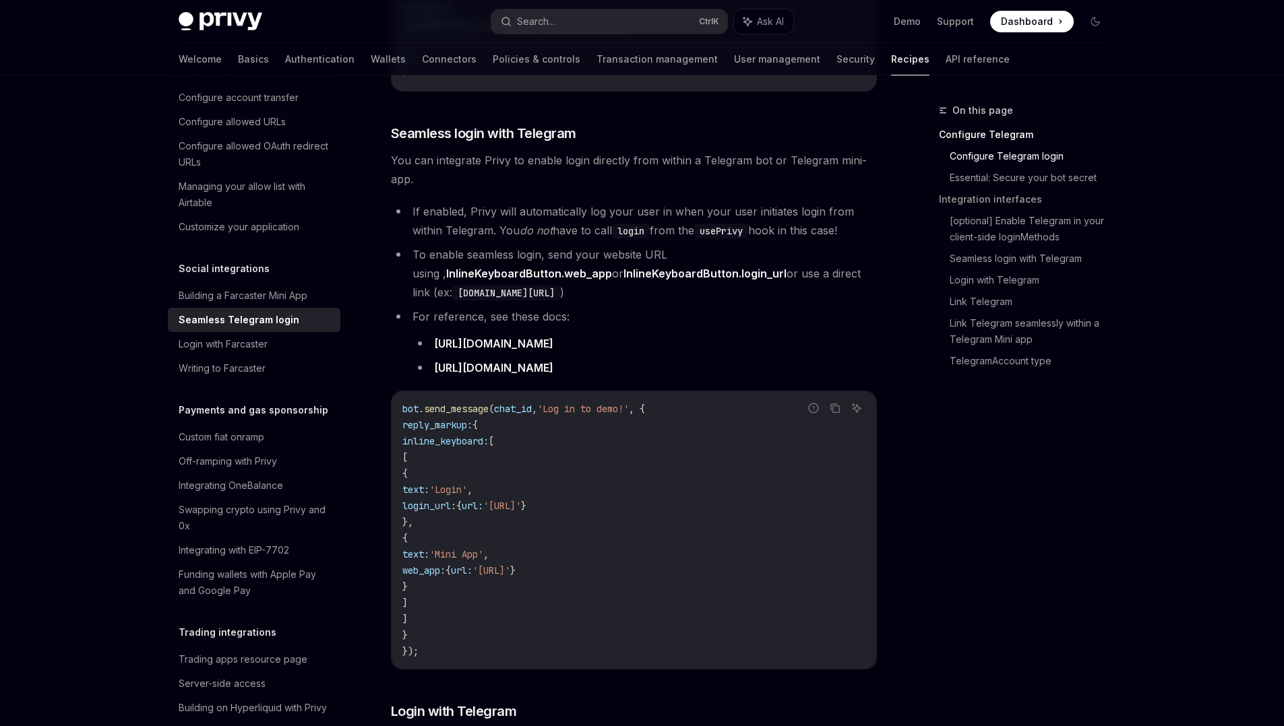
drag, startPoint x: 532, startPoint y: 579, endPoint x: 645, endPoint y: 654, distance: 135.1
click at [645, 654] on div "Privy enables developers to quickly integrate Login with Telegram into their ap…" at bounding box center [634, 284] width 486 height 2646
click at [645, 654] on div "bot . send_message ( chat_id , 'Log in to demo!' , { reply_markup: { inline_key…" at bounding box center [633, 530] width 484 height 278
drag, startPoint x: 517, startPoint y: 313, endPoint x: 591, endPoint y: 371, distance: 93.1
click at [591, 371] on div "Privy enables developers to quickly integrate Login with Telegram into their ap…" at bounding box center [634, 284] width 486 height 2646
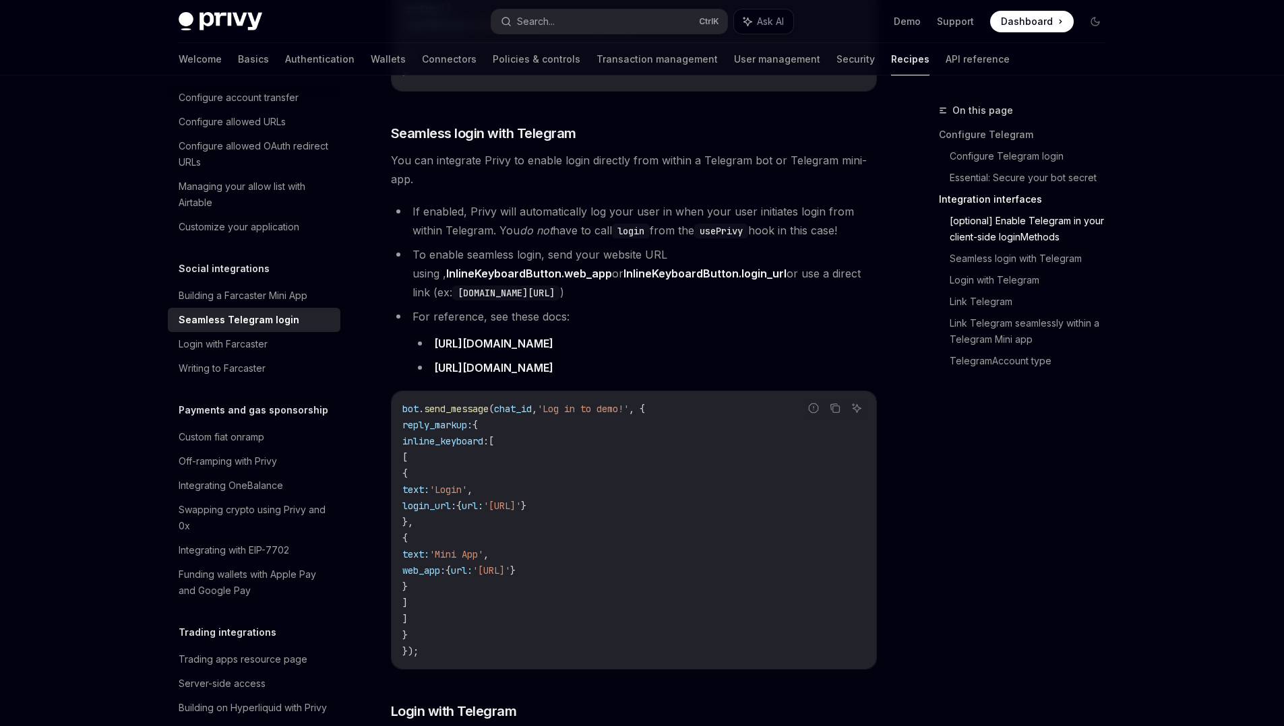
click at [591, 371] on div "Privy enables developers to quickly integrate Login with Telegram into their ap…" at bounding box center [634, 284] width 486 height 2646
drag, startPoint x: 591, startPoint y: 371, endPoint x: 615, endPoint y: 476, distance: 108.5
click at [615, 476] on div "Privy enables developers to quickly integrate Login with Telegram into their ap…" at bounding box center [634, 284] width 486 height 2646
click at [577, 478] on code "bot . send_message ( chat_id , 'Log in to demo!' , { reply_markup: { inline_key…" at bounding box center [633, 530] width 463 height 259
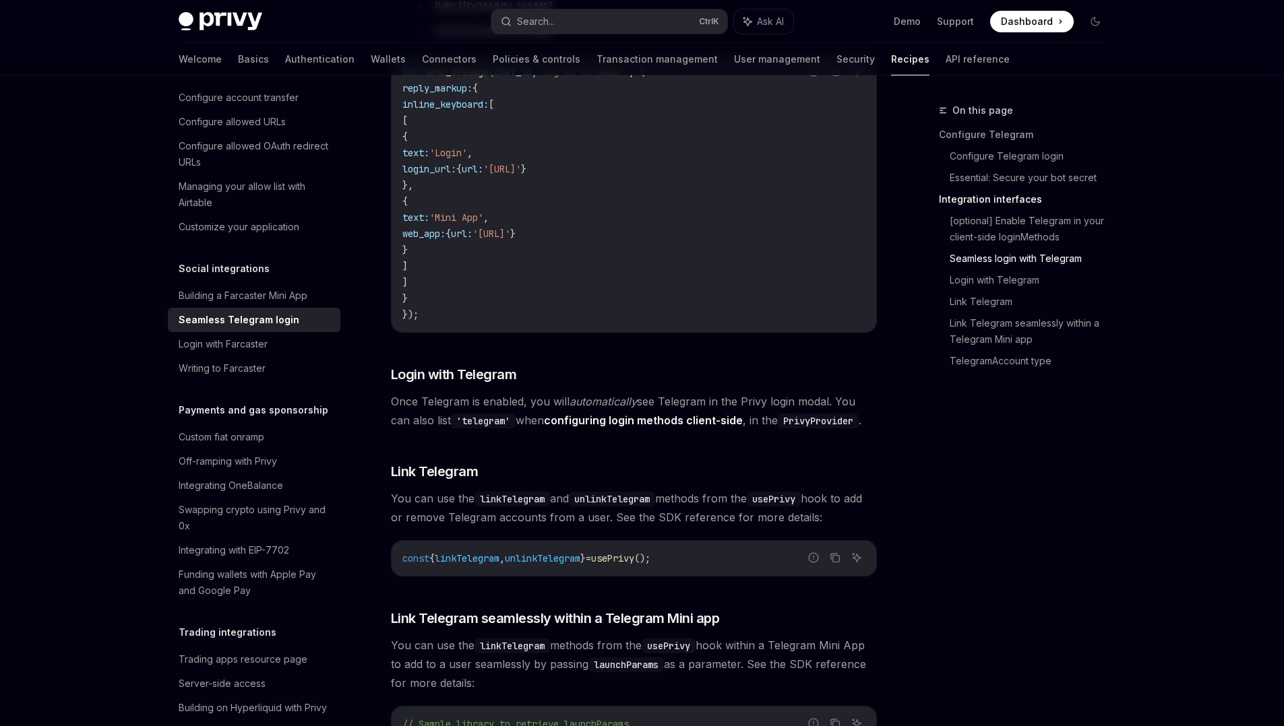
scroll to position [1478, 0]
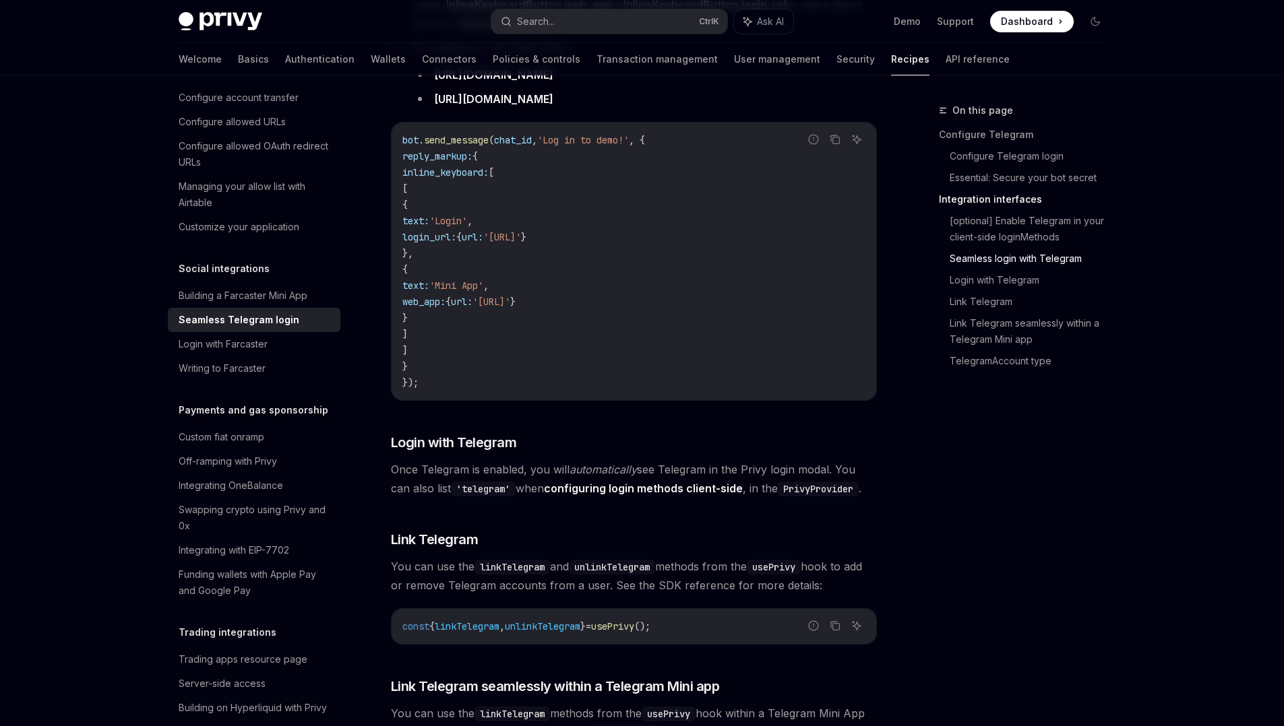
drag, startPoint x: 488, startPoint y: 305, endPoint x: 549, endPoint y: 342, distance: 72.0
click at [549, 342] on code "bot . send_message ( chat_id , 'Log in to demo!' , { reply_markup: { inline_key…" at bounding box center [633, 261] width 463 height 259
drag, startPoint x: 549, startPoint y: 342, endPoint x: 559, endPoint y: 391, distance: 49.6
click at [559, 391] on div "Privy enables developers to quickly integrate Login with Telegram into their ap…" at bounding box center [634, 15] width 486 height 2646
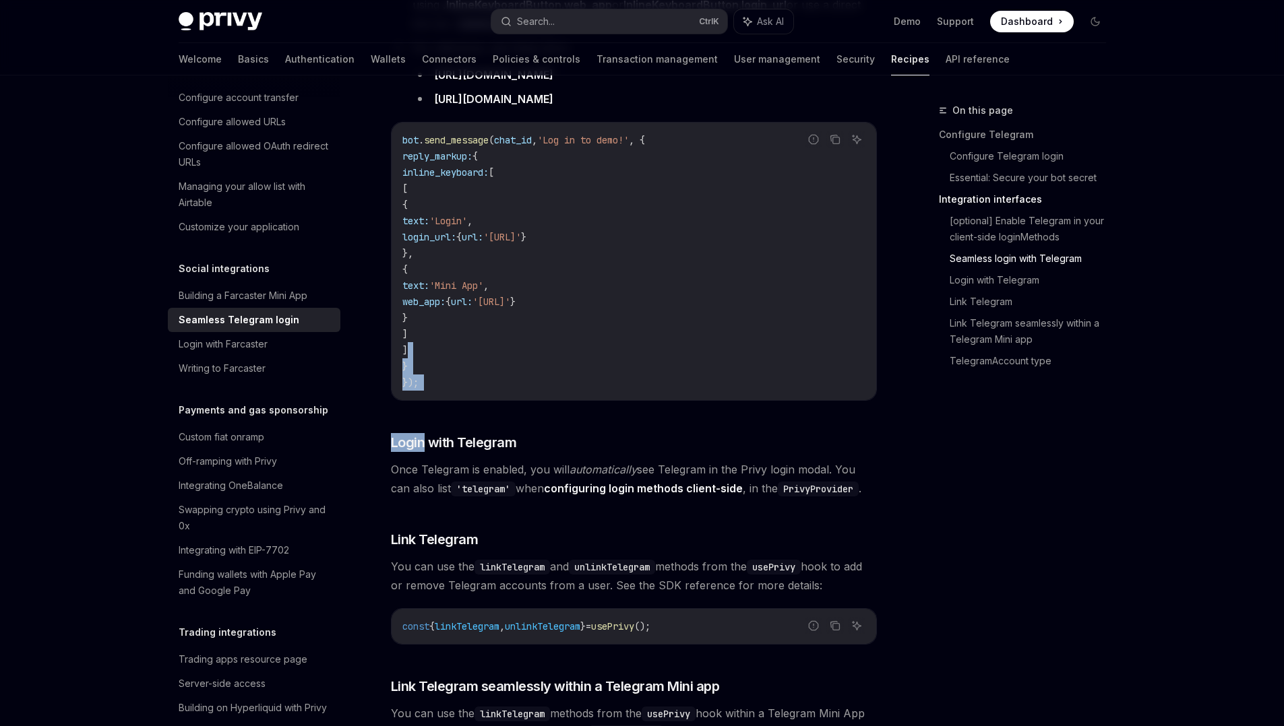
click at [559, 391] on div "Privy enables developers to quickly integrate Login with Telegram into their ap…" at bounding box center [634, 15] width 486 height 2646
drag, startPoint x: 559, startPoint y: 391, endPoint x: 572, endPoint y: 457, distance: 67.9
click at [572, 457] on div "Privy enables developers to quickly integrate Login with Telegram into their ap…" at bounding box center [634, 15] width 486 height 2646
click at [572, 491] on div "Privy enables developers to quickly integrate Login with Telegram into their ap…" at bounding box center [634, 15] width 486 height 2646
drag, startPoint x: 572, startPoint y: 491, endPoint x: 577, endPoint y: 511, distance: 21.6
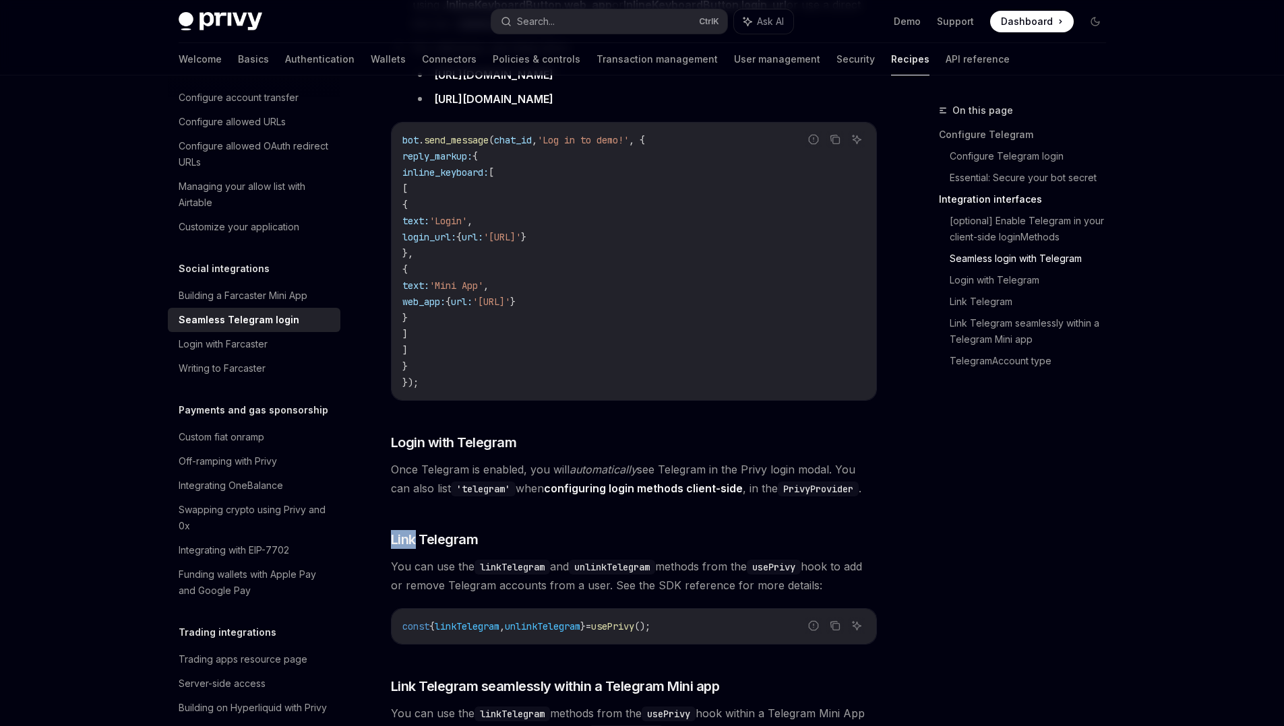
click at [577, 511] on div "Privy enables developers to quickly integrate Login with Telegram into their ap…" at bounding box center [634, 15] width 486 height 2646
drag, startPoint x: 577, startPoint y: 511, endPoint x: 590, endPoint y: 565, distance: 55.4
click at [590, 565] on div "Privy enables developers to quickly integrate Login with Telegram into their ap…" at bounding box center [634, 15] width 486 height 2646
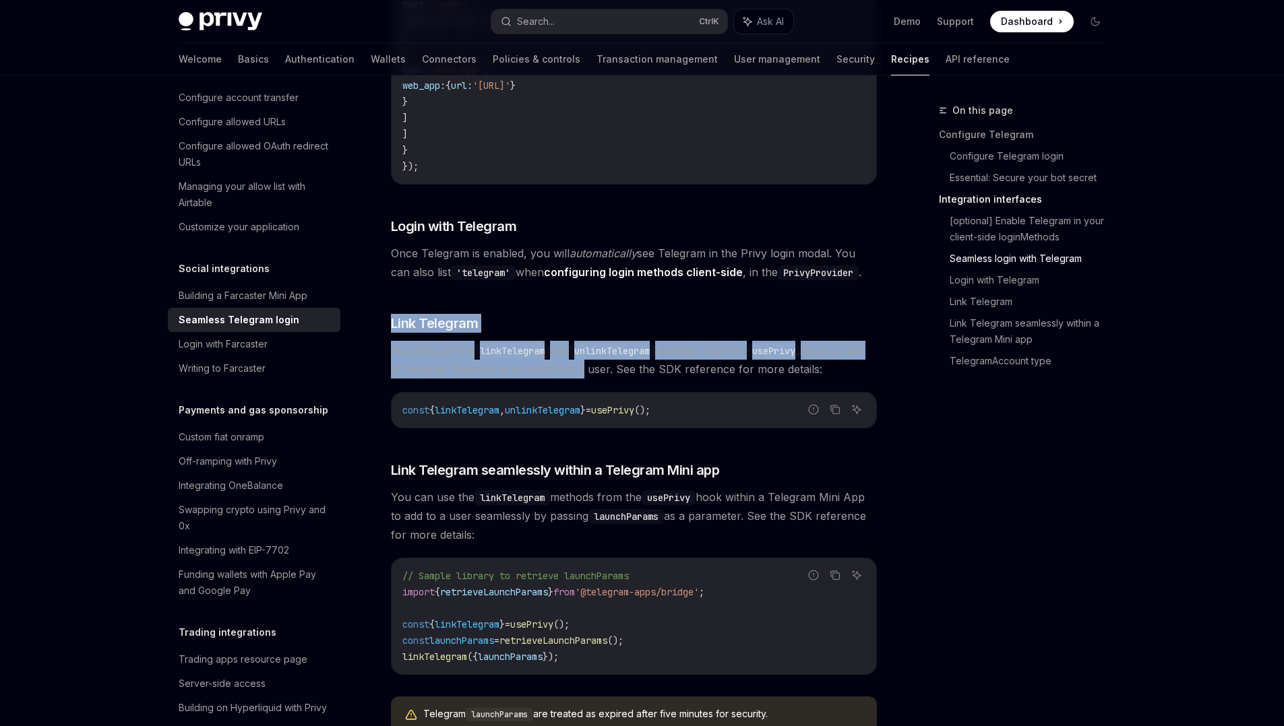
scroll to position [1695, 0]
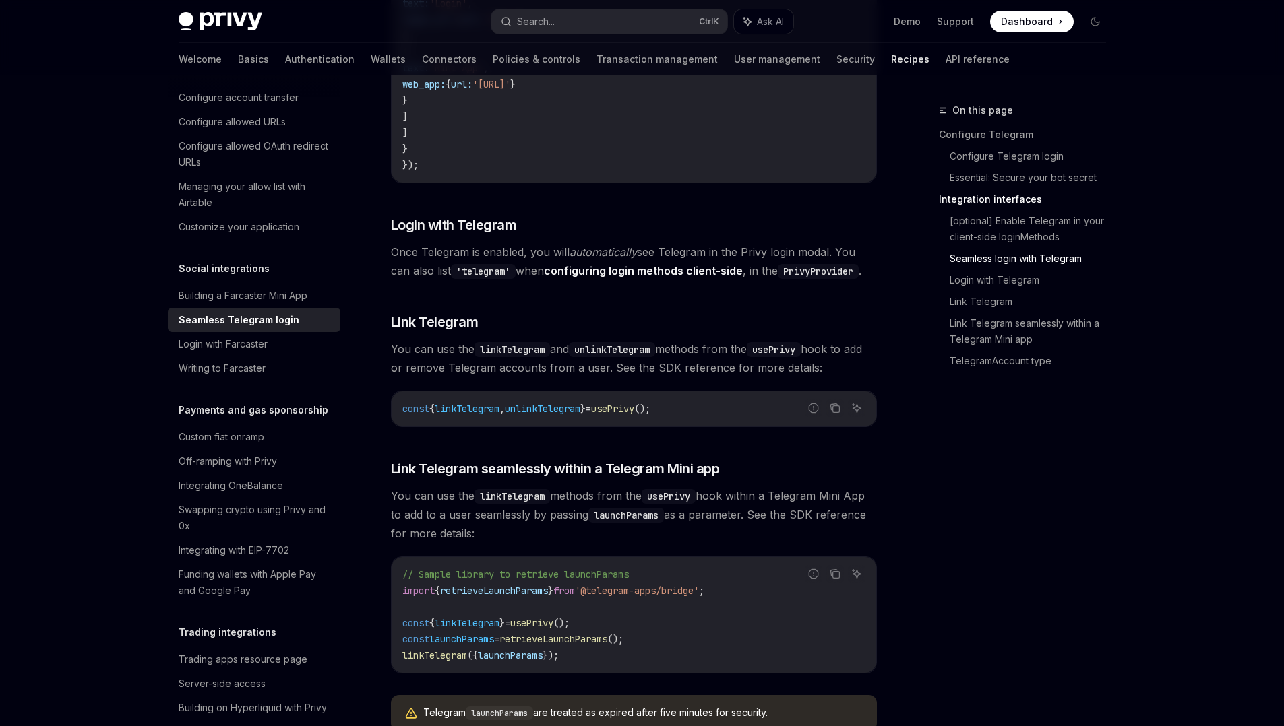
drag, startPoint x: 567, startPoint y: 501, endPoint x: 577, endPoint y: 532, distance: 32.0
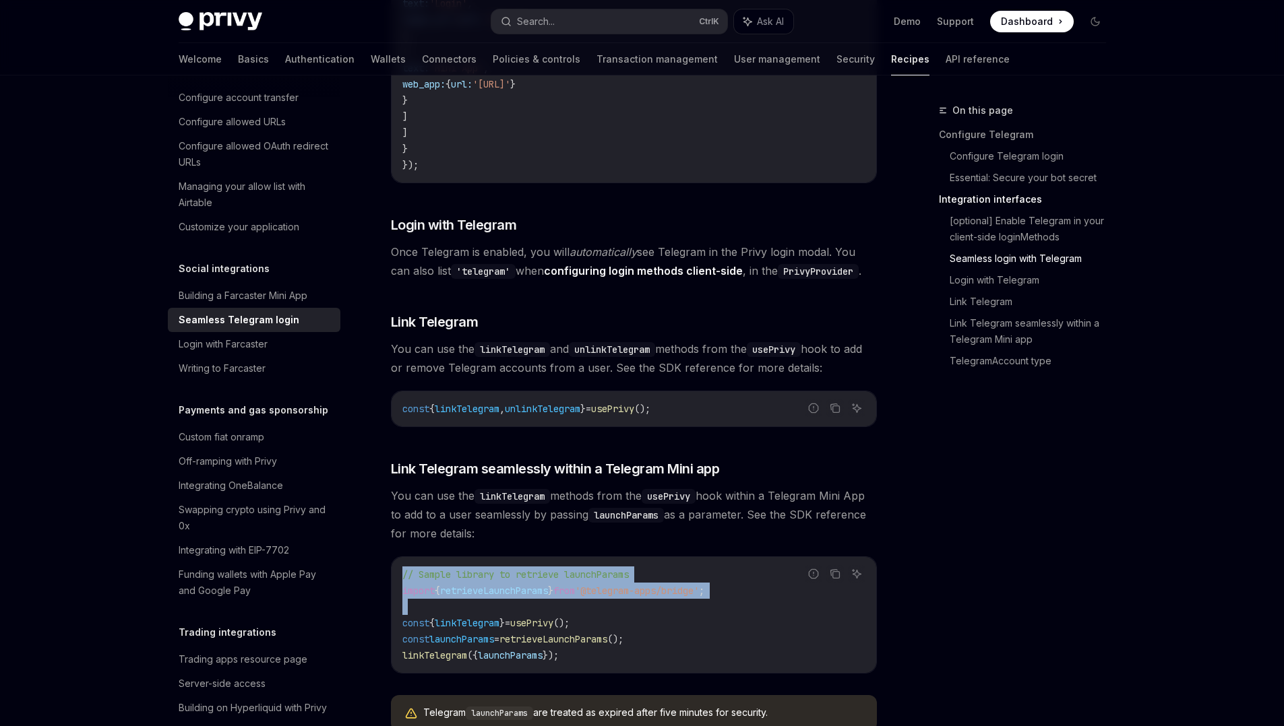
drag, startPoint x: 577, startPoint y: 532, endPoint x: 588, endPoint y: 586, distance: 55.5
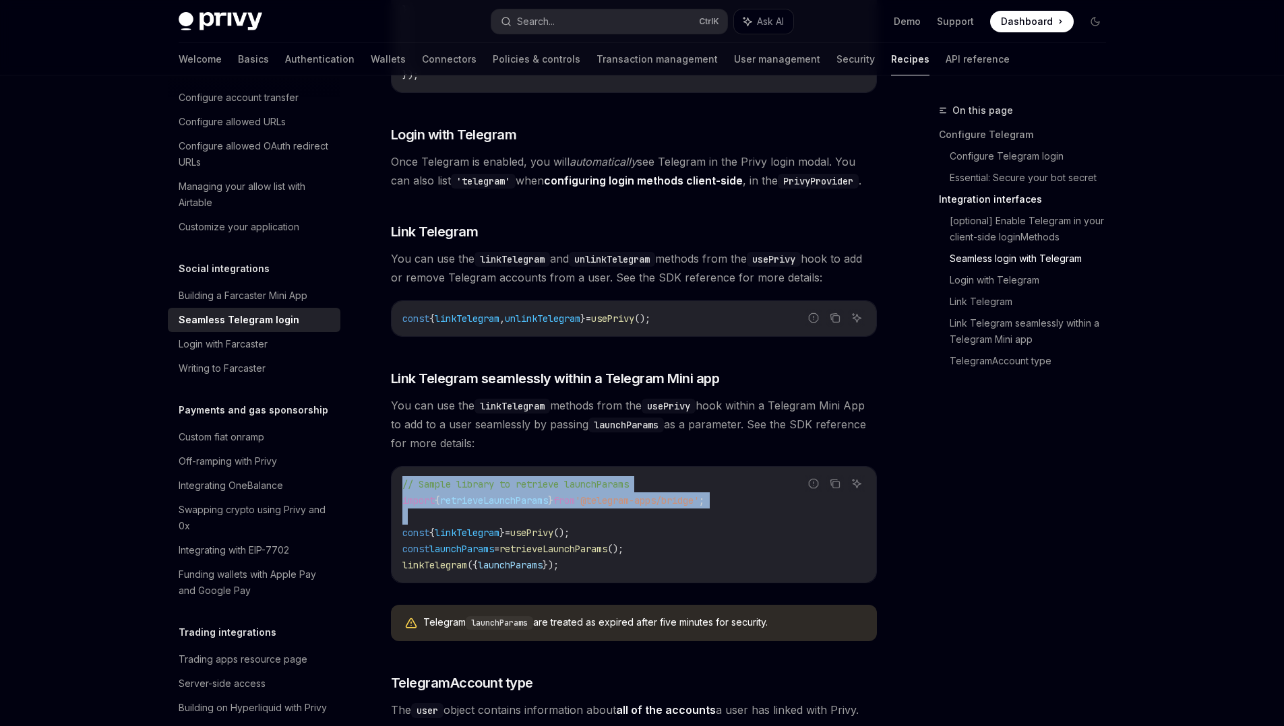
scroll to position [1798, 0]
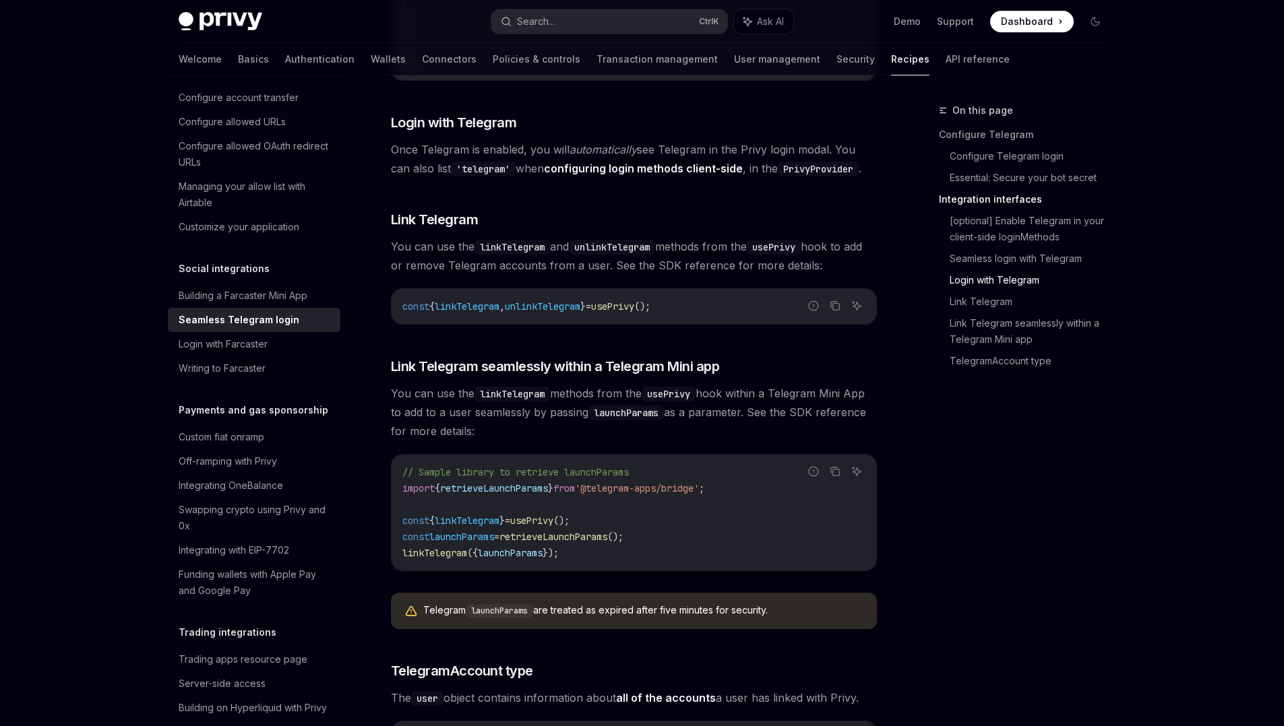
drag, startPoint x: 534, startPoint y: 534, endPoint x: 571, endPoint y: 560, distance: 45.6
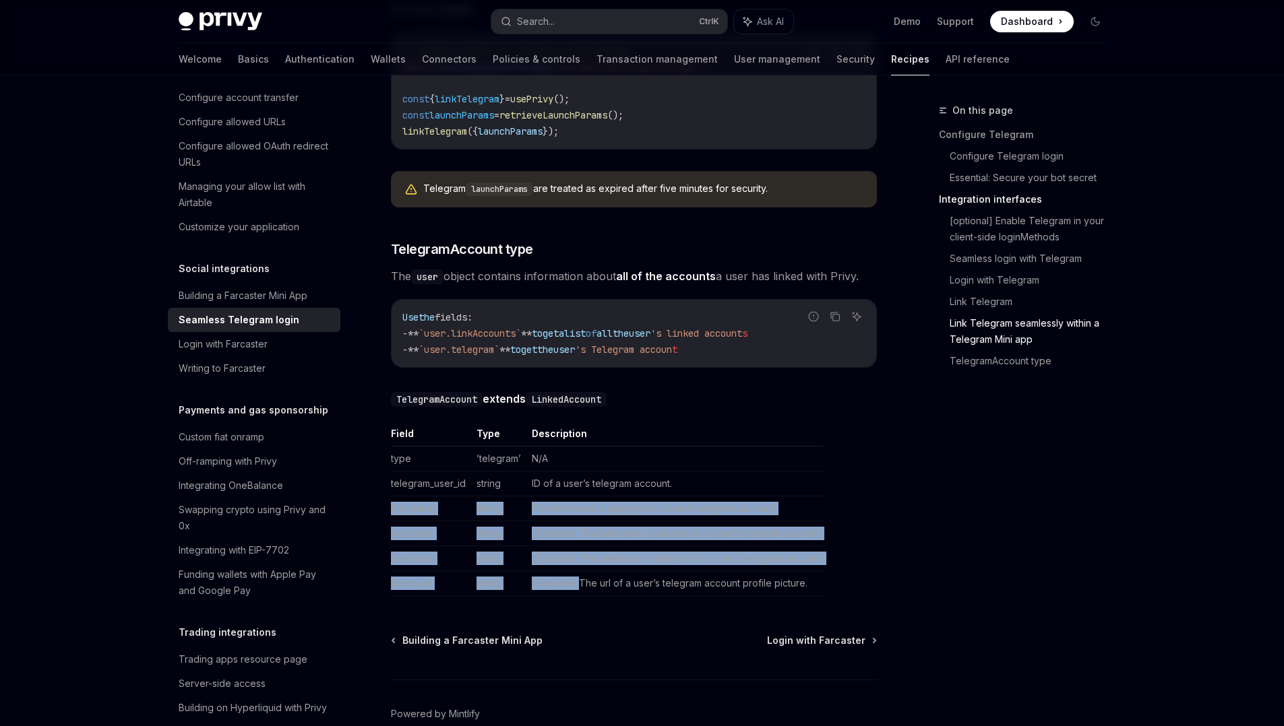
drag, startPoint x: 546, startPoint y: 477, endPoint x: 576, endPoint y: 585, distance: 111.8
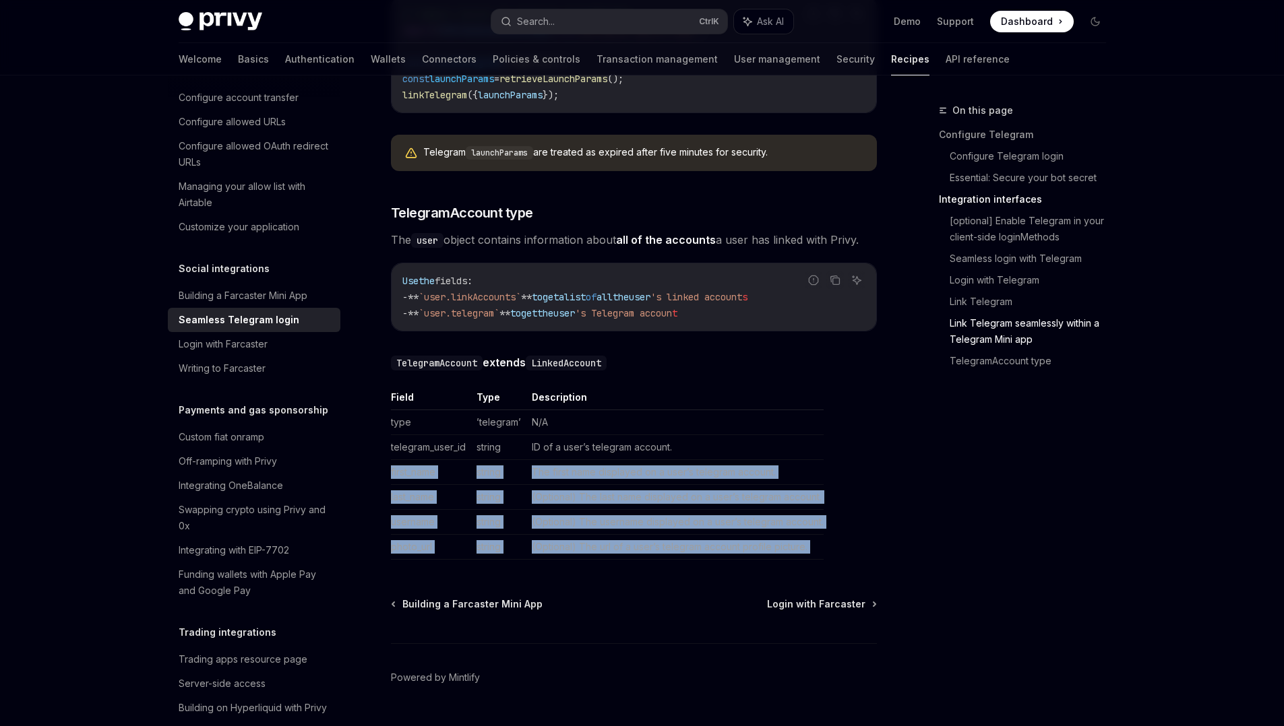
scroll to position [2275, 0]
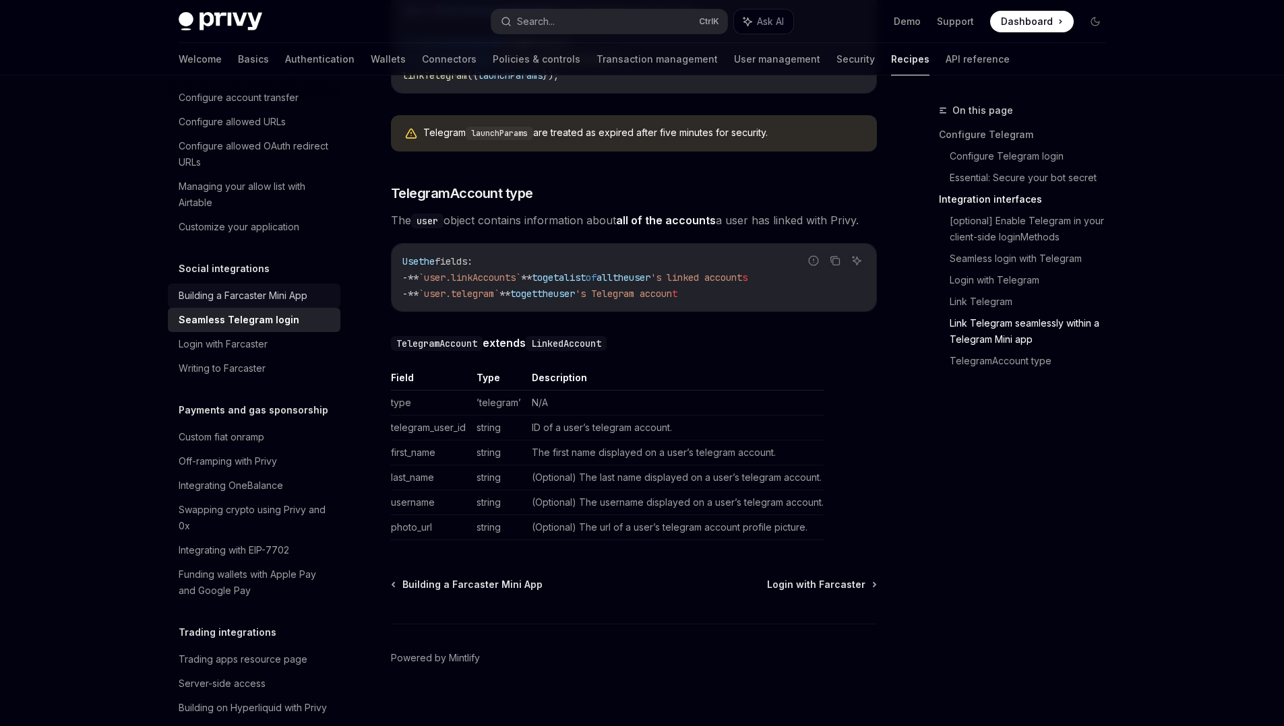
click at [264, 304] on div "Building a Farcaster Mini App" at bounding box center [243, 296] width 129 height 16
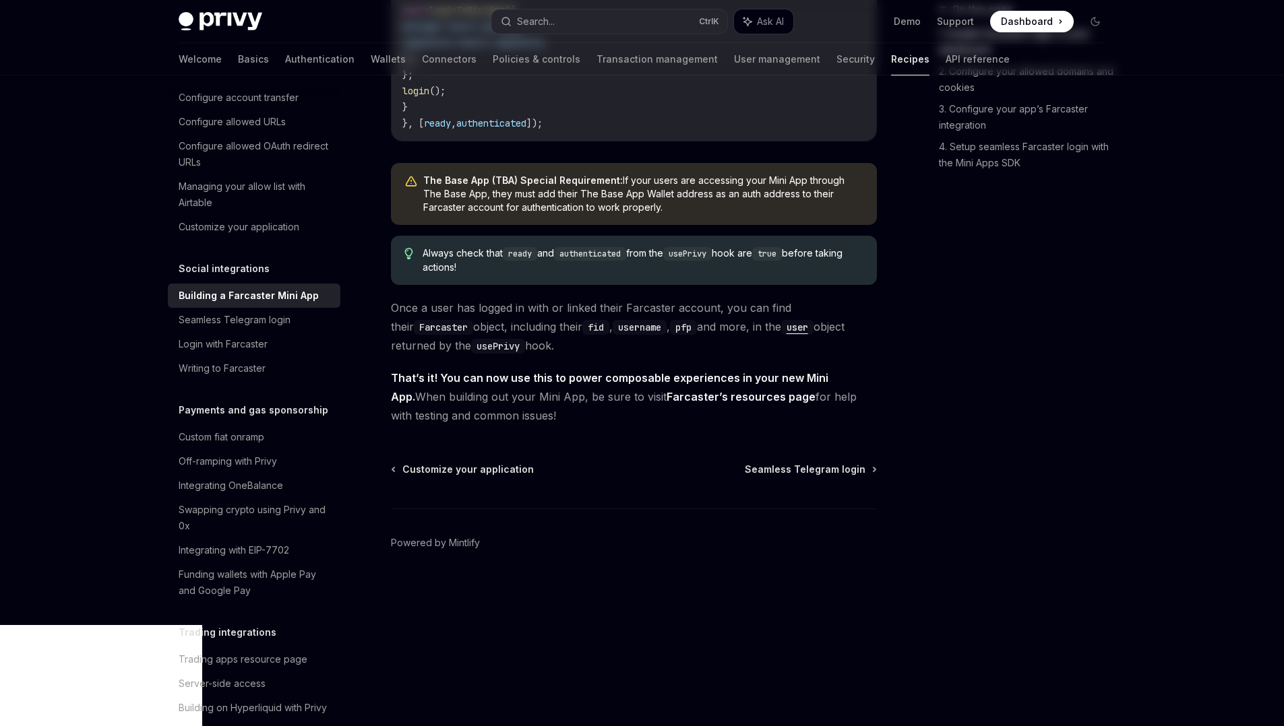
click at [282, 304] on div "Building a Farcaster Mini App" at bounding box center [249, 296] width 140 height 16
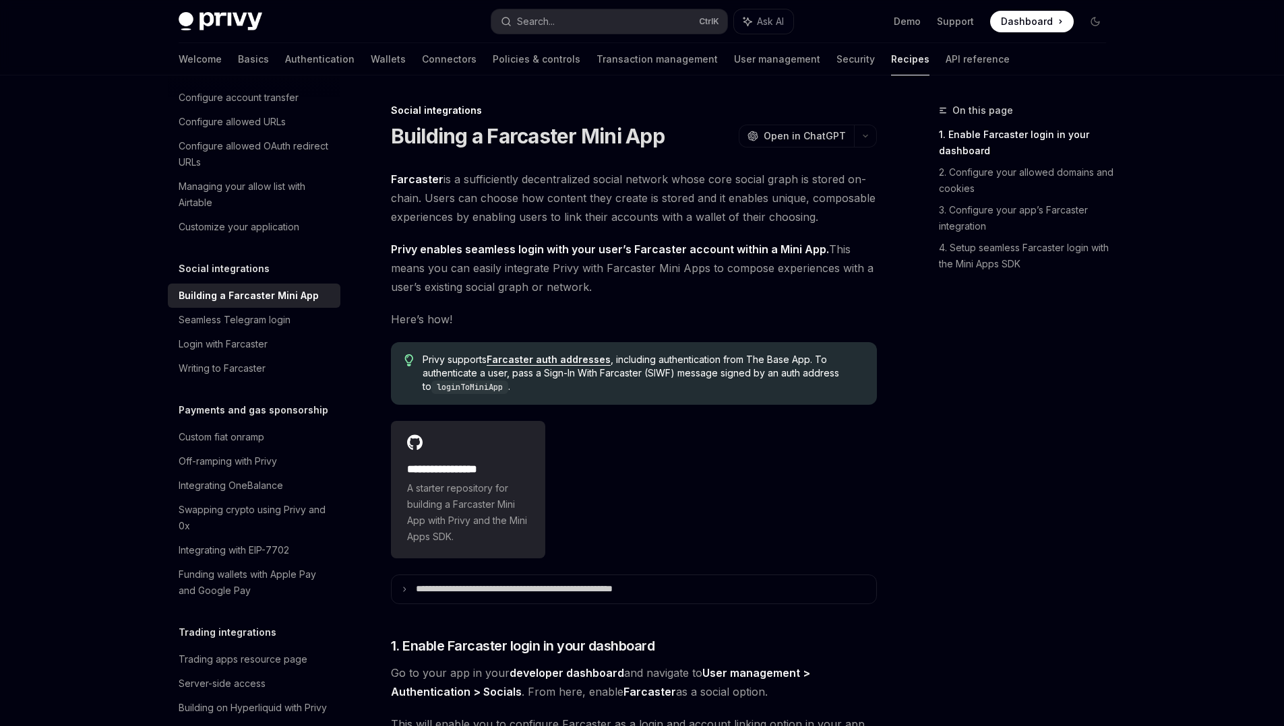
click at [542, 184] on span "Farcaster is a sufficiently decentralized social network whose core social grap…" at bounding box center [634, 198] width 486 height 57
drag, startPoint x: 542, startPoint y: 184, endPoint x: 628, endPoint y: 183, distance: 86.3
click at [628, 183] on span "Farcaster is a sufficiently decentralized social network whose core social grap…" at bounding box center [634, 198] width 486 height 57
click at [695, 179] on span "Farcaster is a sufficiently decentralized social network whose core social grap…" at bounding box center [634, 198] width 486 height 57
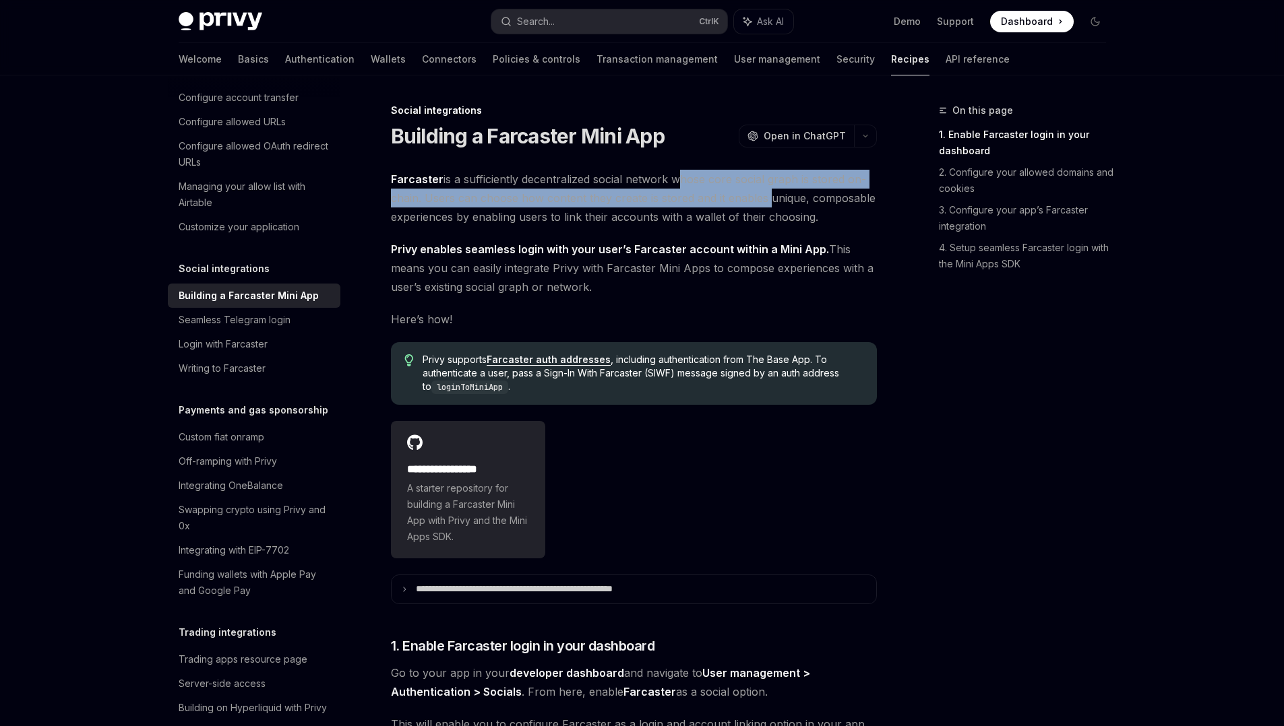
drag, startPoint x: 695, startPoint y: 179, endPoint x: 726, endPoint y: 198, distance: 36.6
click at [726, 198] on span "Farcaster is a sufficiently decentralized social network whose core social grap…" at bounding box center [634, 198] width 486 height 57
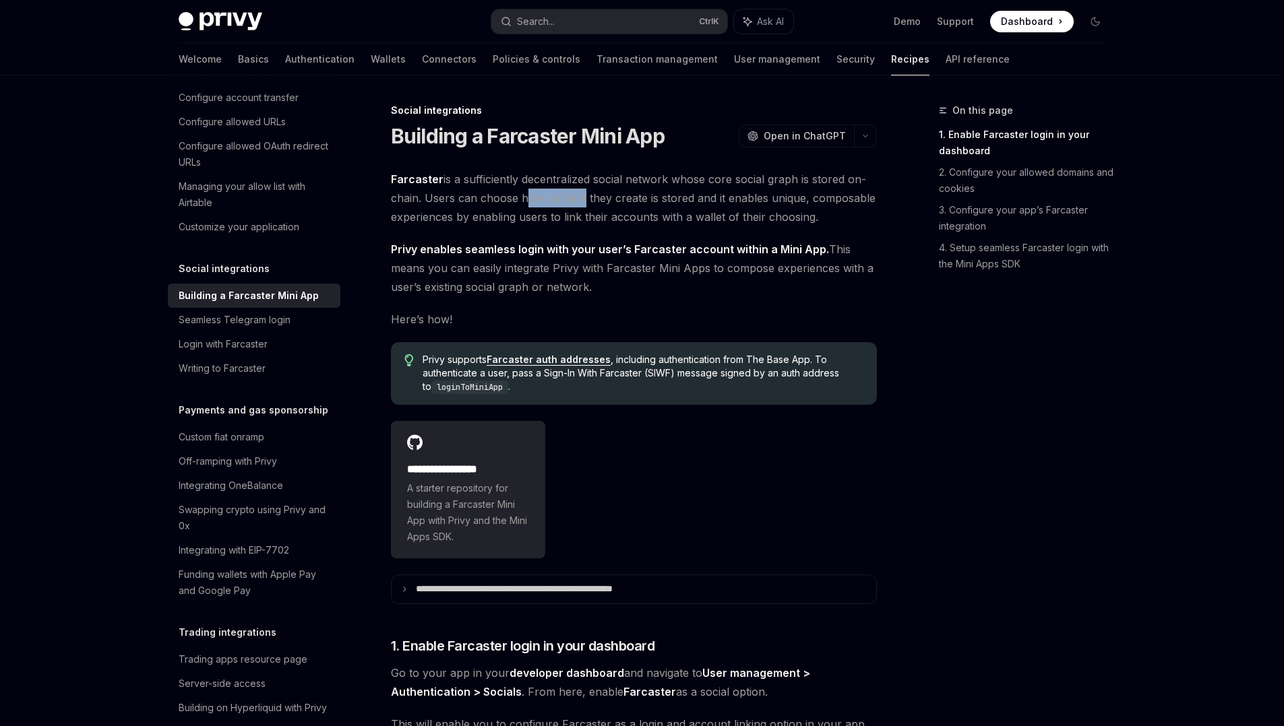
drag, startPoint x: 522, startPoint y: 202, endPoint x: 592, endPoint y: 197, distance: 70.3
click at [592, 197] on span "Farcaster is a sufficiently decentralized social network whose core social grap…" at bounding box center [634, 198] width 486 height 57
drag, startPoint x: 618, startPoint y: 210, endPoint x: 639, endPoint y: 208, distance: 21.6
click at [639, 208] on span "Farcaster is a sufficiently decentralized social network whose core social grap…" at bounding box center [634, 198] width 486 height 57
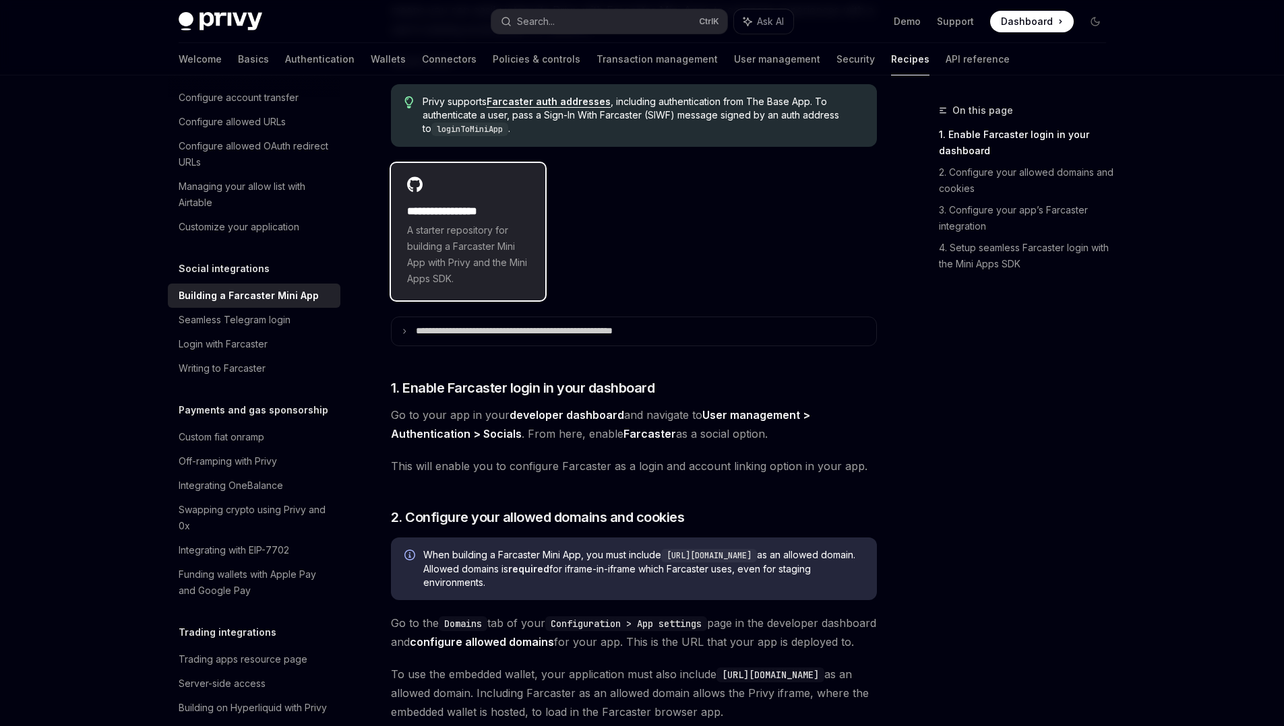
scroll to position [300, 0]
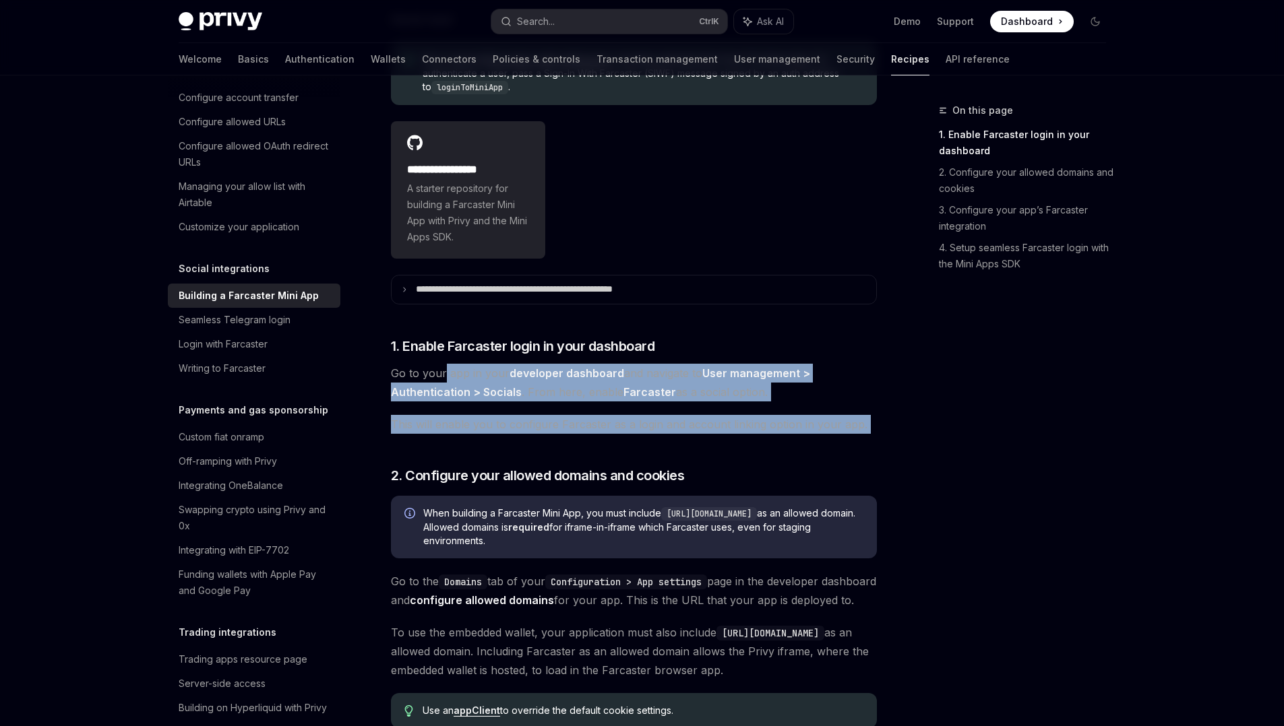
drag, startPoint x: 444, startPoint y: 379, endPoint x: 576, endPoint y: 445, distance: 147.6
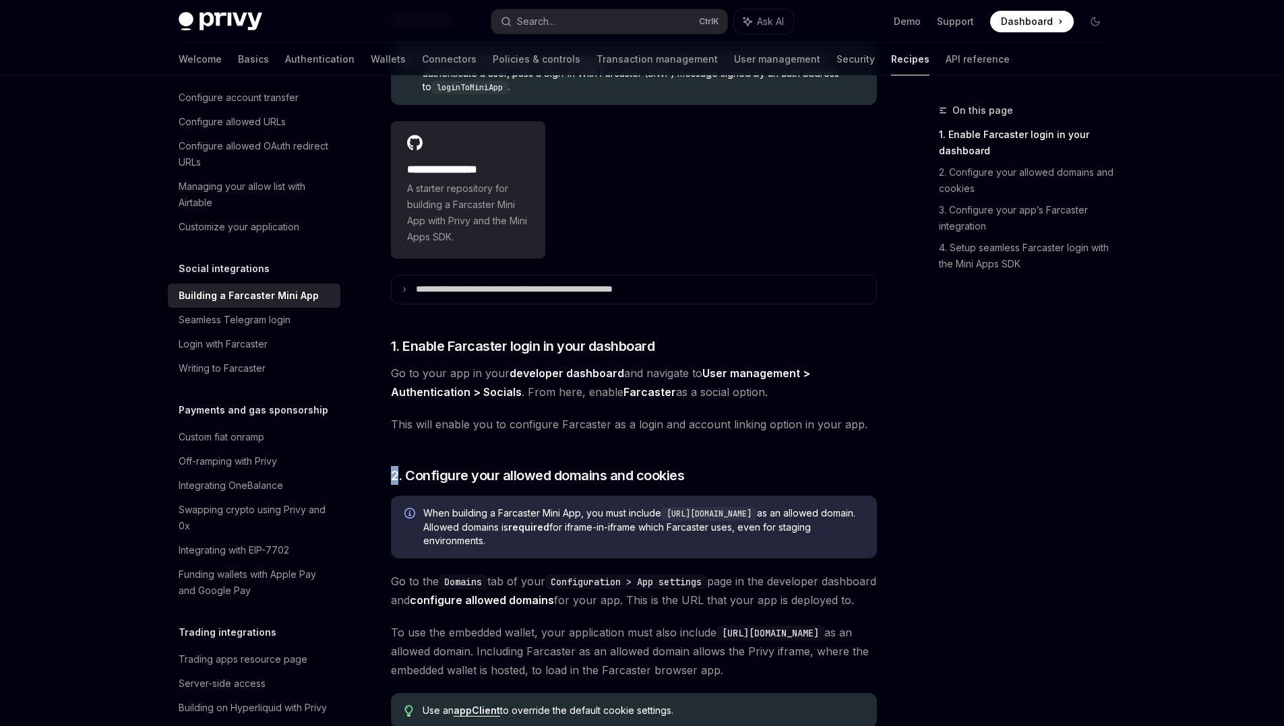
drag, startPoint x: 576, startPoint y: 445, endPoint x: 609, endPoint y: 490, distance: 55.9
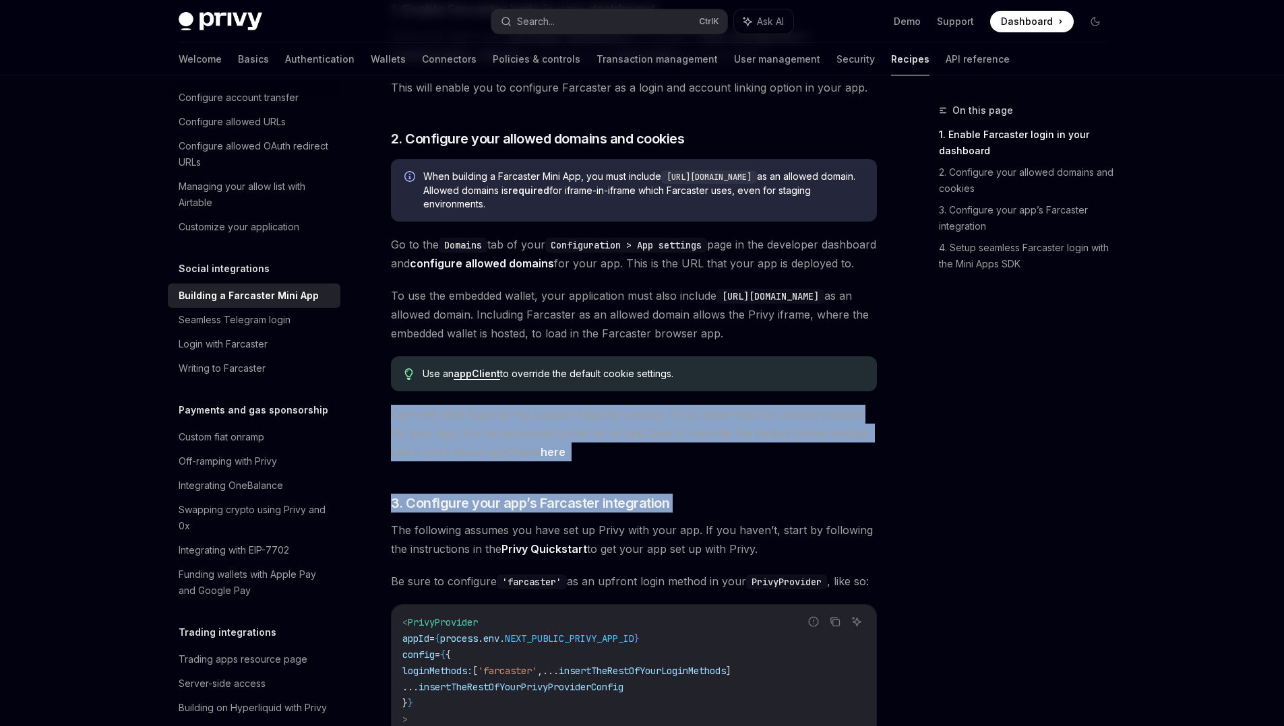
drag, startPoint x: 532, startPoint y: 422, endPoint x: 601, endPoint y: 551, distance: 145.9
click at [601, 551] on div "**********" at bounding box center [634, 711] width 486 height 2357
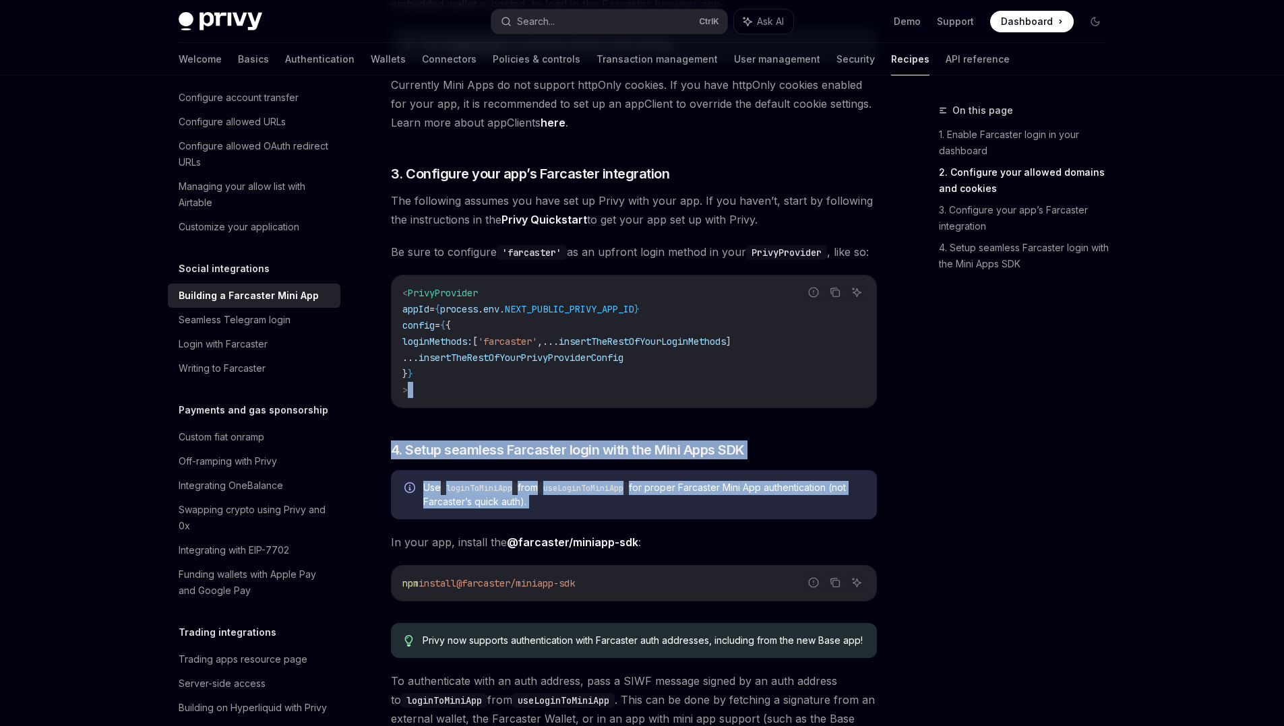
drag, startPoint x: 577, startPoint y: 439, endPoint x: 627, endPoint y: 569, distance: 139.3
click at [627, 569] on div "**********" at bounding box center [634, 382] width 486 height 2357
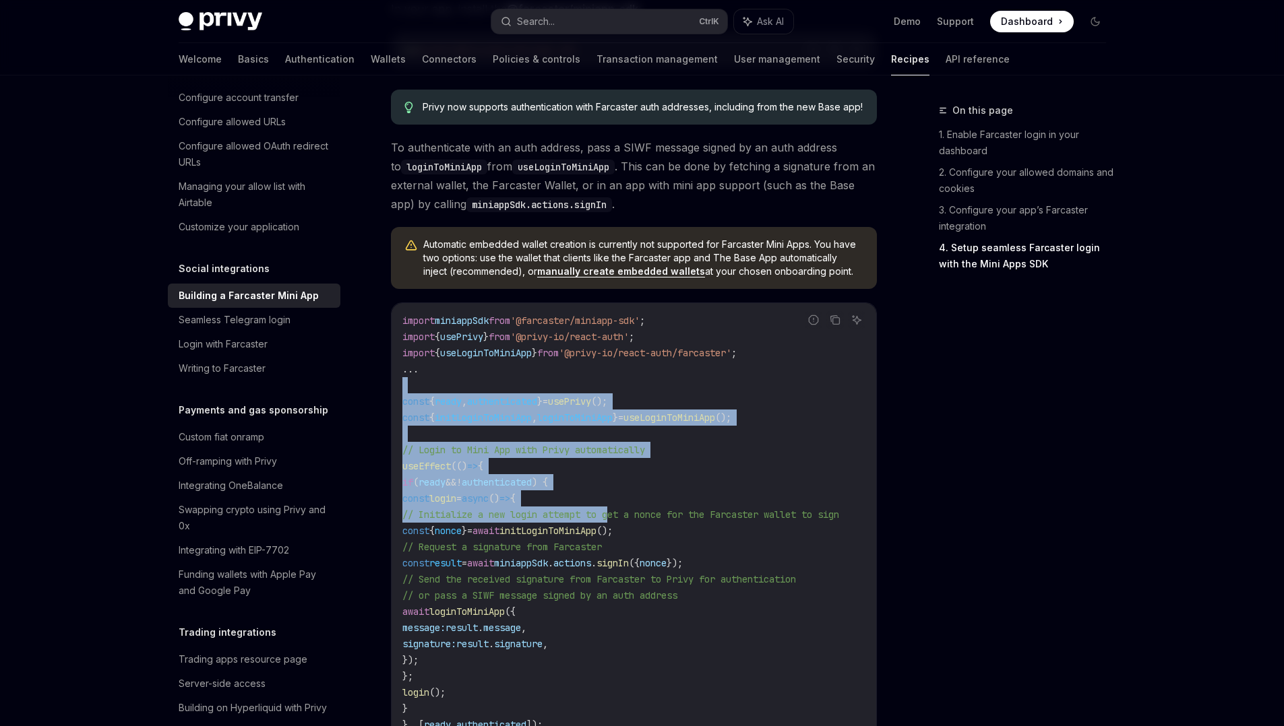
drag, startPoint x: 606, startPoint y: 432, endPoint x: 619, endPoint y: 565, distance: 134.0
click at [619, 565] on code "import miniappSdk from '@farcaster/miniapp-sdk' ; import { usePrivy } from '@pr…" at bounding box center [636, 523] width 469 height 420
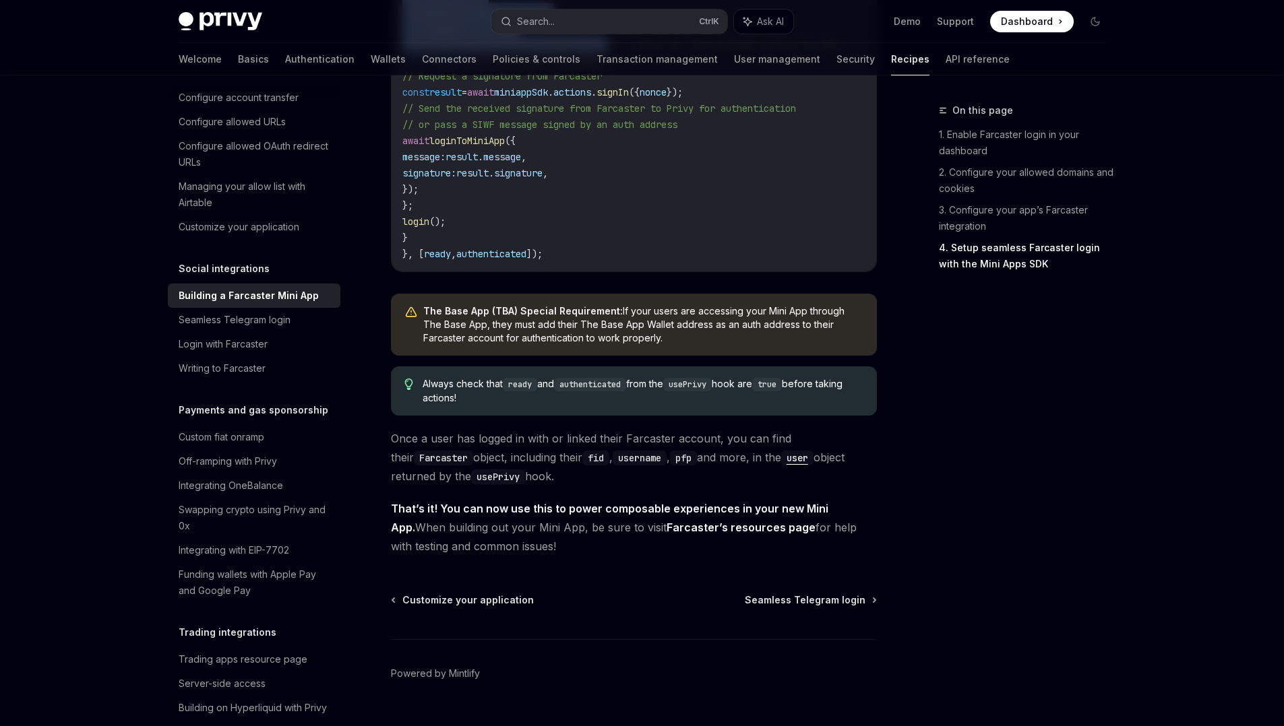
scroll to position [2057, 0]
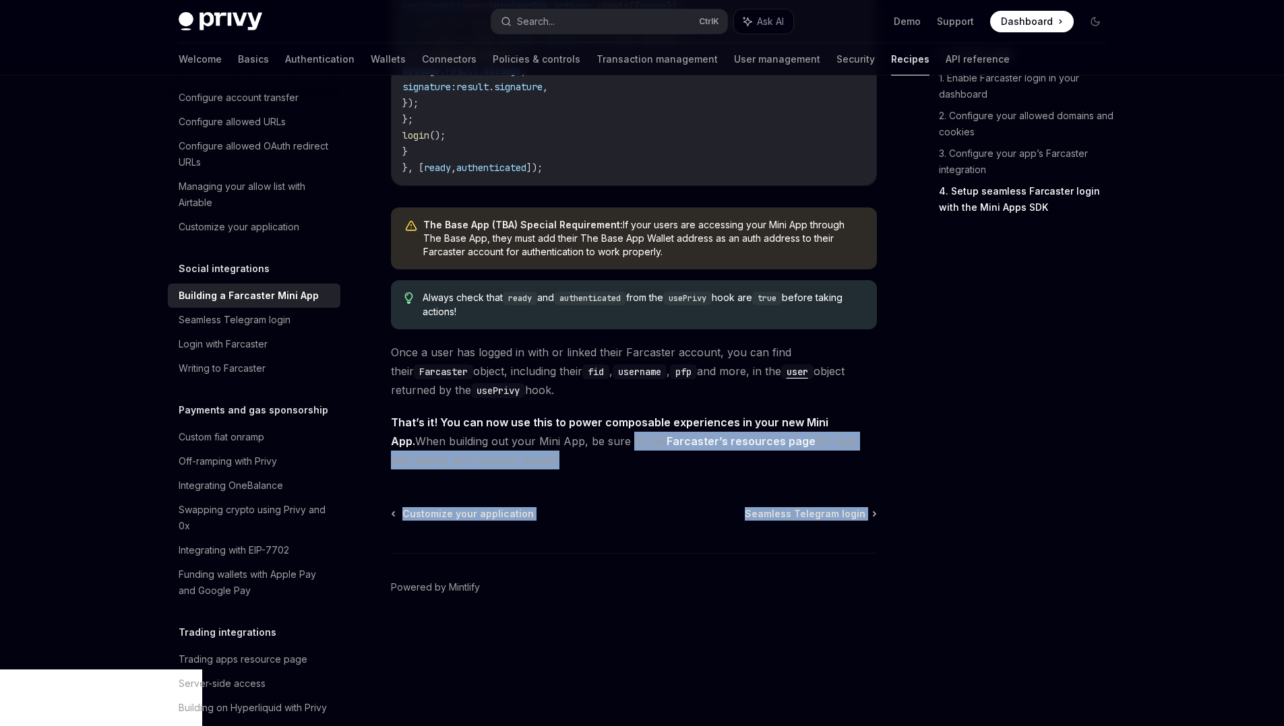
drag, startPoint x: 599, startPoint y: 493, endPoint x: 623, endPoint y: 612, distance: 121.7
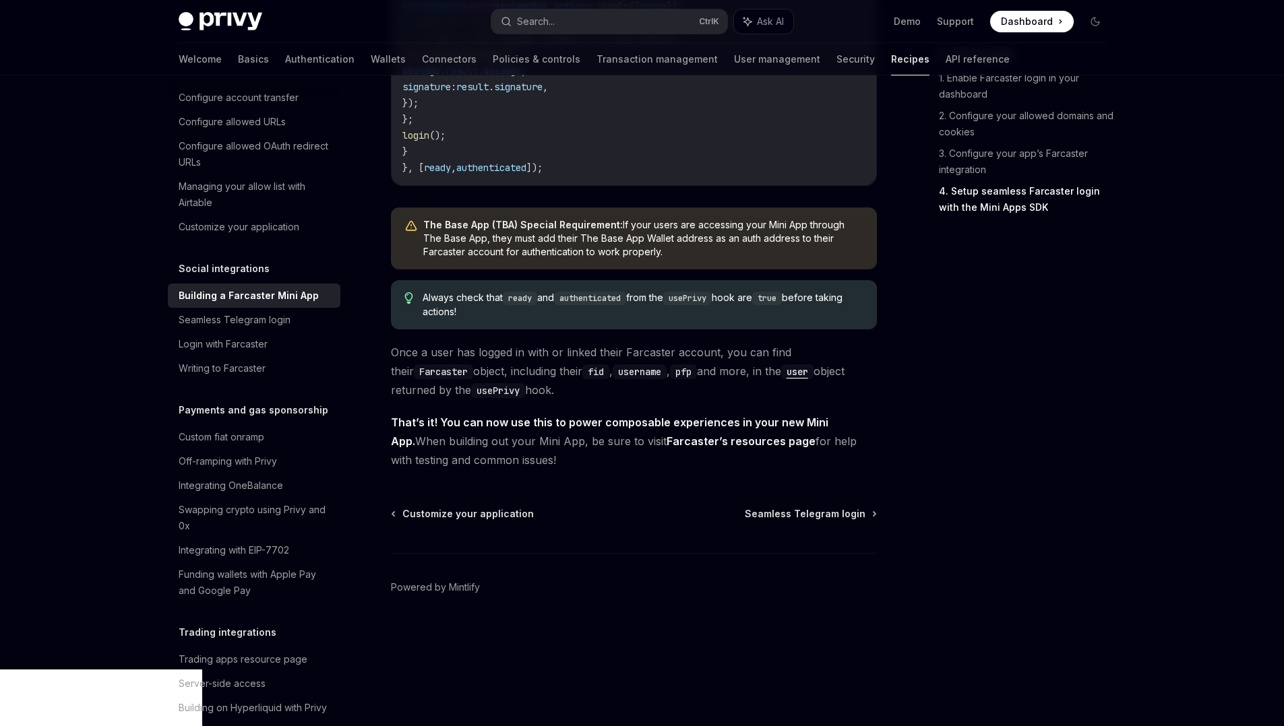
click at [535, 470] on span "That’s it! You can now use this to power composable experiences in your new Min…" at bounding box center [634, 441] width 486 height 57
drag, startPoint x: 535, startPoint y: 504, endPoint x: 586, endPoint y: 491, distance: 52.1
click at [586, 470] on span "That’s it! You can now use this to power composable experiences in your new Min…" at bounding box center [634, 441] width 486 height 57
drag, startPoint x: 586, startPoint y: 491, endPoint x: 633, endPoint y: 536, distance: 64.8
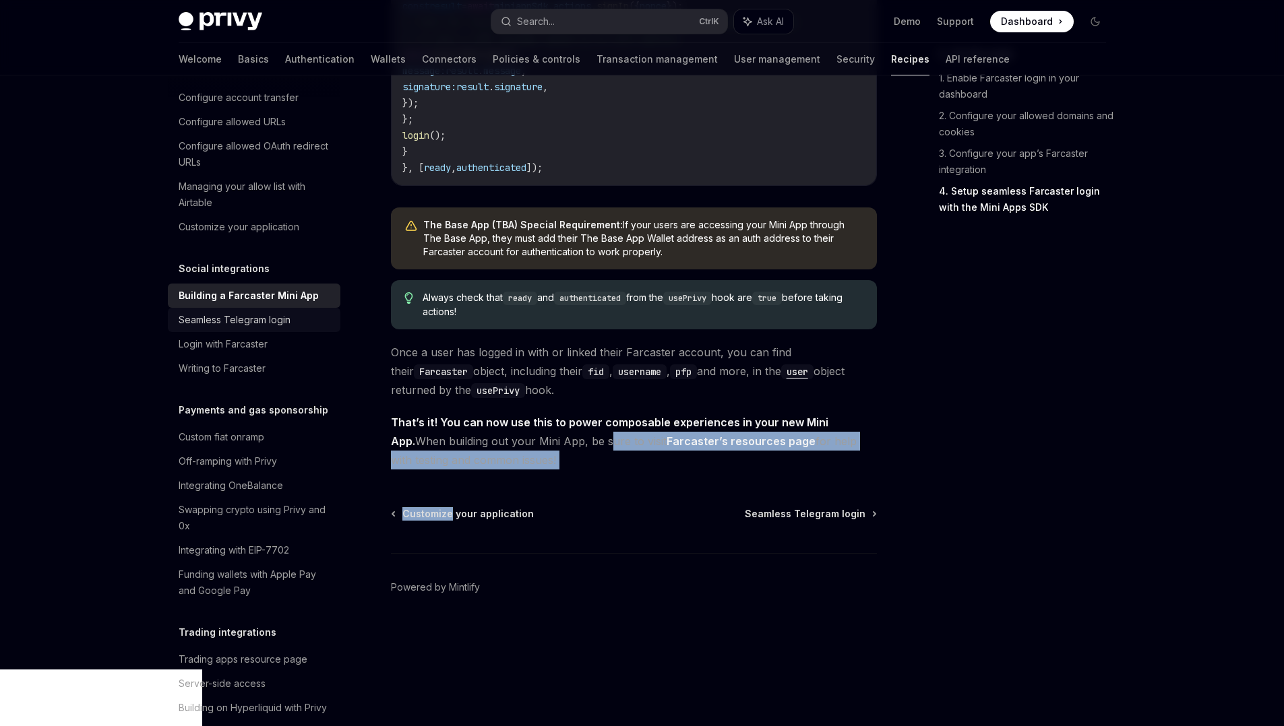
click at [226, 328] on div "Seamless Telegram login" at bounding box center [235, 320] width 112 height 16
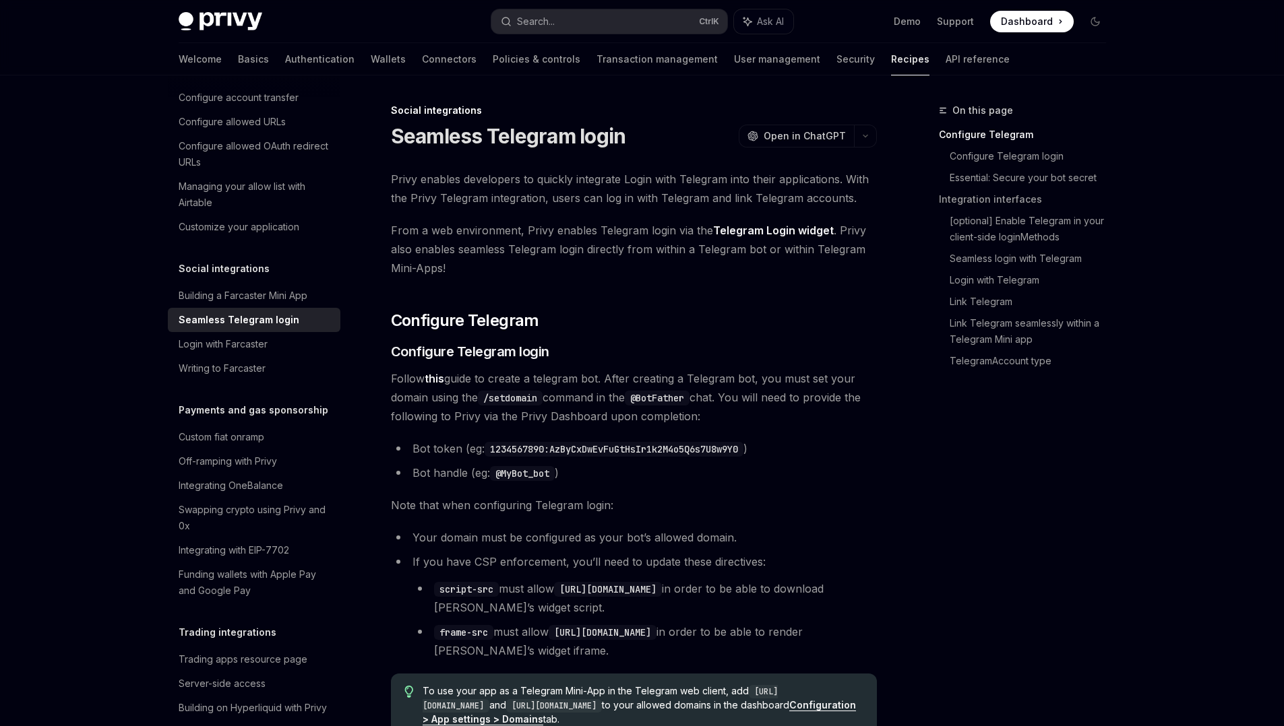
click at [237, 328] on div "Seamless Telegram login" at bounding box center [239, 320] width 121 height 16
type textarea "*"
click at [871, 135] on icon "button" at bounding box center [865, 135] width 16 height 5
click at [795, 242] on div "Copy page as Markdown for LLMs" at bounding box center [800, 241] width 131 height 11
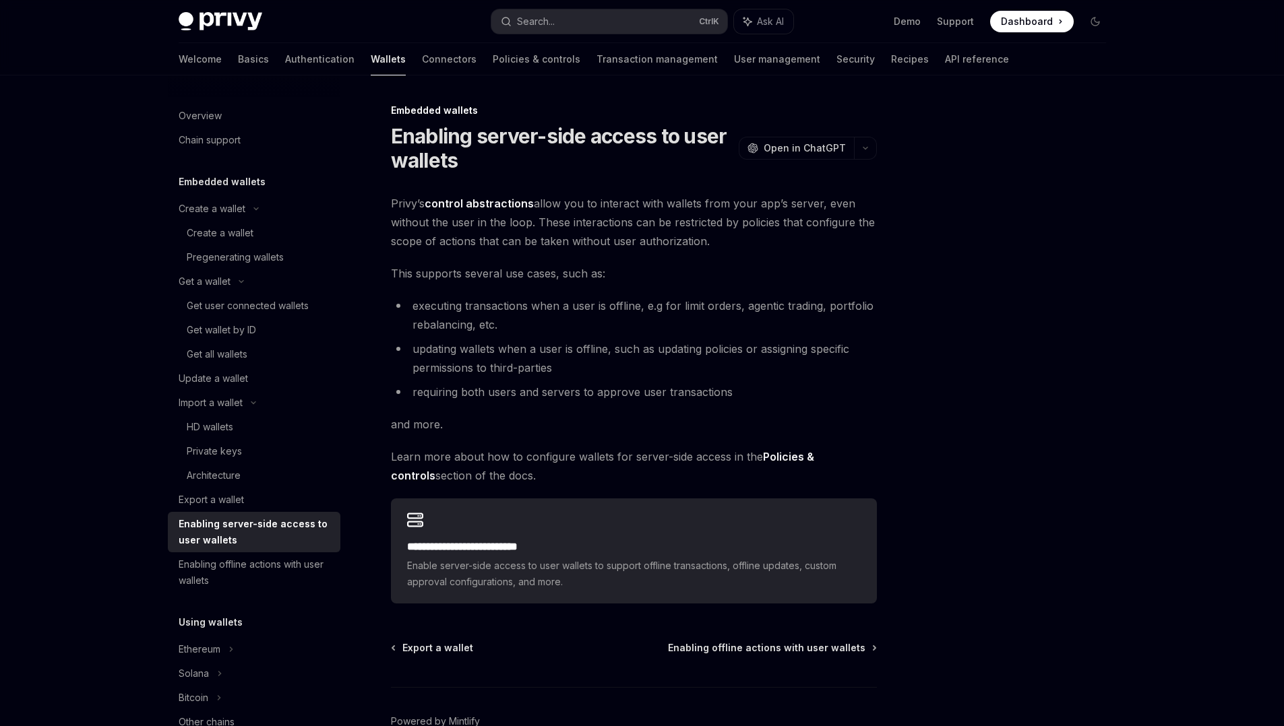
scroll to position [621, 0]
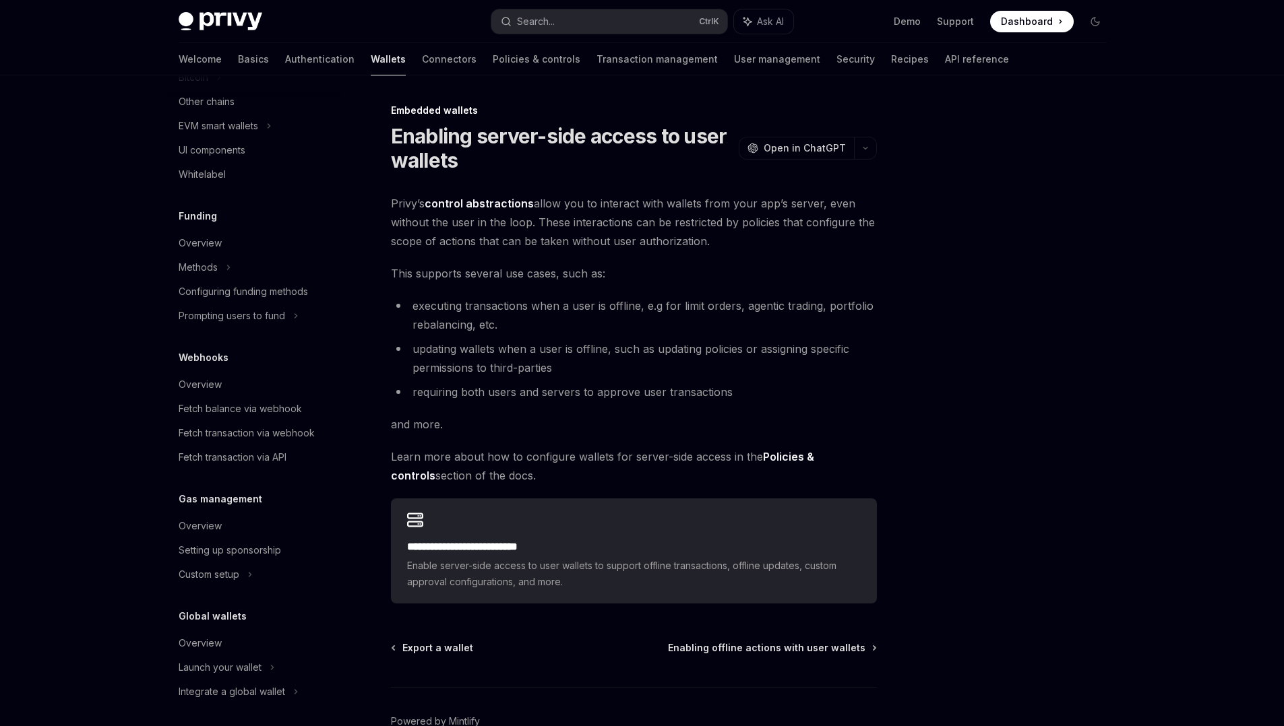
click at [535, 152] on h1 "Enabling server-side access to user wallets" at bounding box center [562, 148] width 342 height 49
click at [571, 212] on span "Privy’s control abstractions allow you to interact with wallets from your app’s…" at bounding box center [634, 222] width 486 height 57
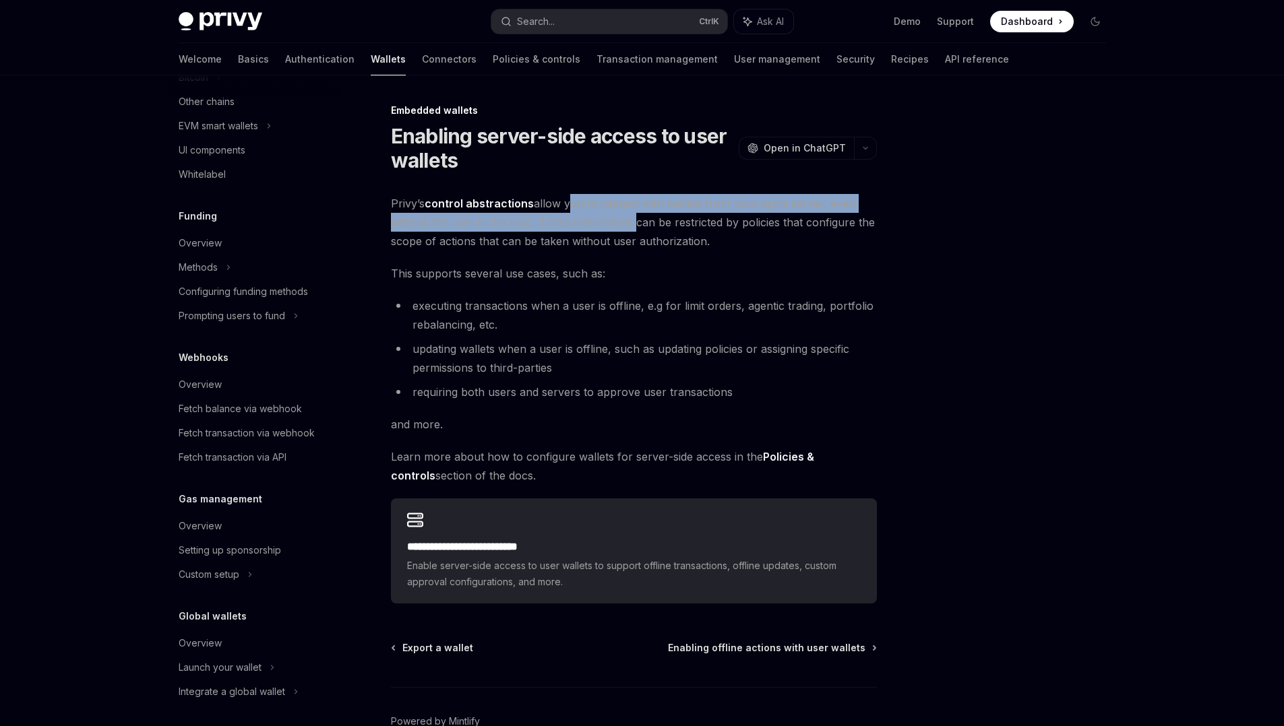
drag, startPoint x: 571, startPoint y: 212, endPoint x: 581, endPoint y: 234, distance: 24.2
click at [581, 234] on span "Privy’s control abstractions allow you to interact with wallets from your app’s…" at bounding box center [634, 222] width 486 height 57
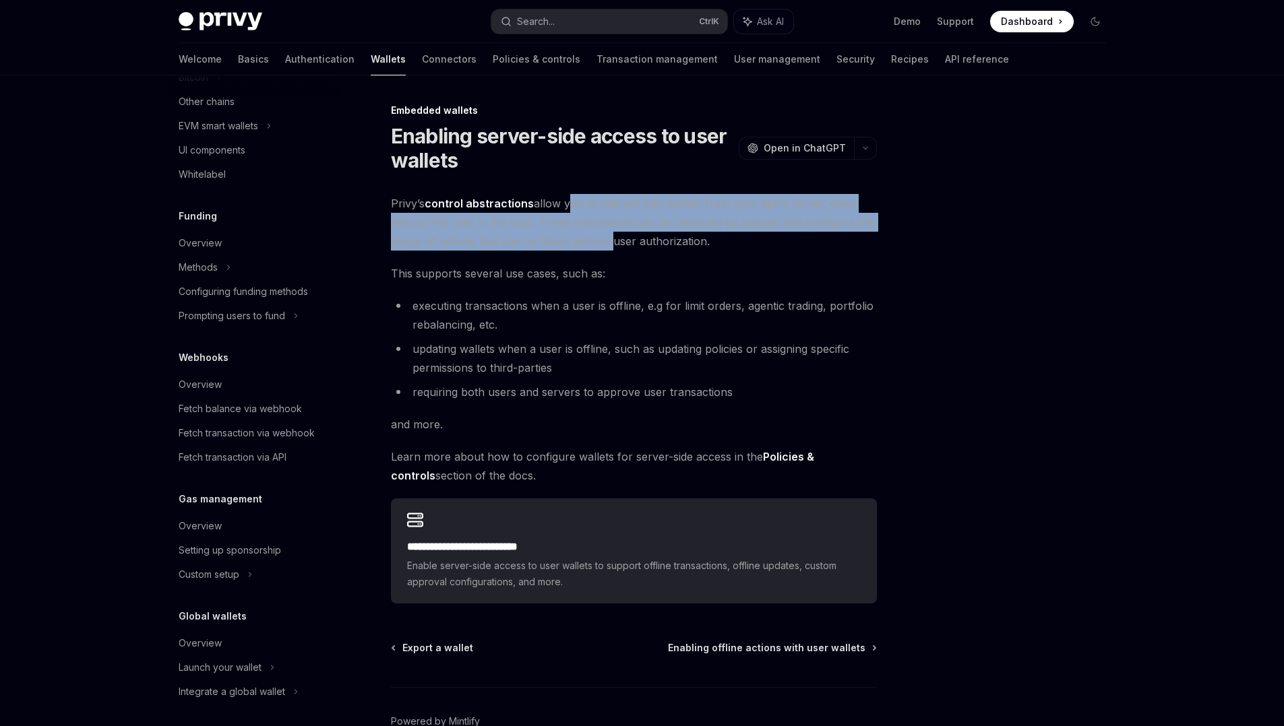
click at [581, 234] on span "Privy’s control abstractions allow you to interact with wallets from your app’s…" at bounding box center [634, 222] width 486 height 57
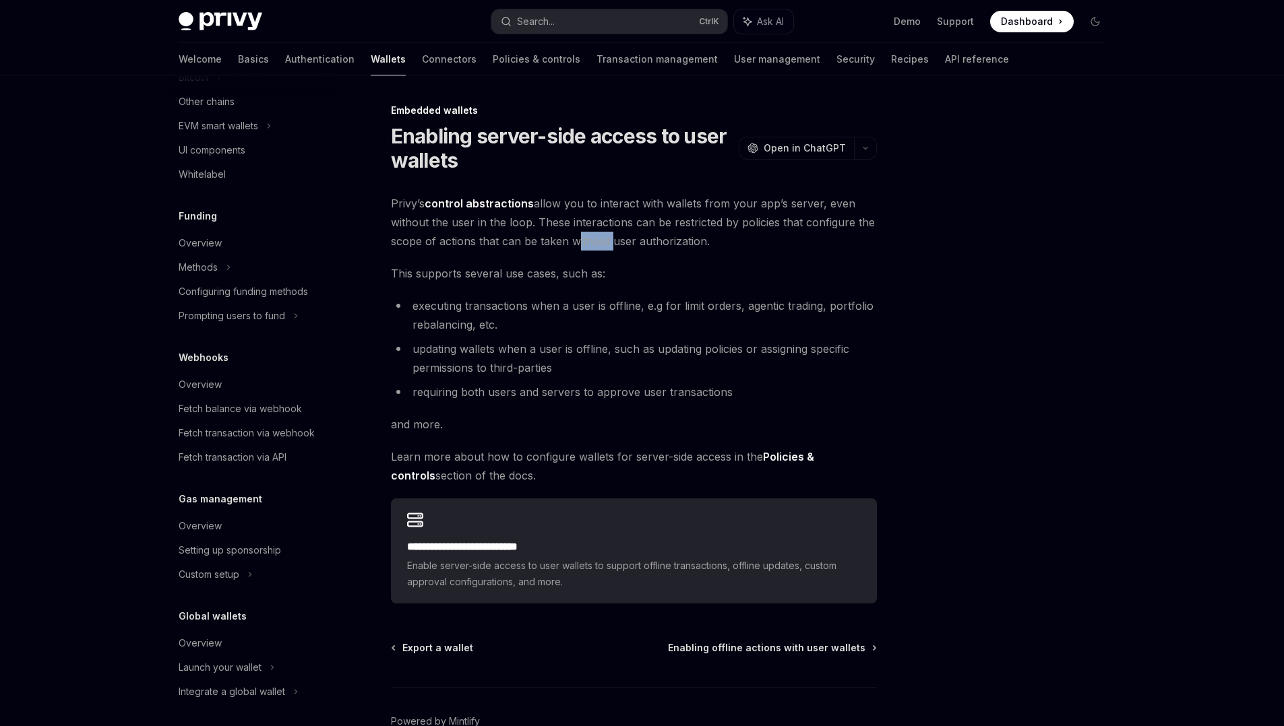
drag, startPoint x: 581, startPoint y: 234, endPoint x: 588, endPoint y: 247, distance: 15.4
click at [588, 247] on span "Privy’s control abstractions allow you to interact with wallets from your app’s…" at bounding box center [634, 222] width 486 height 57
drag, startPoint x: 588, startPoint y: 247, endPoint x: 600, endPoint y: 284, distance: 38.8
click at [600, 284] on div "**********" at bounding box center [634, 399] width 486 height 410
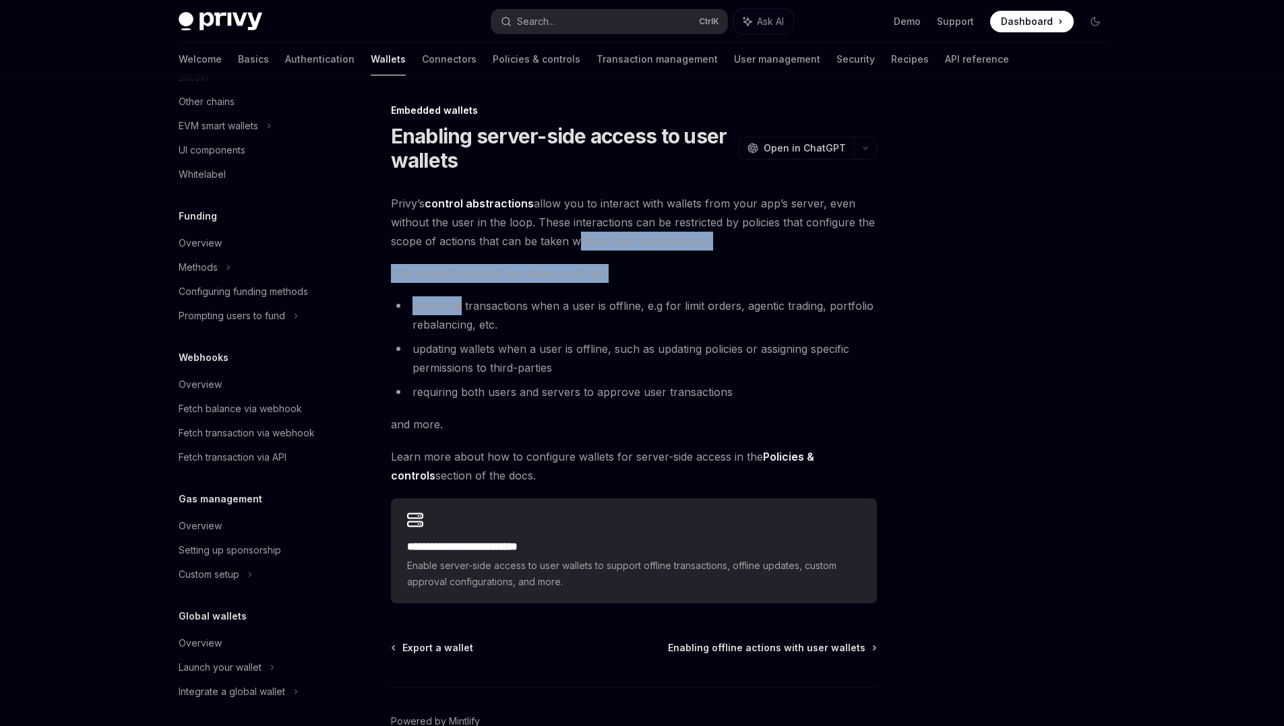
click at [600, 284] on div "**********" at bounding box center [634, 399] width 486 height 410
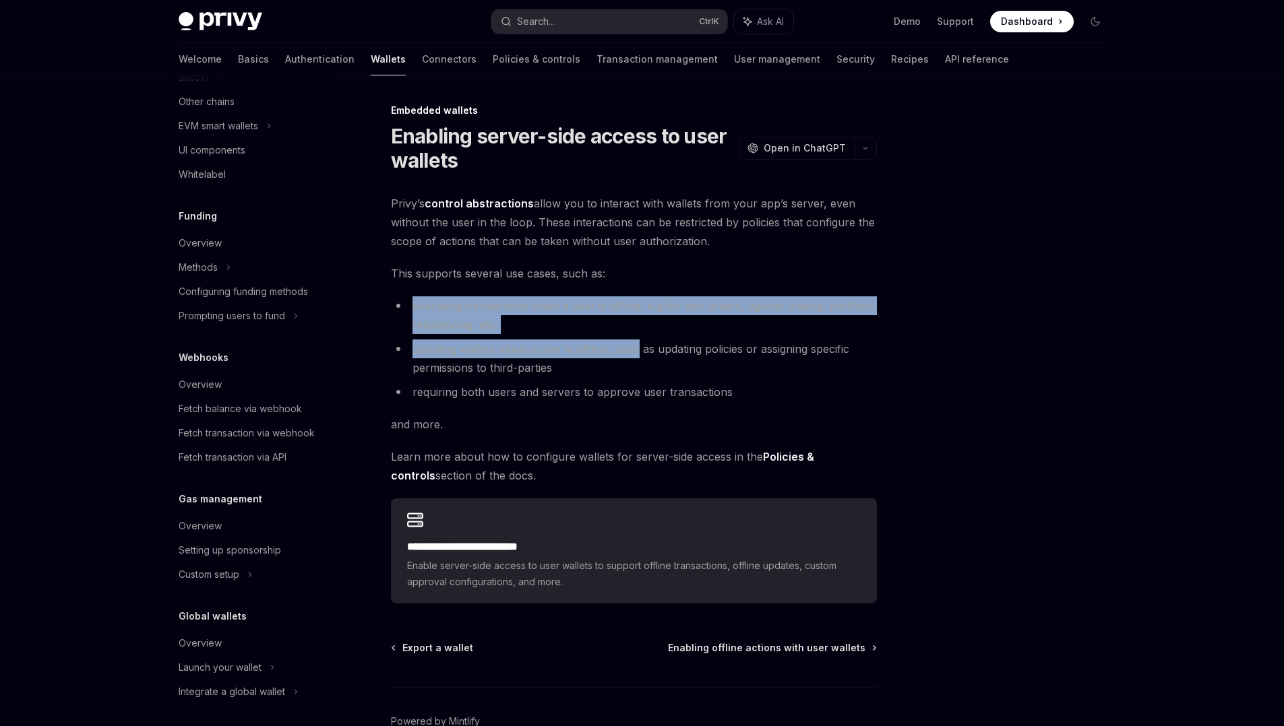
drag, startPoint x: 600, startPoint y: 284, endPoint x: 619, endPoint y: 346, distance: 64.2
click at [619, 346] on div "**********" at bounding box center [634, 399] width 486 height 410
click at [619, 346] on li "updating wallets when a user is offline, such as updating policies or assigning…" at bounding box center [634, 359] width 486 height 38
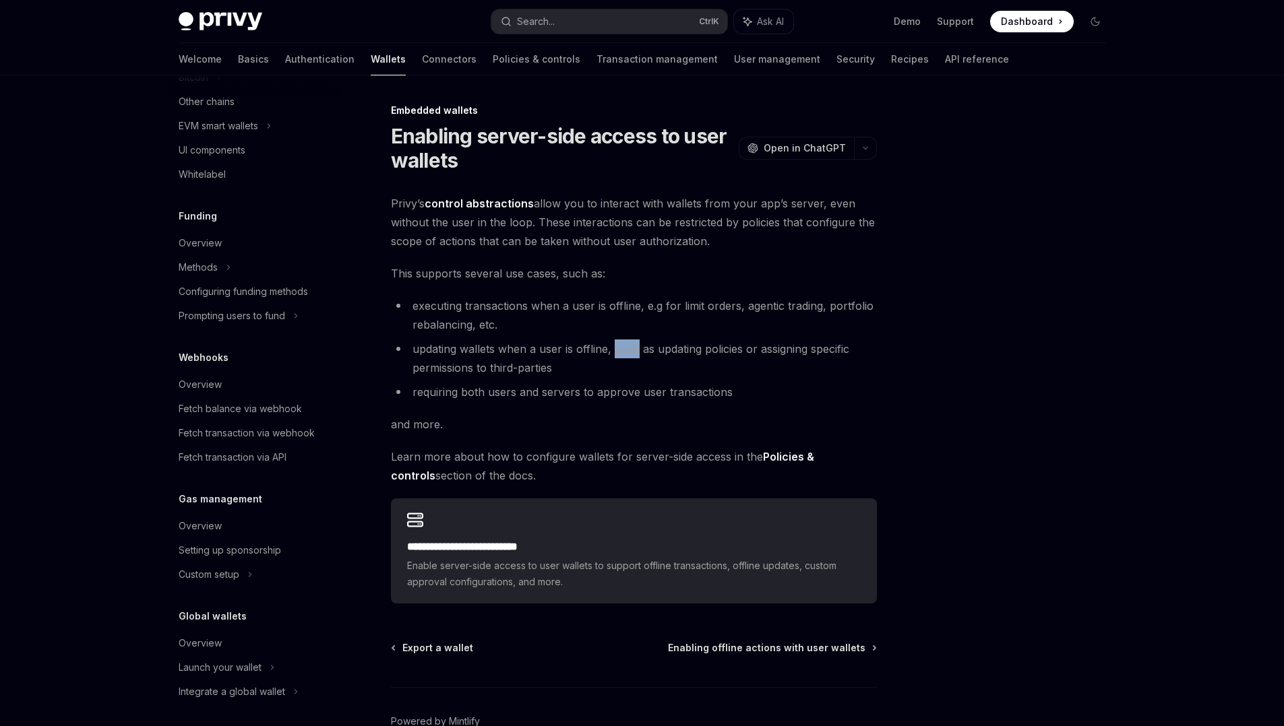
drag, startPoint x: 619, startPoint y: 346, endPoint x: 628, endPoint y: 357, distance: 14.8
click at [628, 357] on li "updating wallets when a user is offline, such as updating policies or assigning…" at bounding box center [634, 359] width 486 height 38
drag, startPoint x: 628, startPoint y: 357, endPoint x: 638, endPoint y: 379, distance: 23.8
click at [638, 379] on ul "executing transactions when a user is offline, e.g for limit orders, agentic tr…" at bounding box center [634, 348] width 486 height 105
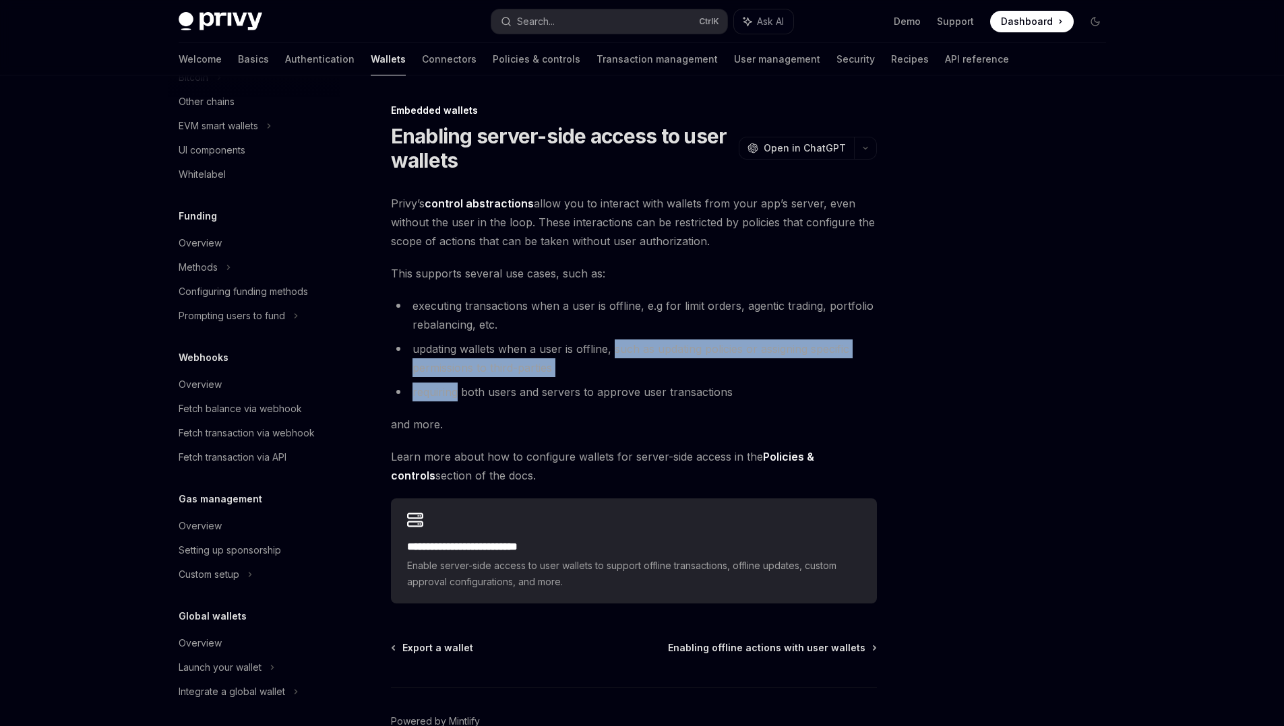
click at [638, 379] on ul "executing transactions when a user is offline, e.g for limit orders, agentic tr…" at bounding box center [634, 348] width 486 height 105
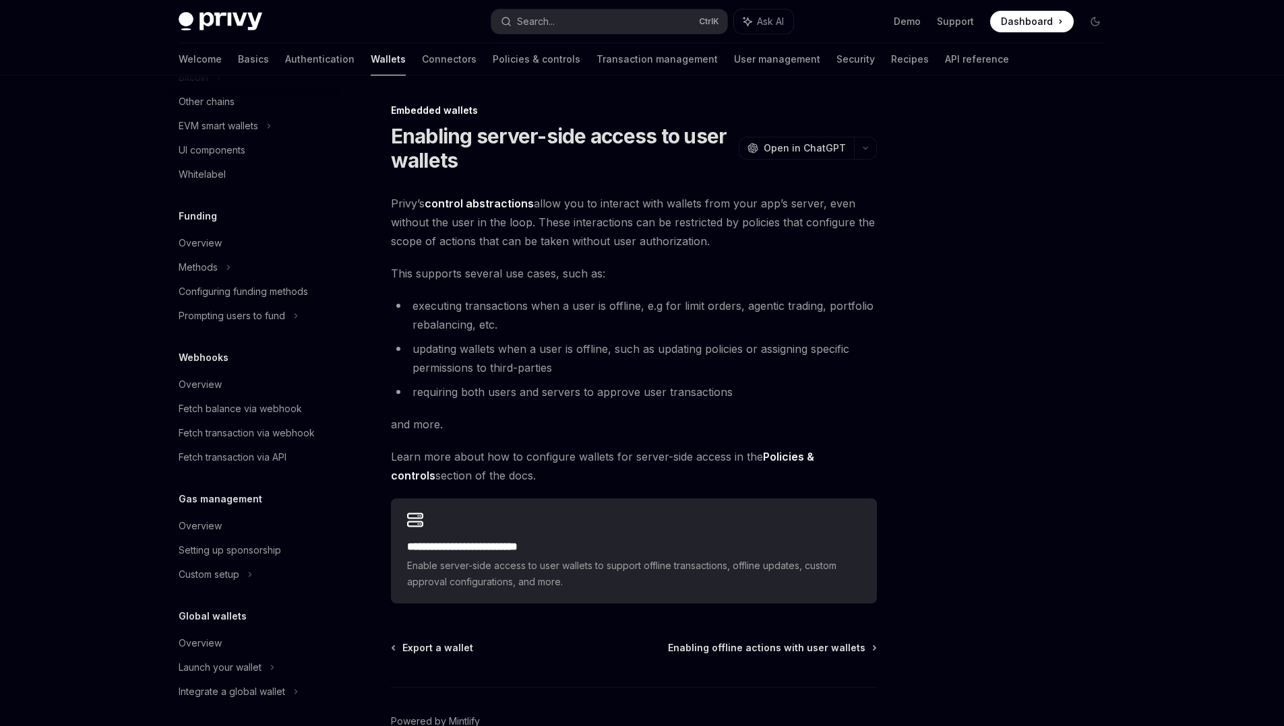
scroll to position [77, 0]
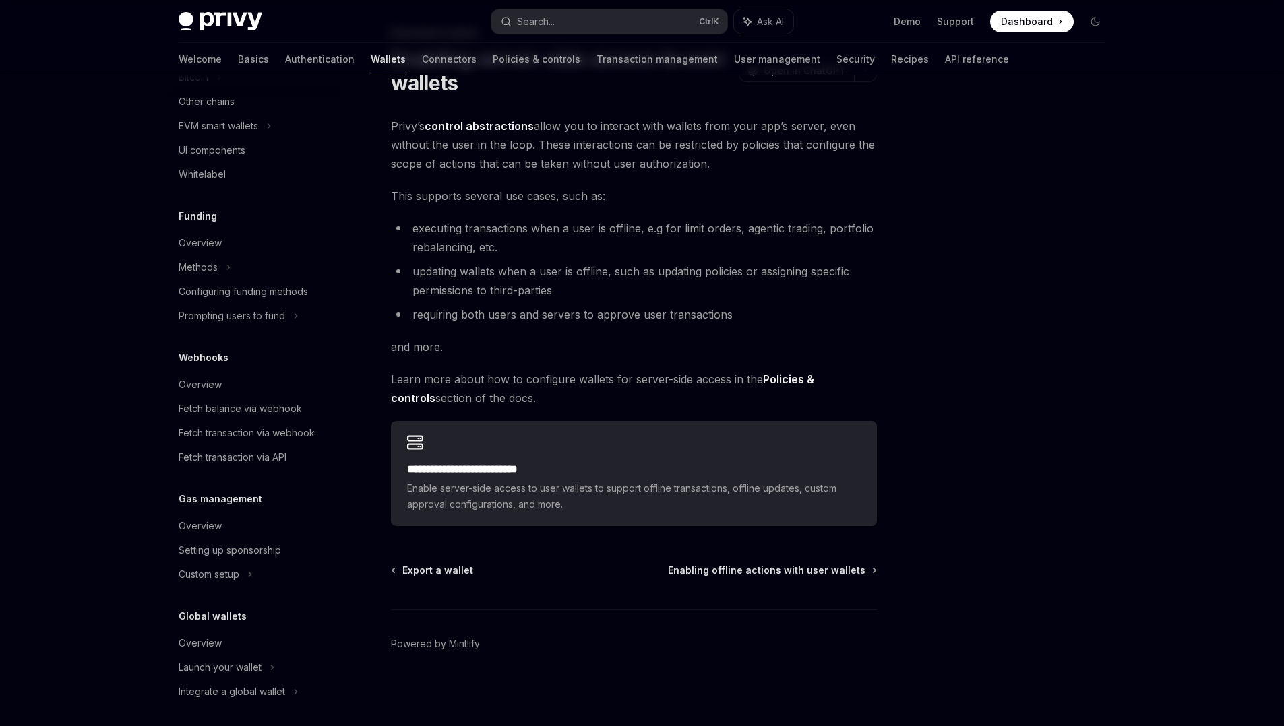
click at [497, 528] on div "**********" at bounding box center [507, 375] width 744 height 701
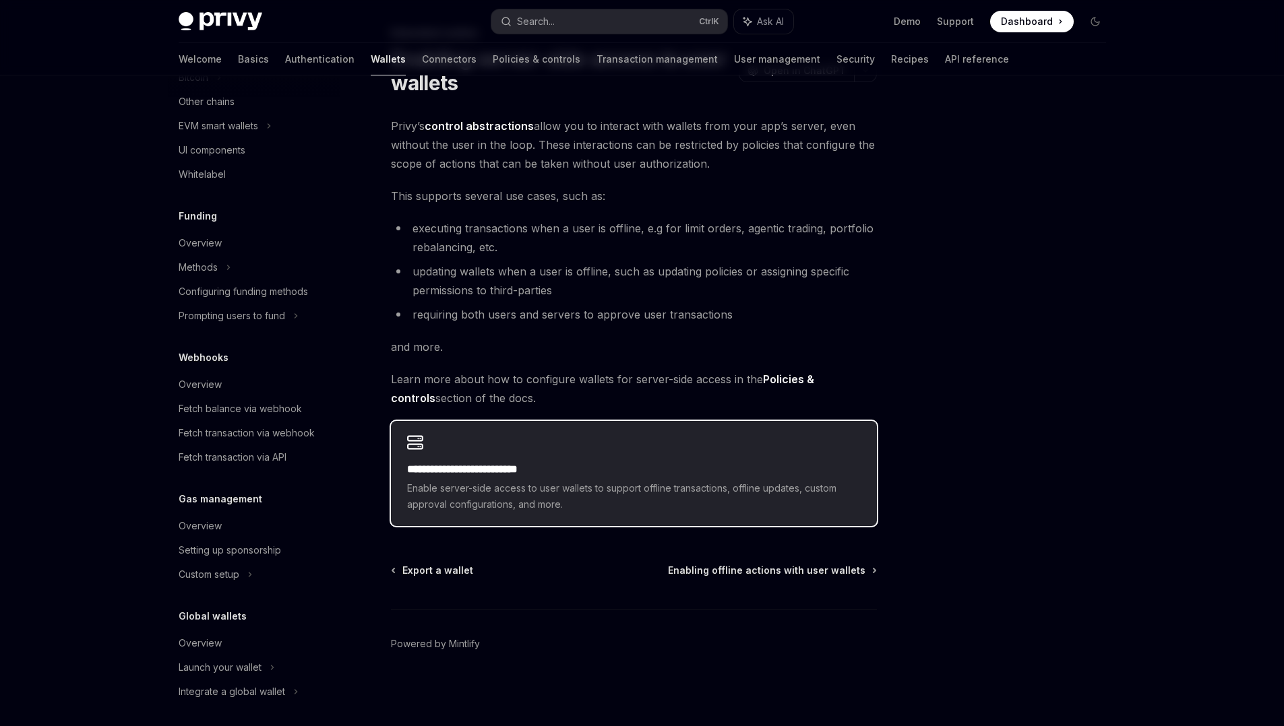
click at [536, 498] on span "Enable server-side access to user wallets to support offline transactions, offl…" at bounding box center [633, 496] width 453 height 32
type textarea "*"
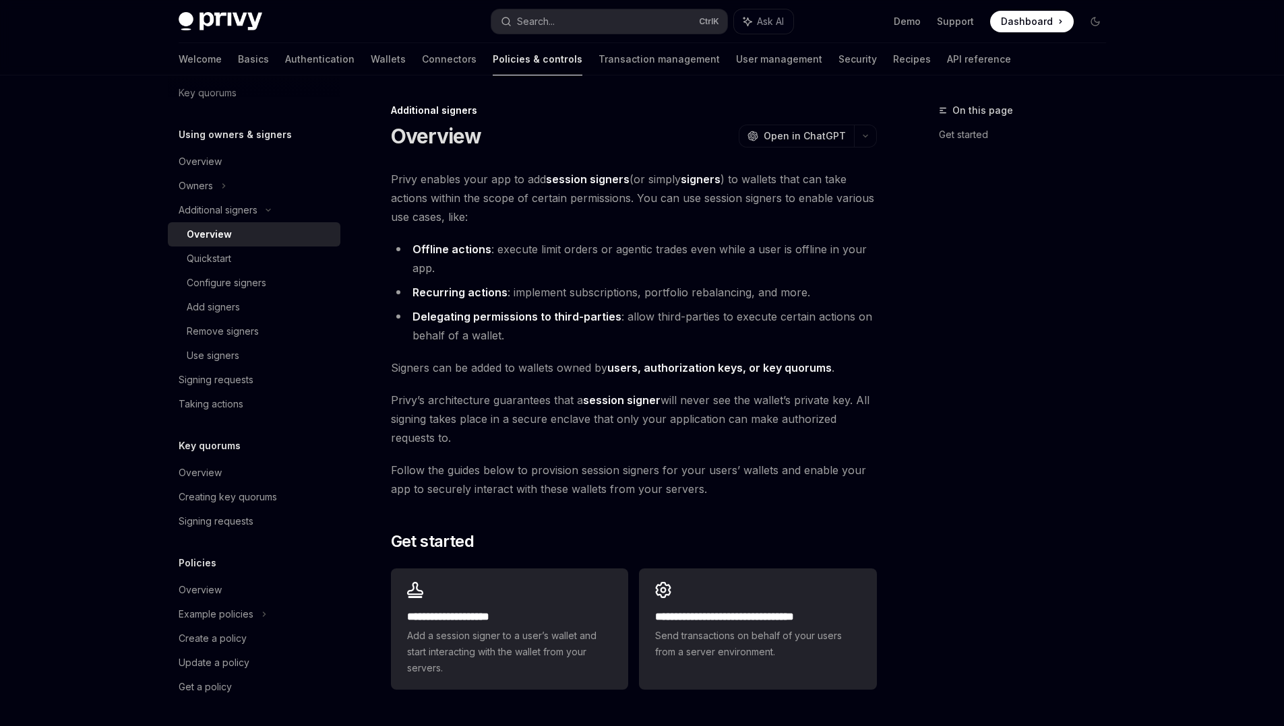
scroll to position [368, 0]
